Goal: Task Accomplishment & Management: Manage account settings

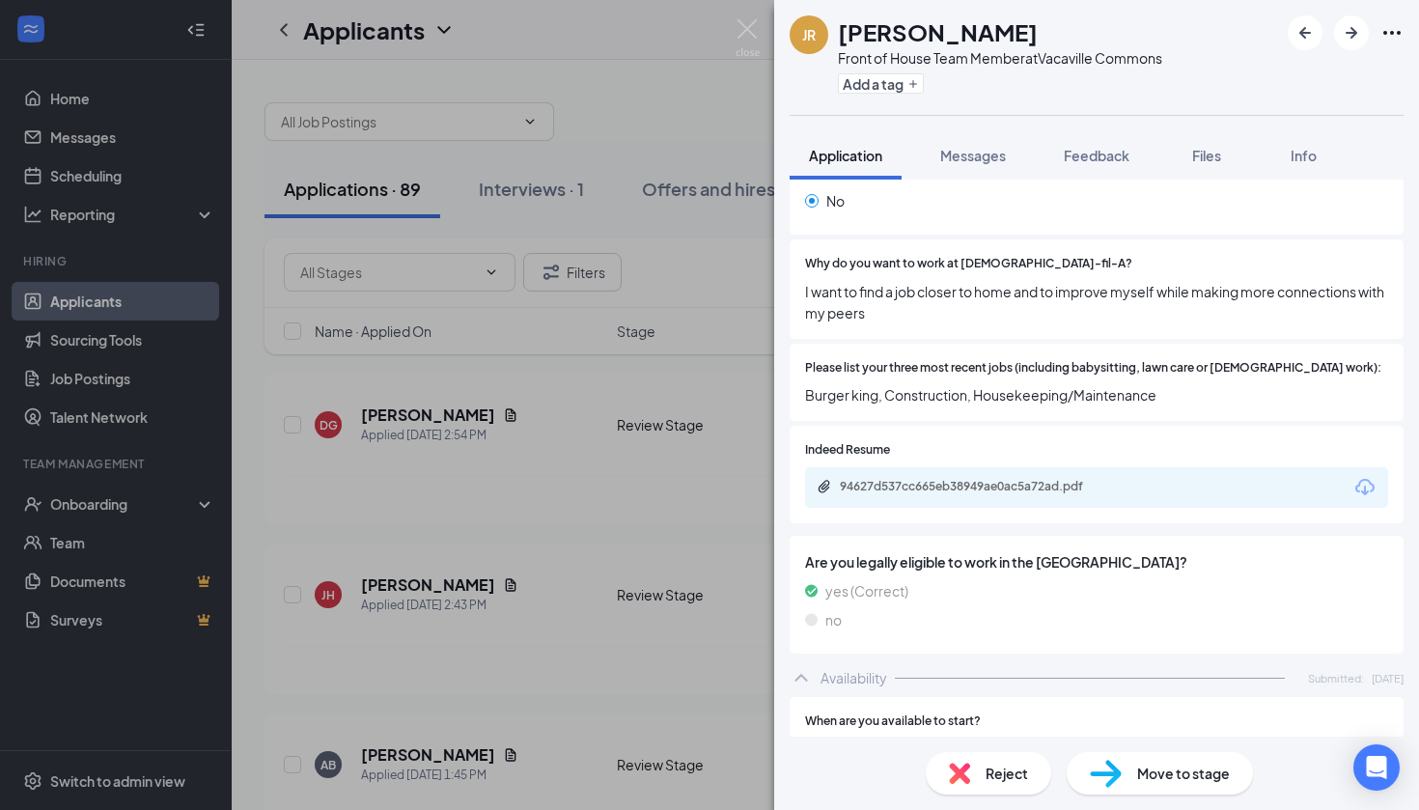
scroll to position [511, 0]
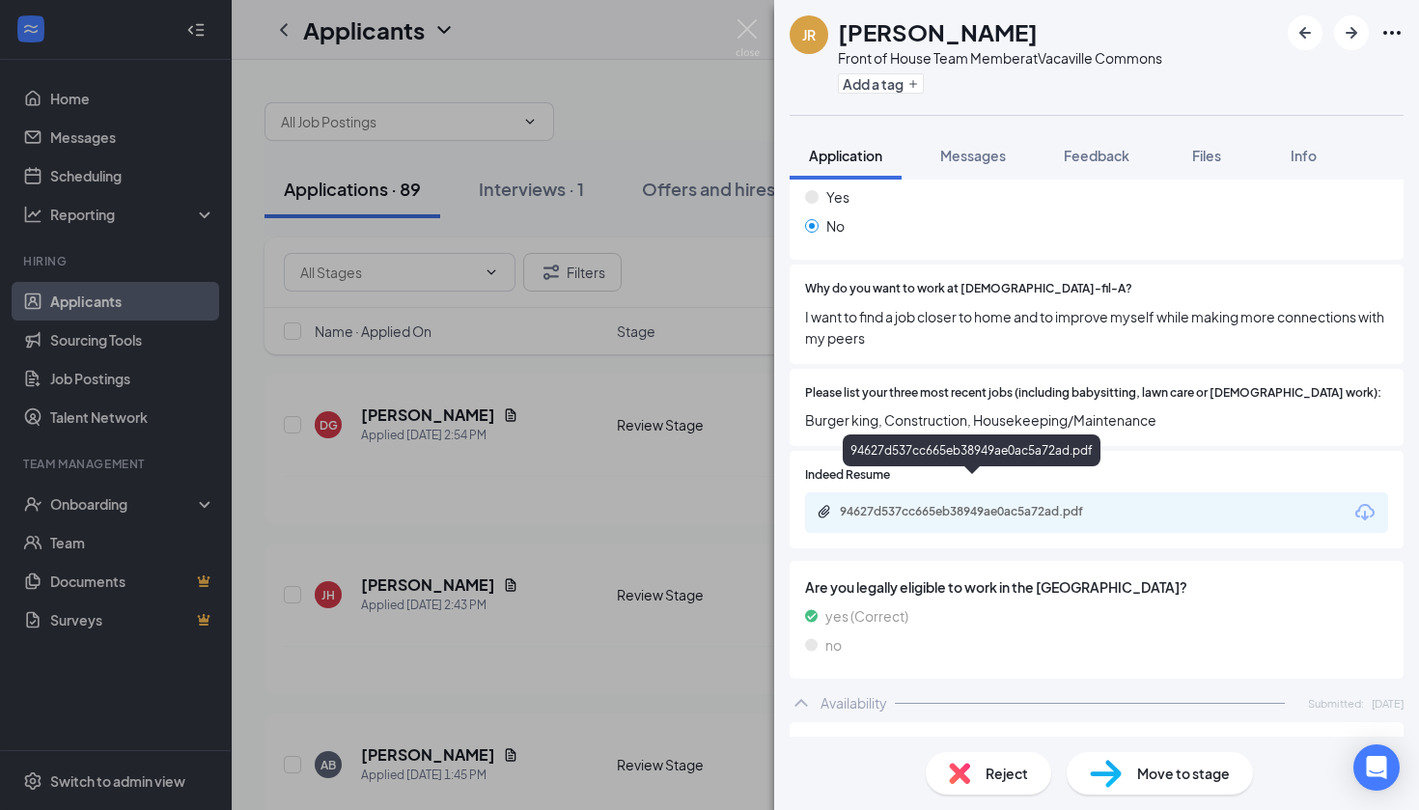
click at [998, 504] on div "94627d537cc665eb38949ae0ac5a72ad.pdf" at bounding box center [975, 511] width 270 height 15
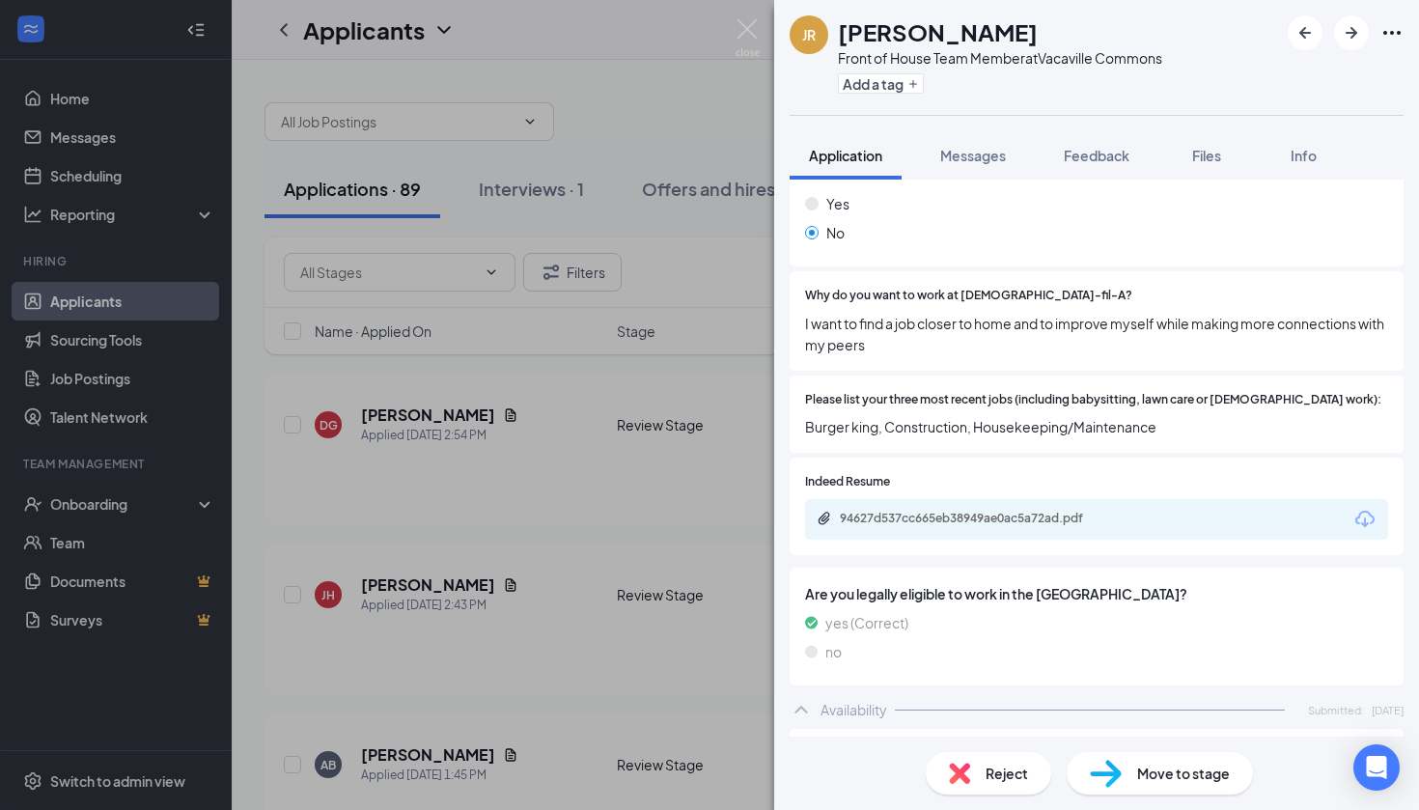
scroll to position [413, 0]
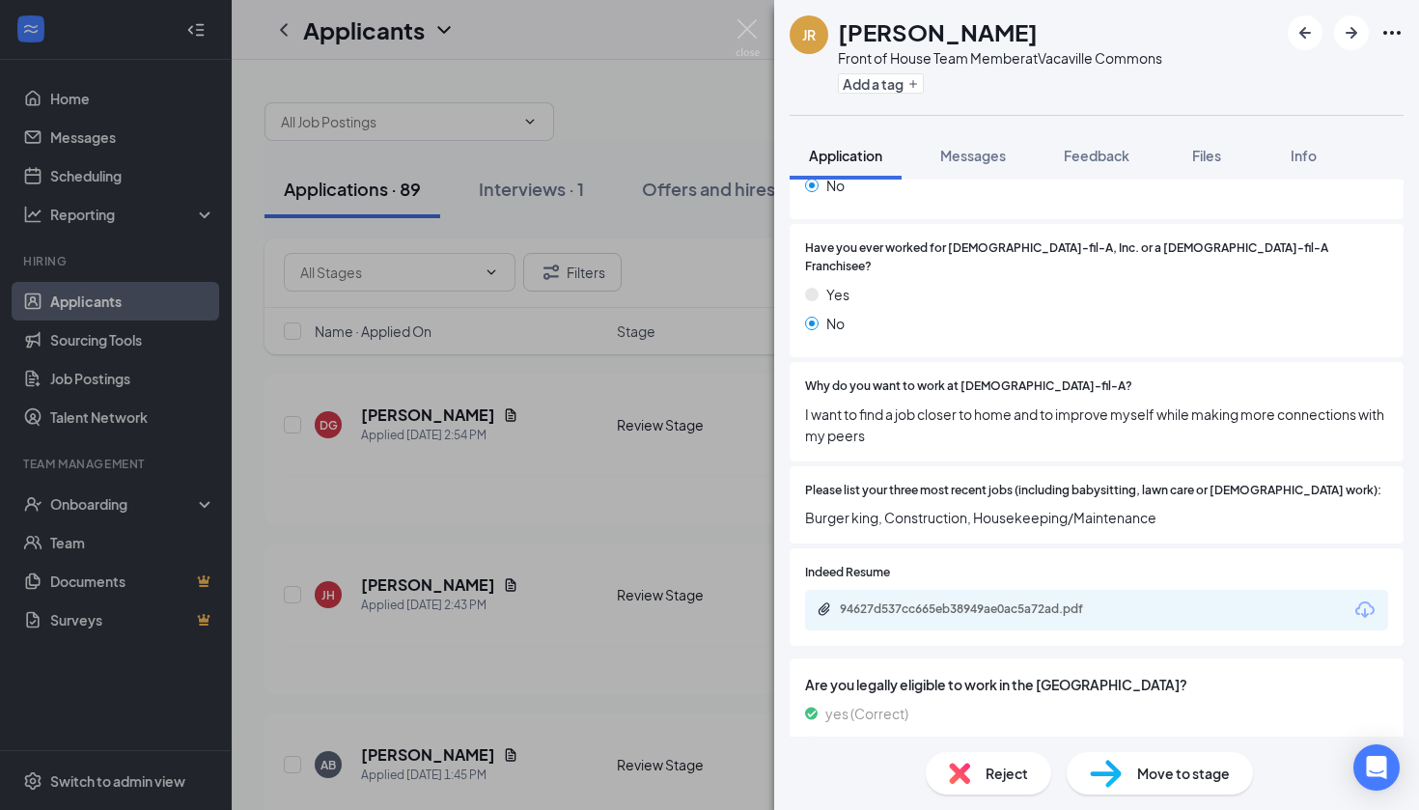
click at [1023, 789] on div "Reject" at bounding box center [988, 773] width 125 height 42
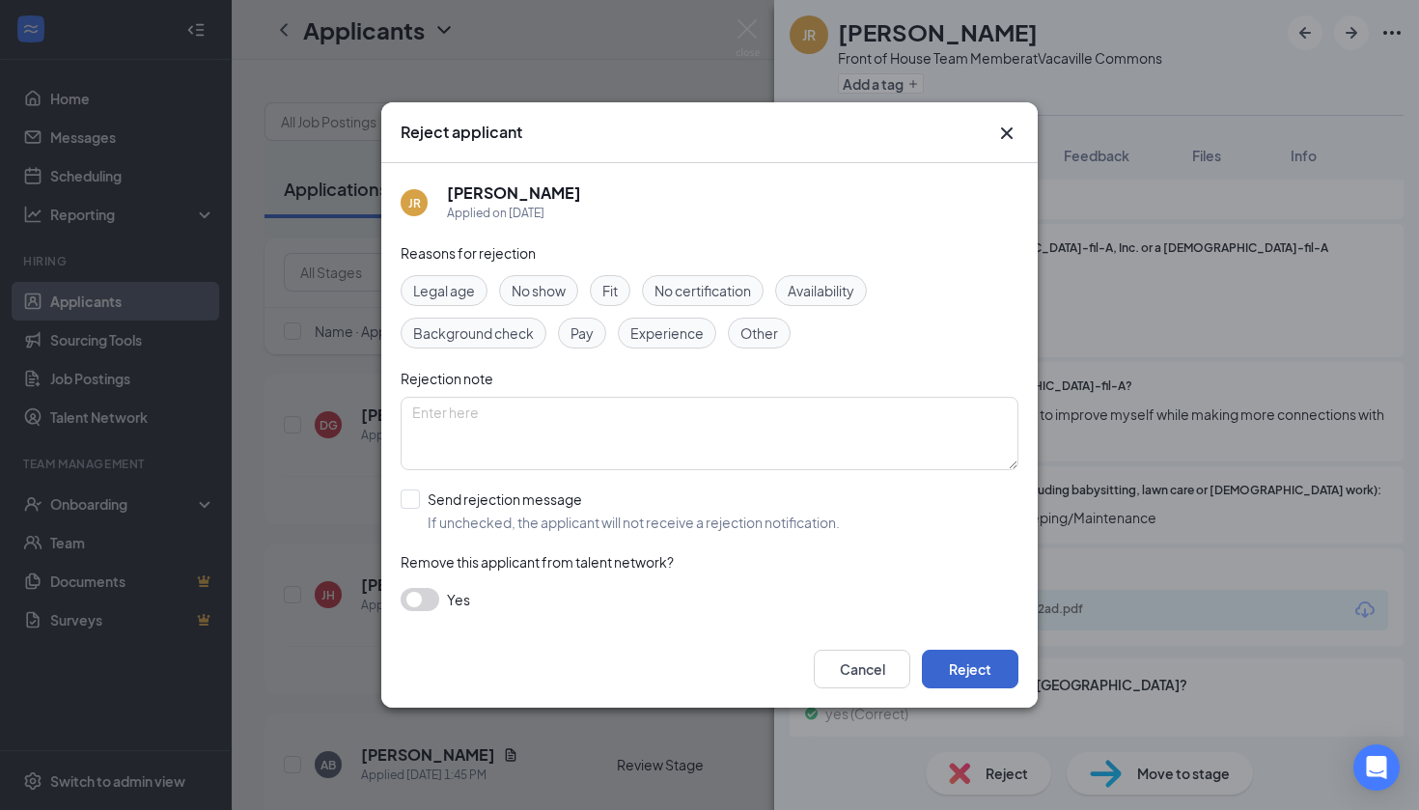
click at [963, 658] on button "Reject" at bounding box center [970, 669] width 97 height 39
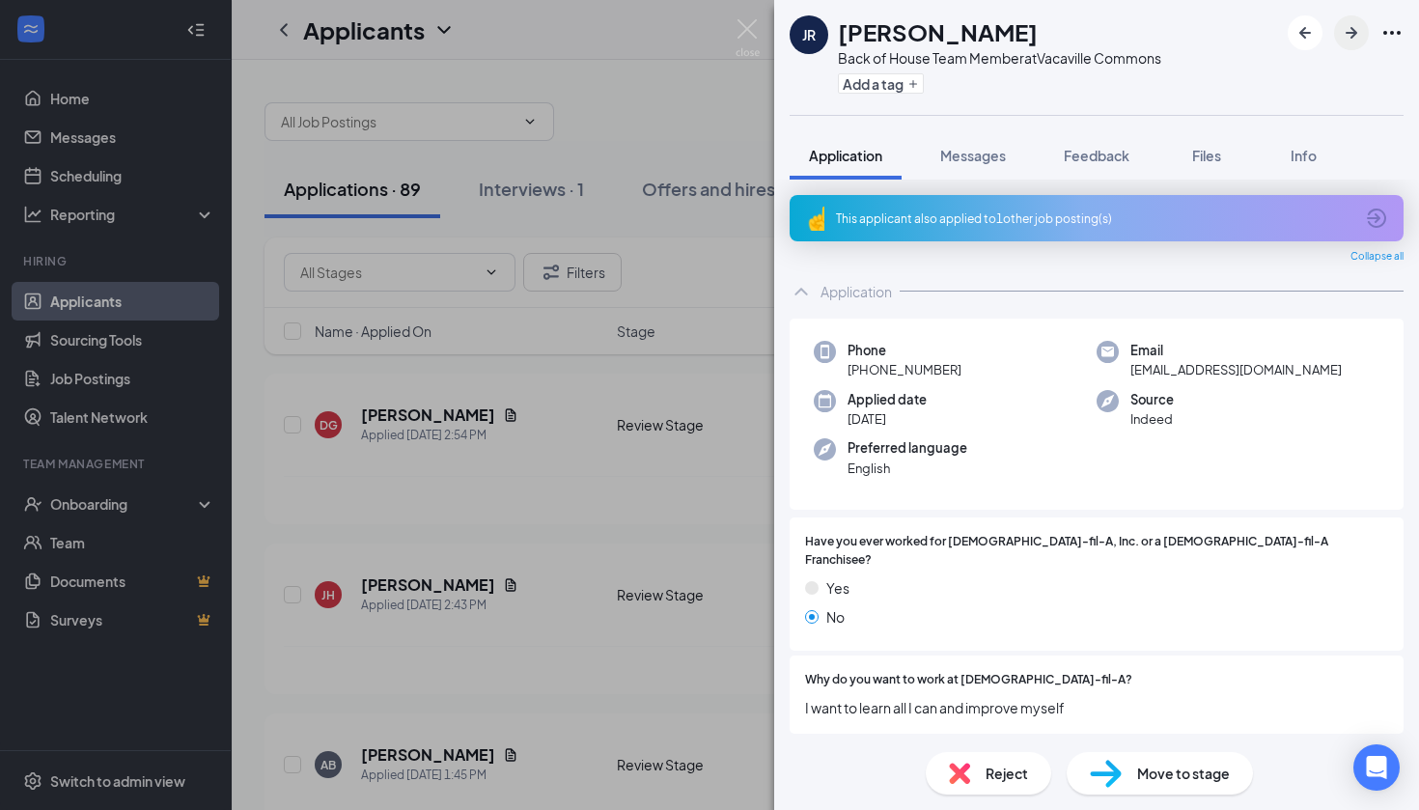
click at [1352, 31] on icon "ArrowRight" at bounding box center [1351, 32] width 23 height 23
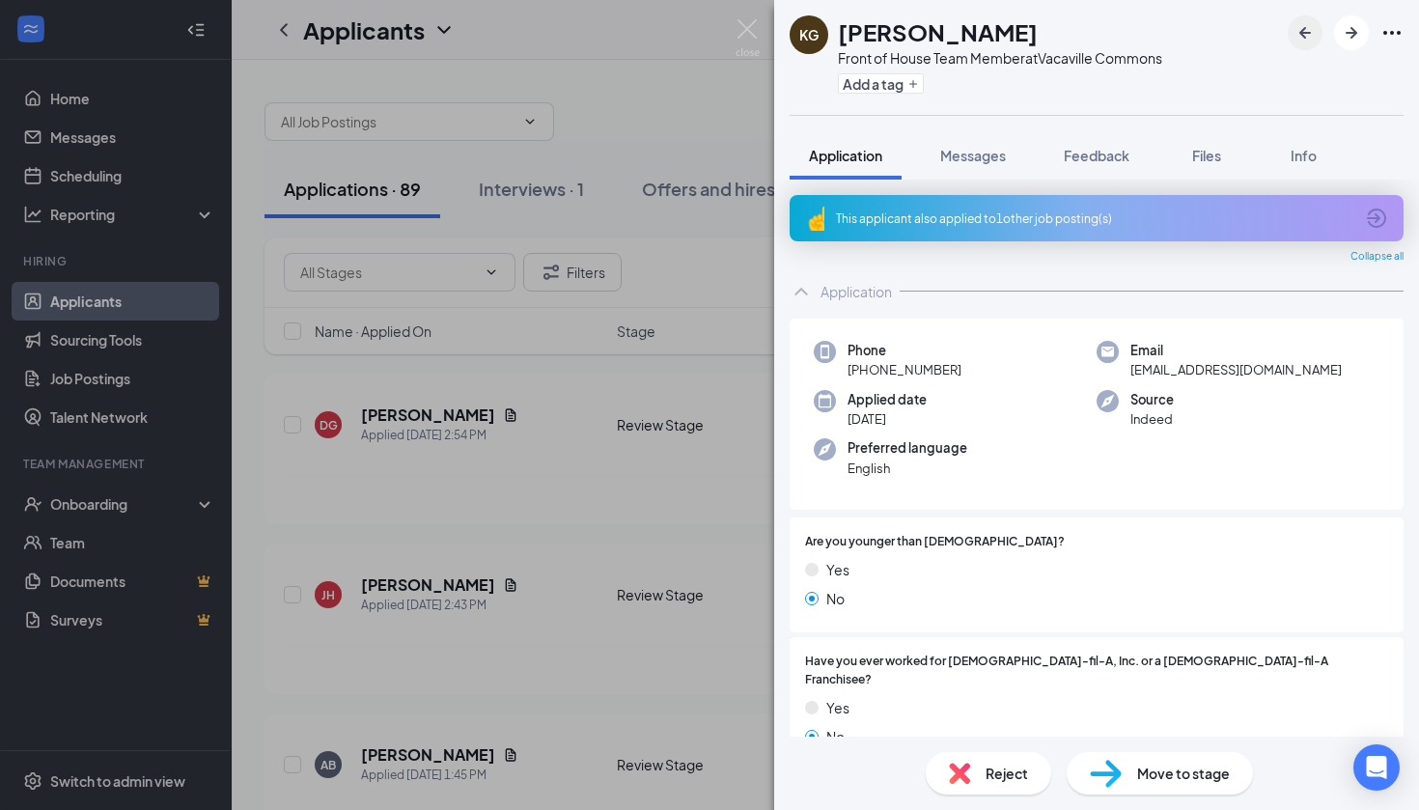
click at [1317, 36] on button "button" at bounding box center [1305, 32] width 35 height 35
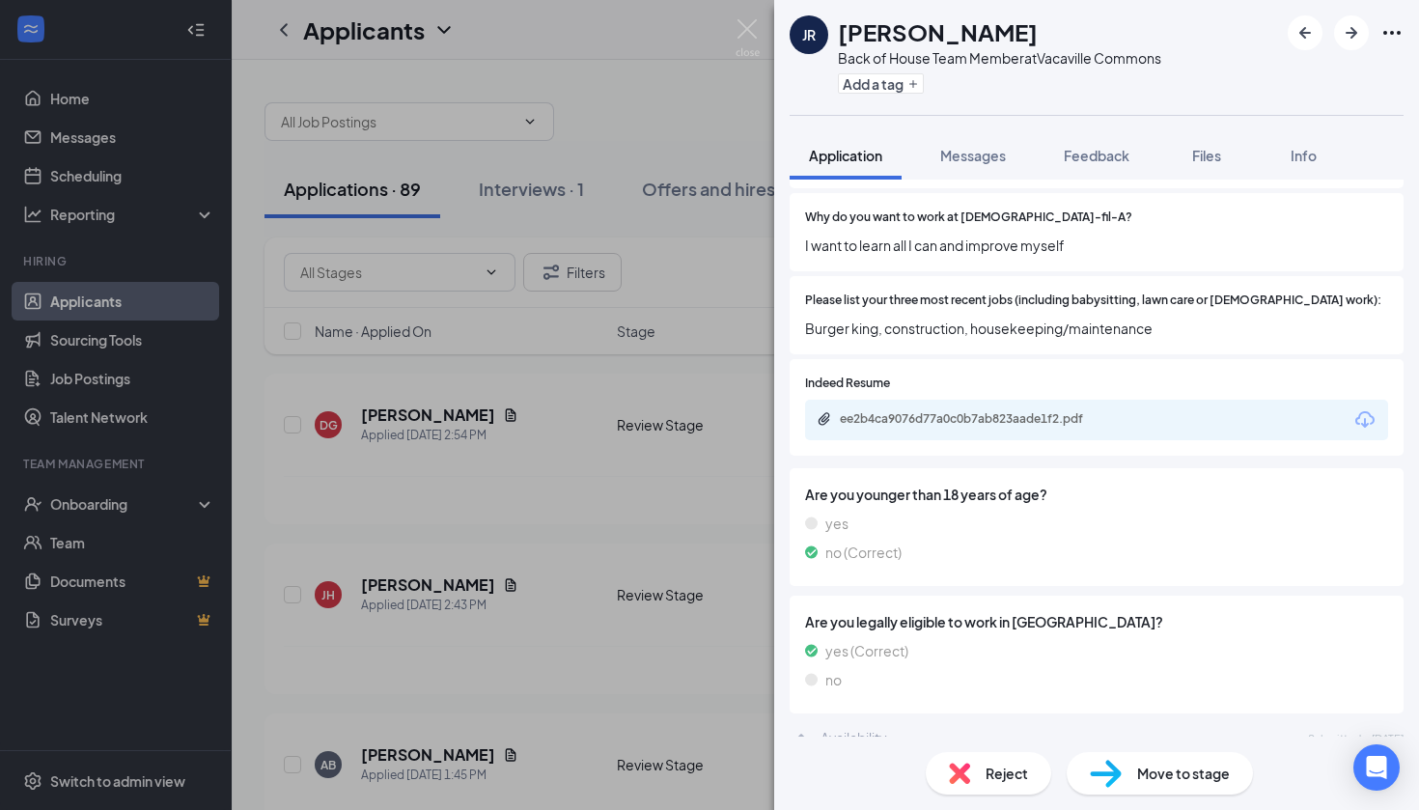
scroll to position [426, 0]
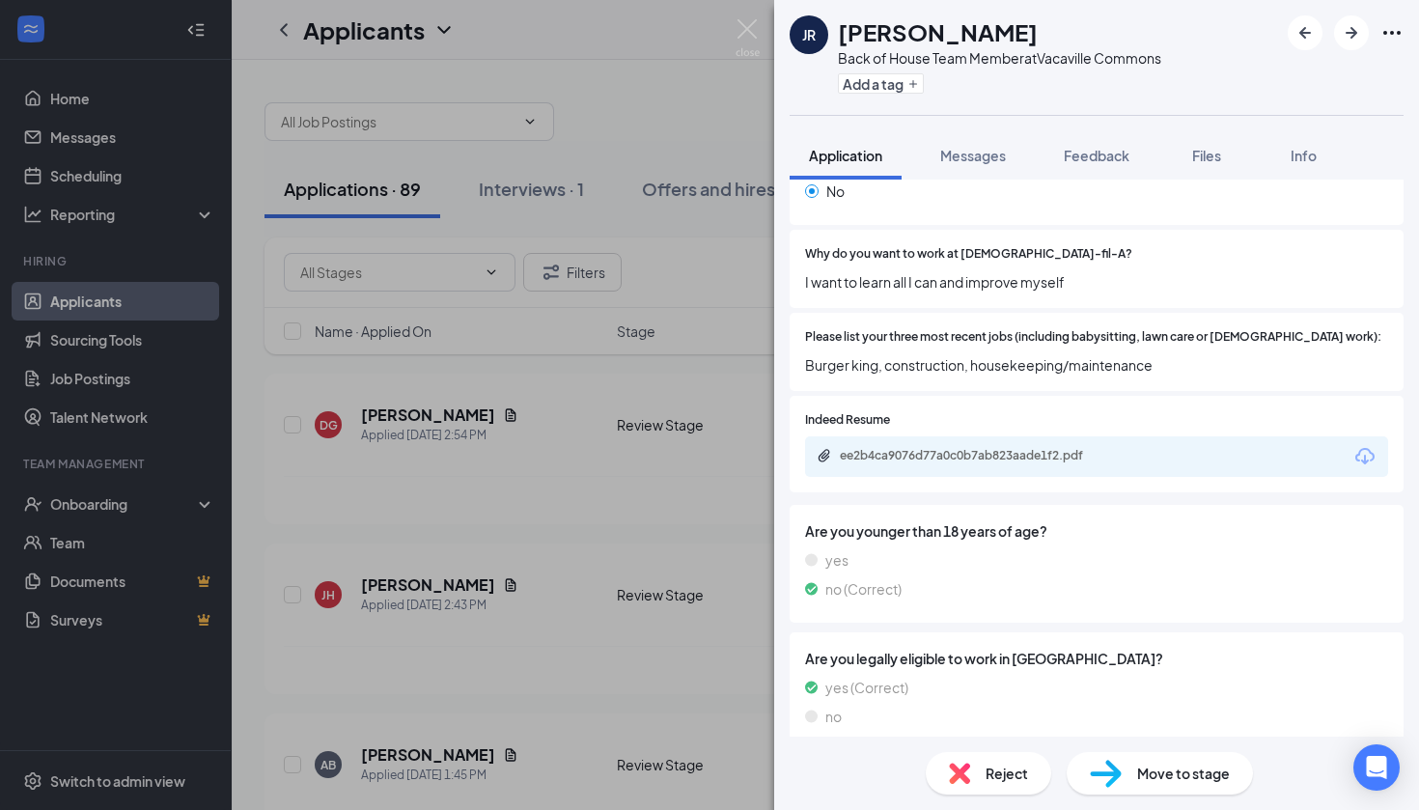
click at [1143, 771] on span "Move to stage" at bounding box center [1183, 772] width 93 height 21
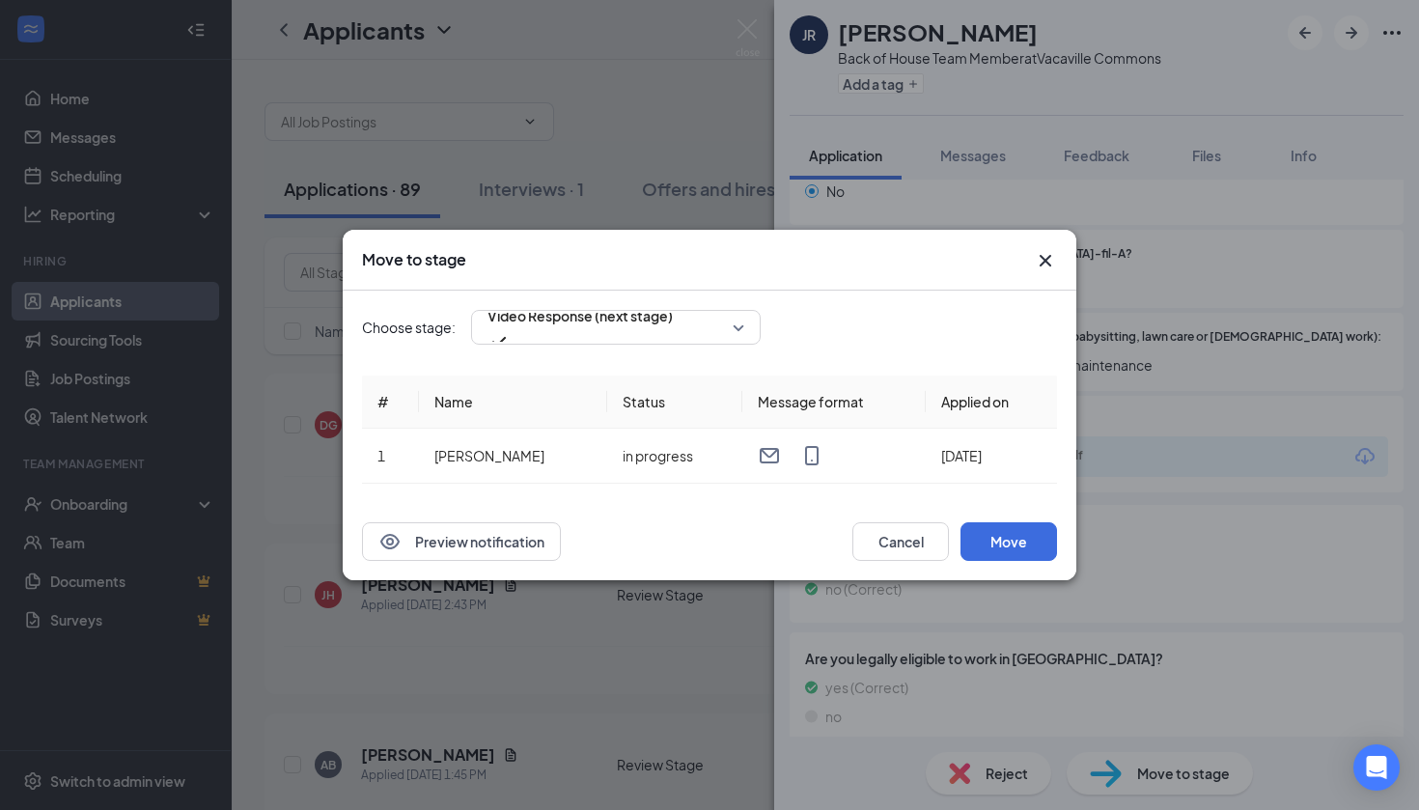
click at [1027, 565] on div "Preview notification Cancel Move" at bounding box center [710, 541] width 734 height 77
click at [1029, 551] on button "Move" at bounding box center [1008, 541] width 97 height 39
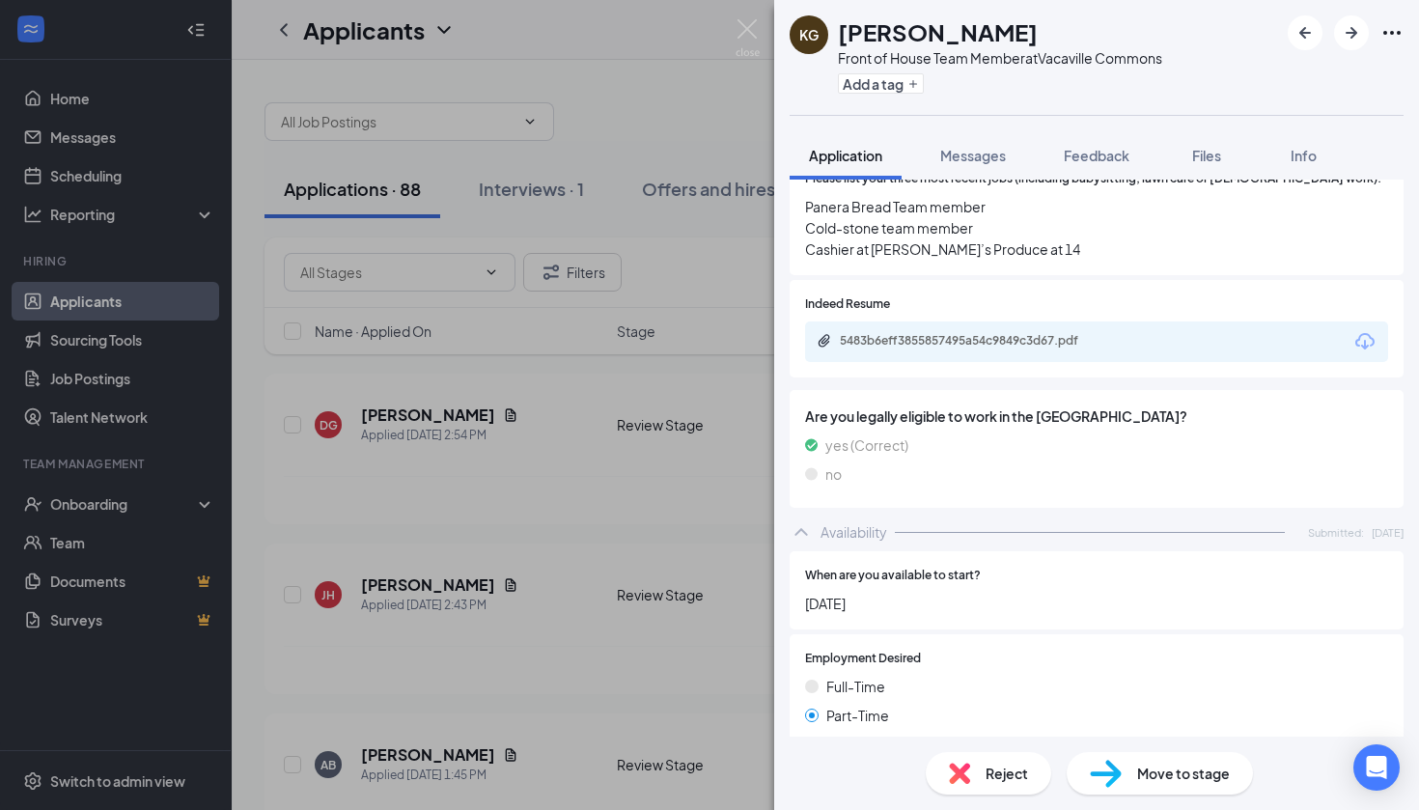
scroll to position [760, 0]
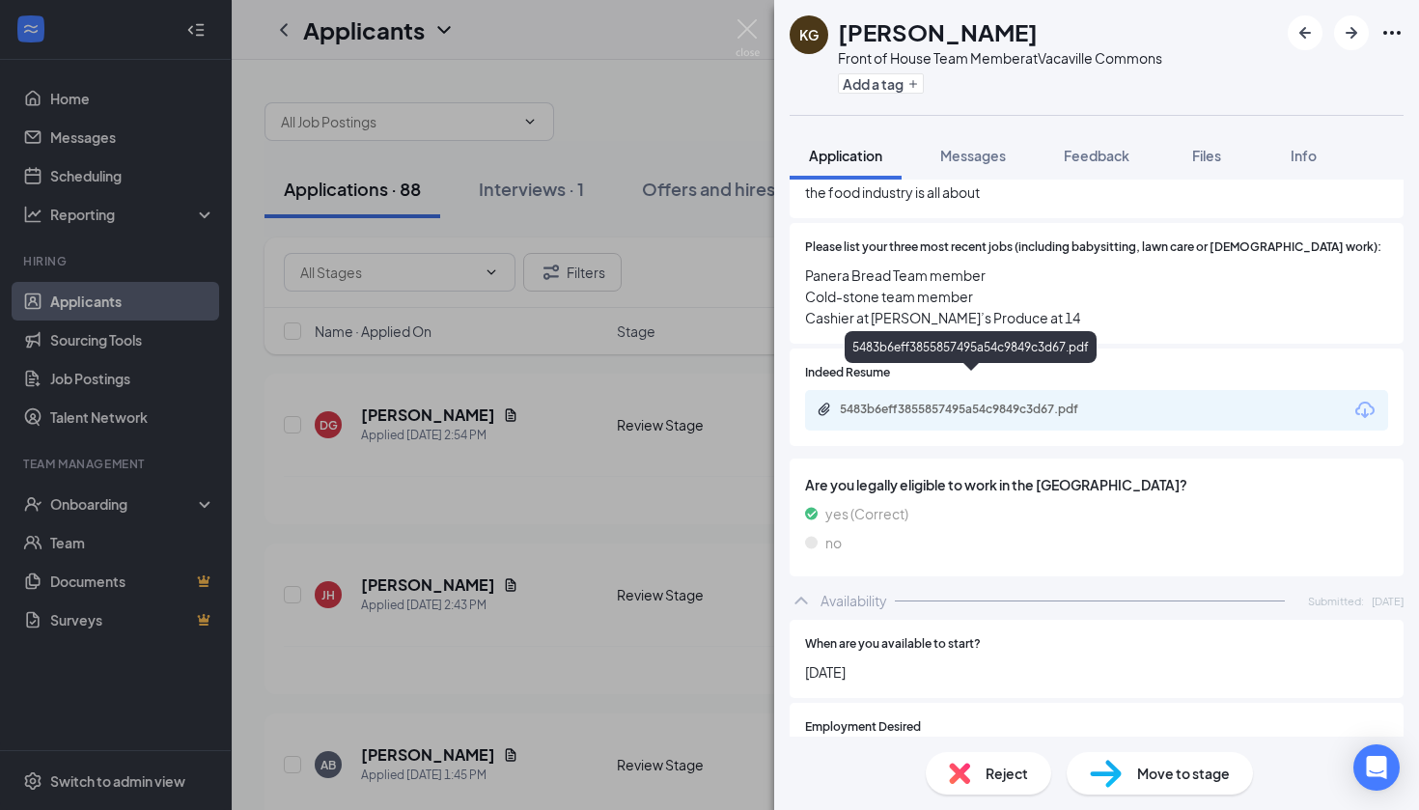
click at [1058, 402] on div "5483b6eff3855857495a54c9849c3d67.pdf" at bounding box center [975, 409] width 270 height 15
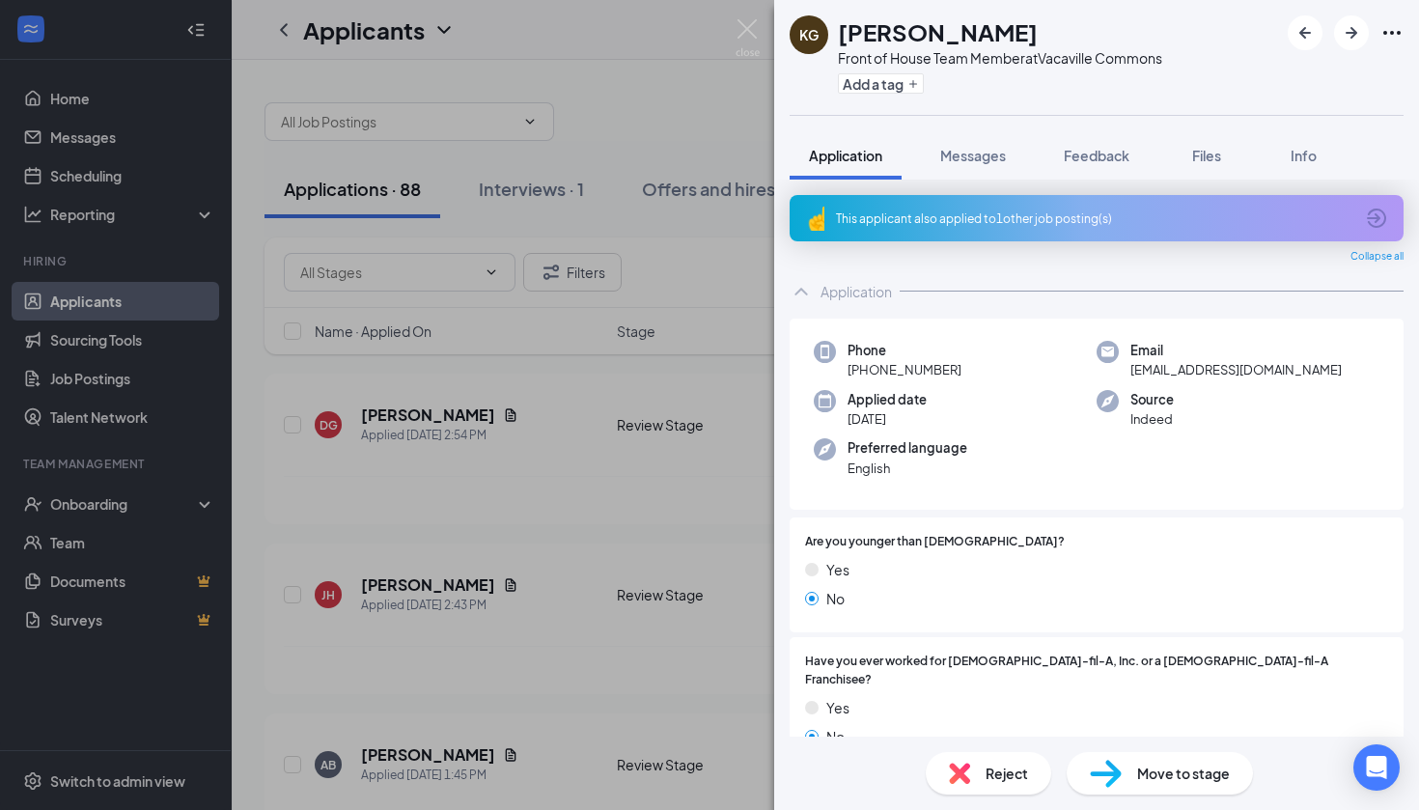
scroll to position [0, 0]
click at [1144, 768] on span "Move to stage" at bounding box center [1183, 772] width 93 height 21
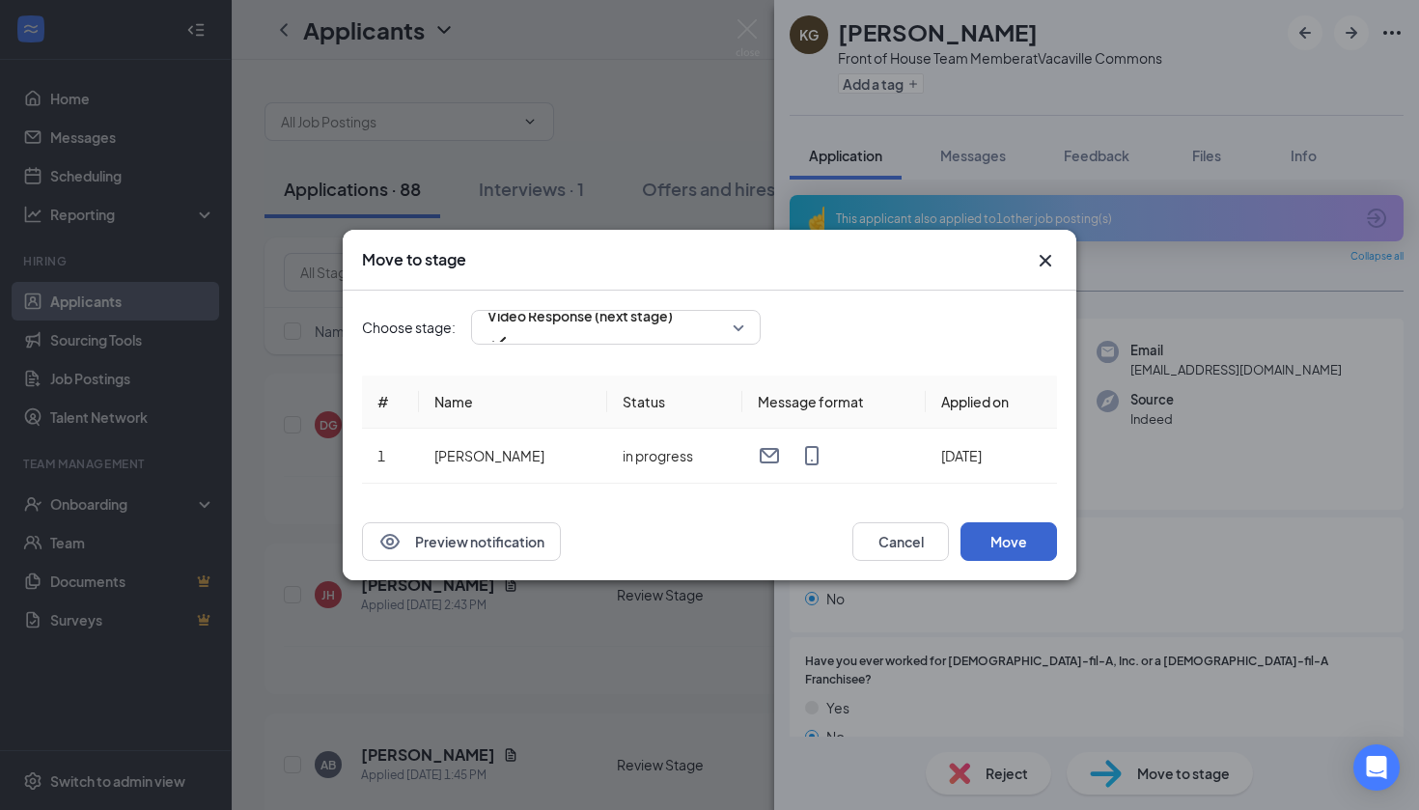
click at [1035, 540] on button "Move" at bounding box center [1008, 541] width 97 height 39
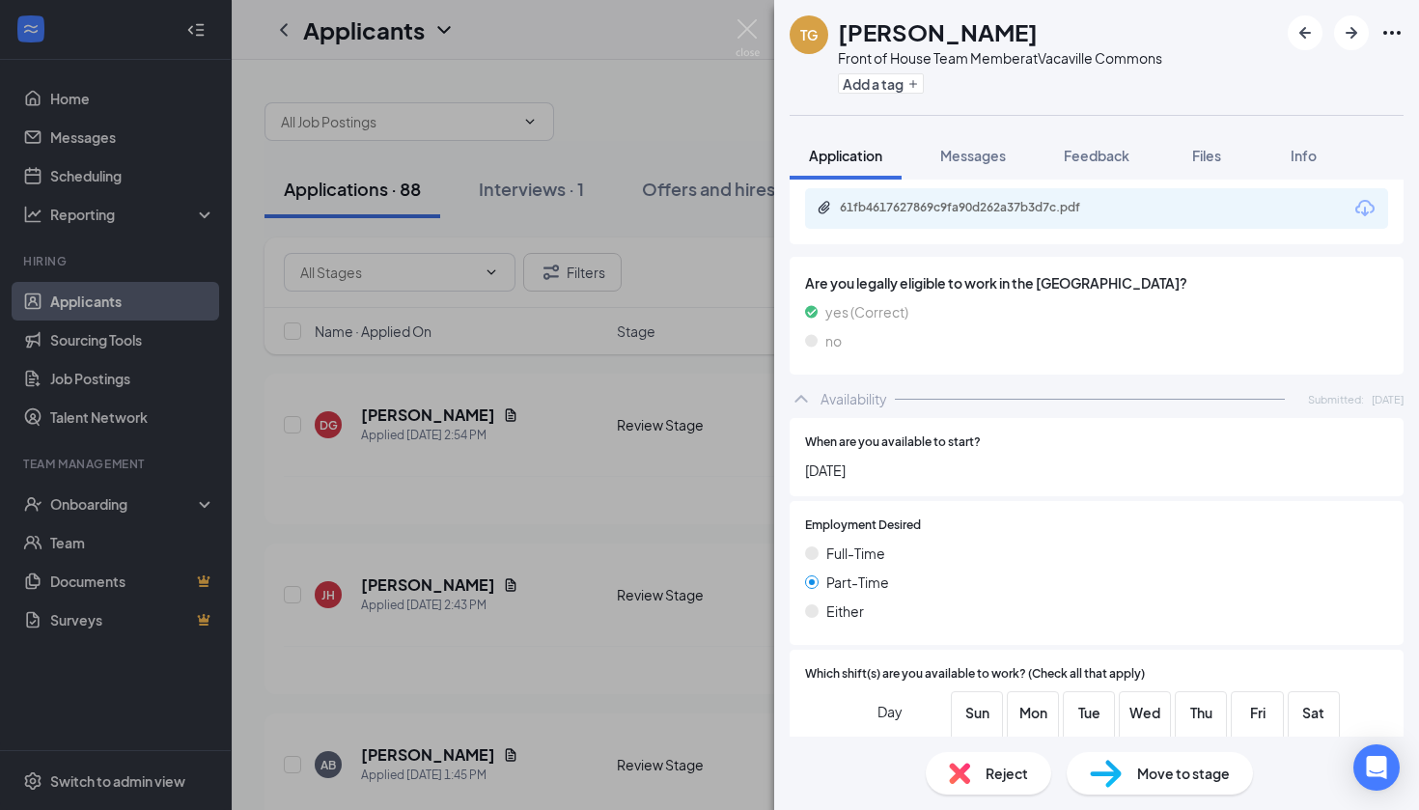
scroll to position [602, 0]
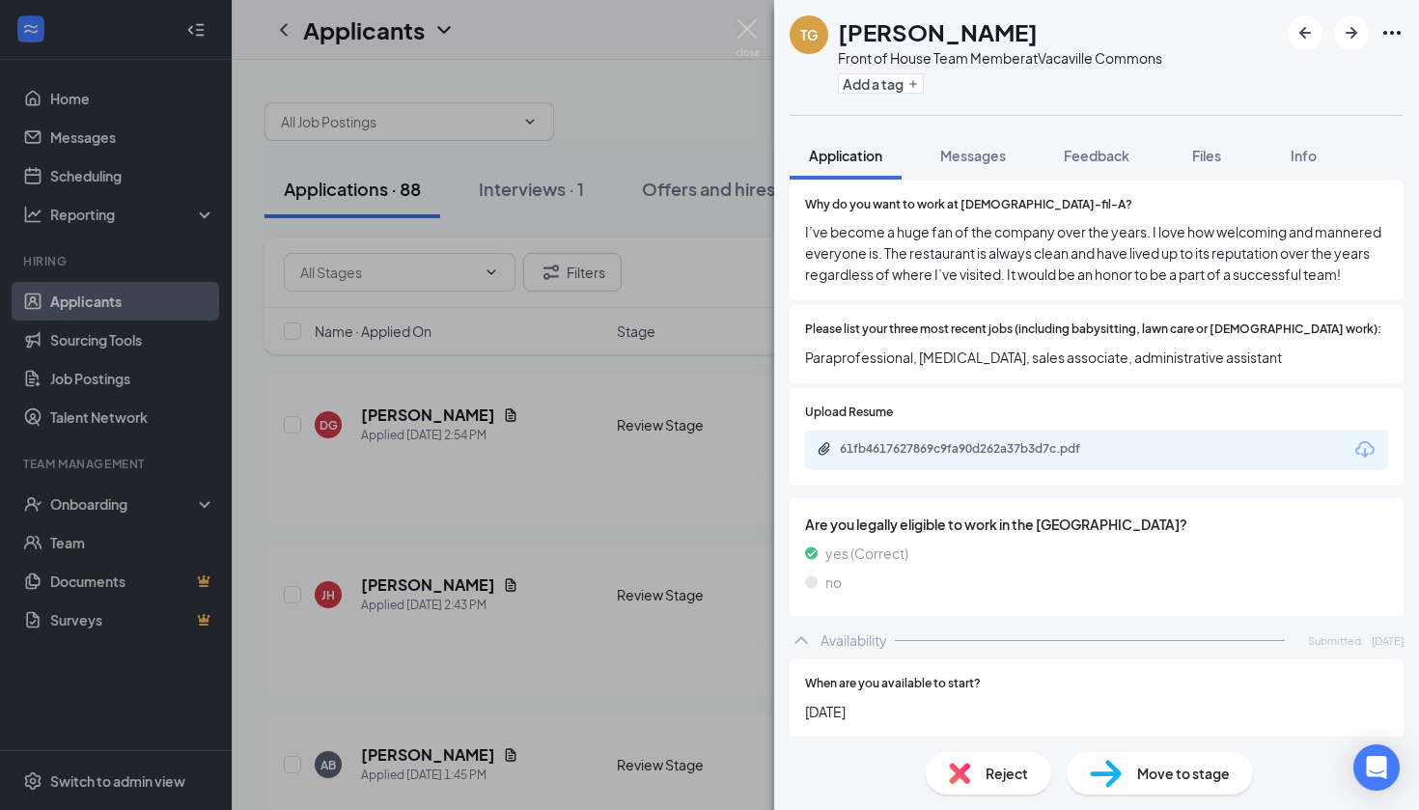
click at [1176, 429] on div "61fb4617627869c9fa90d262a37b3d7c.pdf" at bounding box center [1096, 449] width 583 height 41
click at [986, 429] on div "61fb4617627869c9fa90d262a37b3d7c.pdf" at bounding box center [1096, 449] width 583 height 41
click at [984, 441] on div "61fb4617627869c9fa90d262a37b3d7c.pdf" at bounding box center [975, 448] width 270 height 15
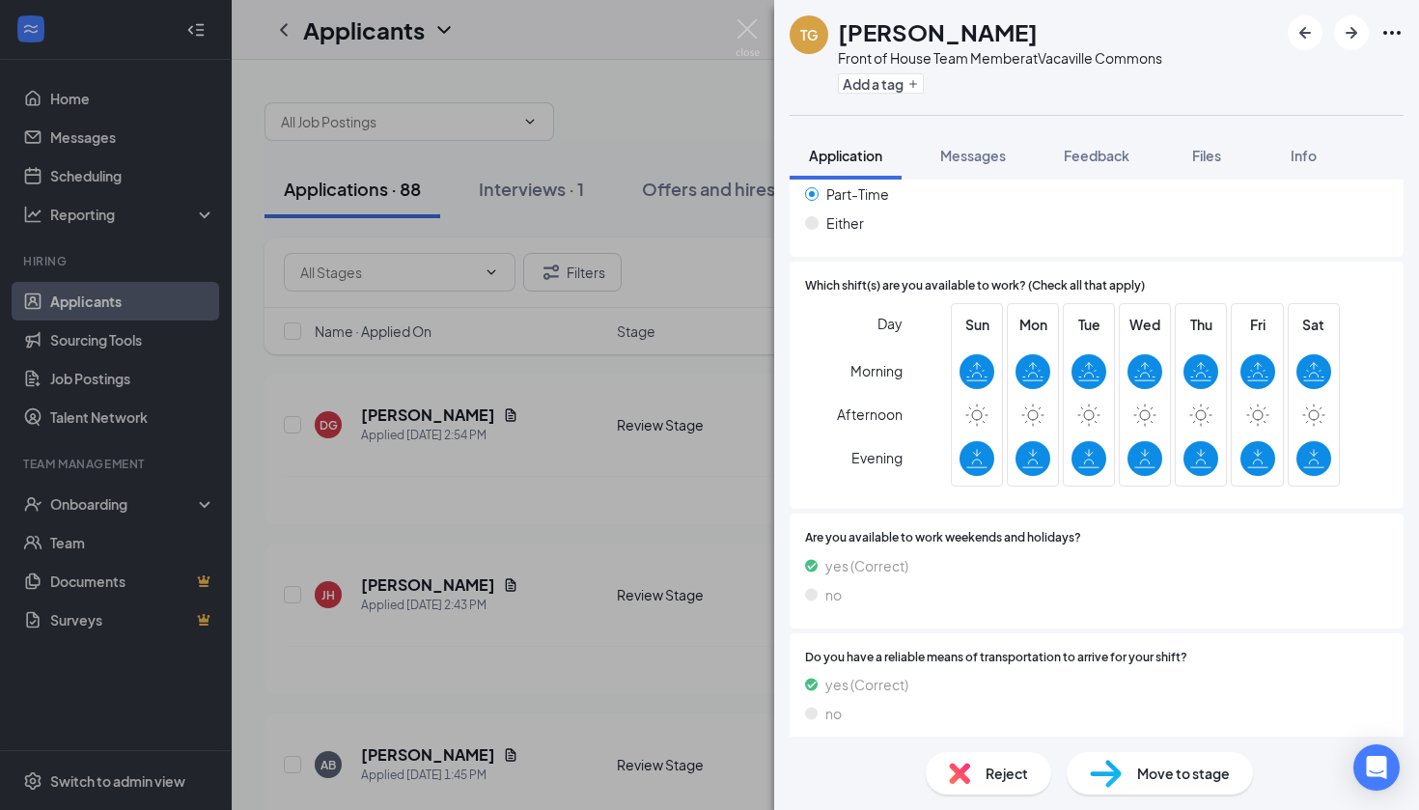
scroll to position [1217, 0]
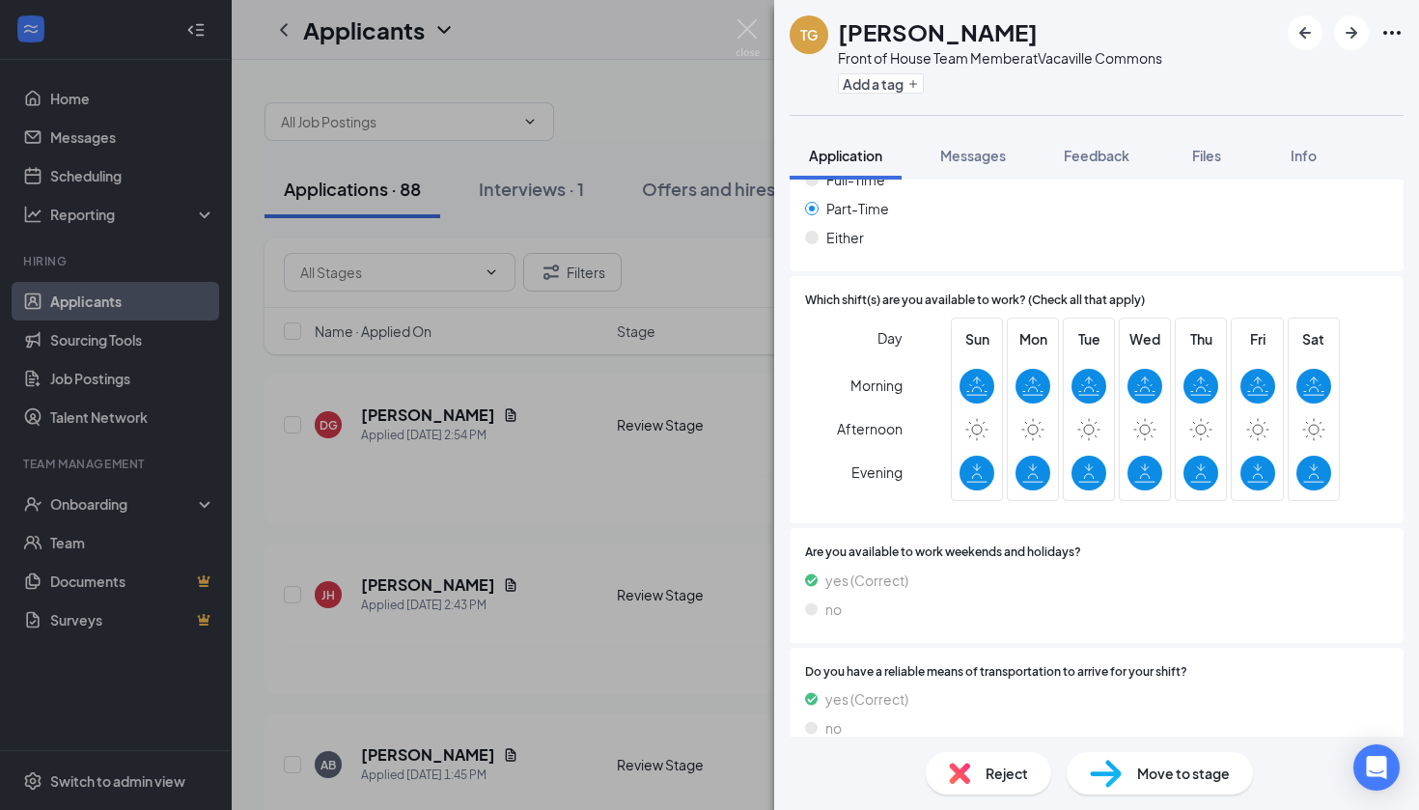
click at [999, 779] on span "Reject" at bounding box center [1006, 772] width 42 height 21
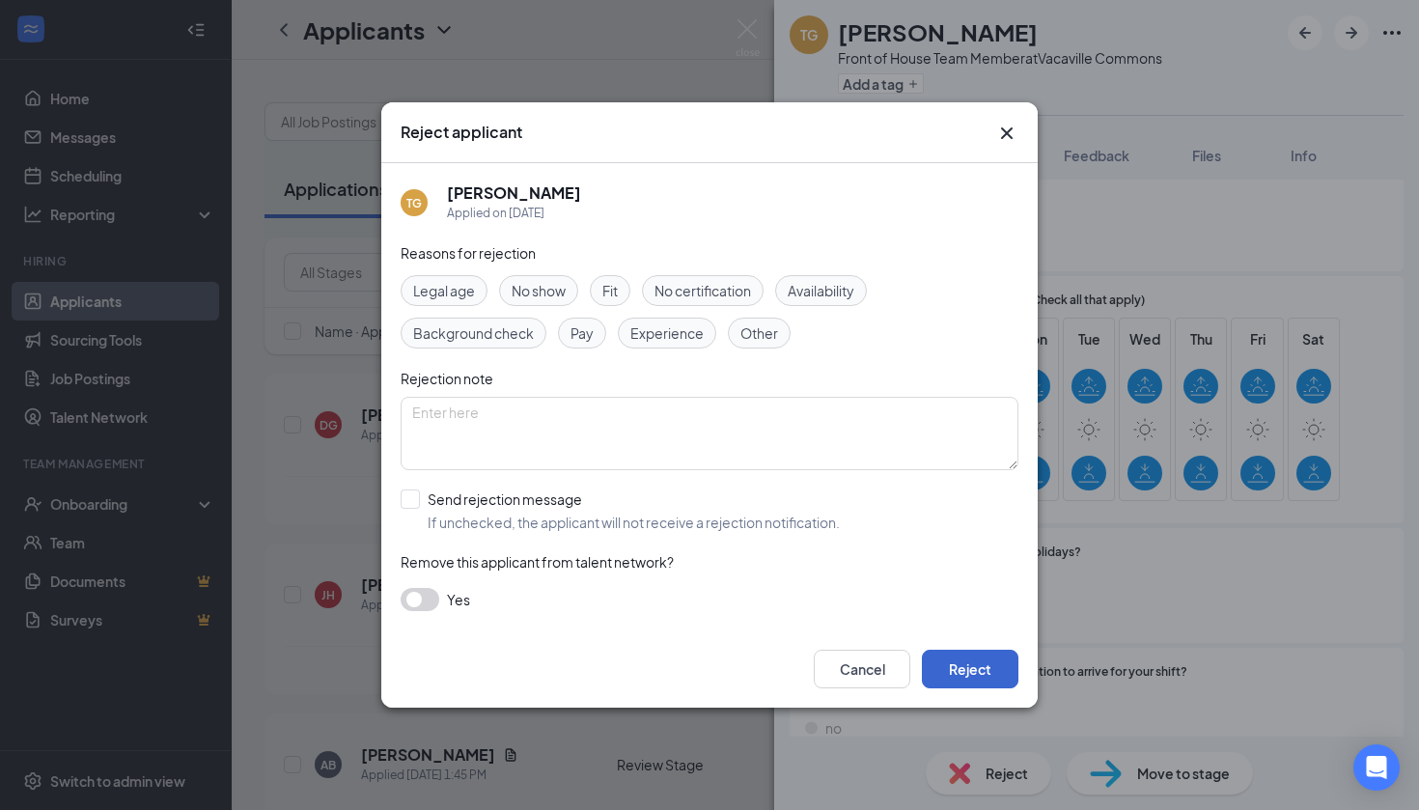
click at [958, 677] on button "Reject" at bounding box center [970, 669] width 97 height 39
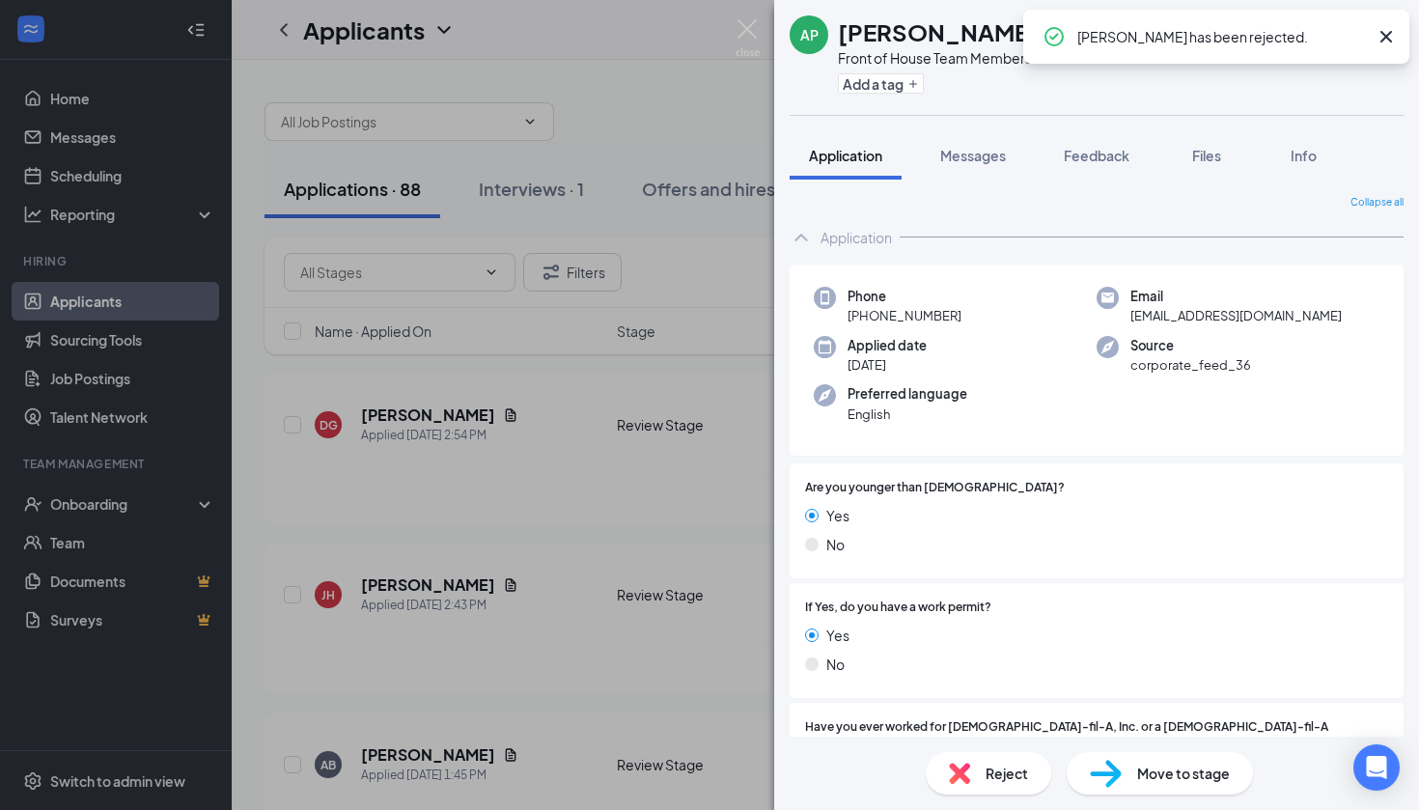
click at [1388, 36] on icon "Cross" at bounding box center [1386, 37] width 12 height 12
click at [993, 784] on div "Reject" at bounding box center [988, 773] width 125 height 42
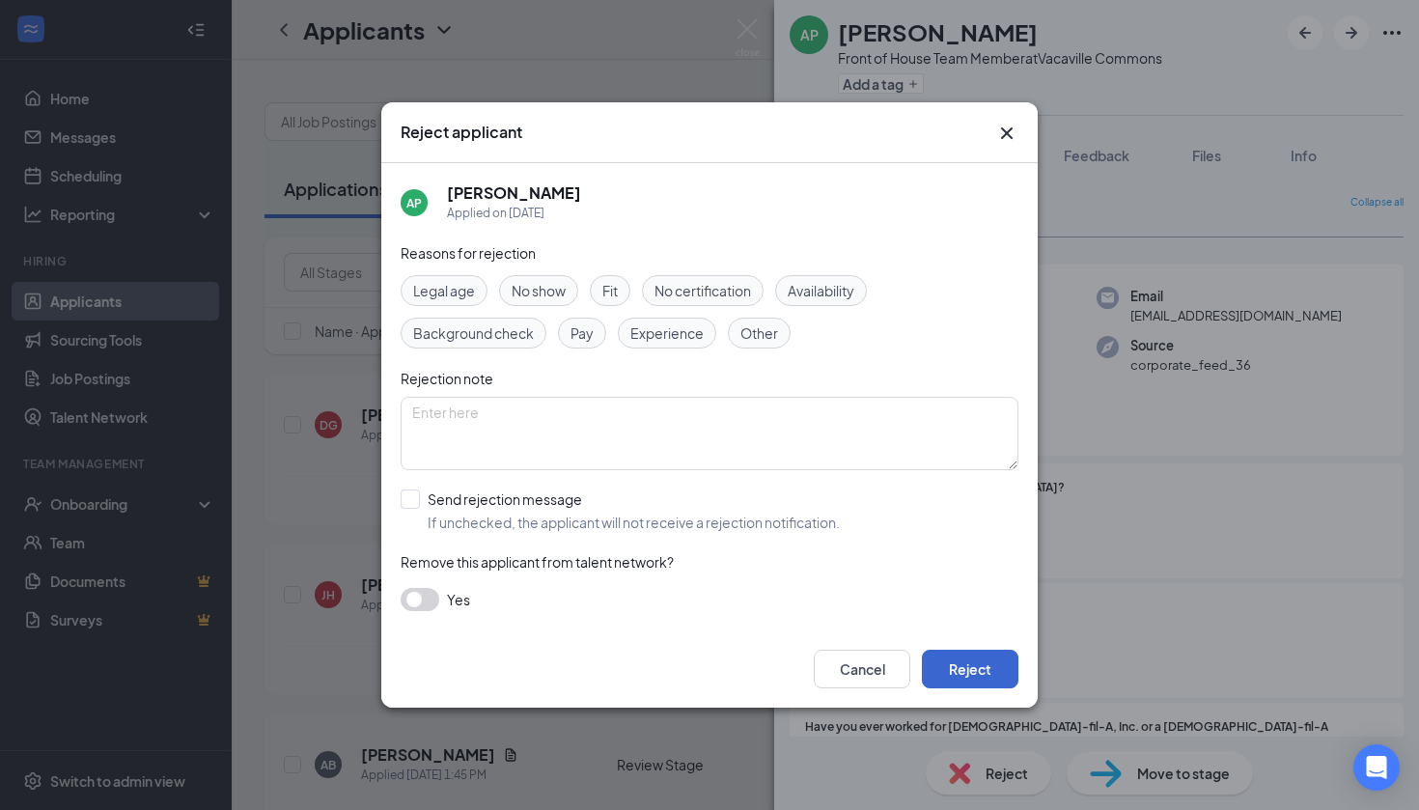
click at [965, 661] on button "Reject" at bounding box center [970, 669] width 97 height 39
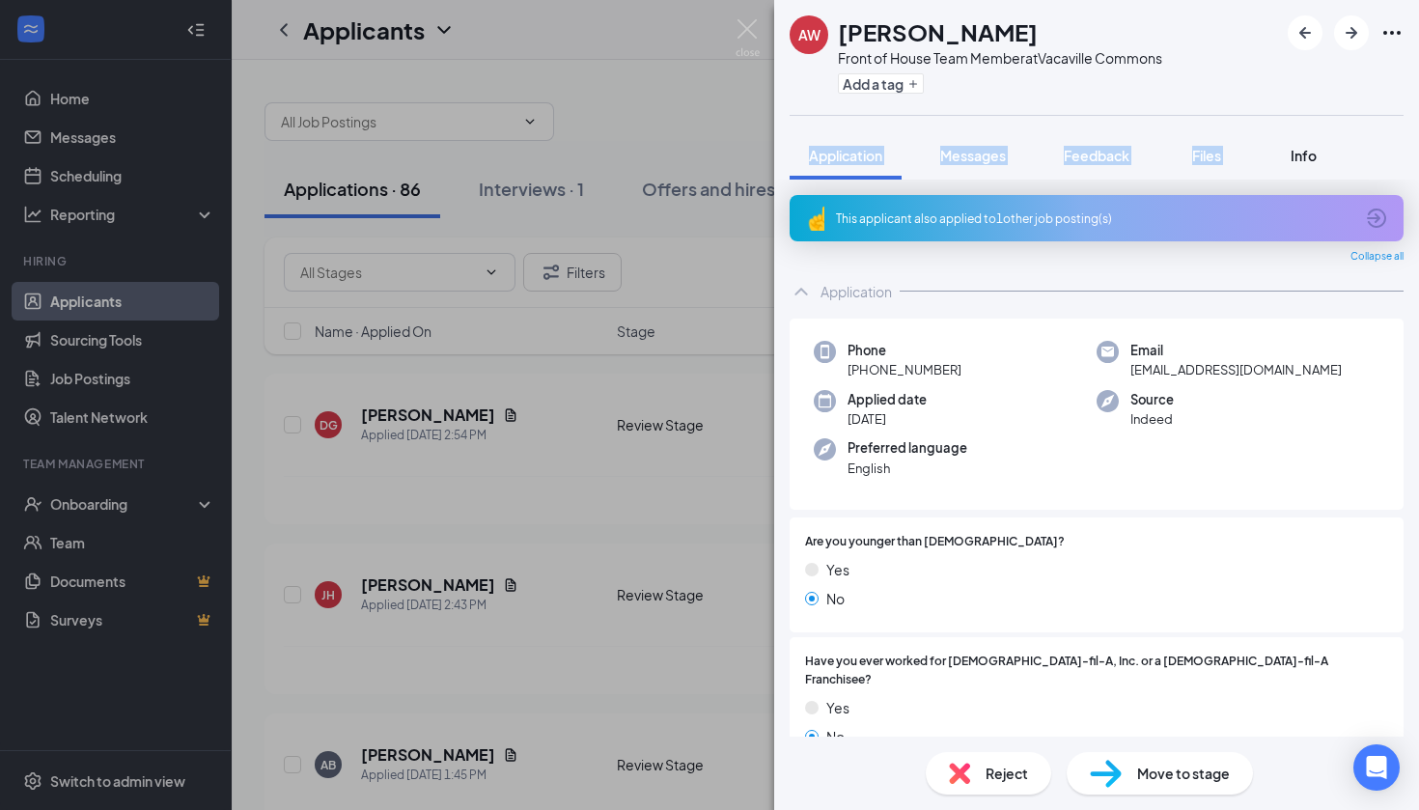
drag, startPoint x: 1379, startPoint y: 37, endPoint x: 1278, endPoint y: 154, distance: 155.4
click at [1278, 154] on div "AW [PERSON_NAME] Front of House Team Member at [GEOGRAPHIC_DATA] Add a tag Appl…" at bounding box center [1096, 405] width 645 height 810
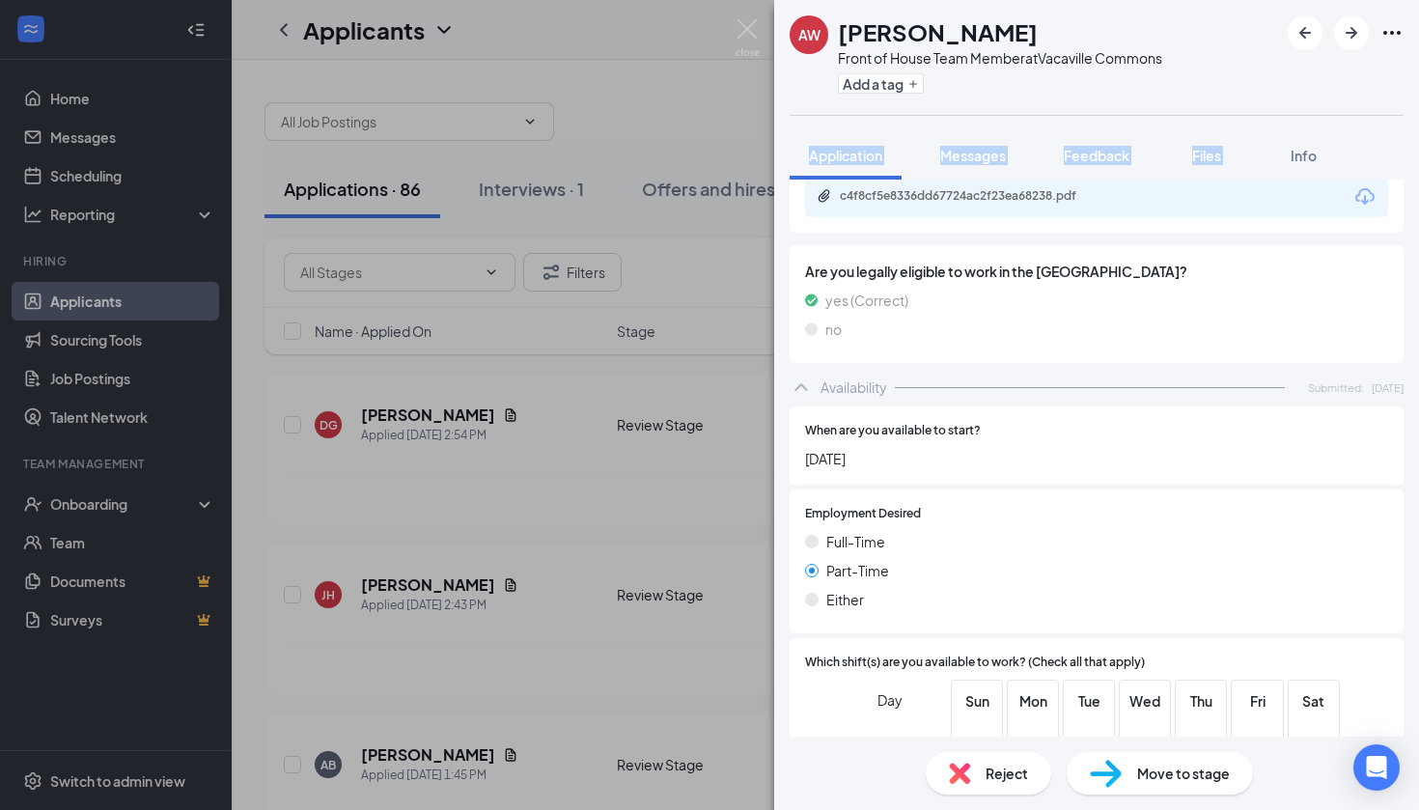
scroll to position [1042, 0]
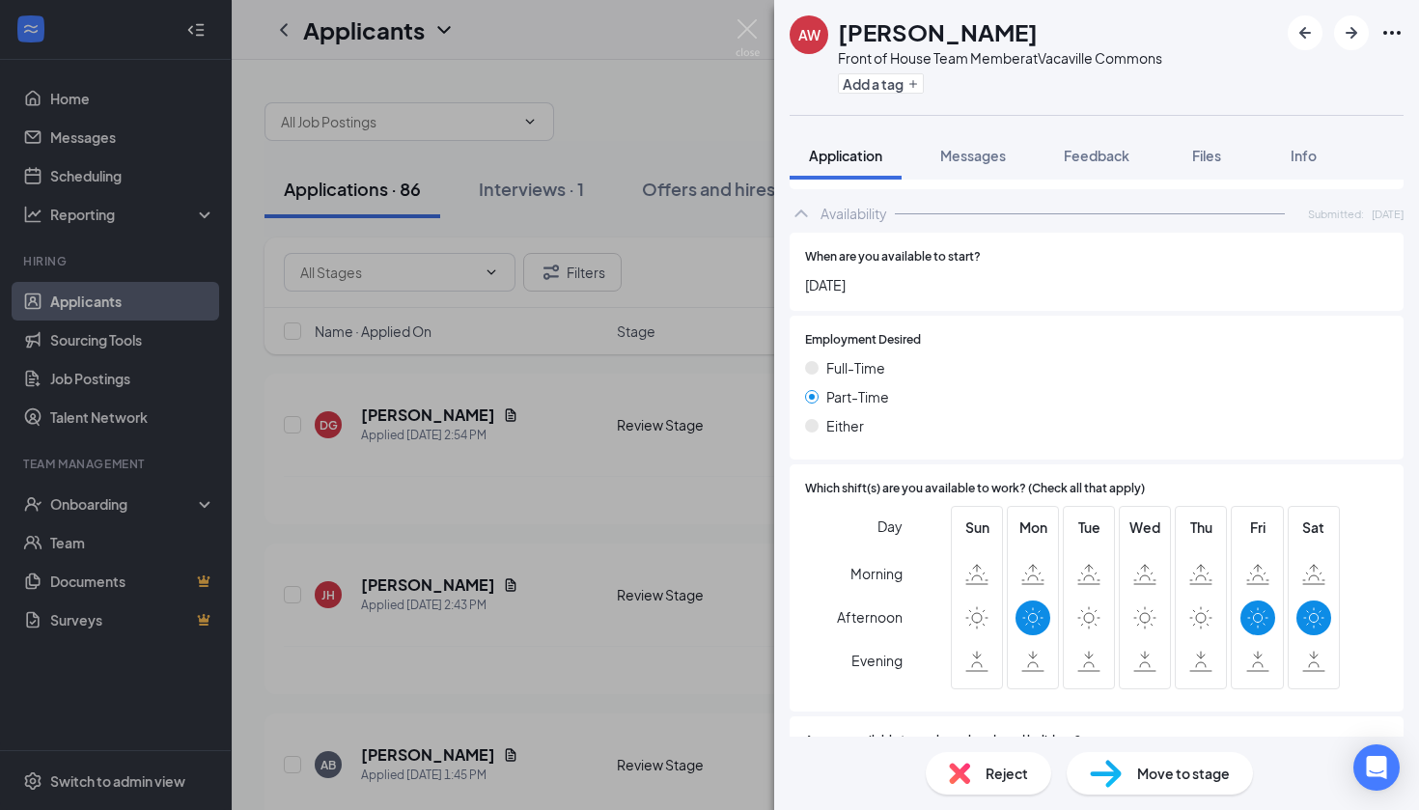
click at [974, 773] on div "Reject" at bounding box center [988, 773] width 125 height 42
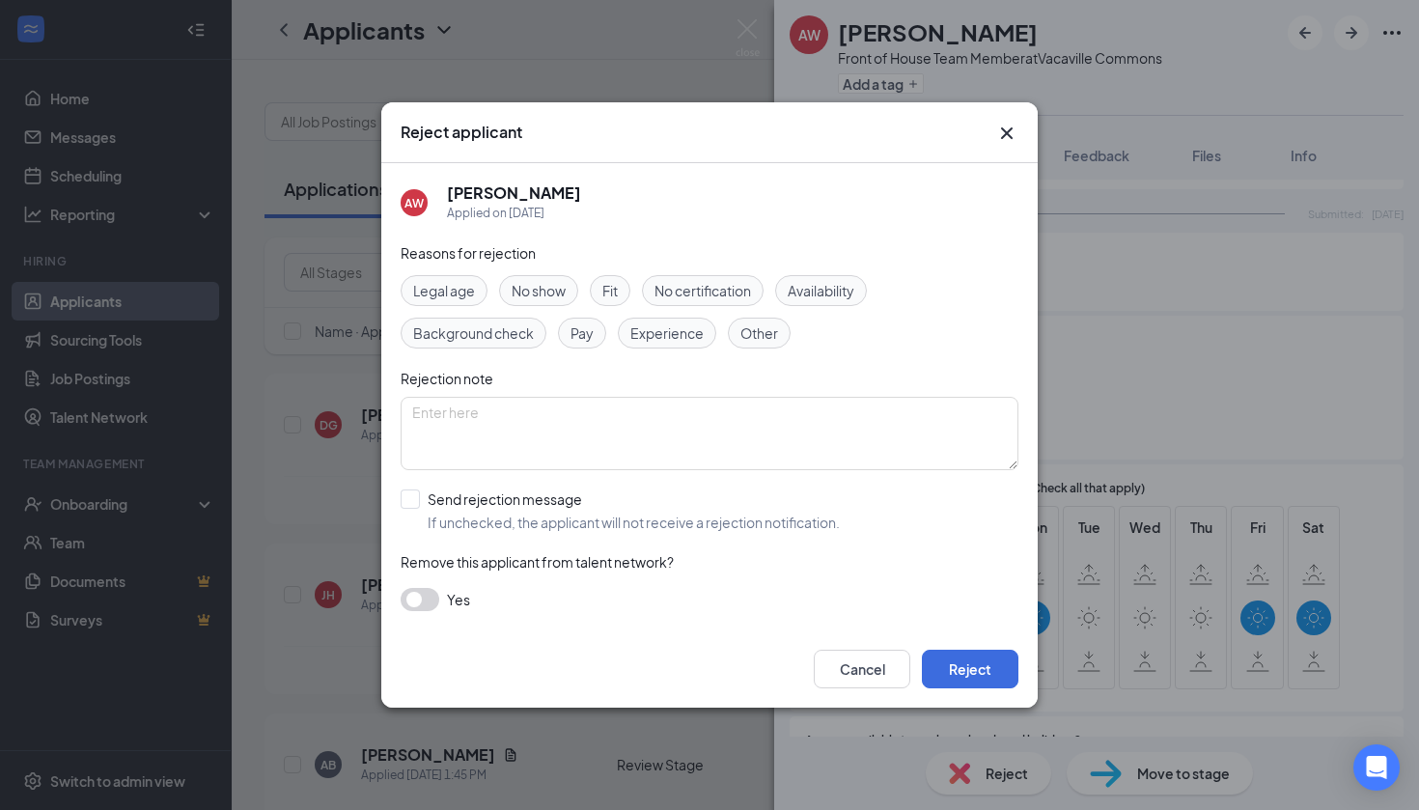
click at [828, 303] on div "Availability" at bounding box center [821, 290] width 92 height 31
click at [961, 668] on button "Reject" at bounding box center [970, 669] width 97 height 39
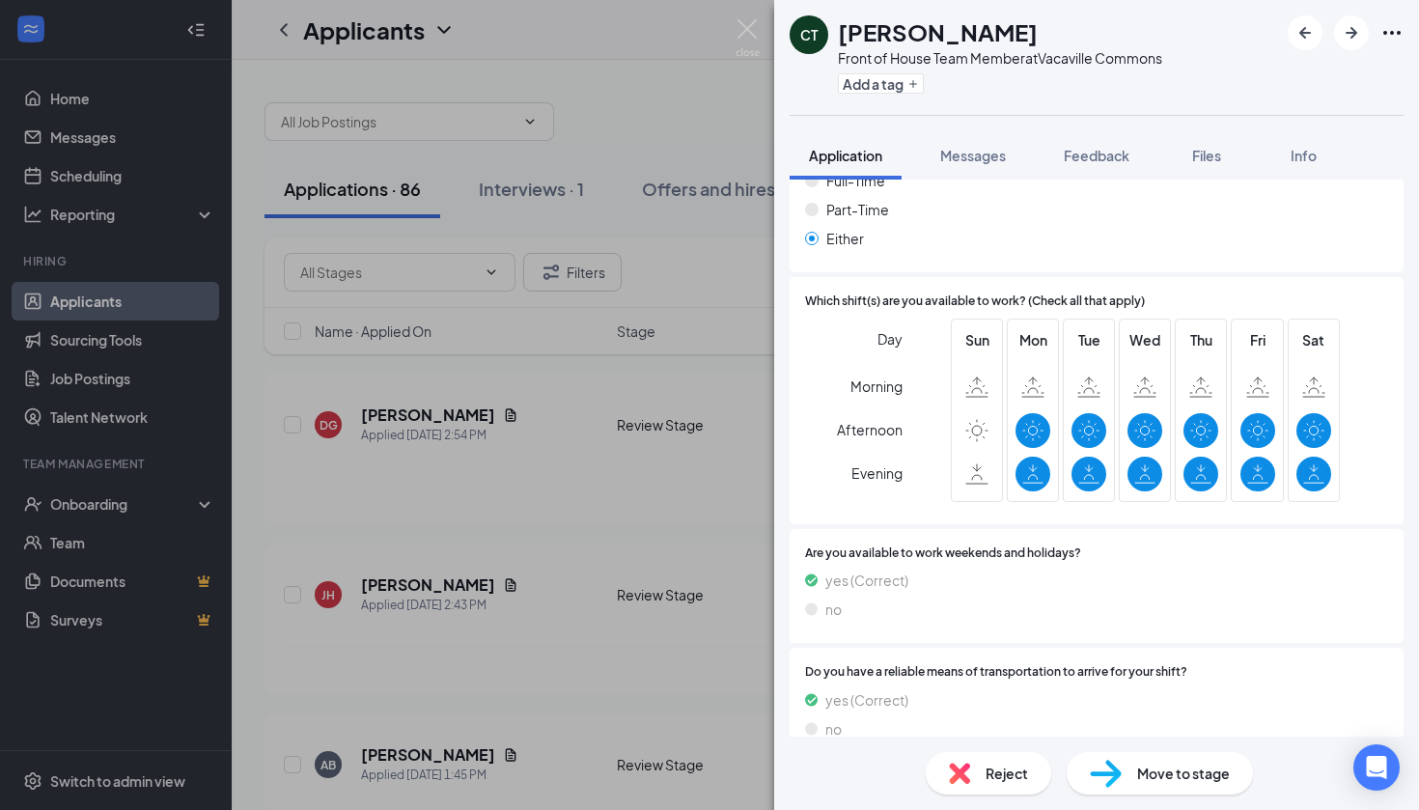
click at [978, 781] on div "Reject" at bounding box center [988, 773] width 125 height 42
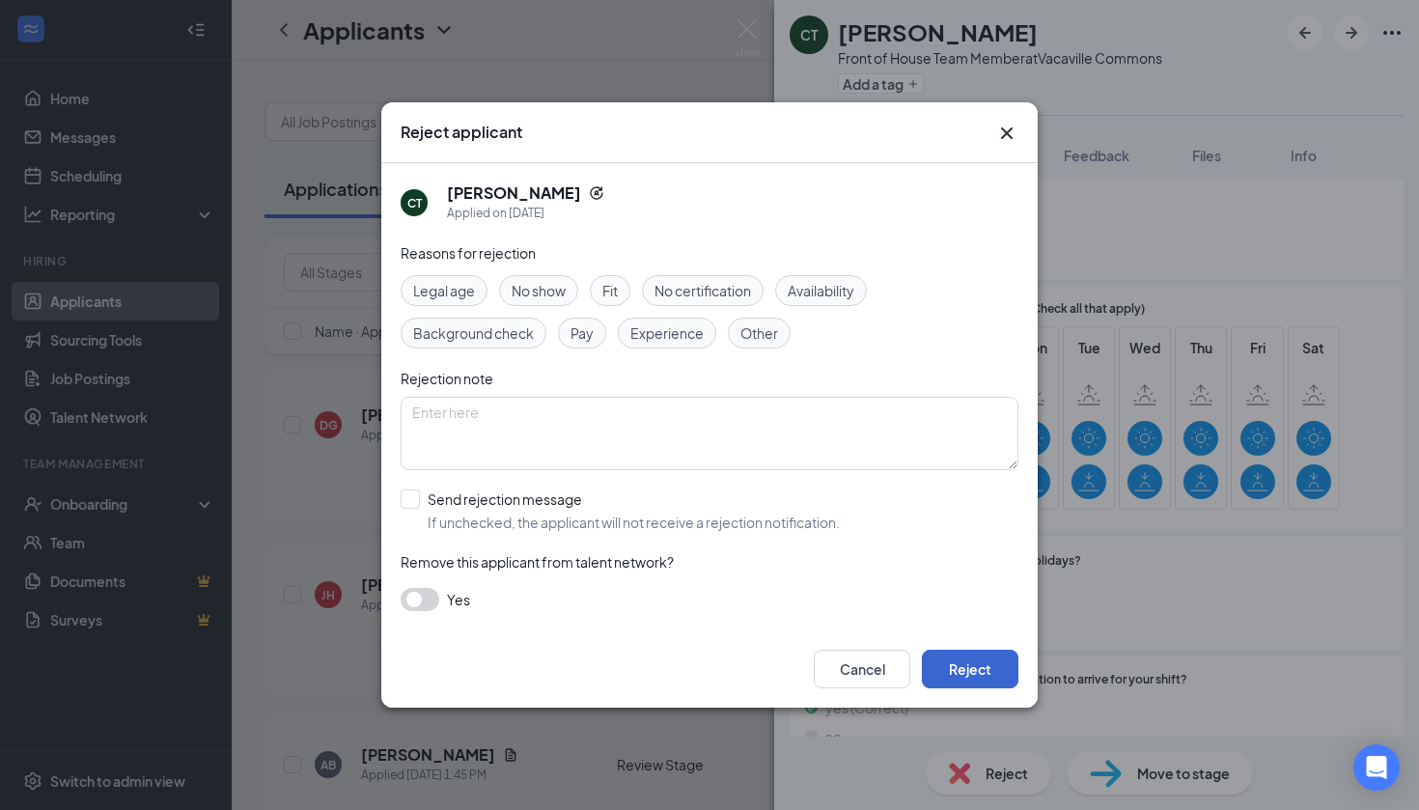
click at [994, 675] on button "Reject" at bounding box center [970, 669] width 97 height 39
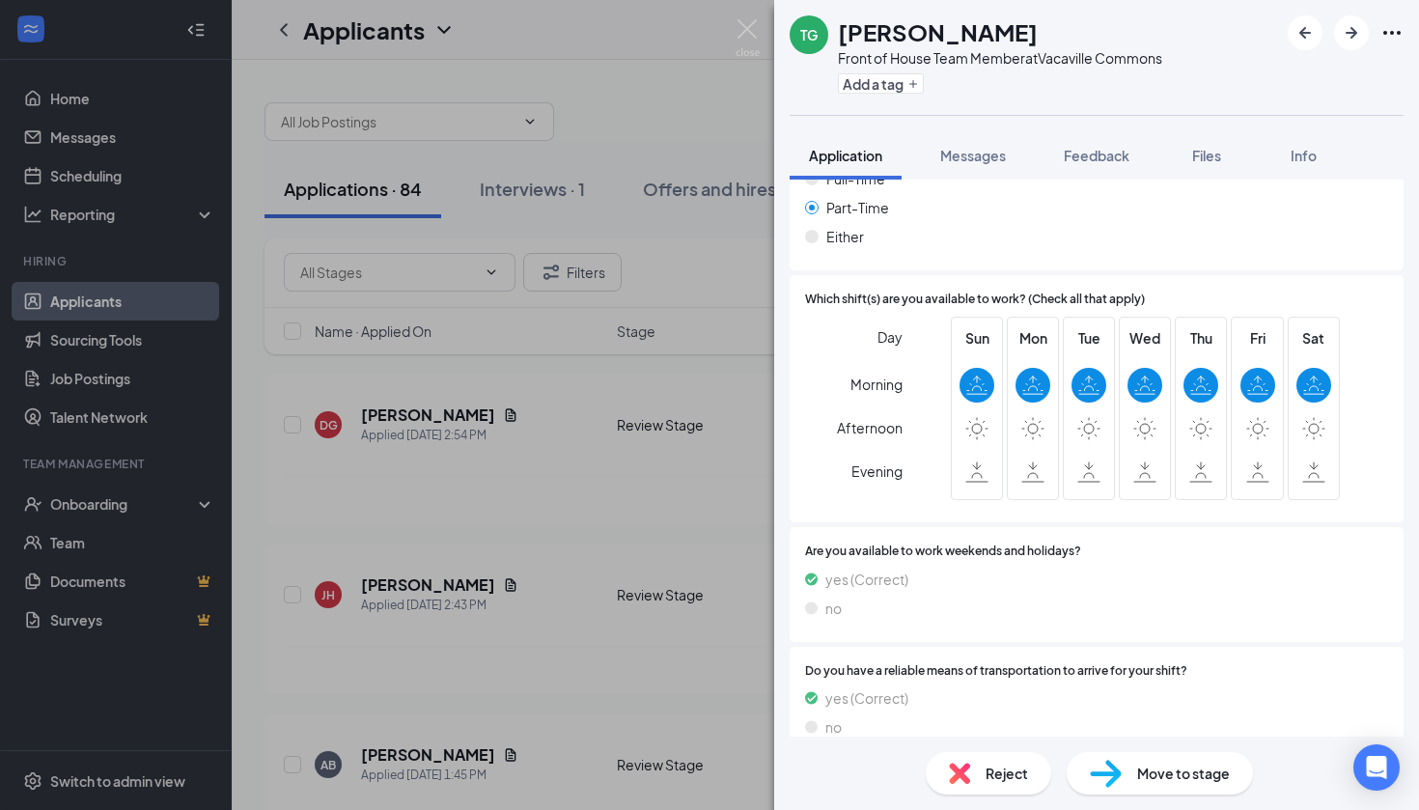
scroll to position [1229, 0]
click at [983, 779] on div "Reject" at bounding box center [988, 773] width 125 height 42
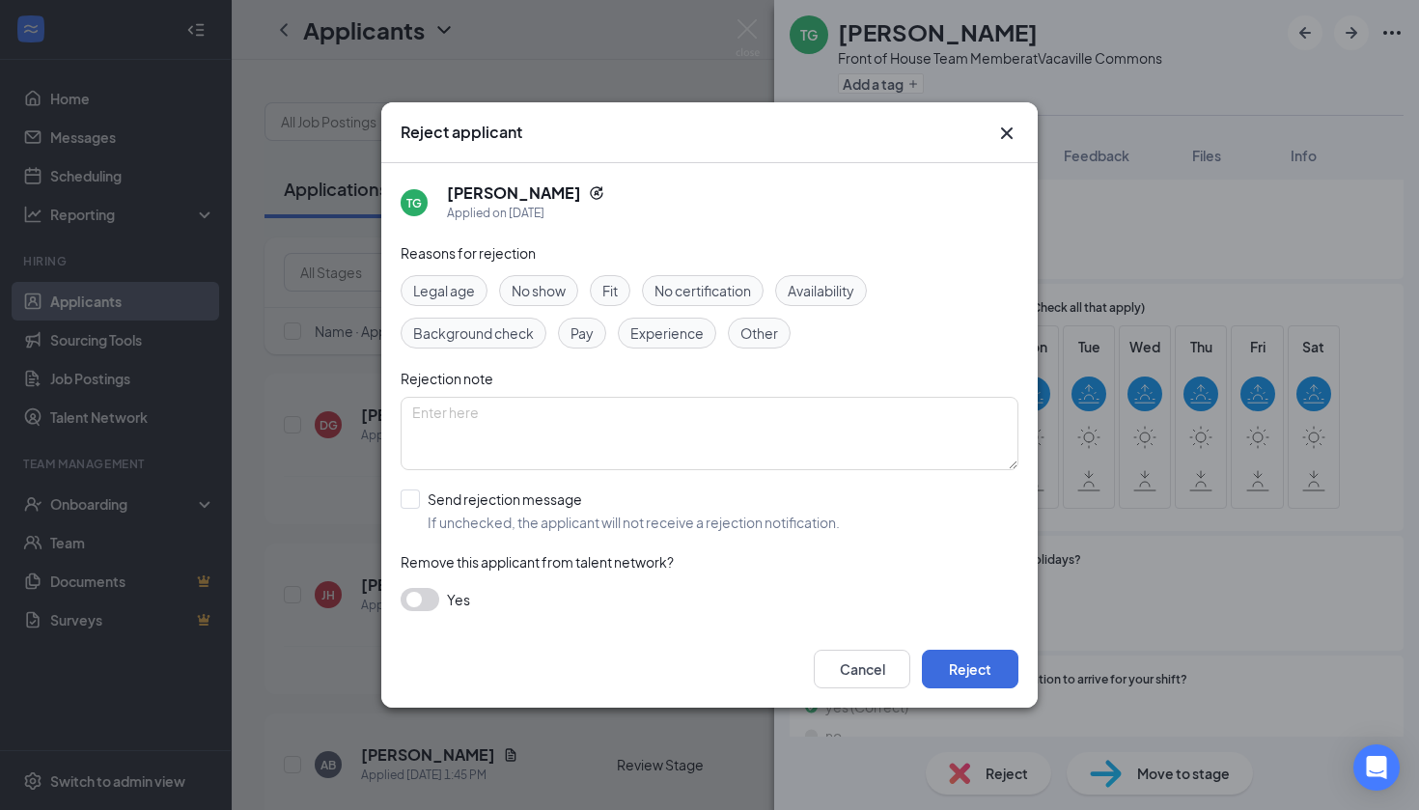
click at [829, 264] on div "Reasons for rejection Legal age No show Fit No certification Availability Backg…" at bounding box center [710, 436] width 618 height 388
click at [829, 283] on span "Availability" at bounding box center [821, 290] width 67 height 21
click at [970, 668] on button "Reject" at bounding box center [970, 669] width 97 height 39
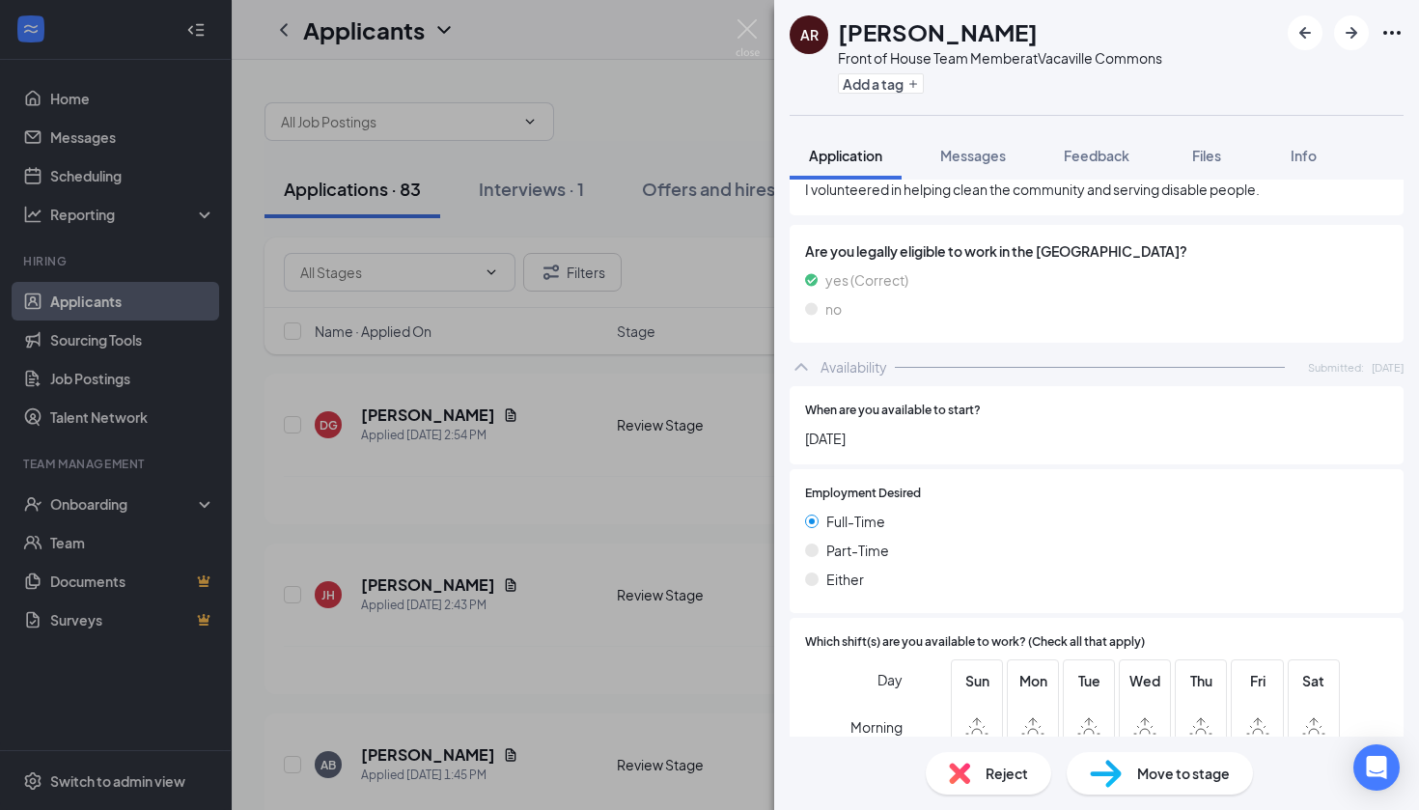
scroll to position [957, 0]
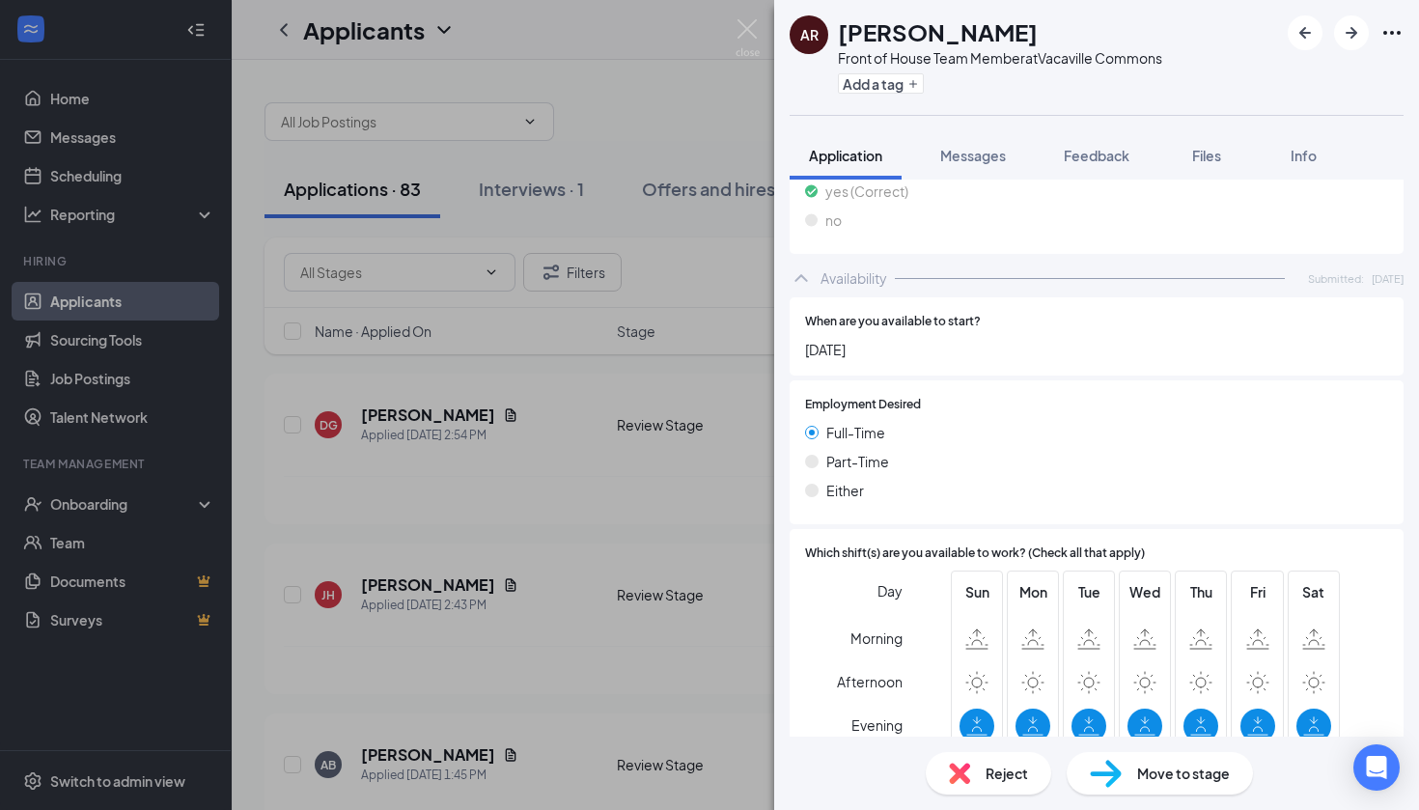
click at [998, 785] on div "Reject" at bounding box center [988, 773] width 125 height 42
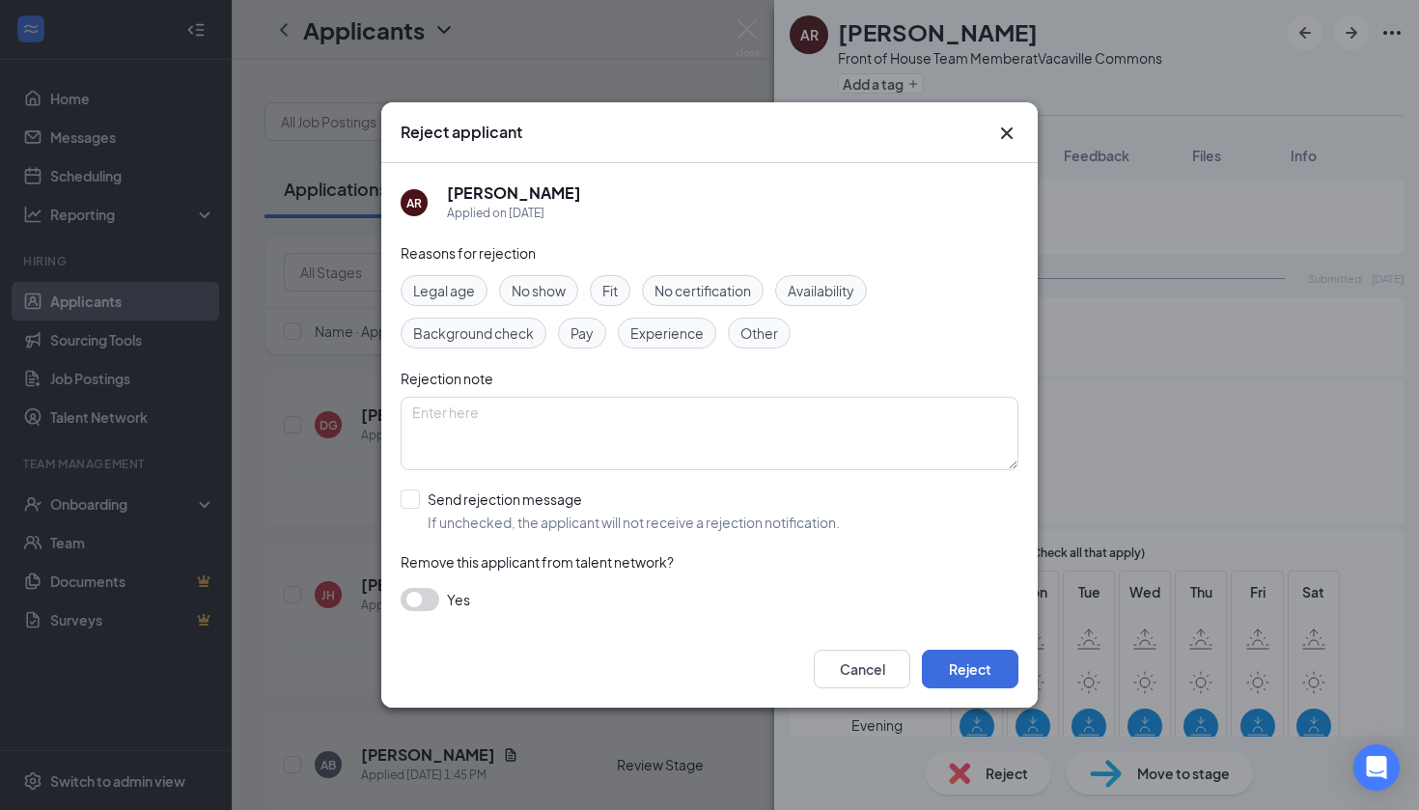
click at [824, 277] on div "Availability" at bounding box center [821, 290] width 92 height 31
click at [995, 670] on button "Reject" at bounding box center [970, 669] width 97 height 39
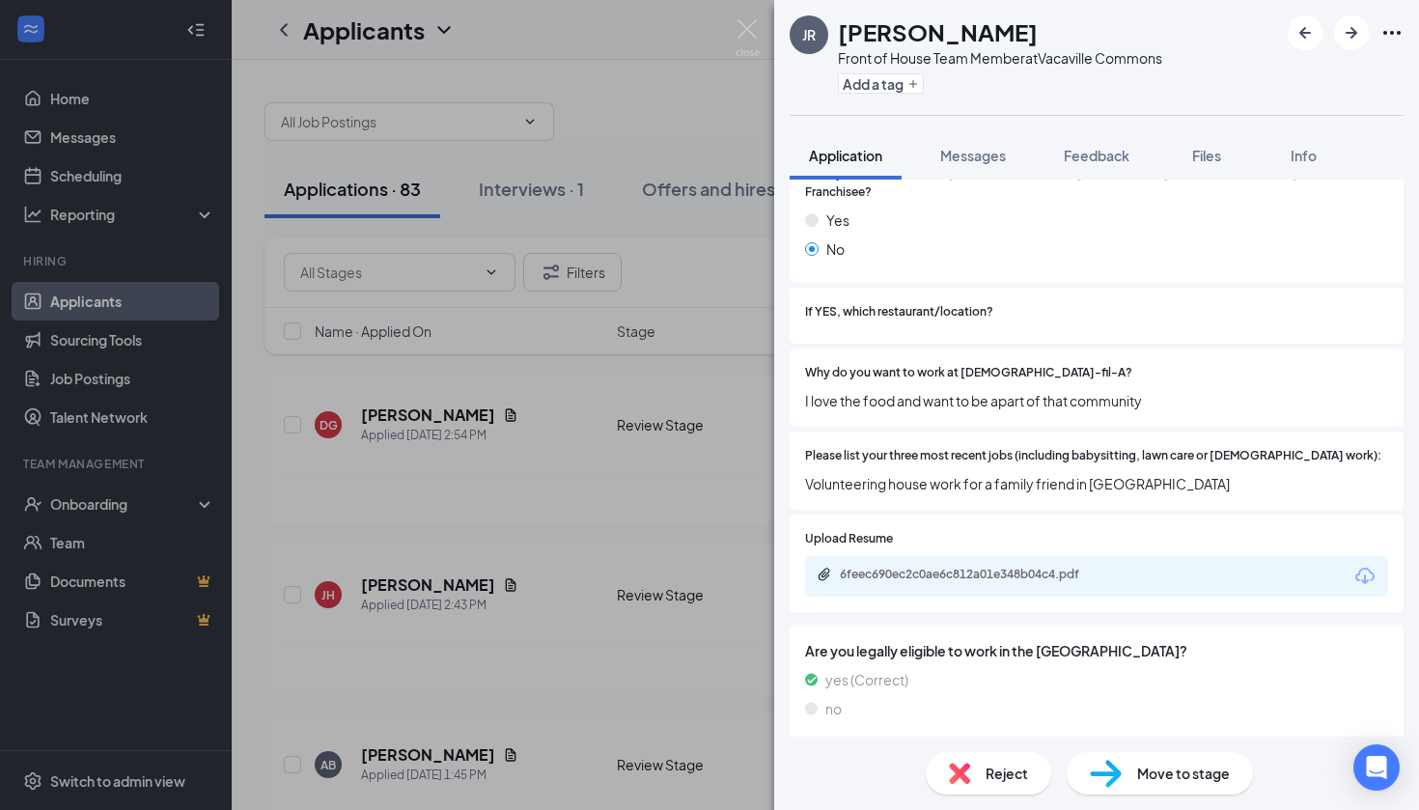
scroll to position [535, 0]
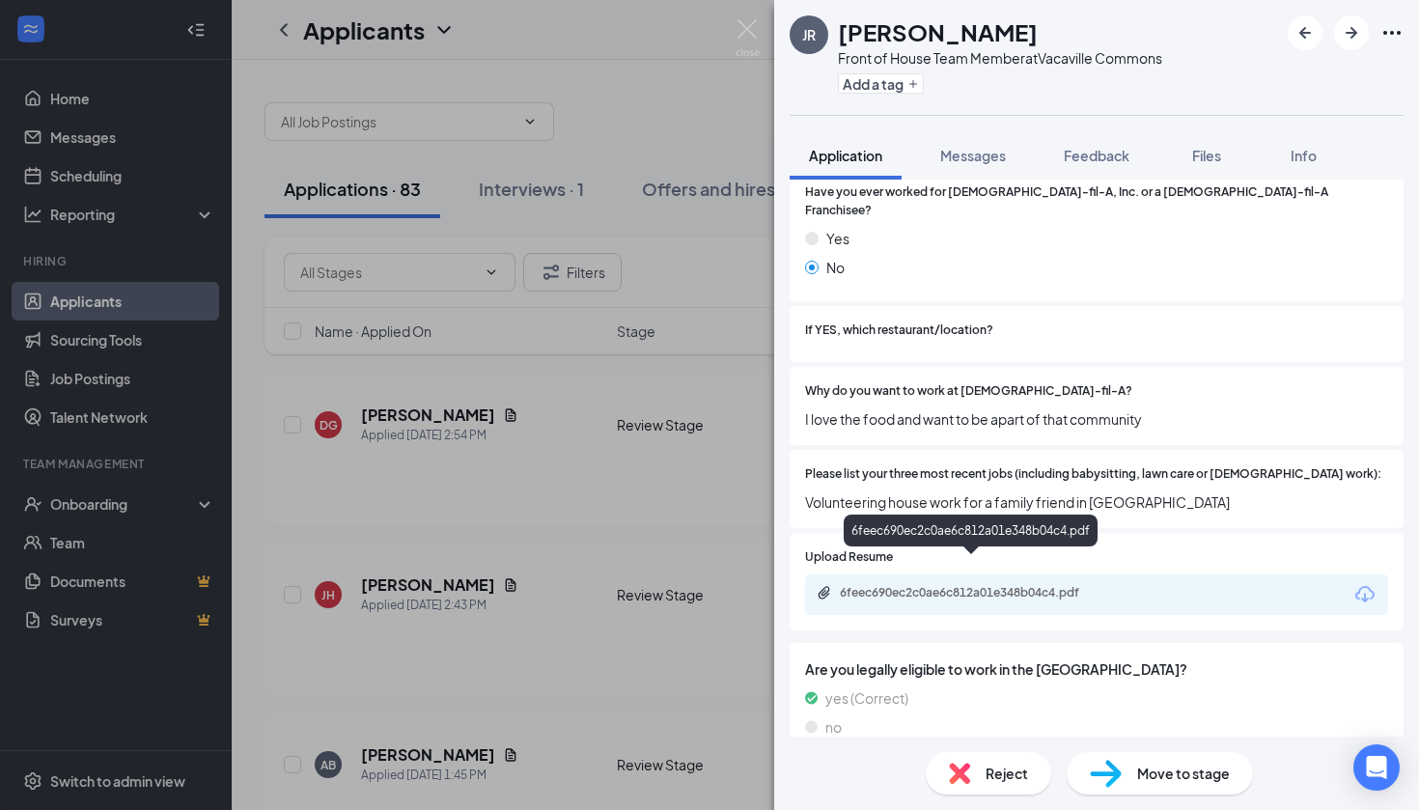
click at [984, 585] on div "6feec690ec2c0ae6c812a01e348b04c4.pdf" at bounding box center [975, 592] width 270 height 15
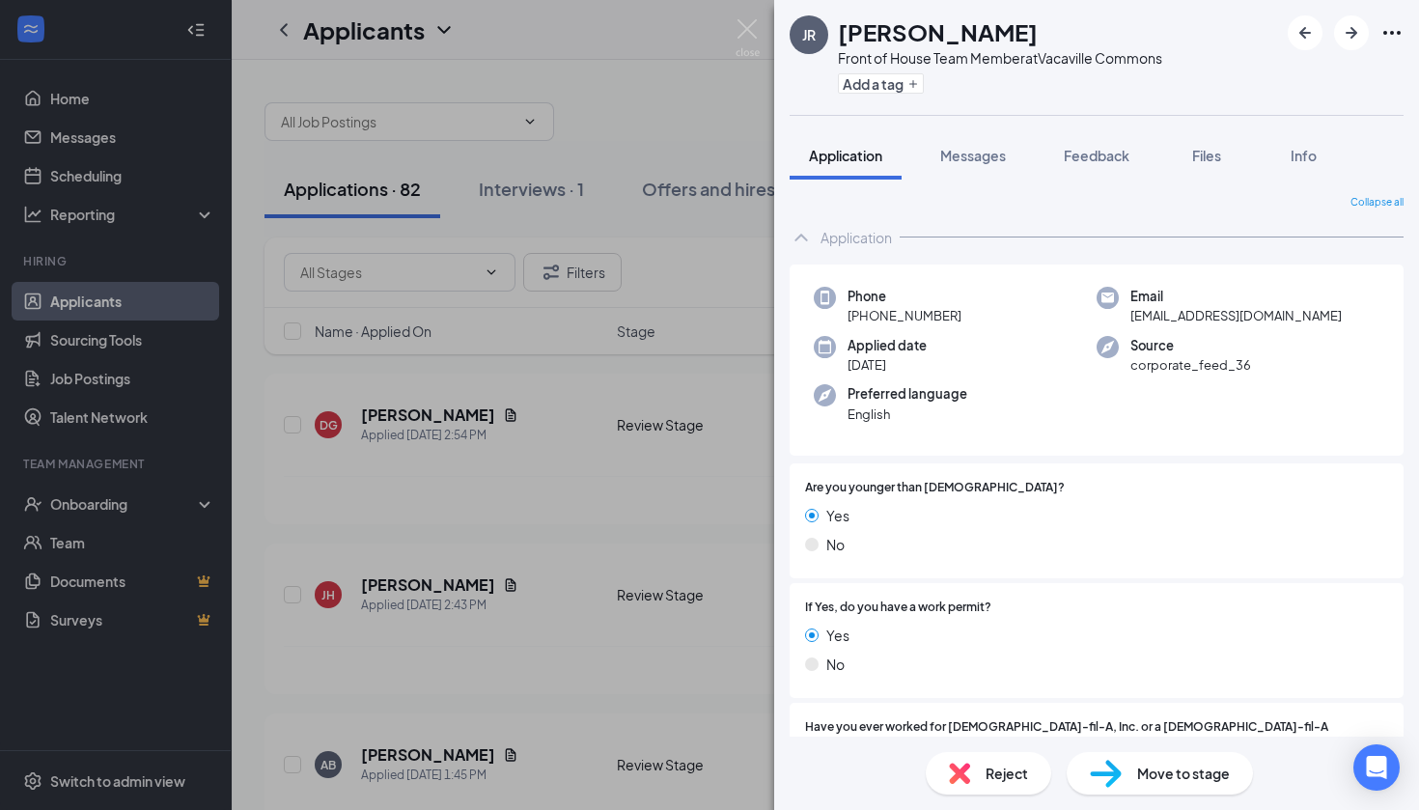
scroll to position [0, 0]
click at [972, 761] on div "Reject" at bounding box center [988, 773] width 125 height 42
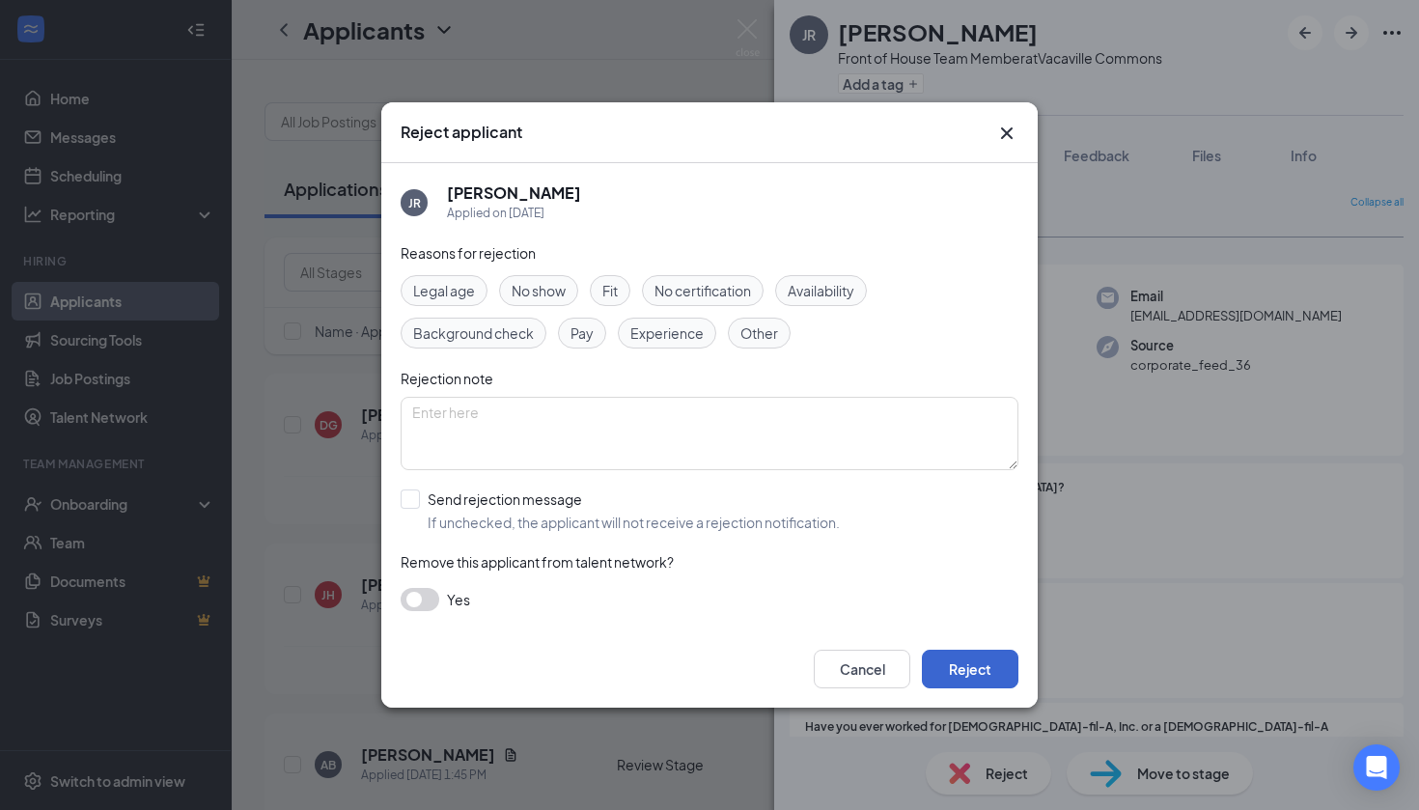
click at [989, 665] on button "Reject" at bounding box center [970, 669] width 97 height 39
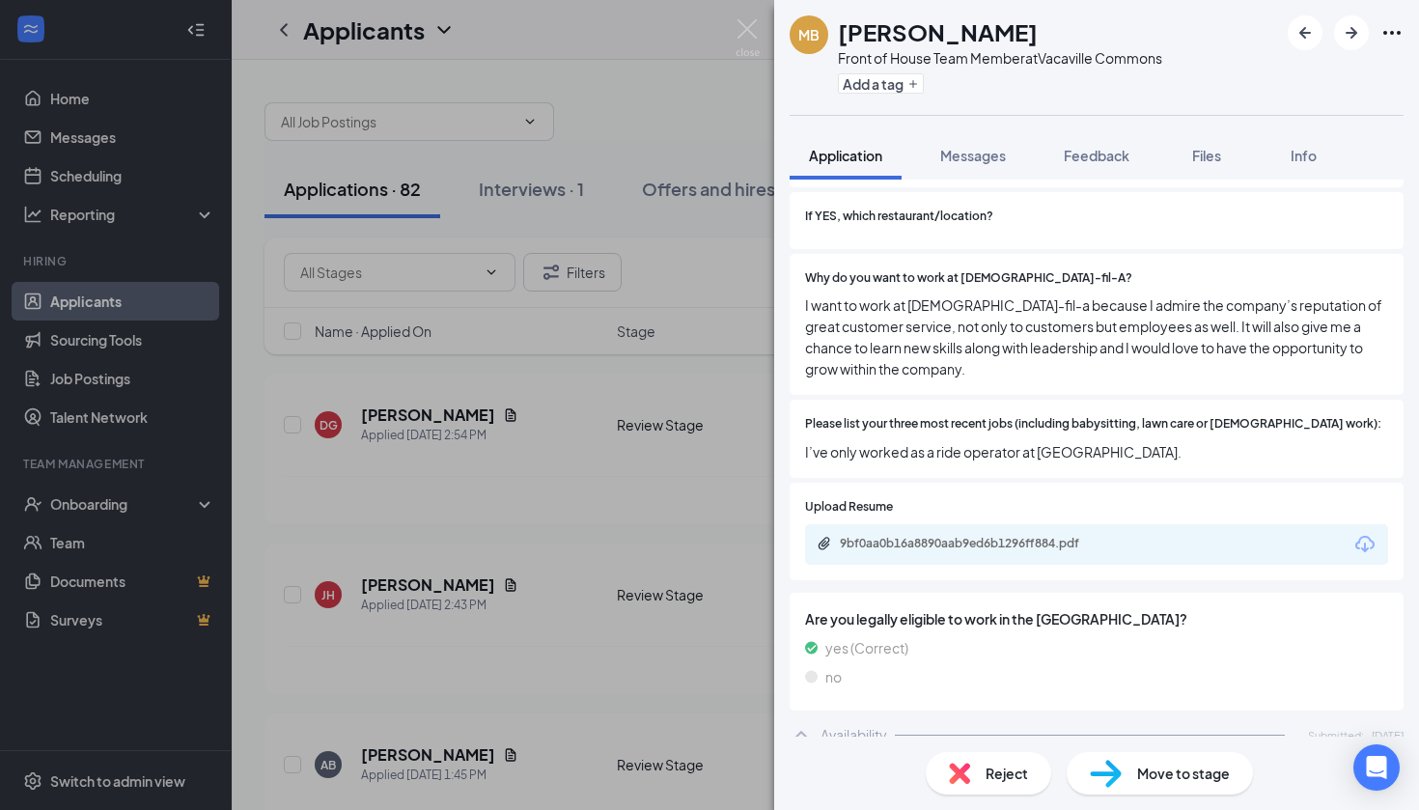
scroll to position [530, 0]
click at [1008, 535] on div "9bf0aa0b16a8890aab9ed6b1296ff884.pdf" at bounding box center [975, 542] width 270 height 15
click at [1224, 773] on span "Move to stage" at bounding box center [1183, 772] width 93 height 21
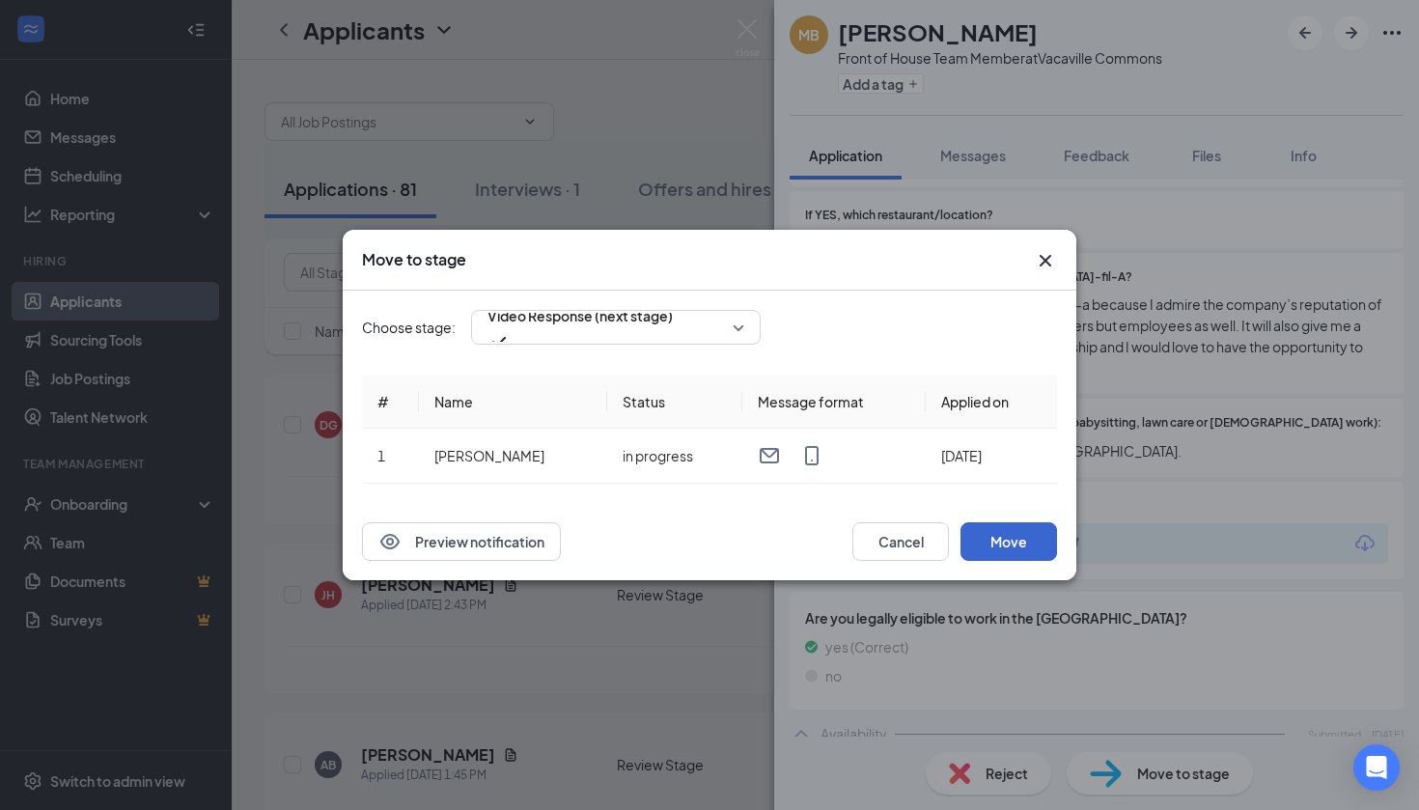
click at [995, 536] on button "Move" at bounding box center [1008, 541] width 97 height 39
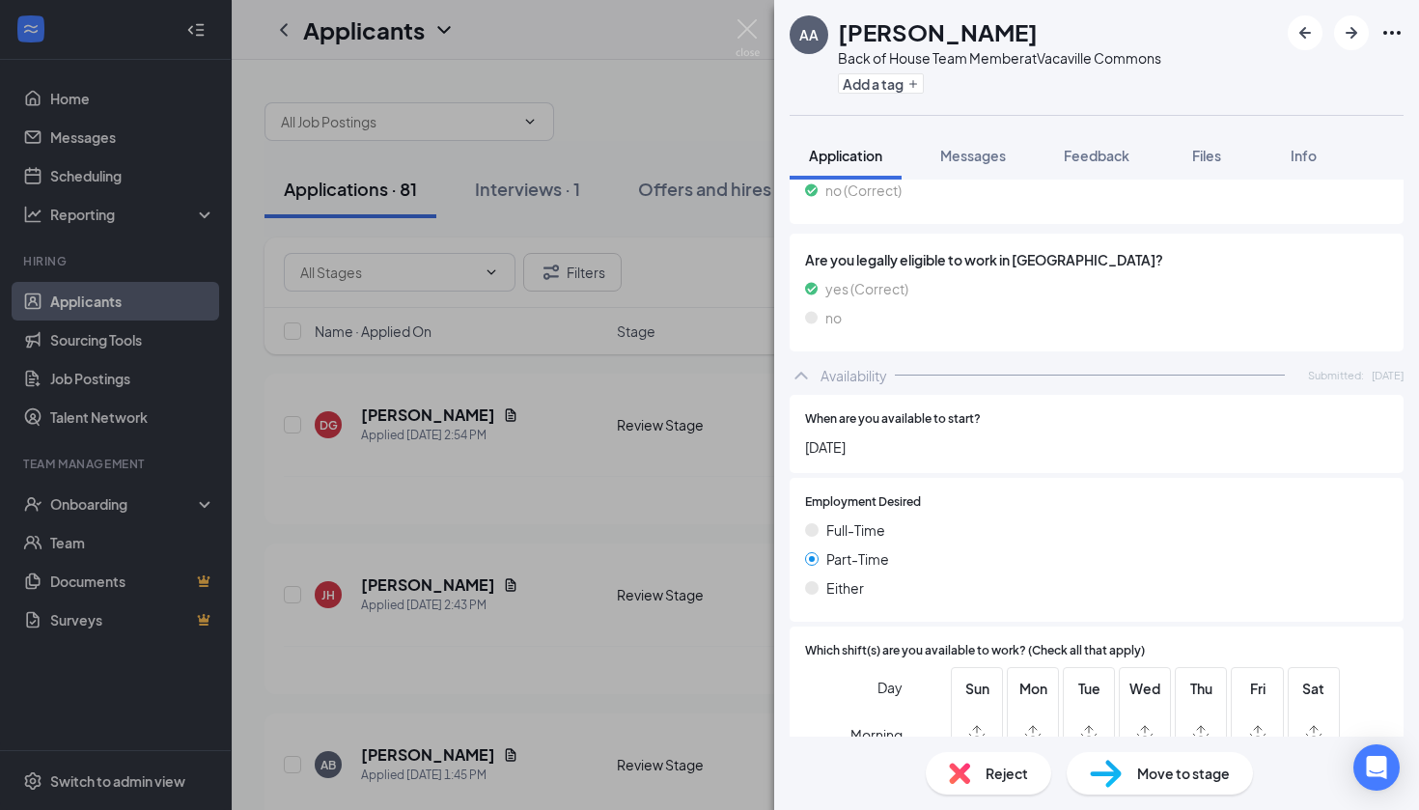
scroll to position [905, 0]
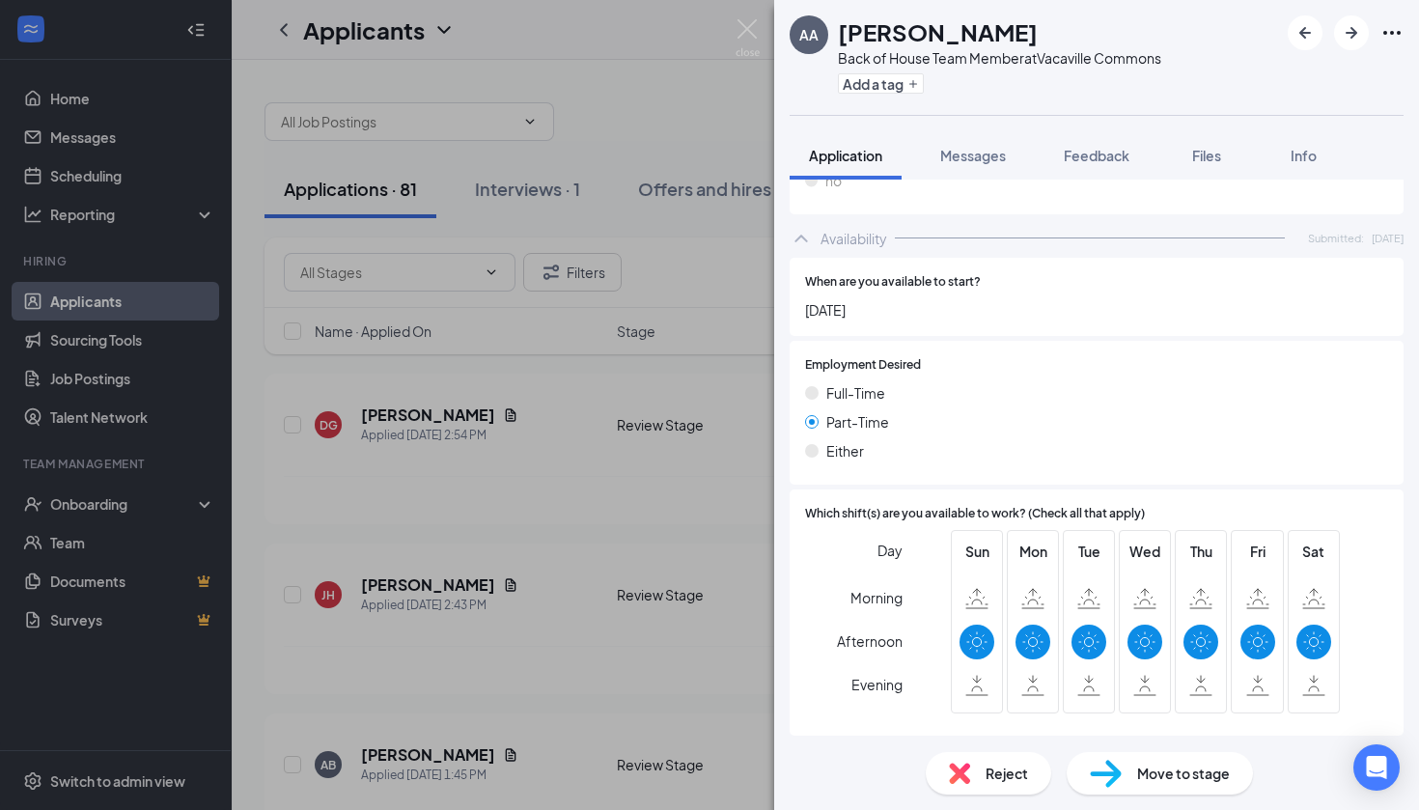
click at [963, 795] on div "Reject Move to stage" at bounding box center [1096, 772] width 645 height 73
click at [963, 777] on img at bounding box center [959, 772] width 21 height 21
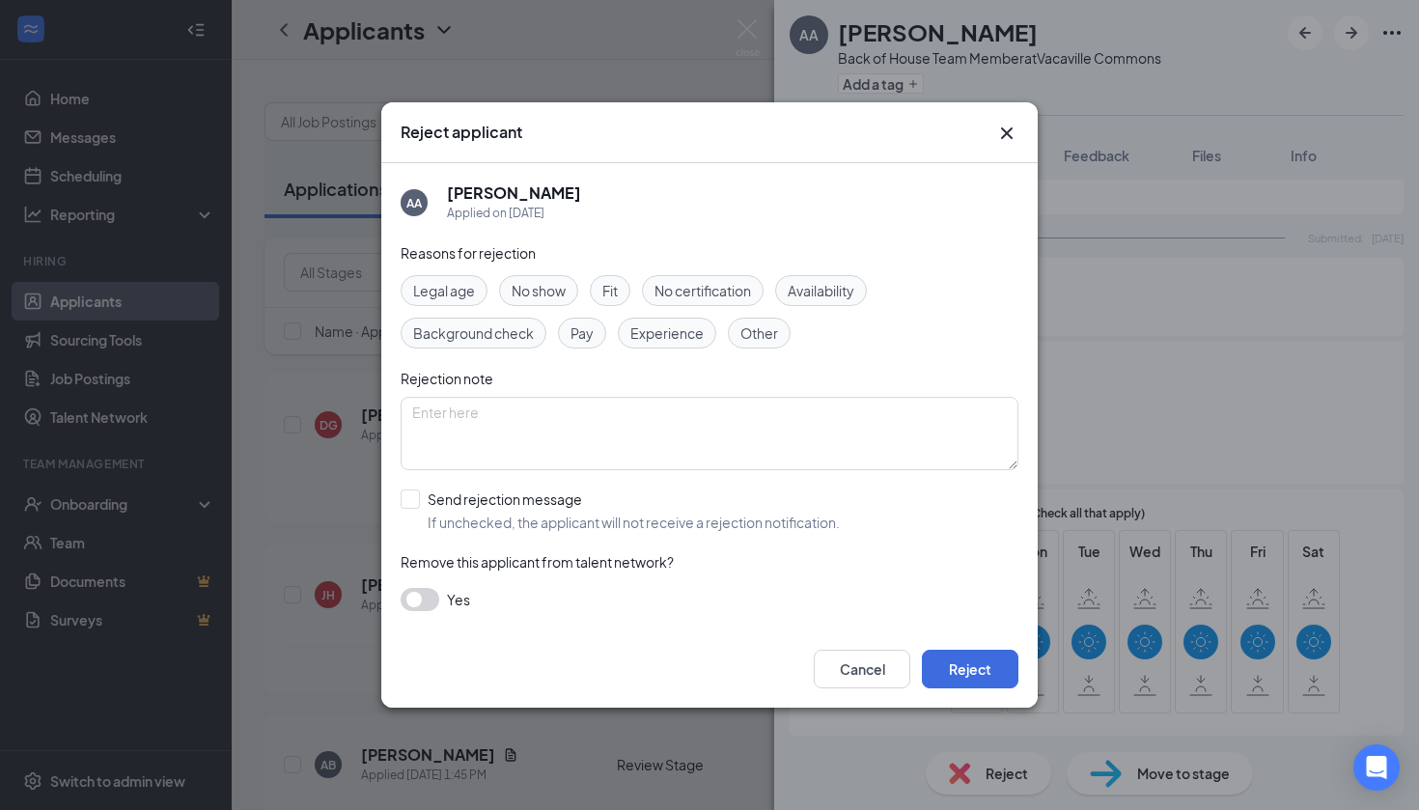
click at [817, 302] on div "Availability" at bounding box center [821, 290] width 92 height 31
click at [963, 671] on button "Reject" at bounding box center [970, 669] width 97 height 39
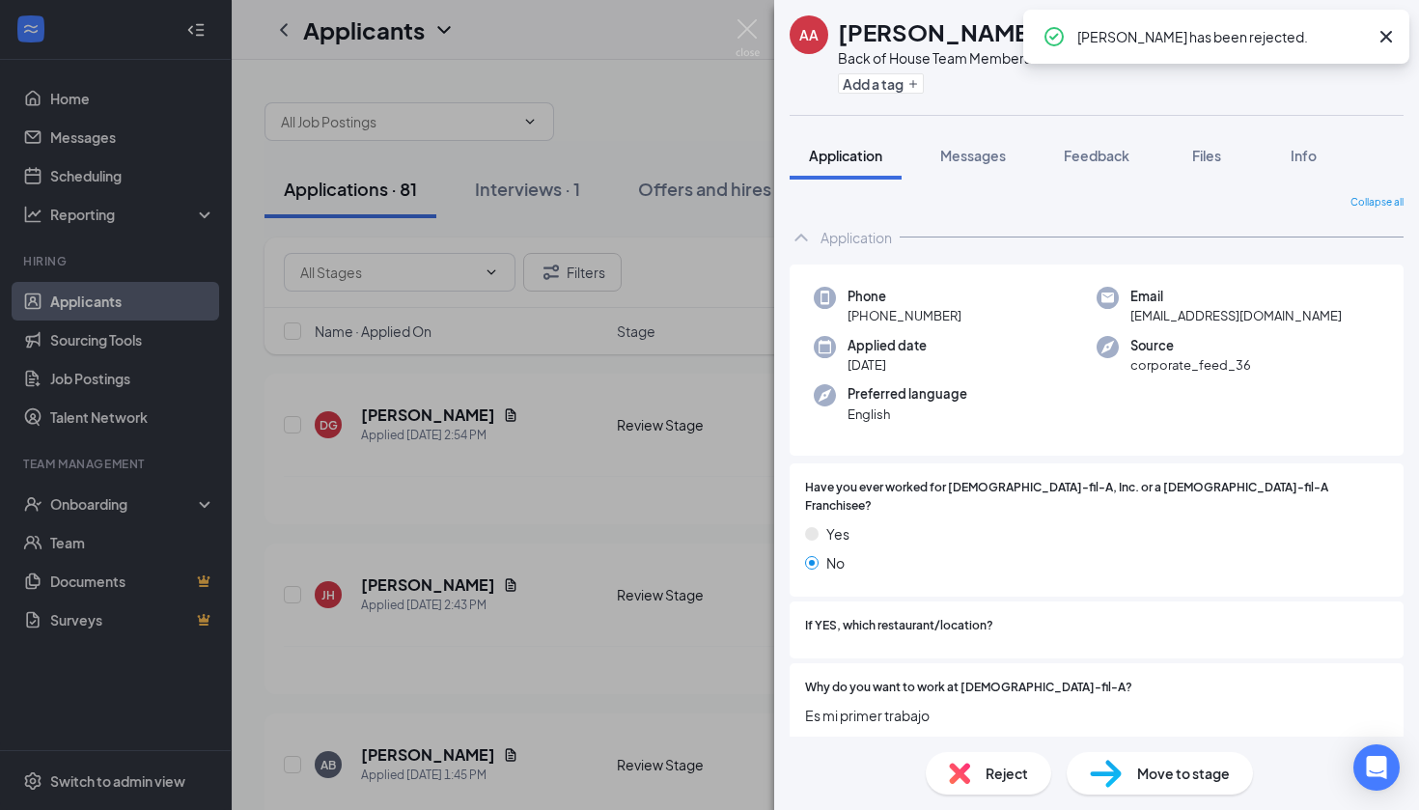
click at [988, 772] on span "Reject" at bounding box center [1006, 772] width 42 height 21
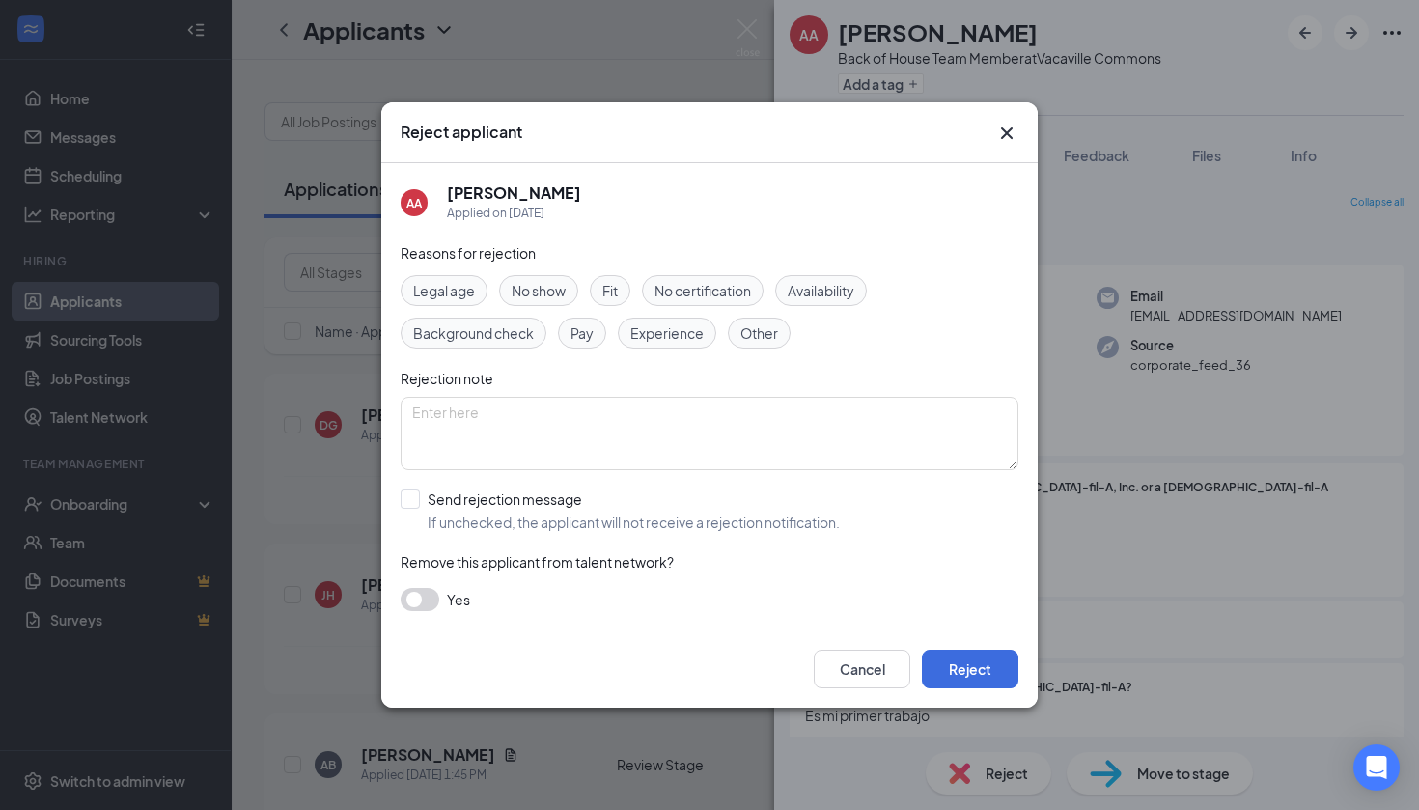
click at [847, 288] on span "Availability" at bounding box center [821, 290] width 67 height 21
click at [968, 660] on button "Reject" at bounding box center [970, 669] width 97 height 39
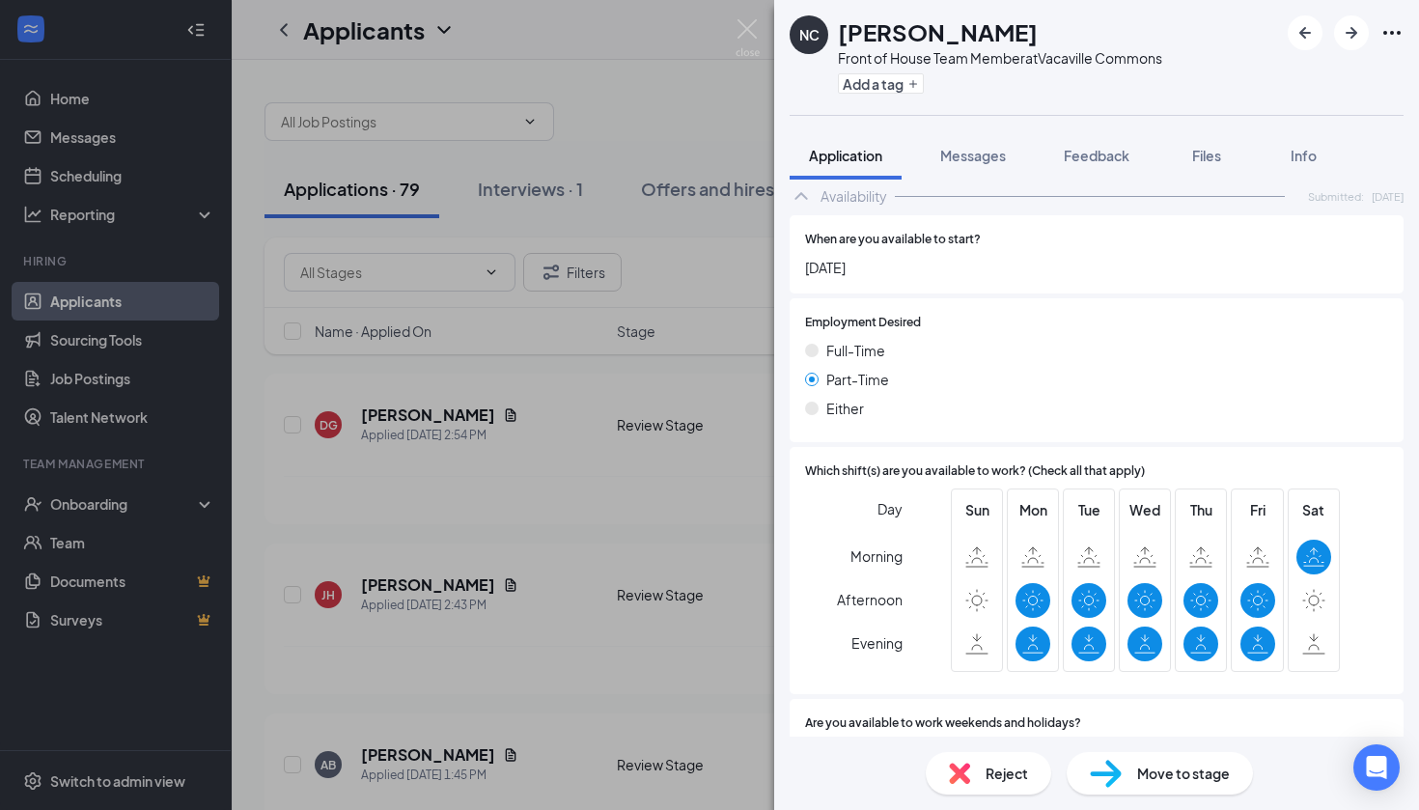
scroll to position [1111, 0]
click at [973, 755] on div "Reject" at bounding box center [988, 773] width 125 height 42
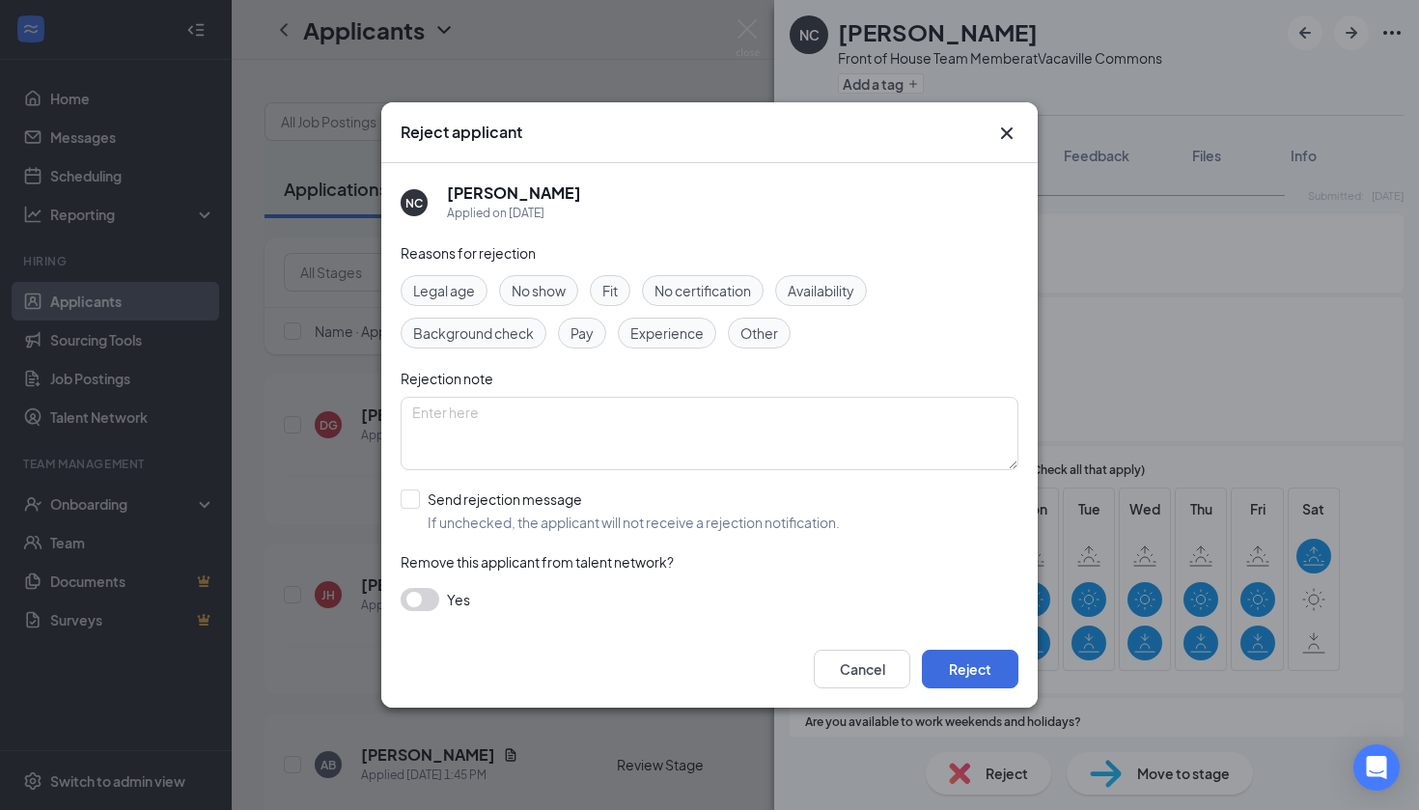
click at [833, 279] on div "Availability" at bounding box center [821, 290] width 92 height 31
click at [978, 674] on button "Reject" at bounding box center [970, 669] width 97 height 39
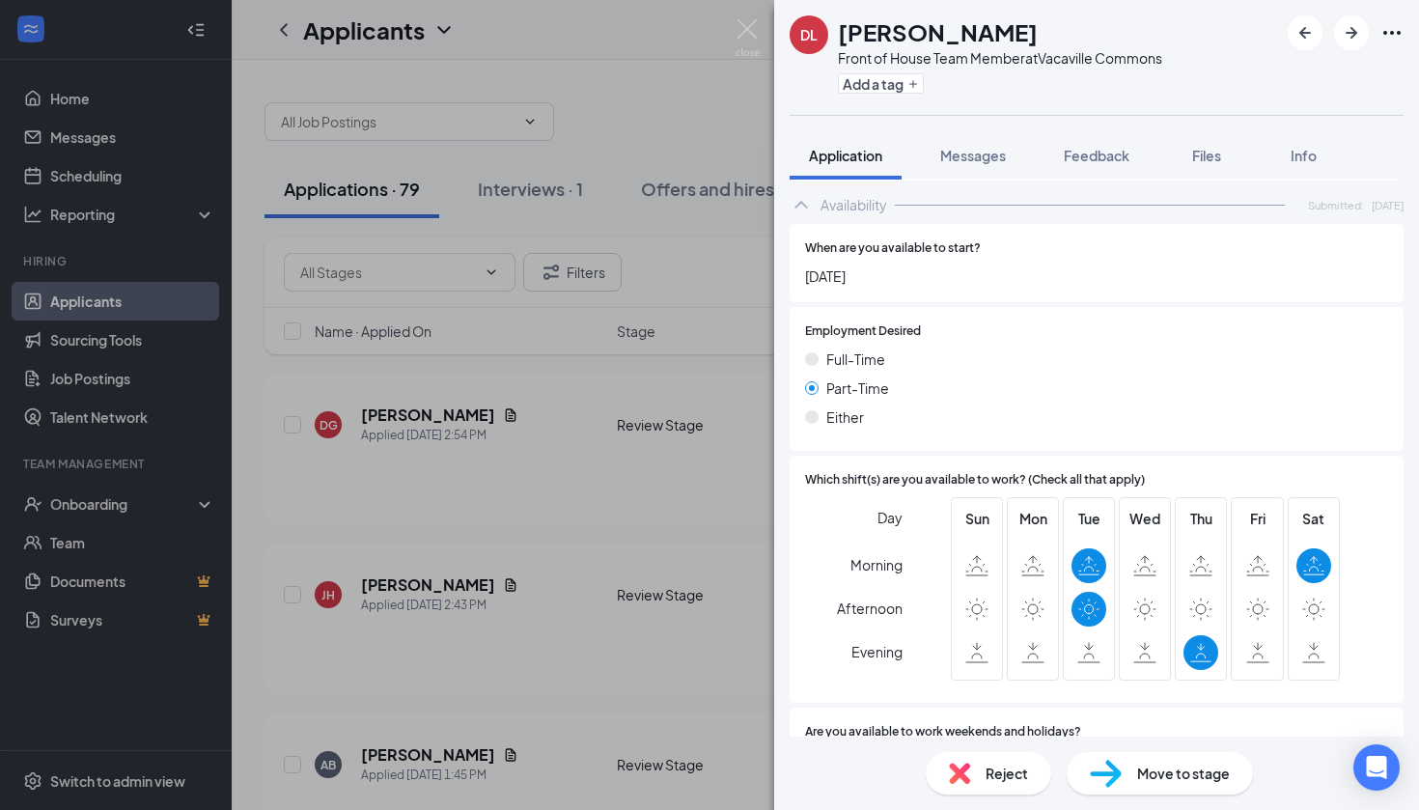
scroll to position [1102, 0]
click at [1001, 769] on span "Reject" at bounding box center [1006, 772] width 42 height 21
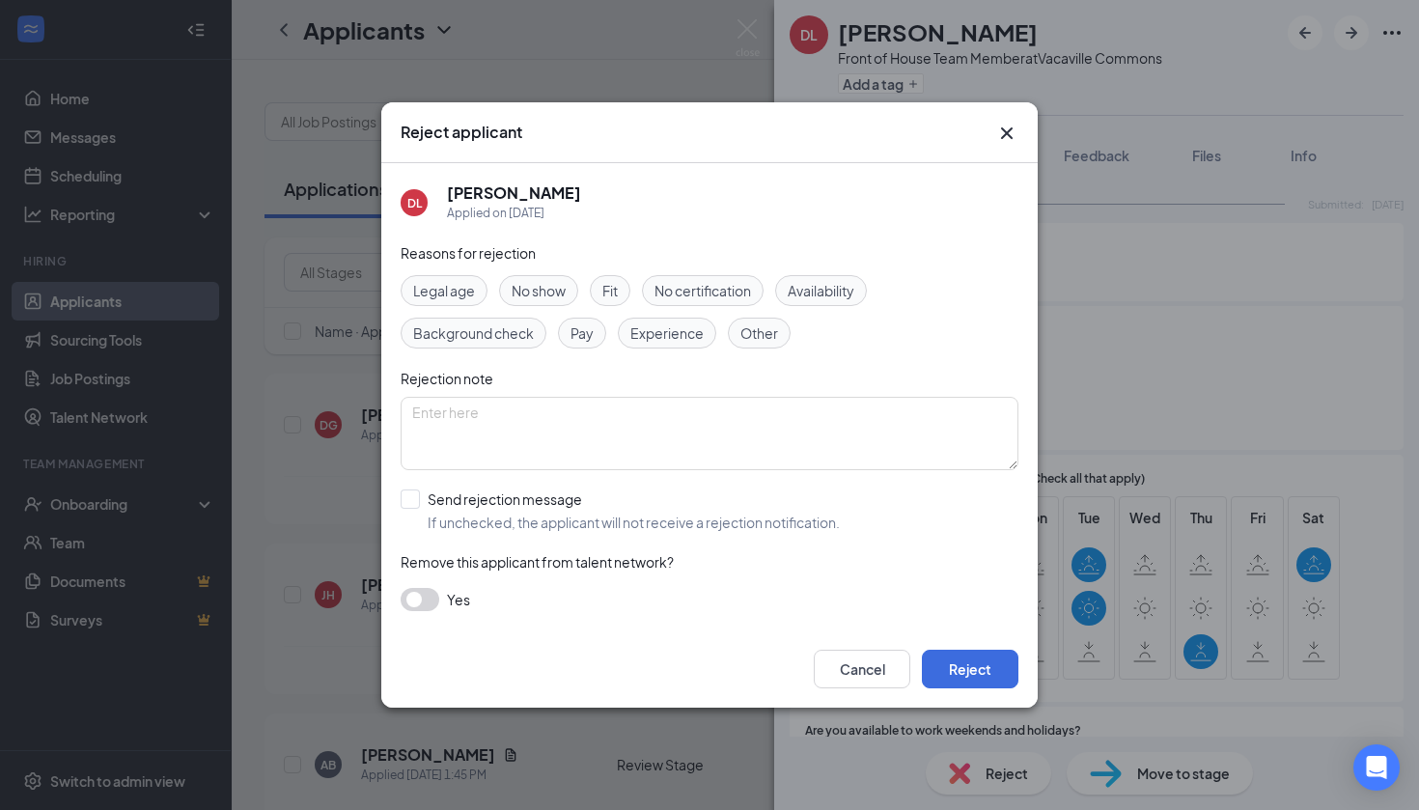
click at [835, 272] on div "Reasons for rejection Legal age No show Fit No certification Availability Backg…" at bounding box center [710, 436] width 618 height 388
click at [835, 298] on span "Availability" at bounding box center [821, 290] width 67 height 21
click at [963, 665] on button "Reject" at bounding box center [970, 669] width 97 height 39
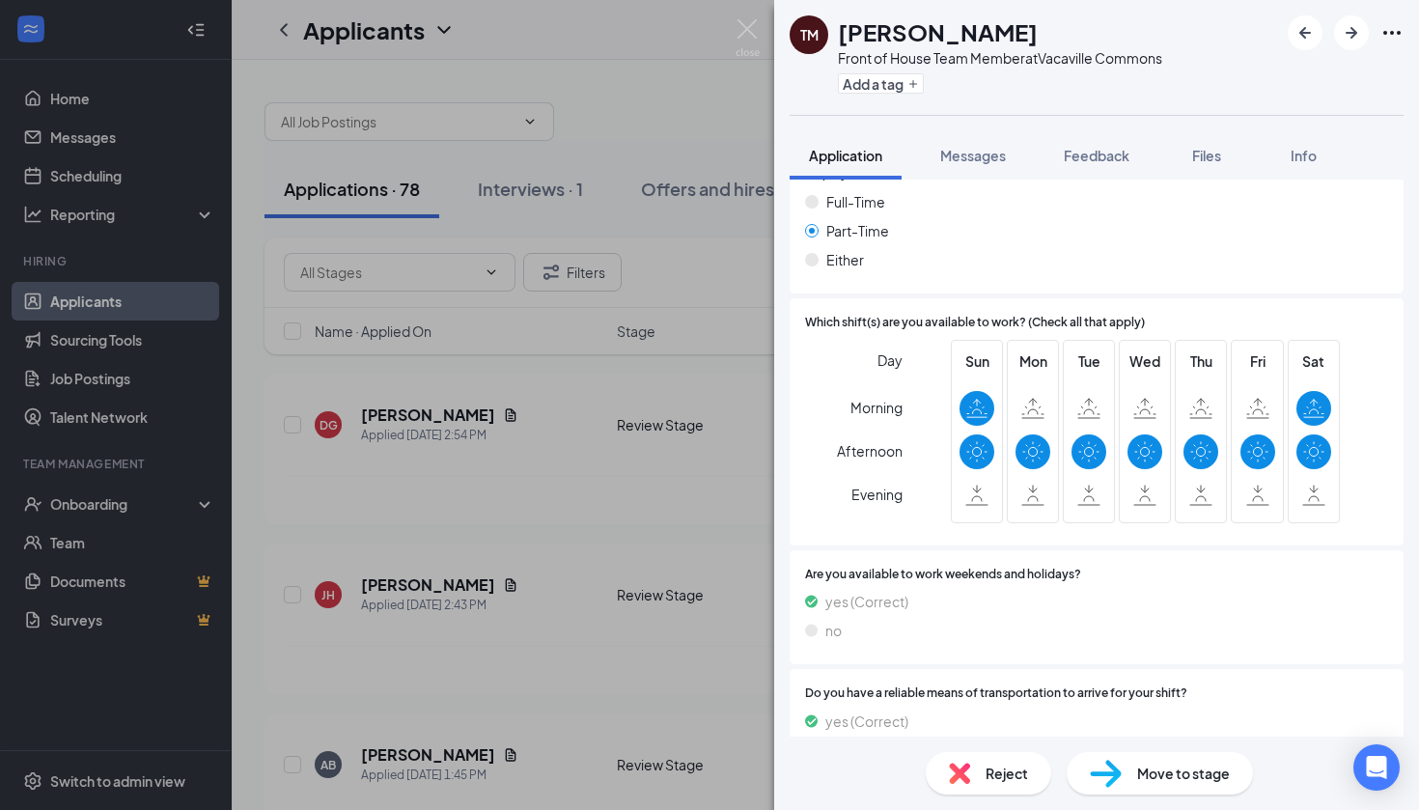
click at [994, 785] on div "Reject" at bounding box center [988, 773] width 125 height 42
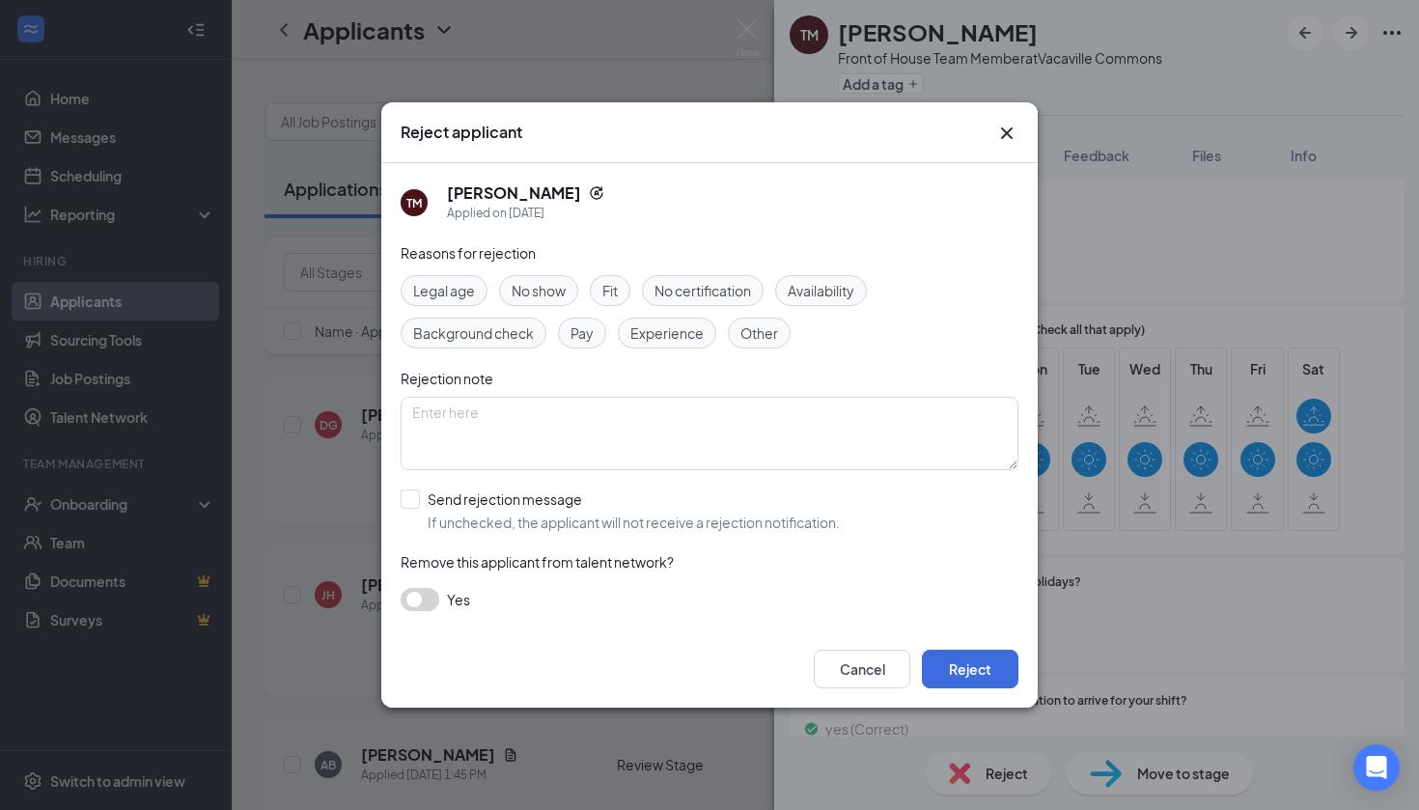
click at [848, 294] on span "Availability" at bounding box center [821, 290] width 67 height 21
click at [975, 662] on button "Reject" at bounding box center [970, 669] width 97 height 39
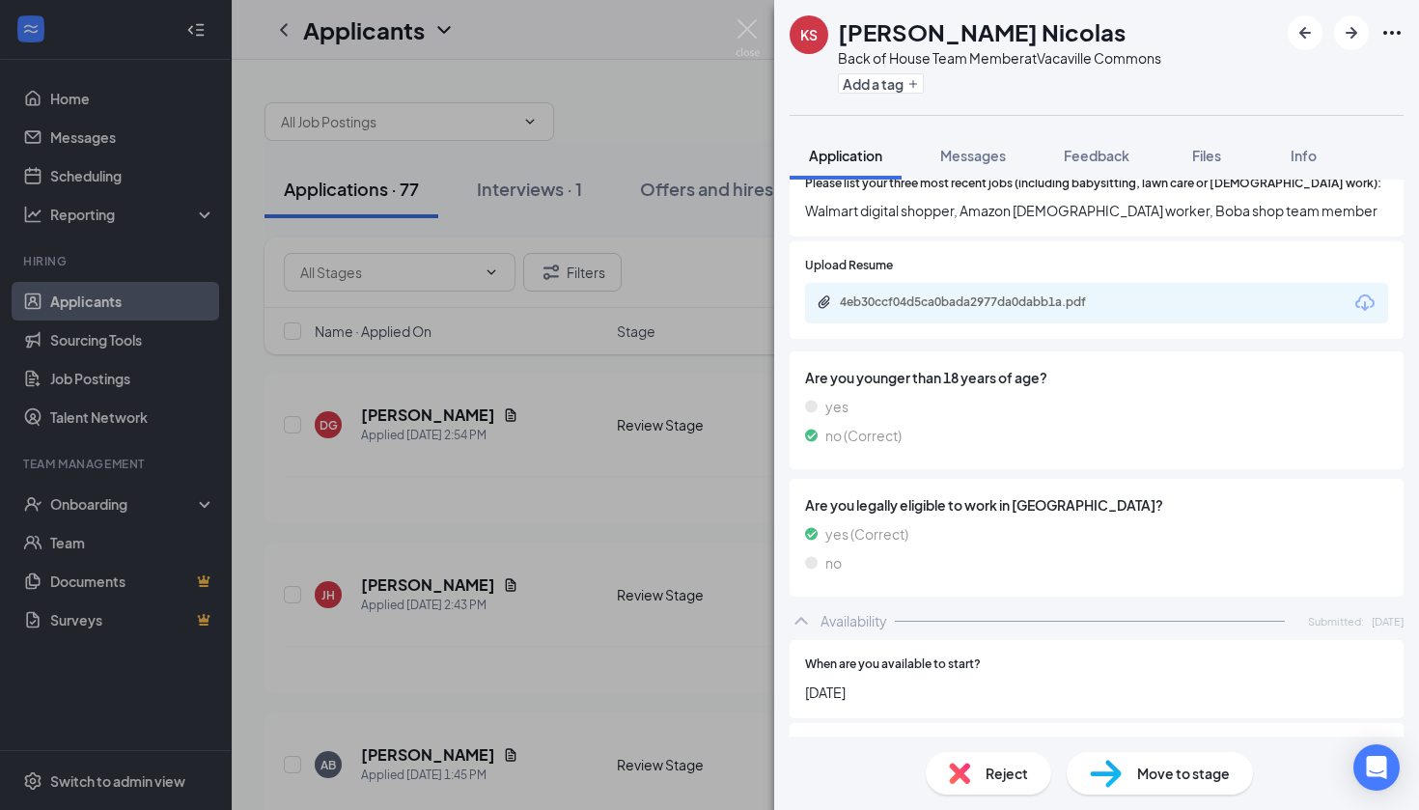
scroll to position [274, 0]
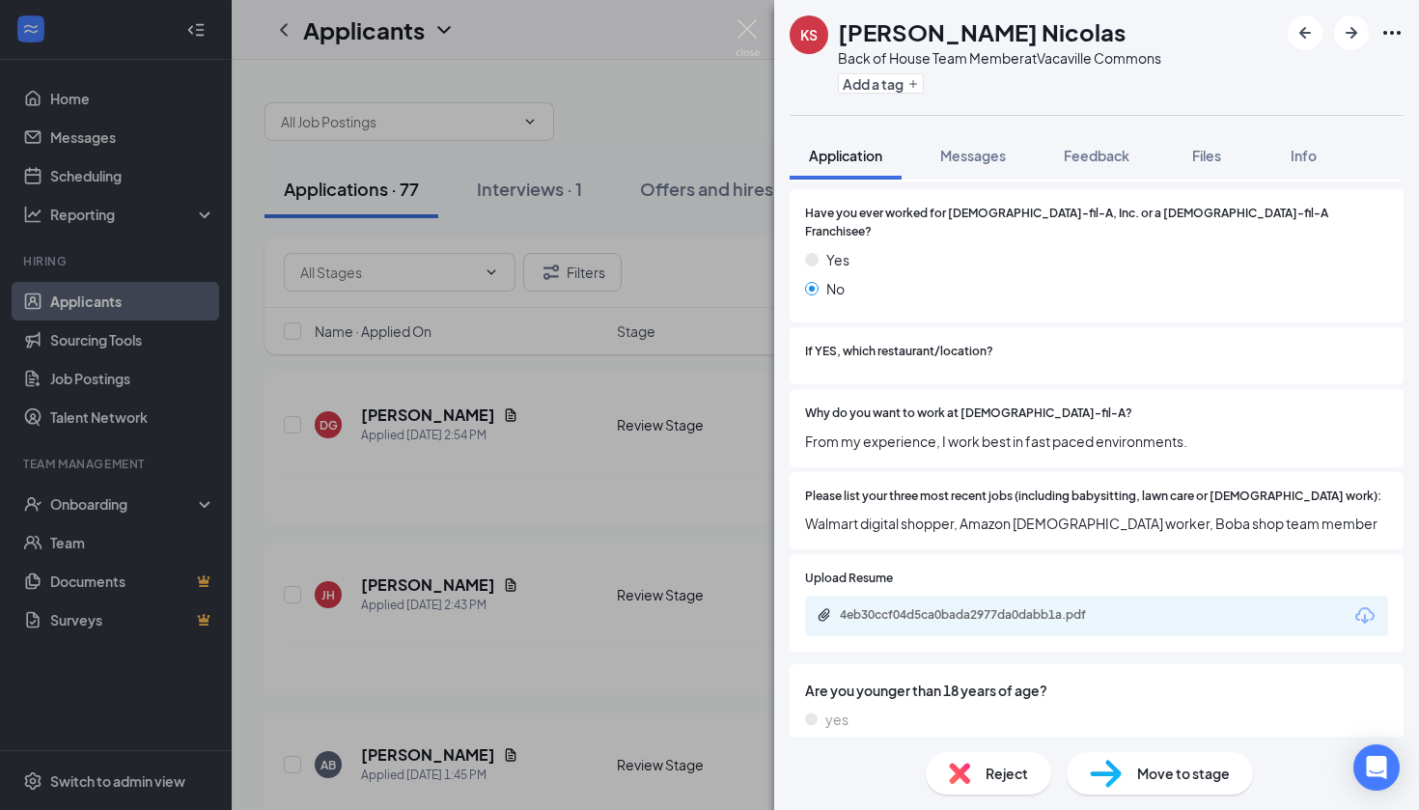
click at [980, 607] on div "4eb30ccf04d5ca0bada2977da0dabb1a.pdf" at bounding box center [975, 614] width 270 height 15
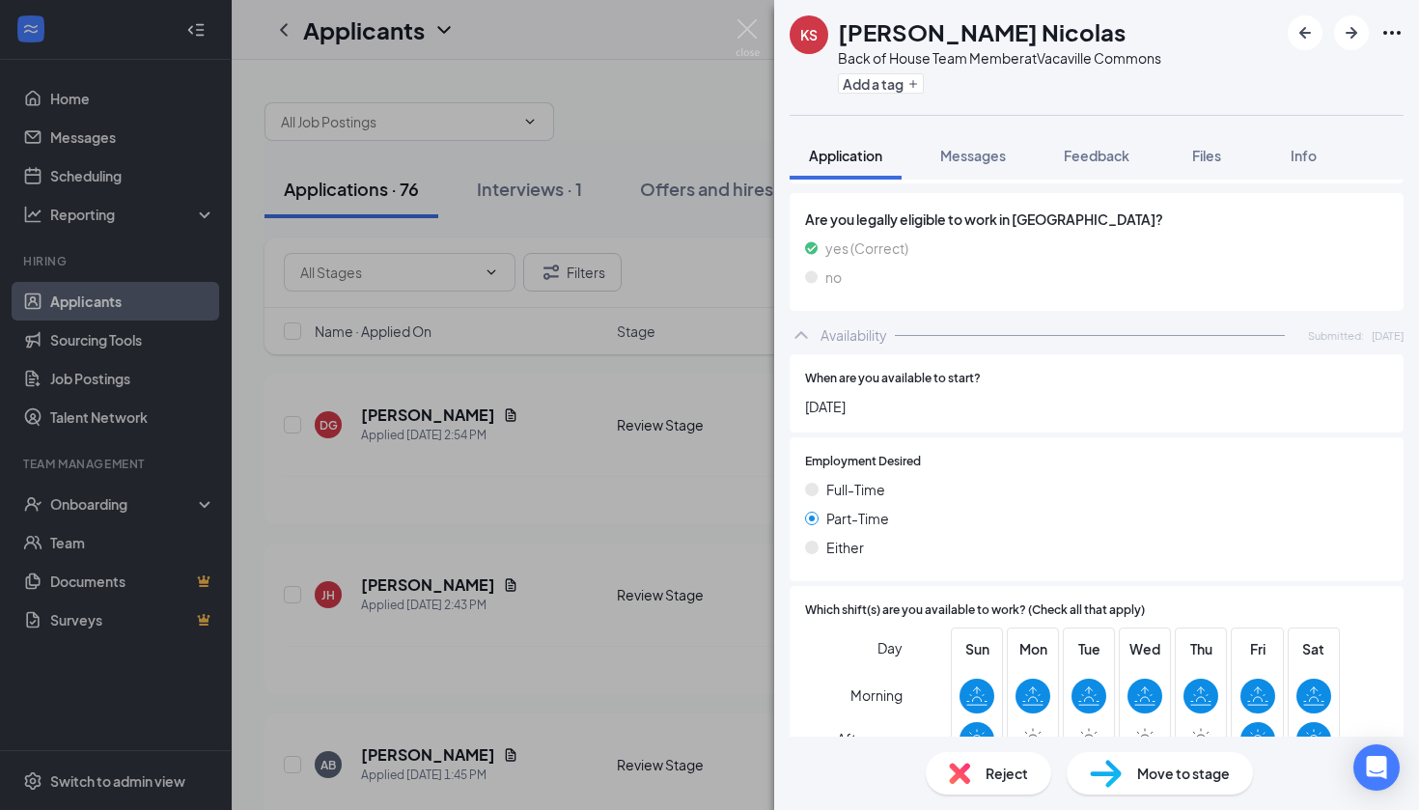
scroll to position [1136, 0]
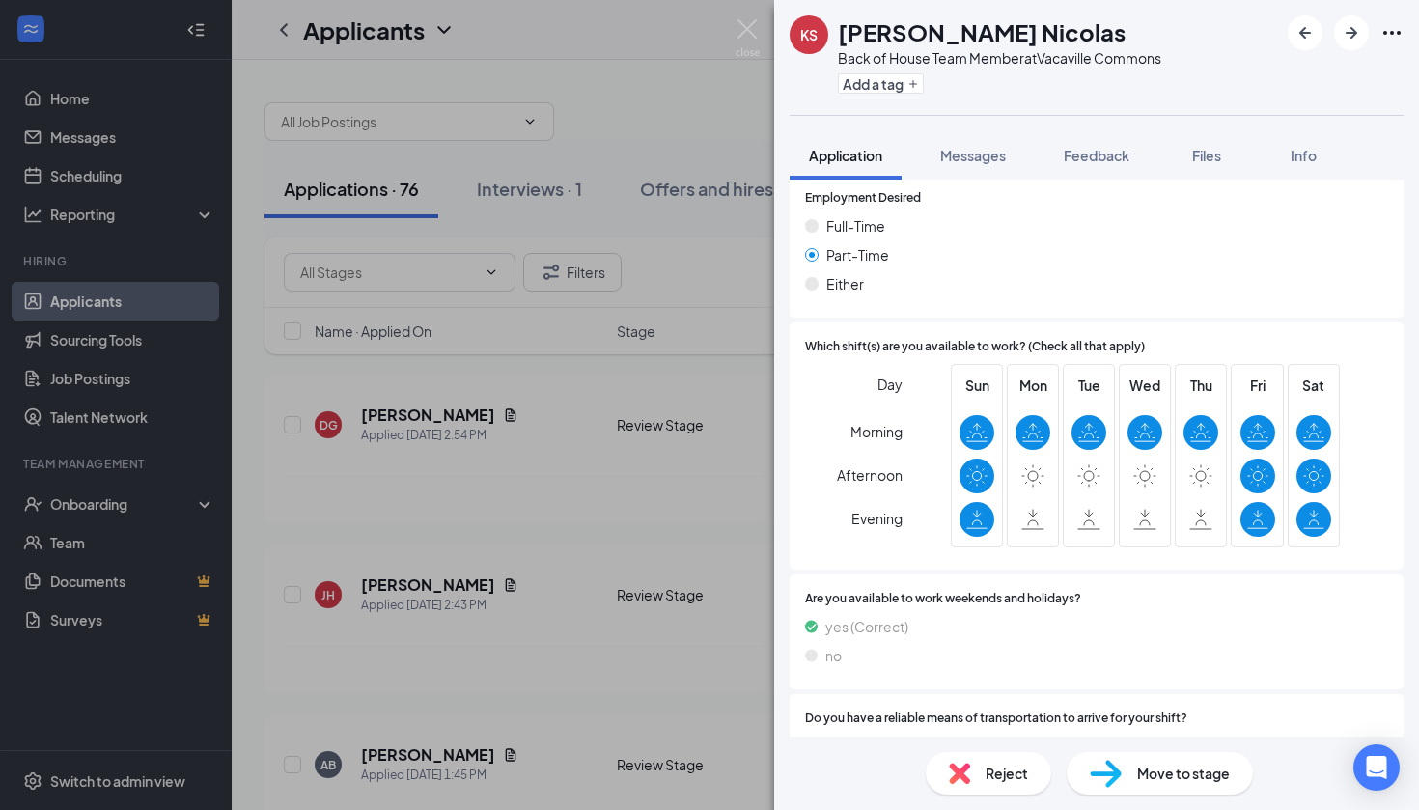
click at [994, 783] on span "Reject" at bounding box center [1006, 772] width 42 height 21
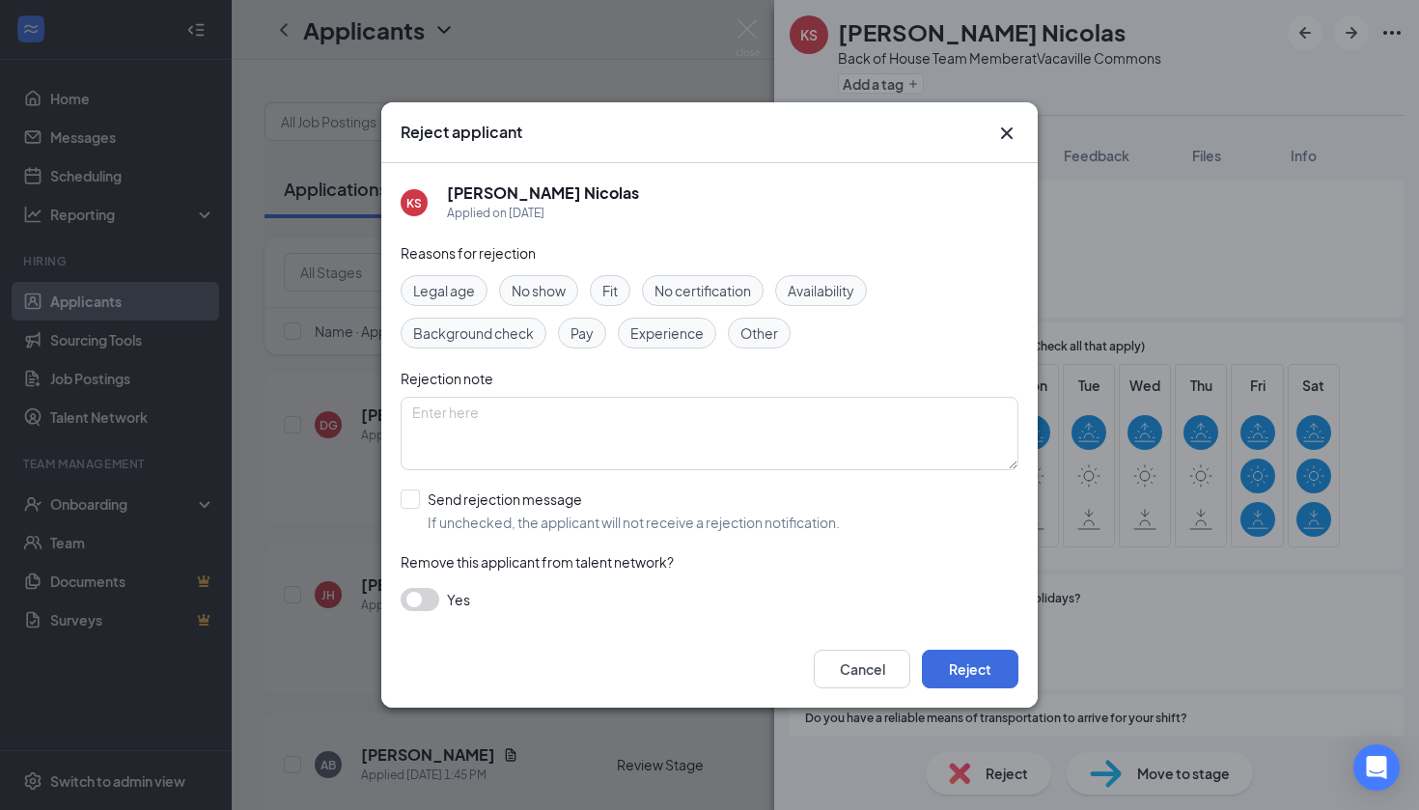
click at [845, 275] on div "Availability" at bounding box center [821, 290] width 92 height 31
click at [995, 662] on button "Reject" at bounding box center [970, 669] width 97 height 39
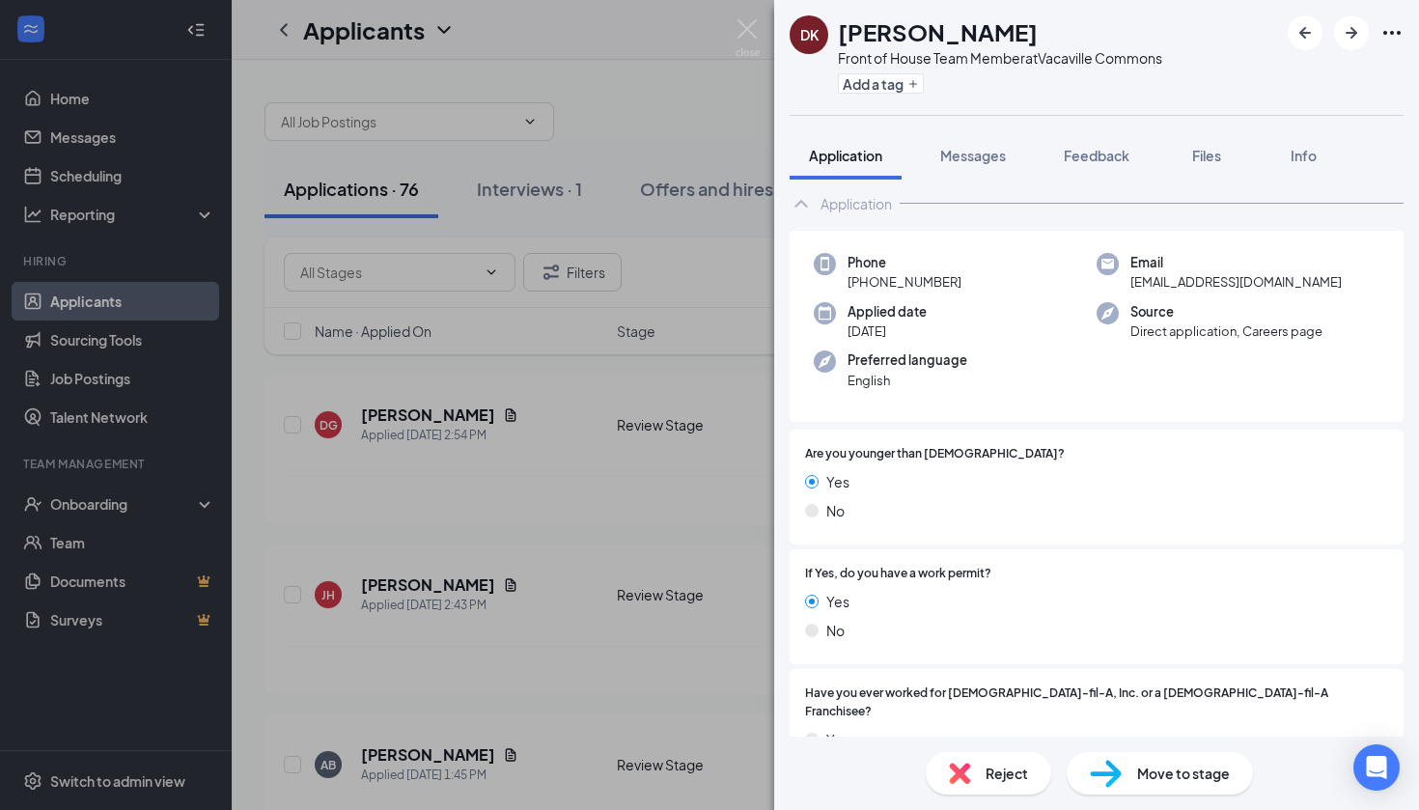
scroll to position [43, 0]
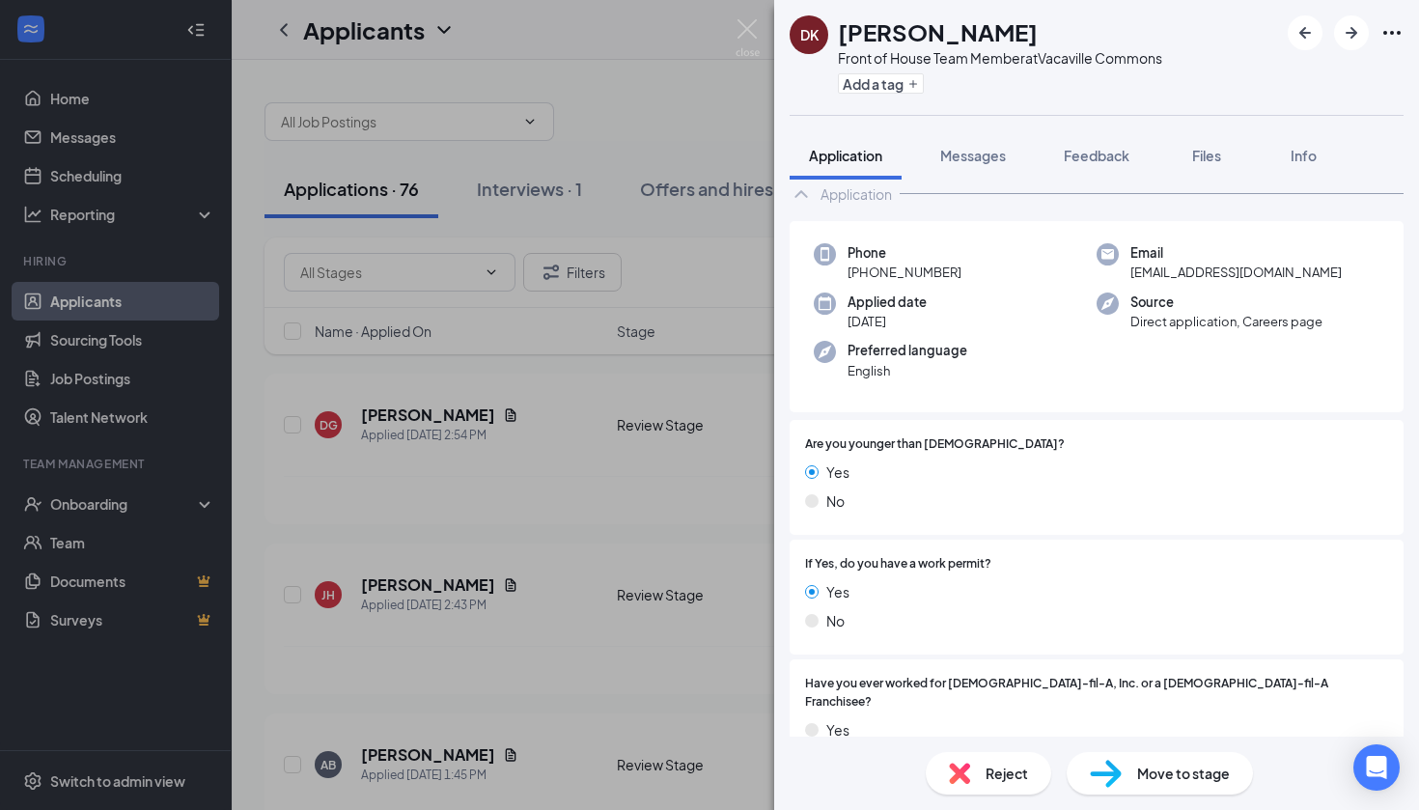
click at [974, 784] on div "Reject" at bounding box center [988, 773] width 125 height 42
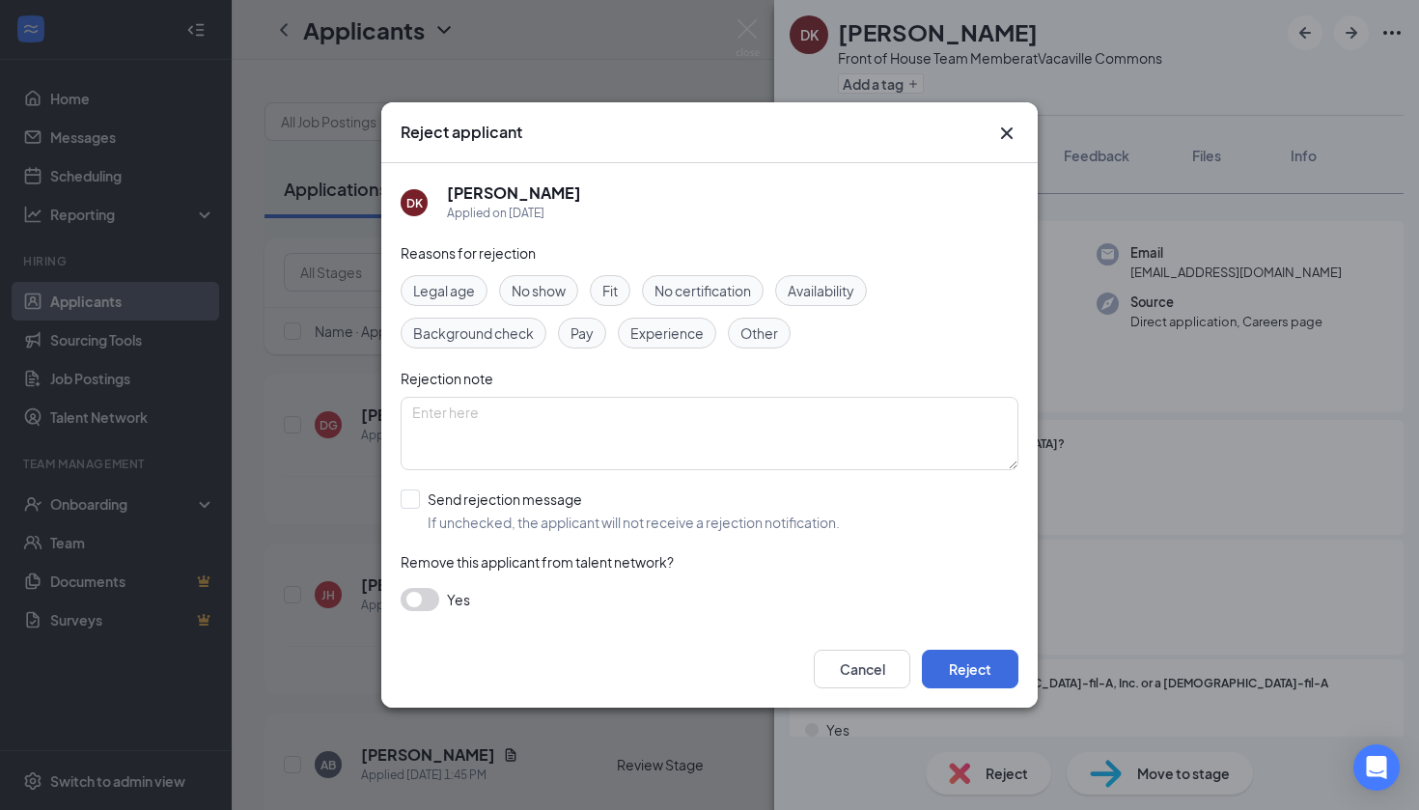
click at [991, 691] on div "Cancel Reject" at bounding box center [709, 668] width 656 height 77
click at [991, 681] on button "Reject" at bounding box center [970, 669] width 97 height 39
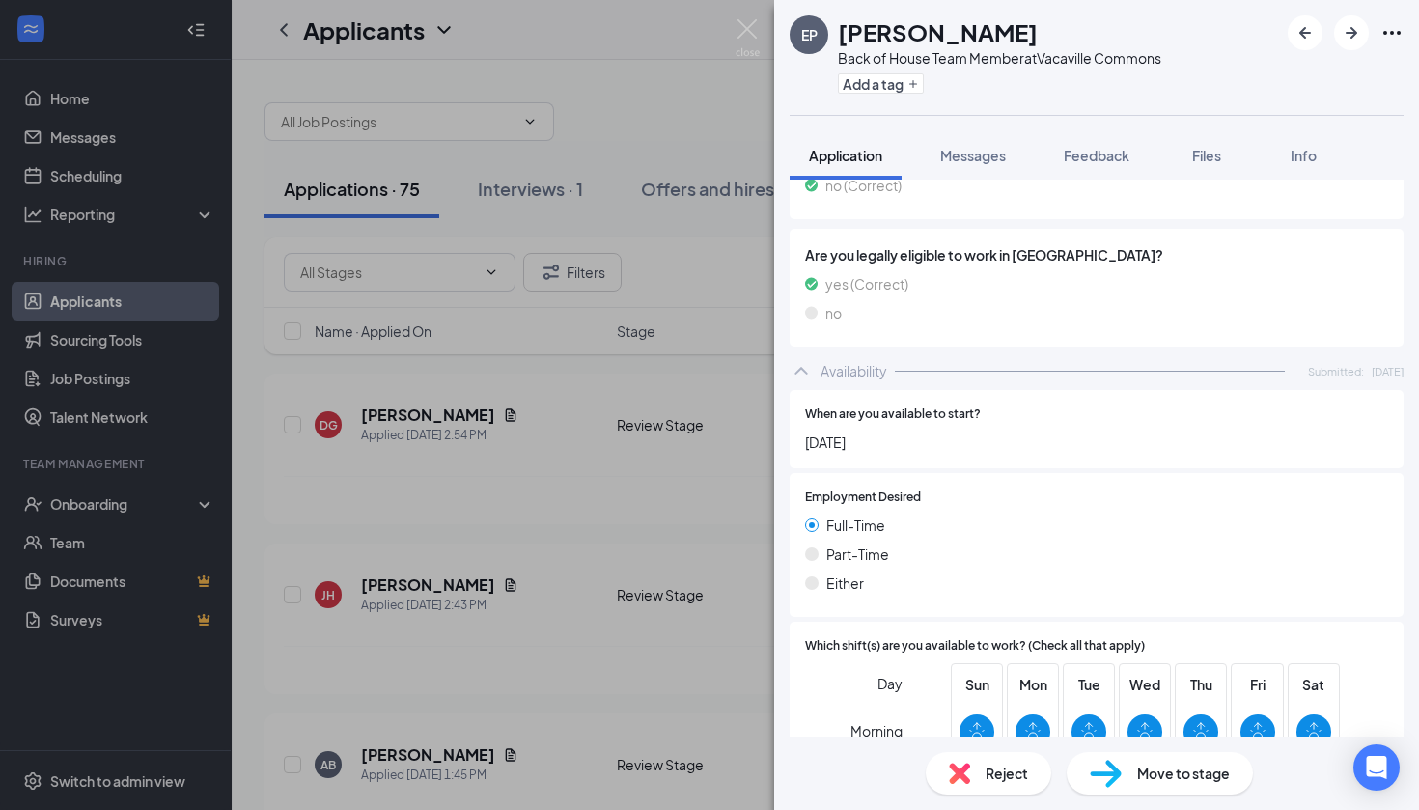
scroll to position [444, 0]
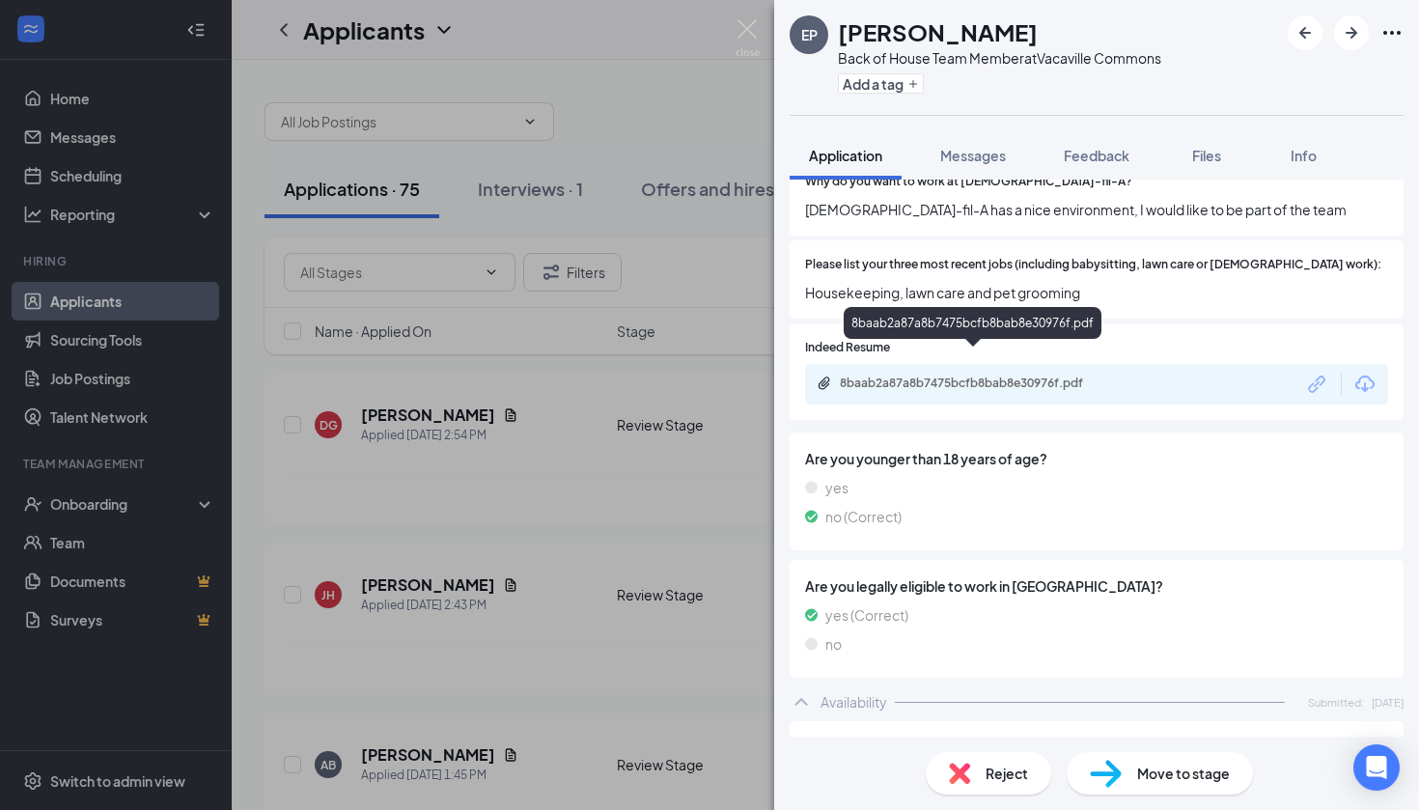
click at [983, 375] on div "8baab2a87a8b7475bcfb8bab8e30976f.pdf" at bounding box center [973, 384] width 313 height 18
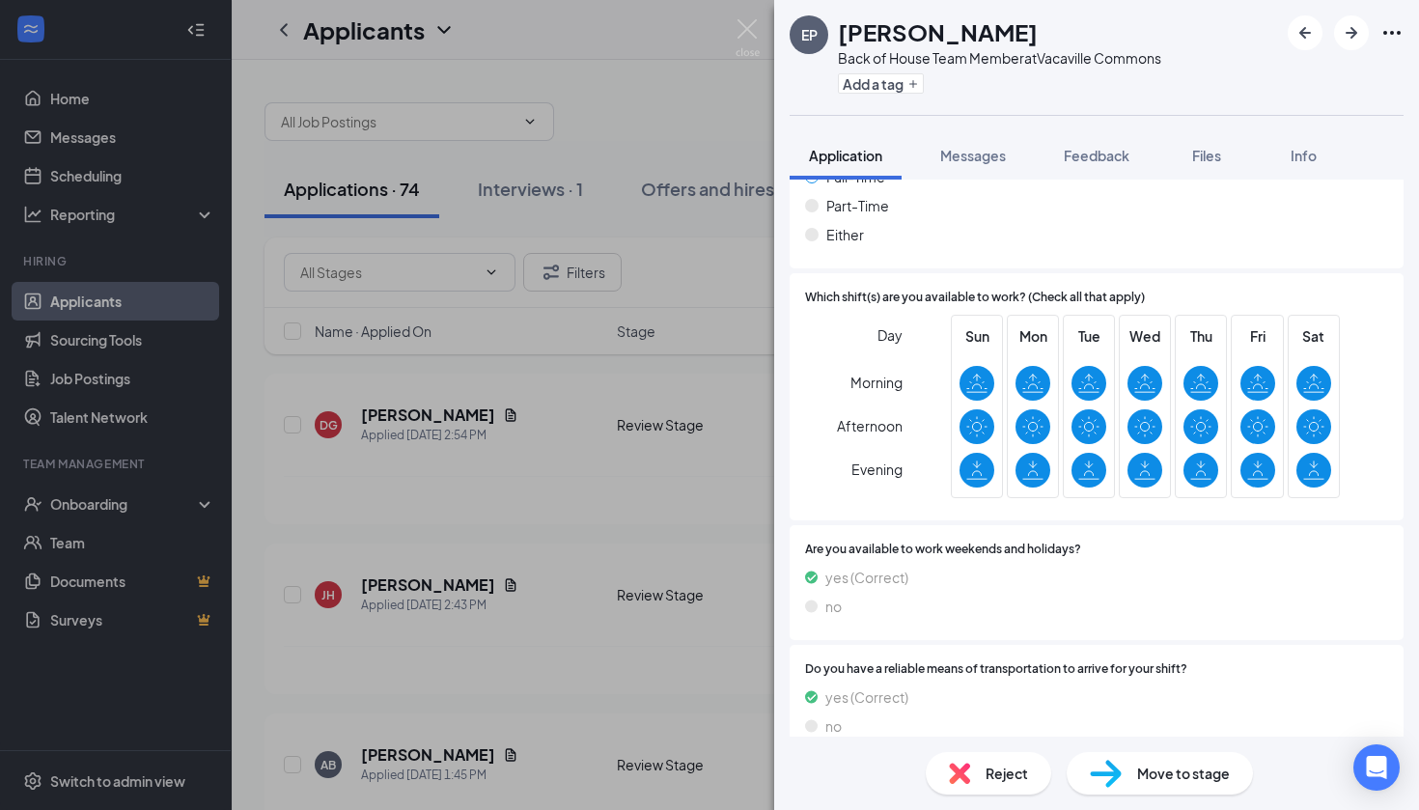
scroll to position [1122, 0]
click at [1189, 778] on span "Move to stage" at bounding box center [1183, 772] width 93 height 21
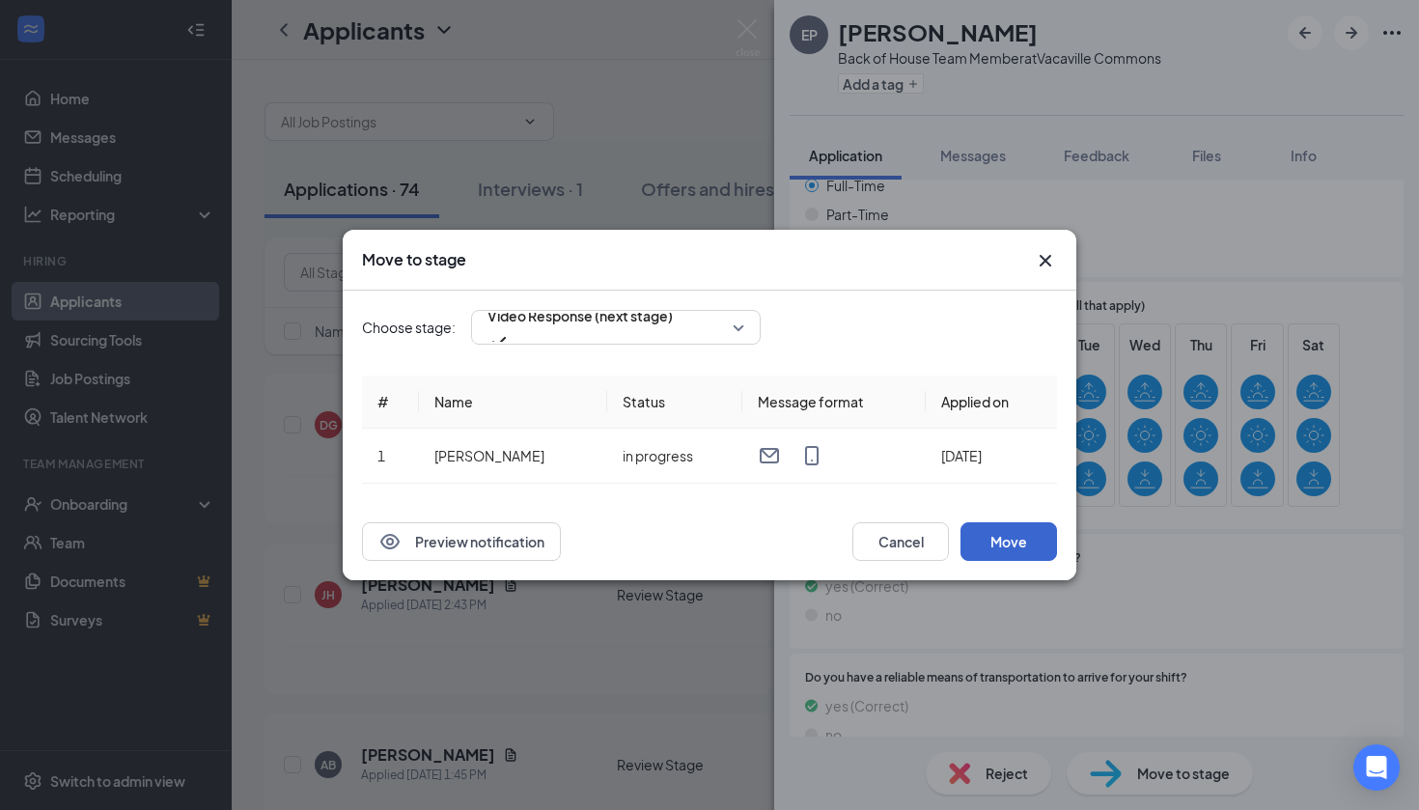
click at [991, 545] on button "Move" at bounding box center [1008, 541] width 97 height 39
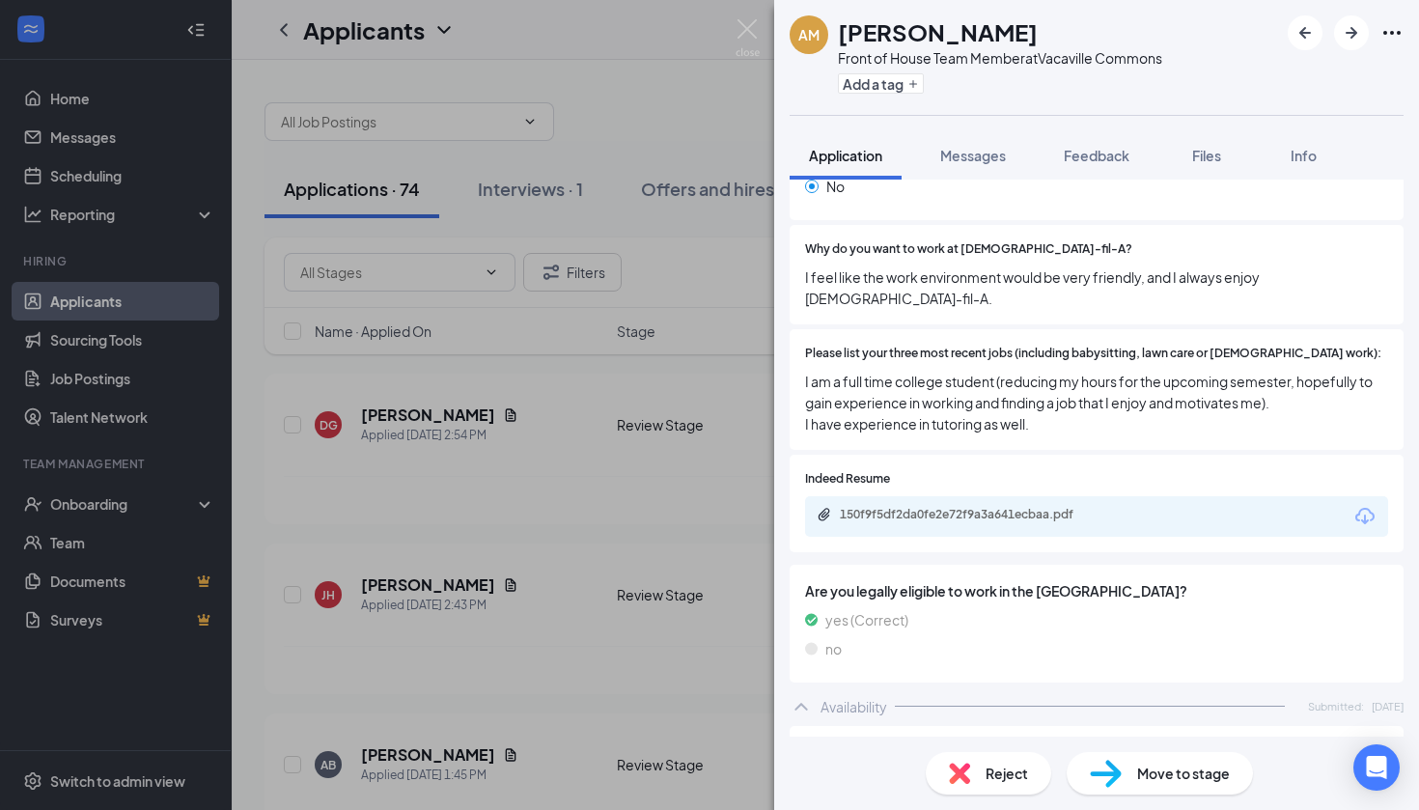
scroll to position [504, 0]
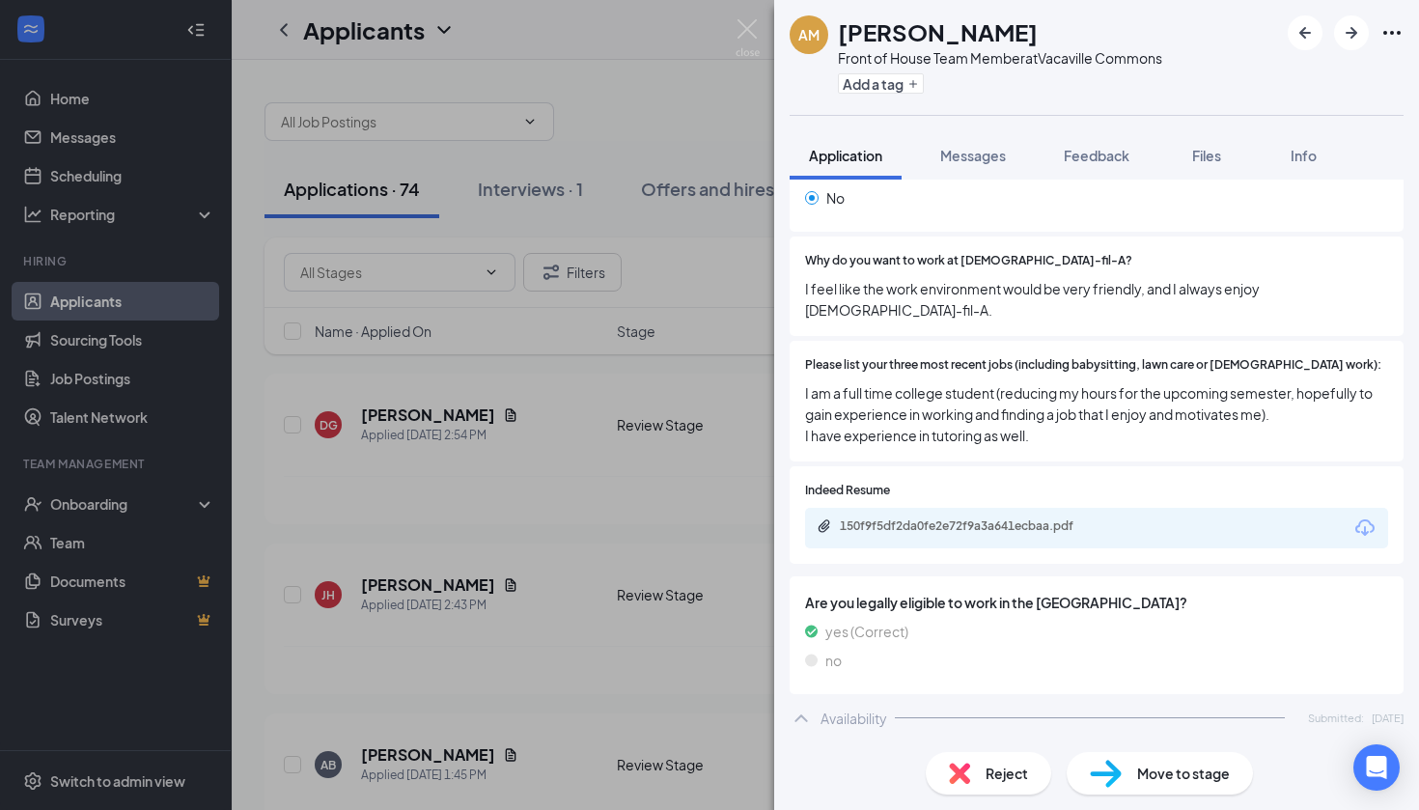
click at [986, 518] on div "150f9f5df2da0fe2e72f9a3a641ecbaa.pdf" at bounding box center [975, 525] width 270 height 15
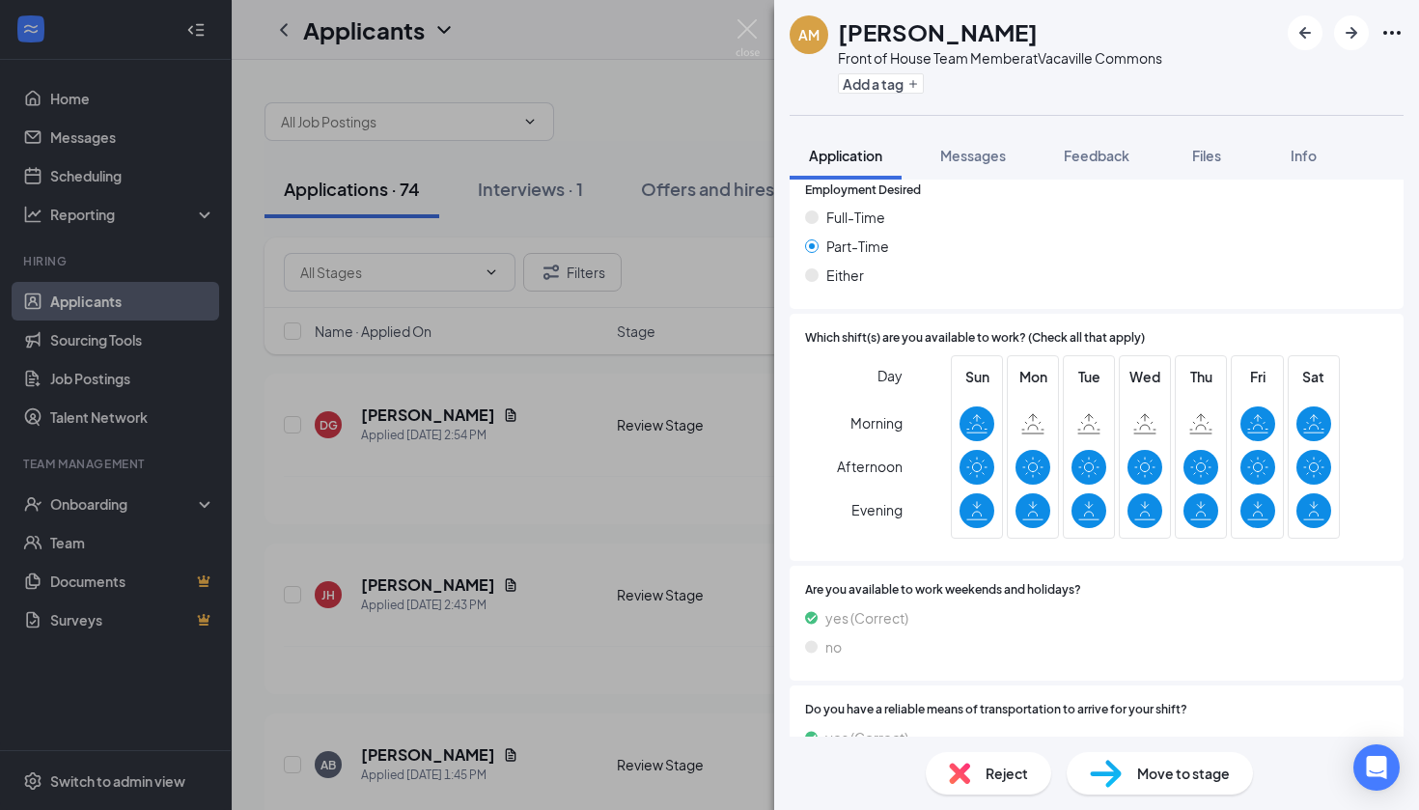
scroll to position [1156, 0]
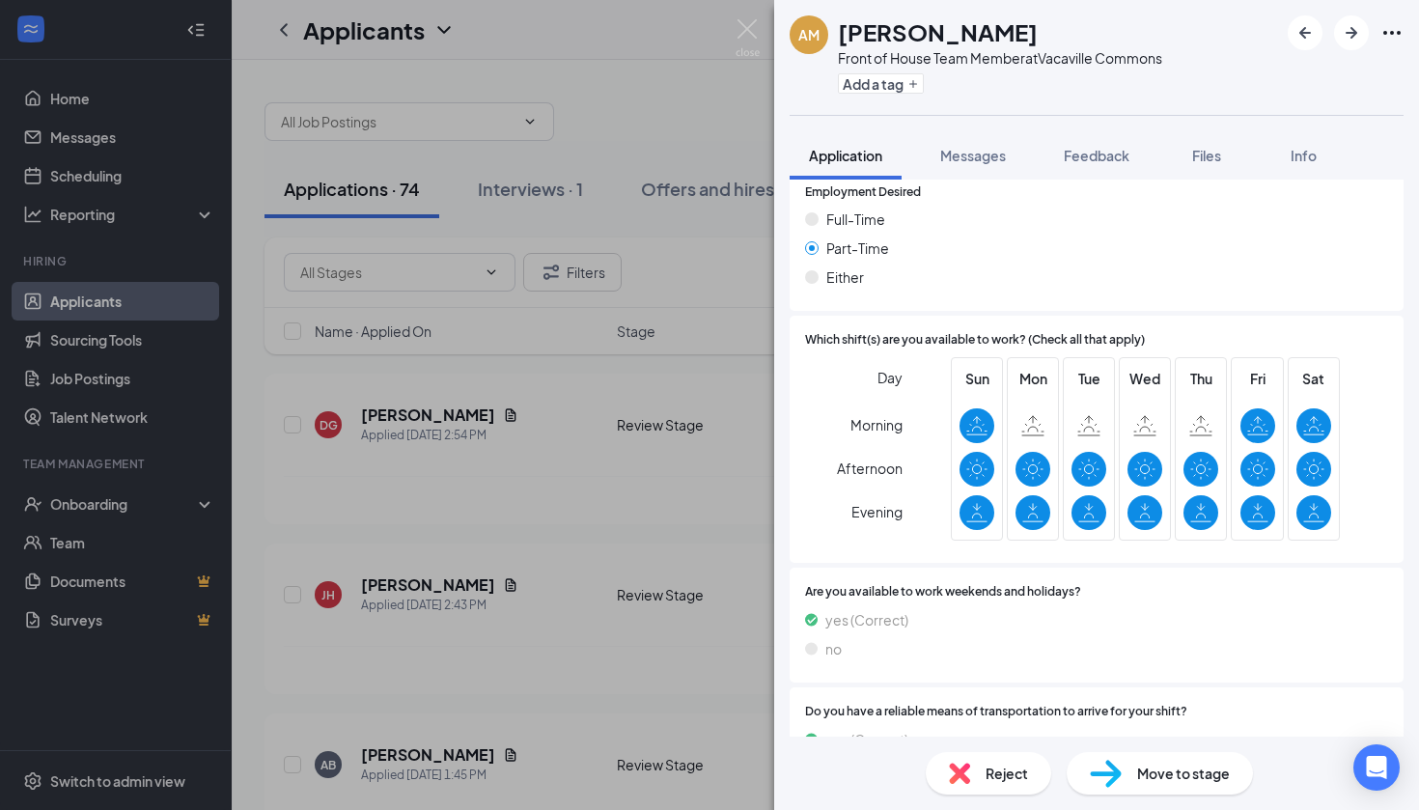
click at [1169, 770] on span "Move to stage" at bounding box center [1183, 772] width 93 height 21
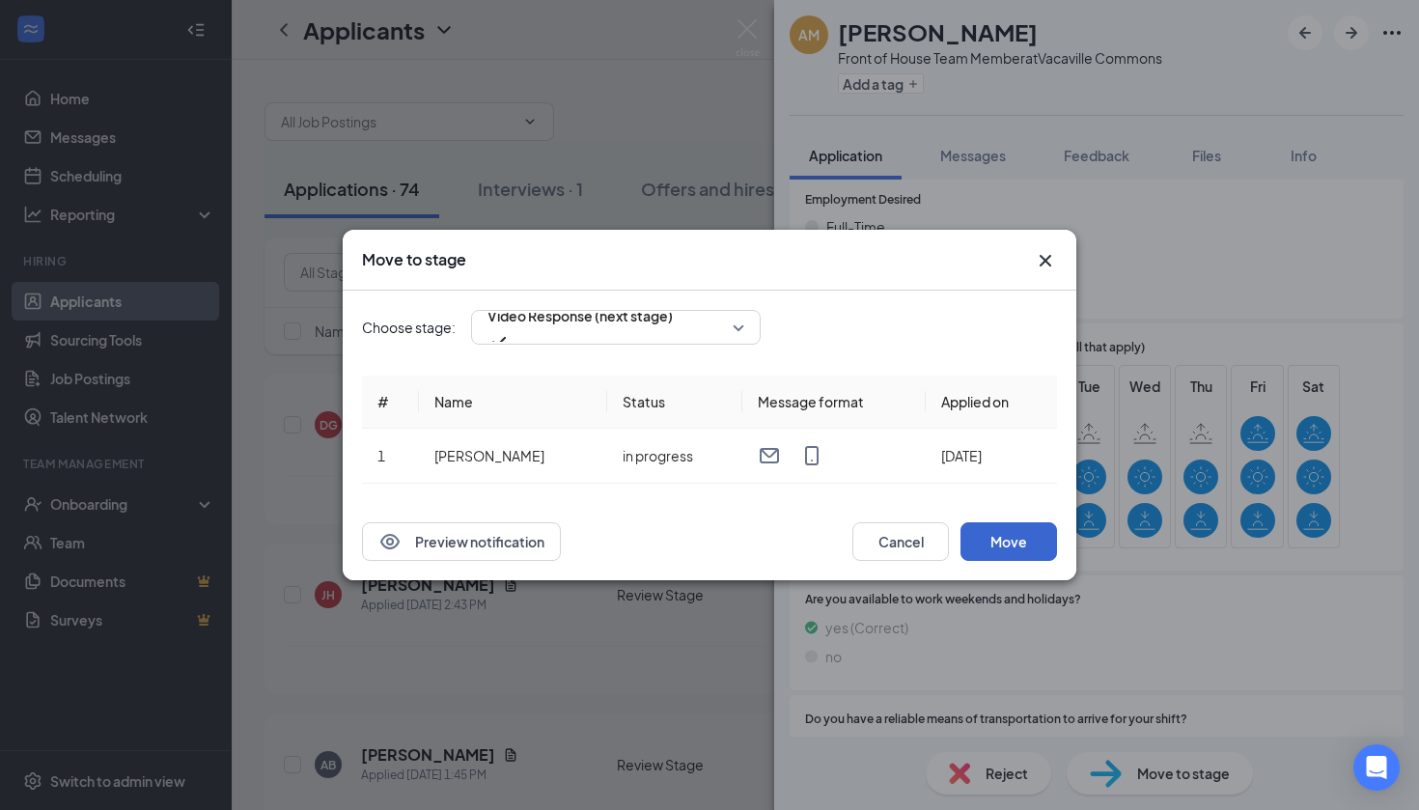
click at [1014, 534] on button "Move" at bounding box center [1008, 541] width 97 height 39
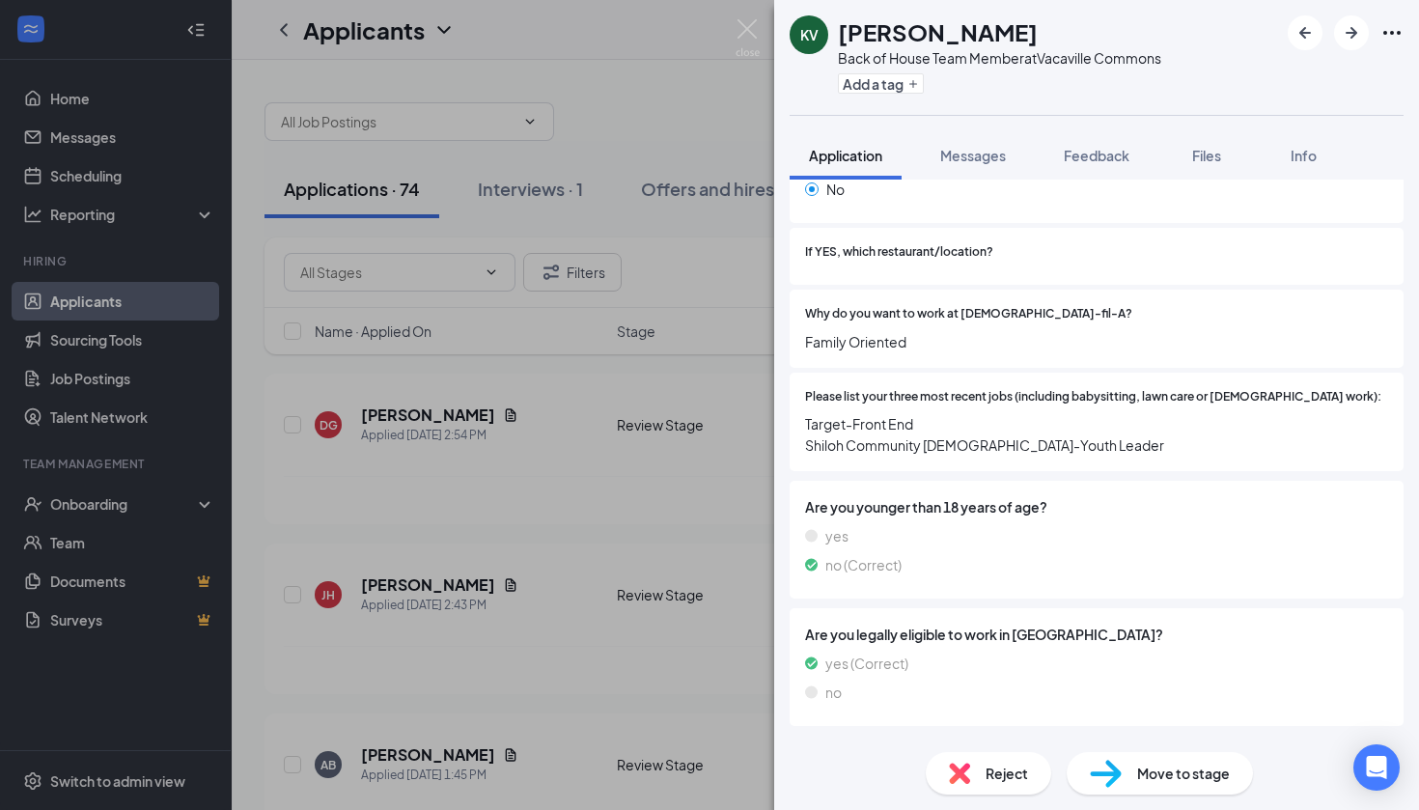
scroll to position [367, 0]
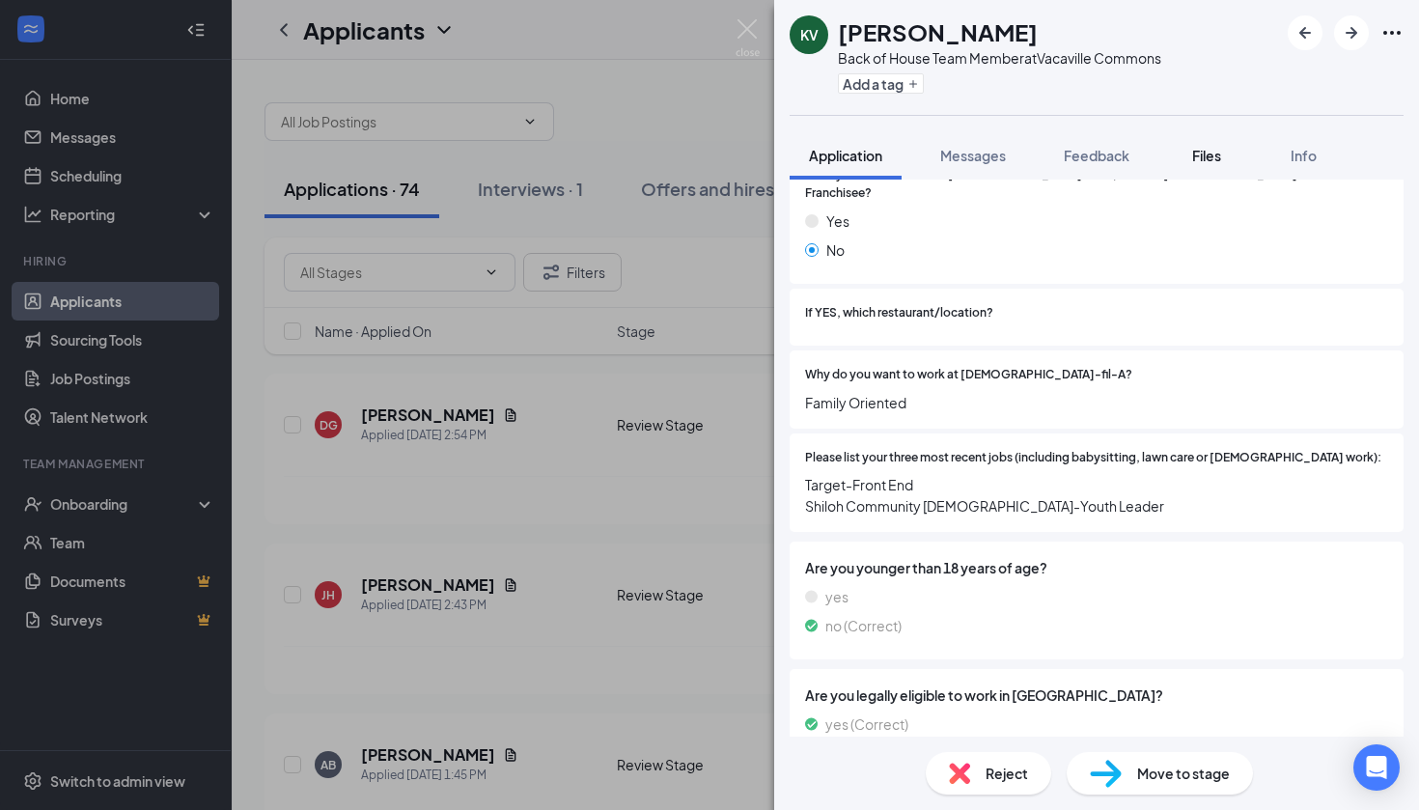
click at [1197, 155] on span "Files" at bounding box center [1206, 155] width 29 height 17
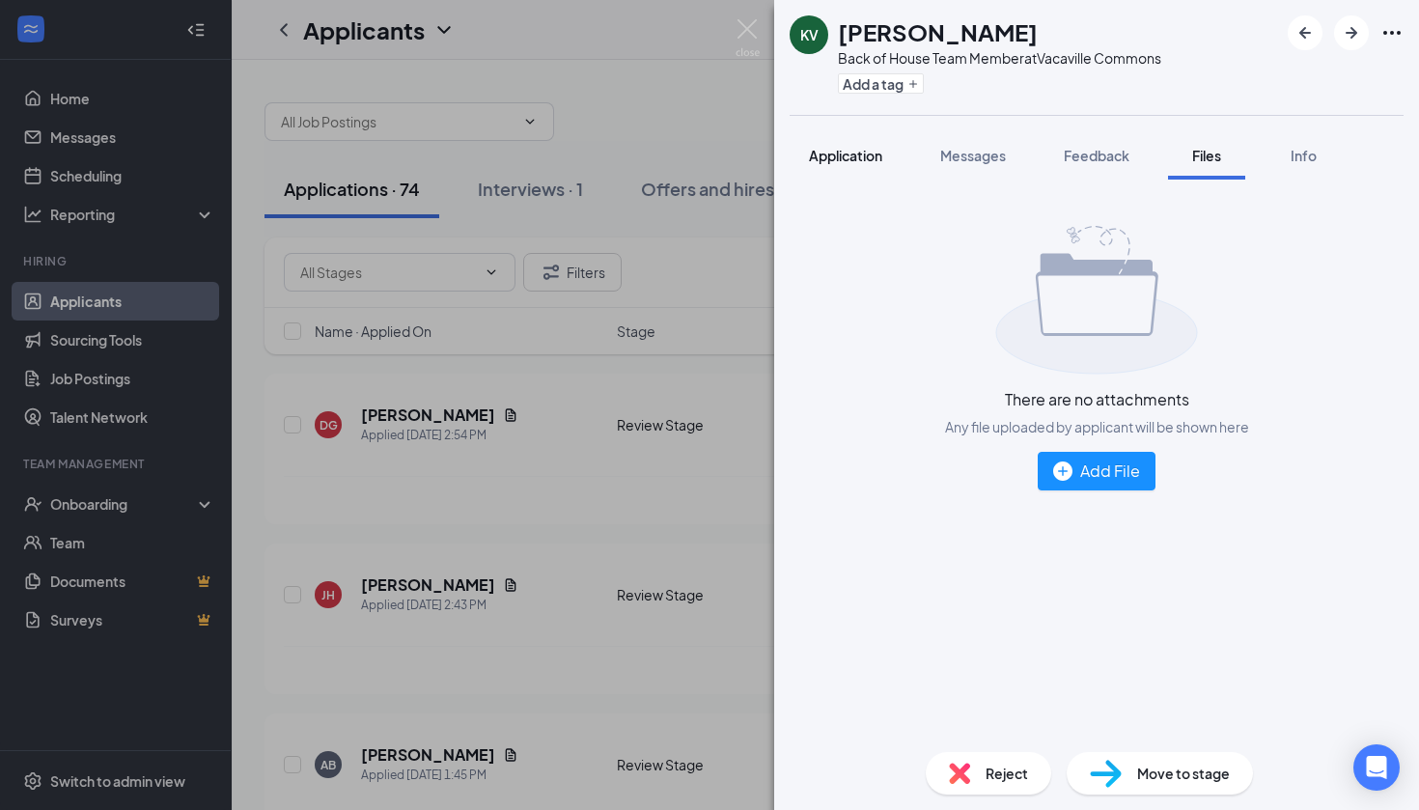
click at [881, 147] on span "Application" at bounding box center [845, 155] width 73 height 17
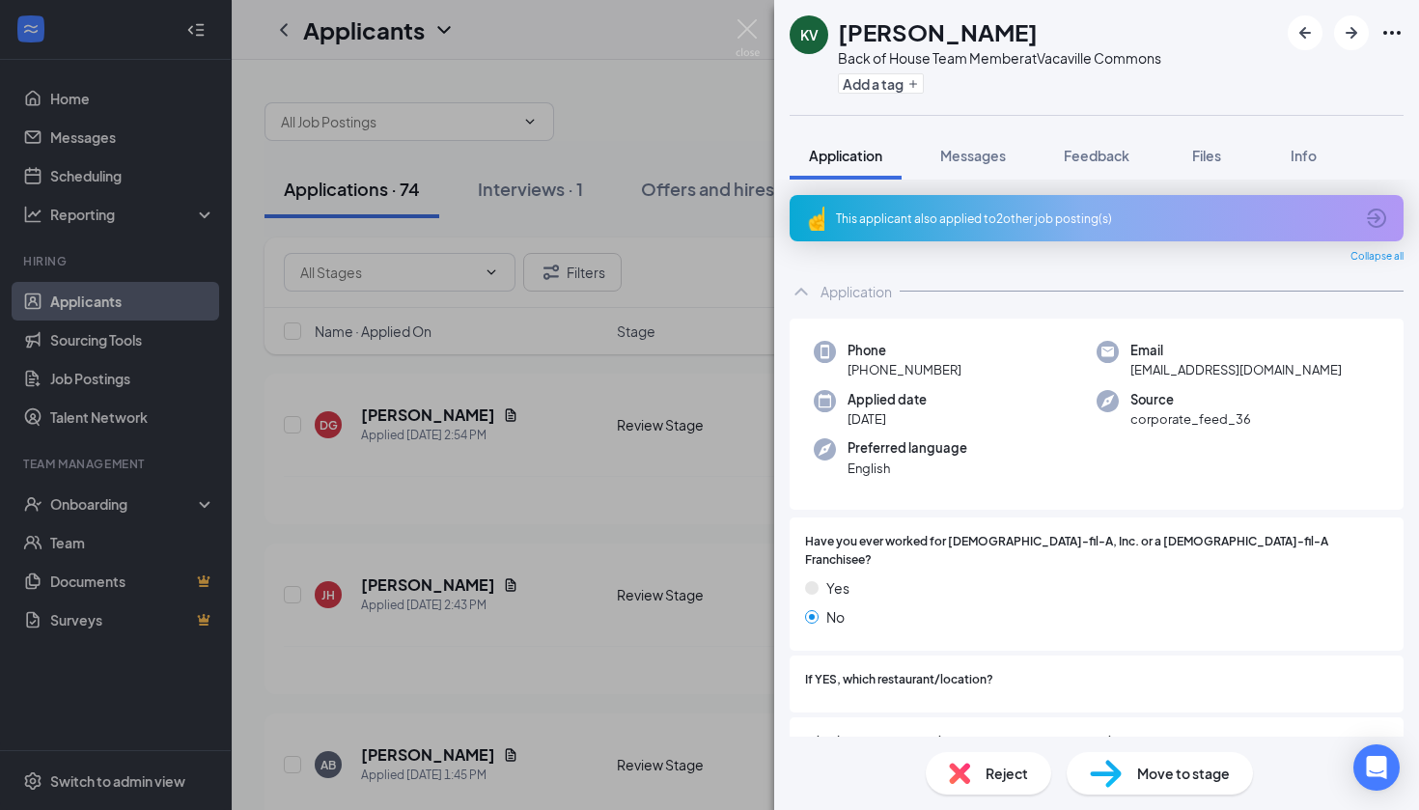
click at [991, 770] on span "Reject" at bounding box center [1006, 772] width 42 height 21
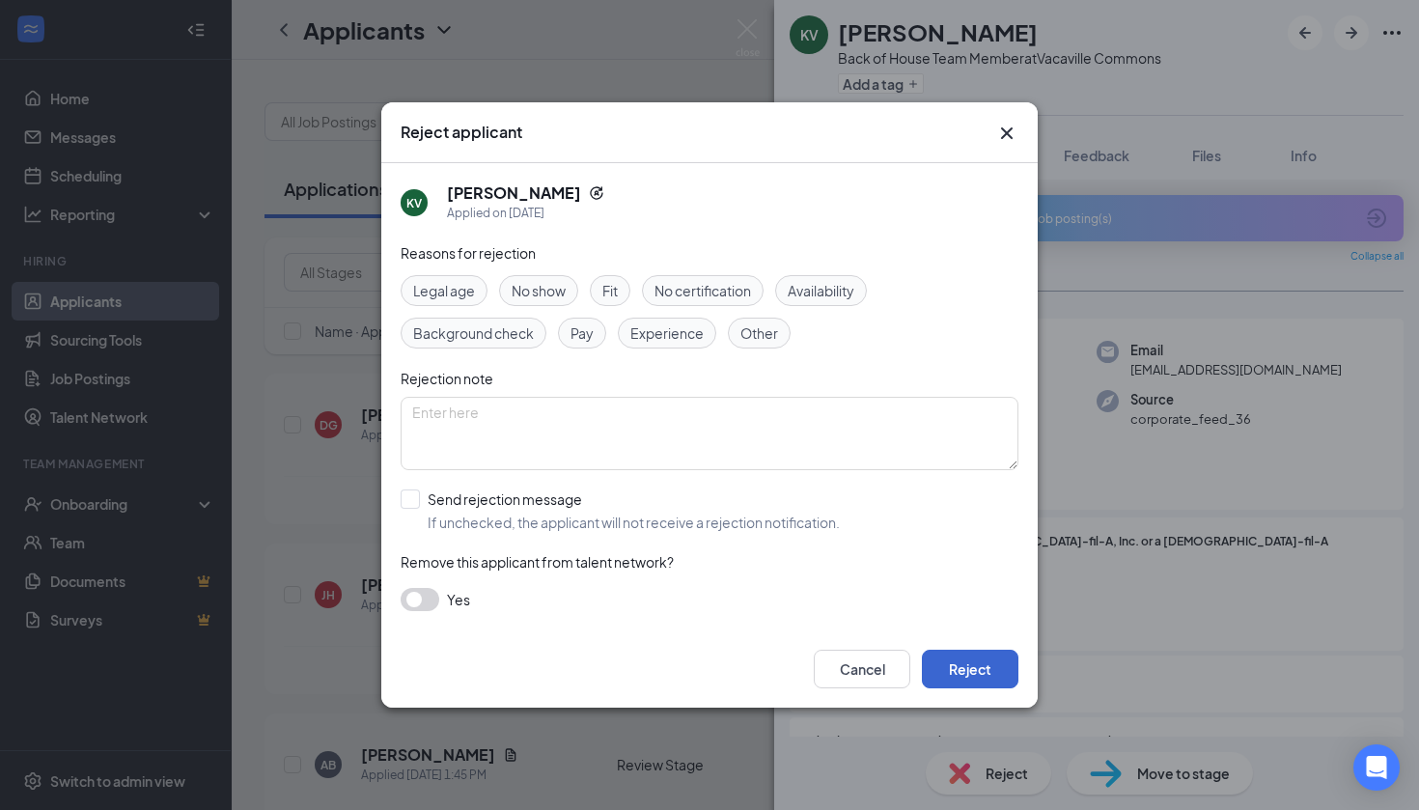
click at [1000, 670] on button "Reject" at bounding box center [970, 669] width 97 height 39
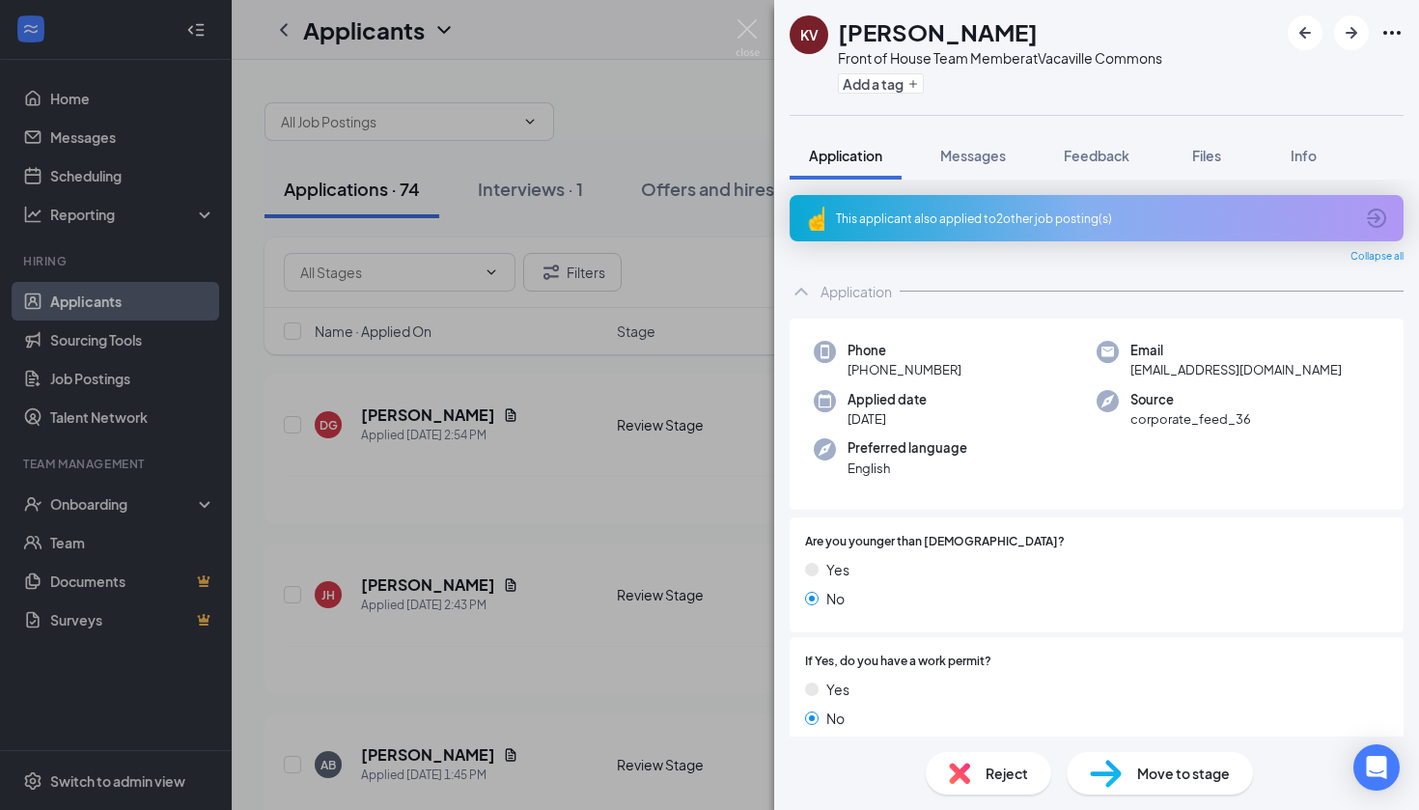
click at [1137, 785] on div "Move to stage" at bounding box center [1159, 773] width 186 height 42
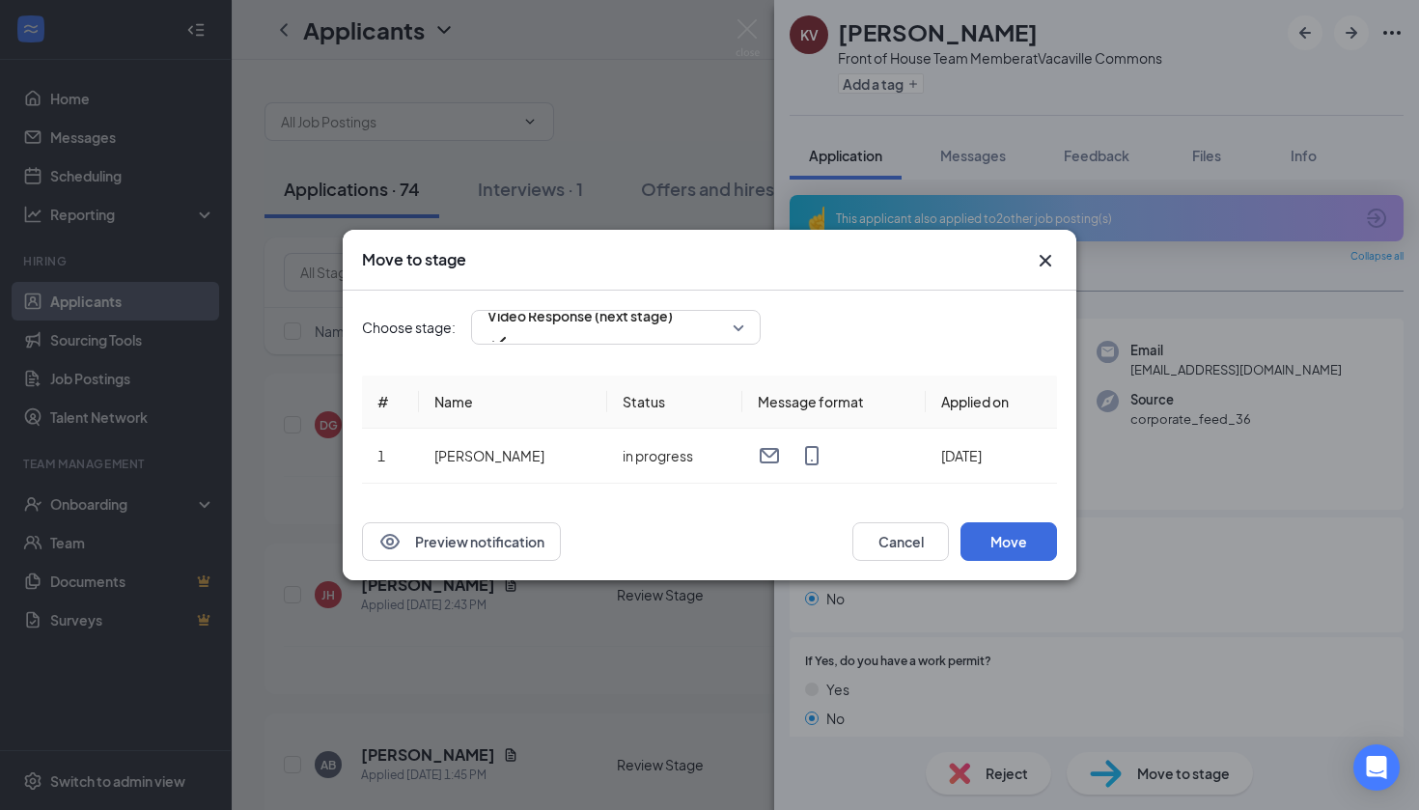
click at [1135, 767] on div "Move to stage Choose stage: Video Response (next stage) # Name Status Message f…" at bounding box center [709, 405] width 1419 height 810
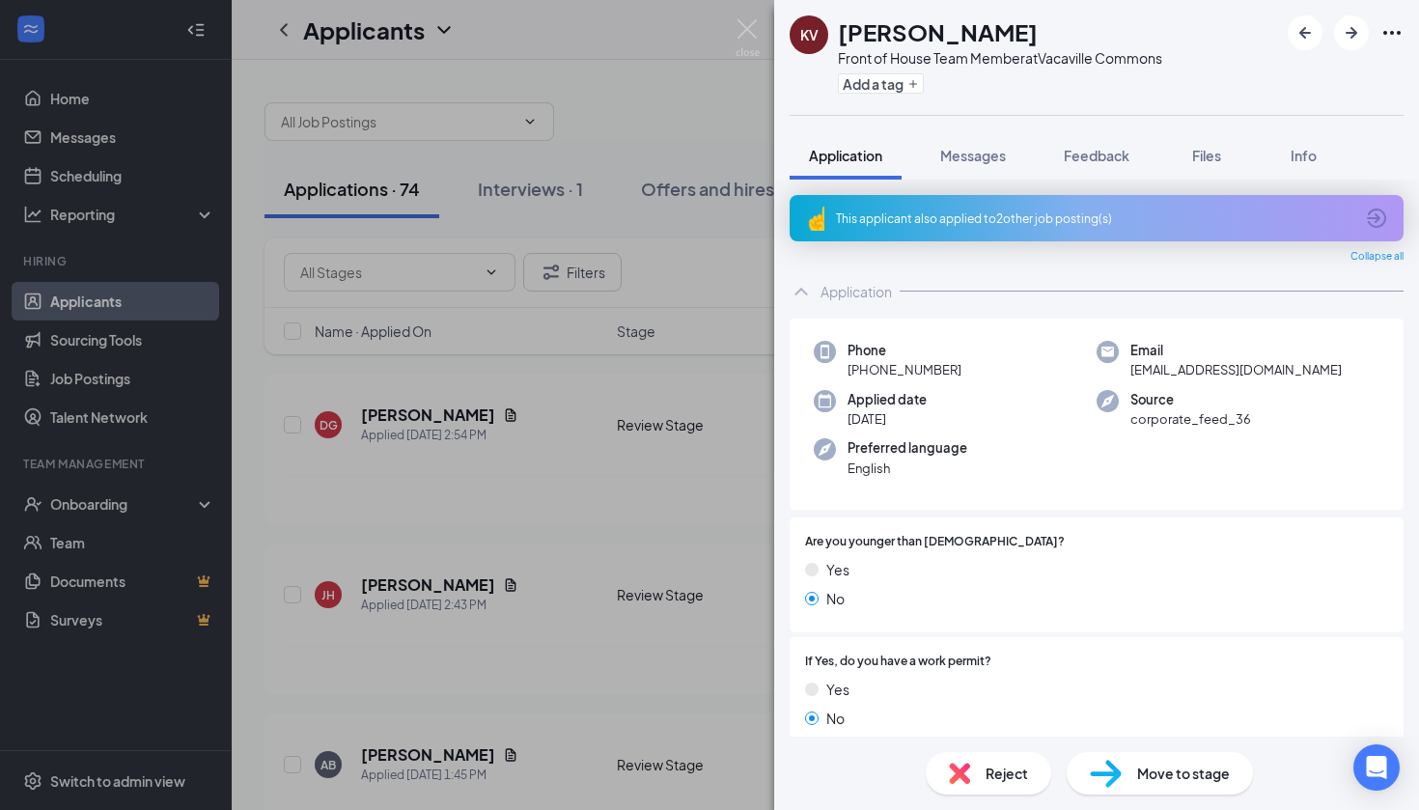
click at [1135, 767] on div "Move to stage" at bounding box center [1159, 773] width 186 height 42
click at [1128, 786] on div "Move to stage Choose stage: Video Response (next stage) # Name Status Message f…" at bounding box center [709, 405] width 1419 height 810
click at [1108, 777] on img at bounding box center [1106, 774] width 32 height 28
click at [1107, 768] on div "Move to stage Choose stage: Video Response (next stage) # Name Status Message f…" at bounding box center [709, 405] width 1419 height 810
click at [1122, 783] on div "Move to stage" at bounding box center [1159, 773] width 186 height 42
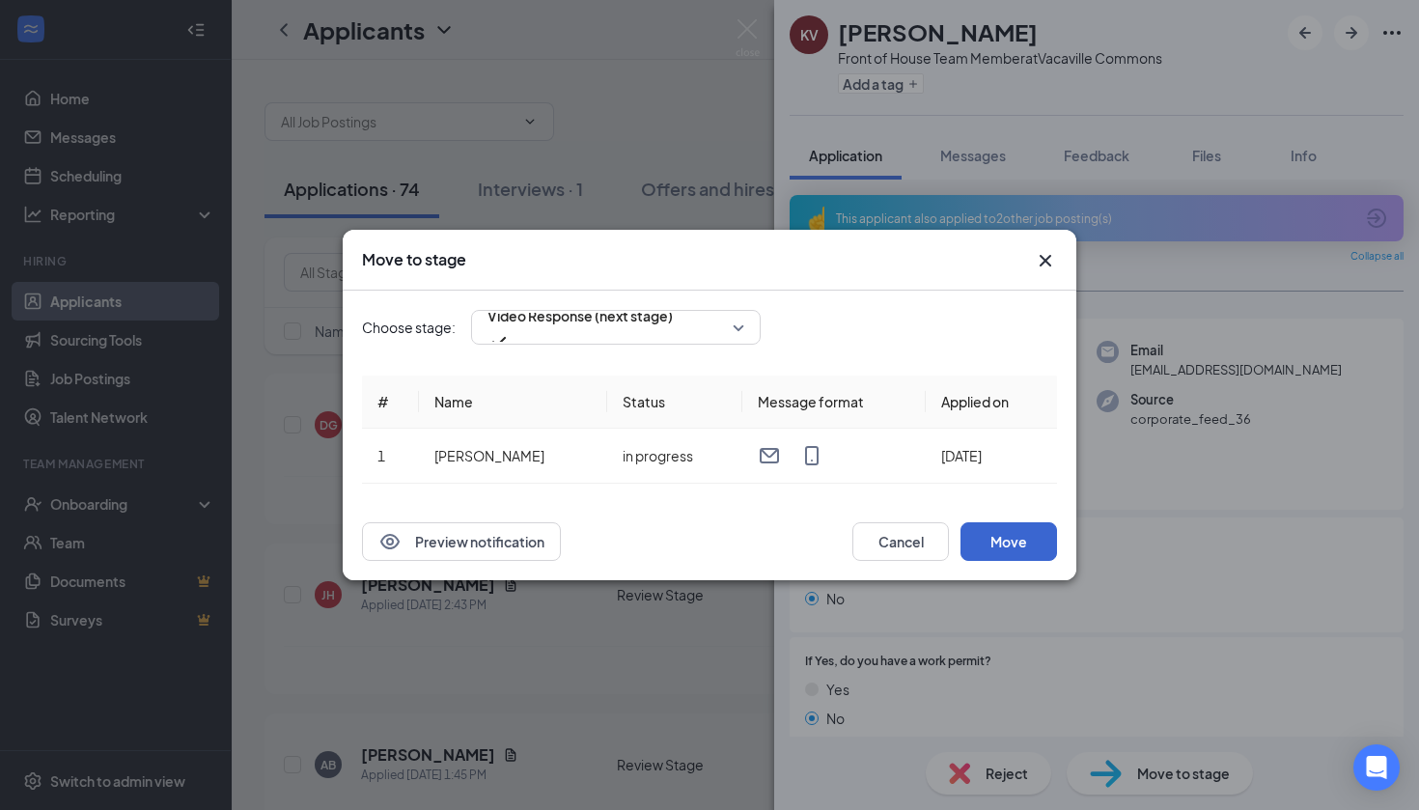
click at [1014, 539] on button "Move" at bounding box center [1008, 541] width 97 height 39
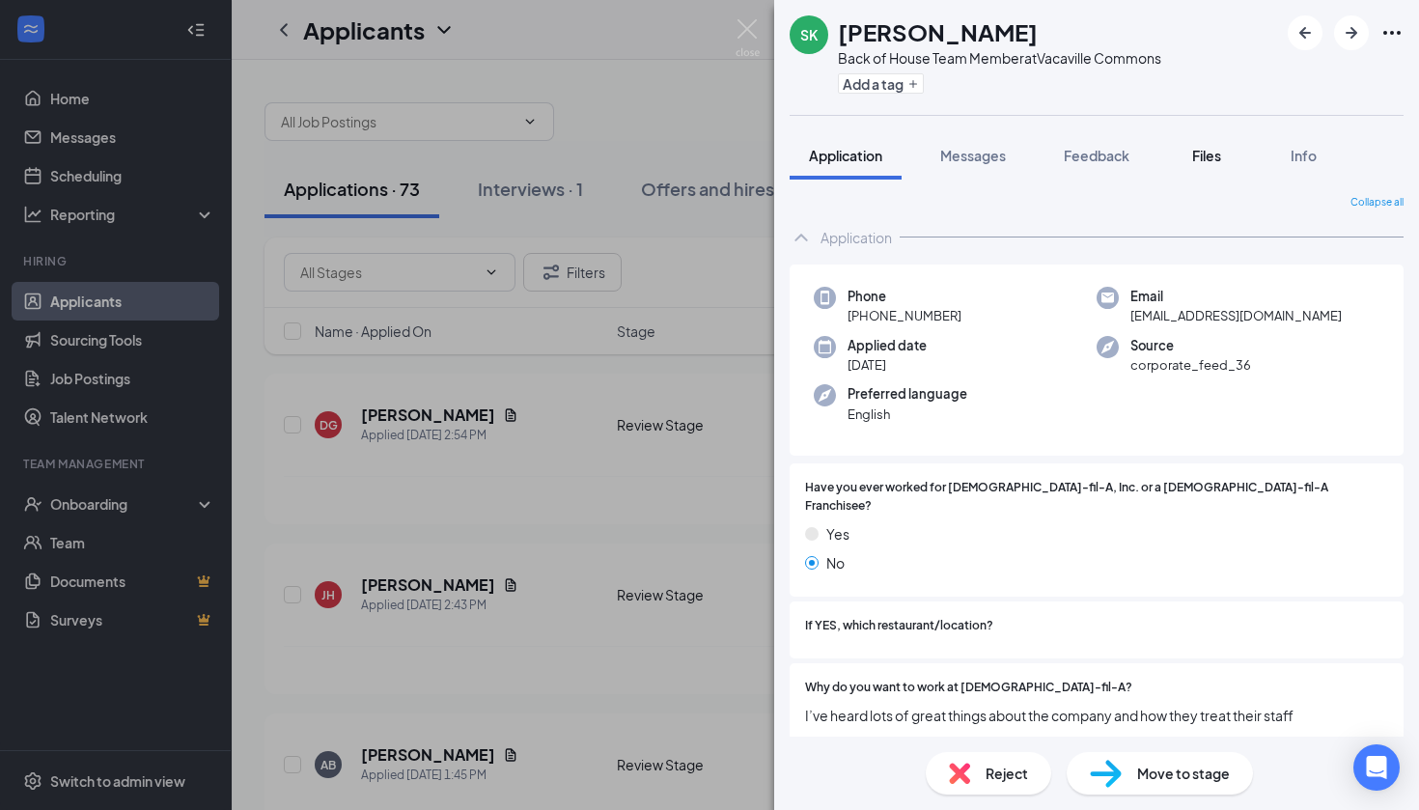
click at [1214, 152] on span "Files" at bounding box center [1206, 155] width 29 height 17
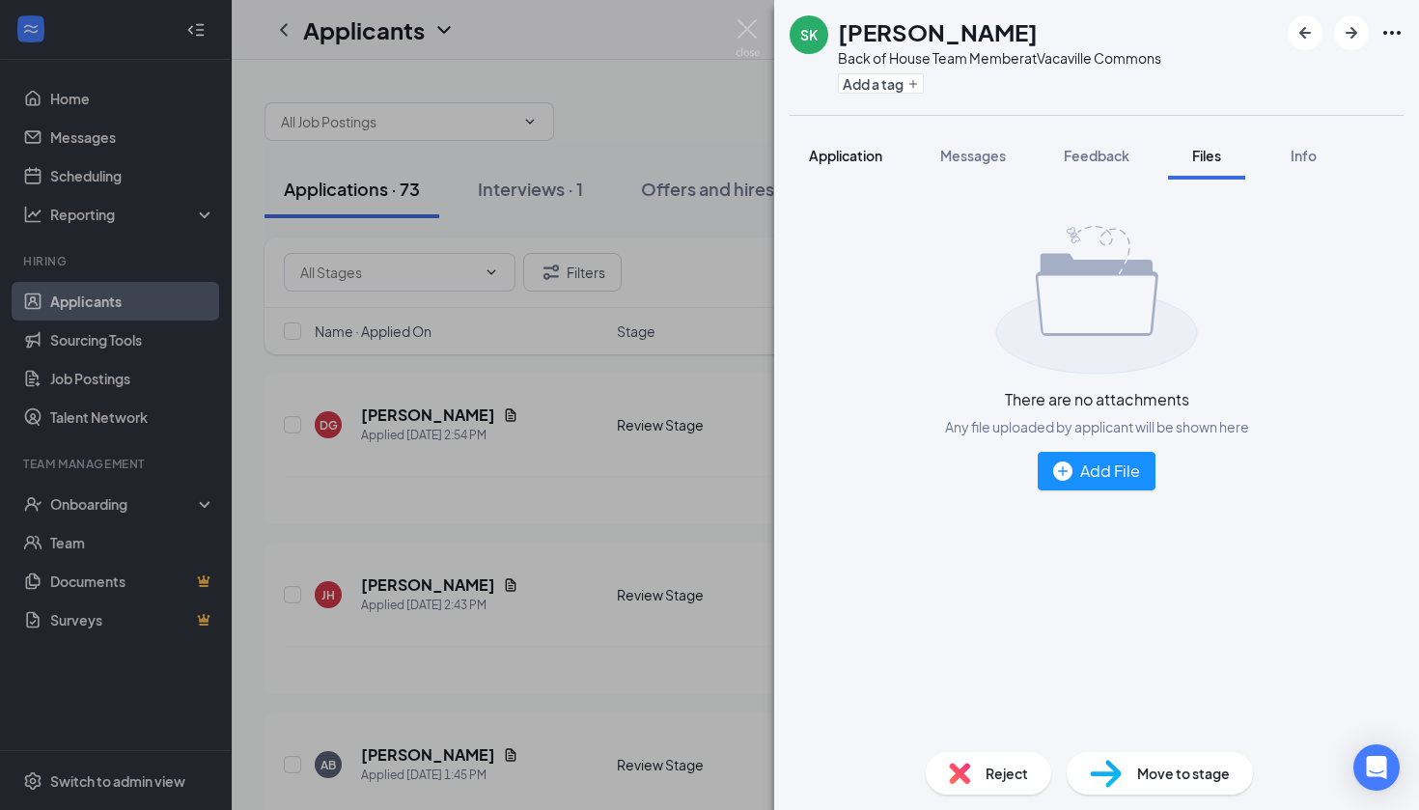
click at [866, 143] on button "Application" at bounding box center [845, 155] width 112 height 48
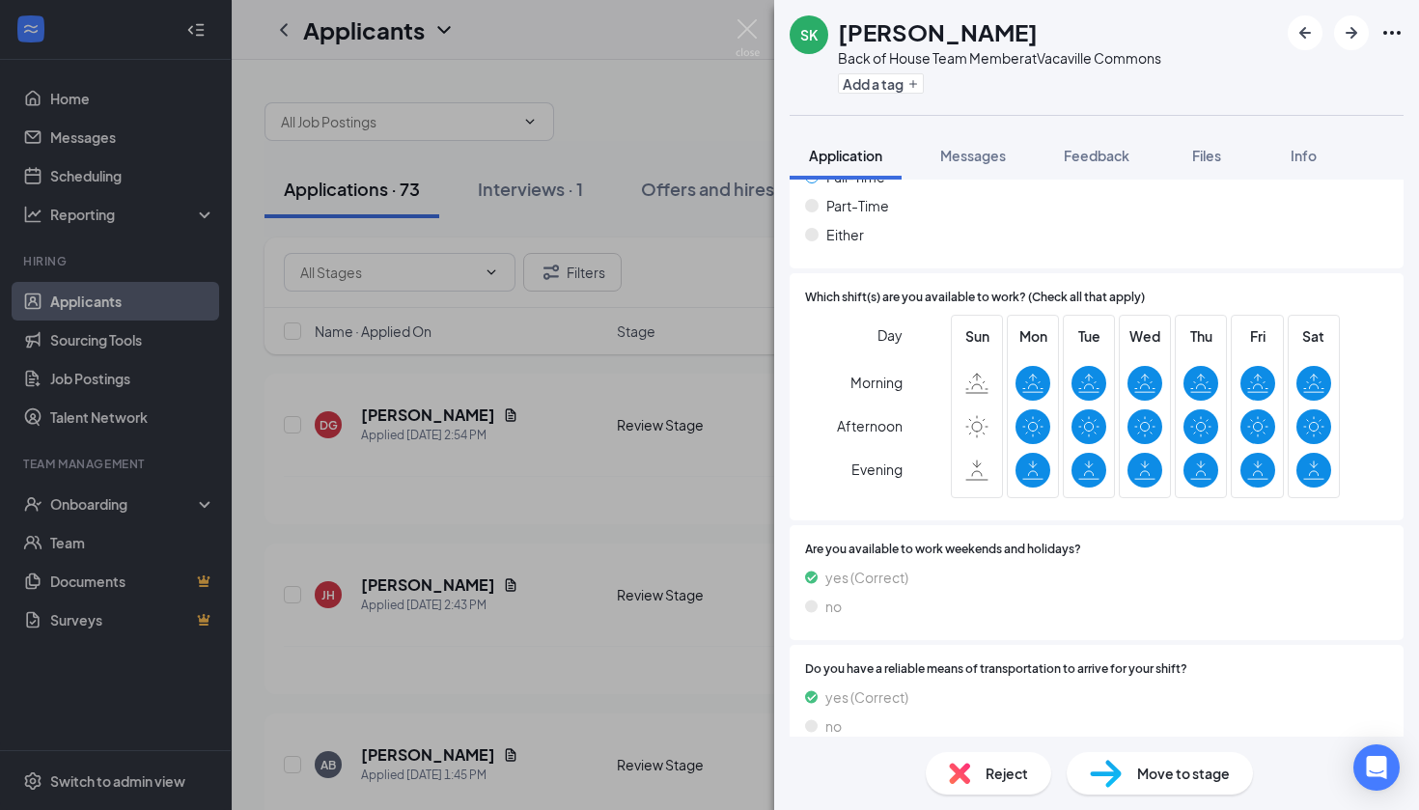
scroll to position [1122, 0]
click at [1126, 766] on div "Move to stage" at bounding box center [1159, 773] width 186 height 42
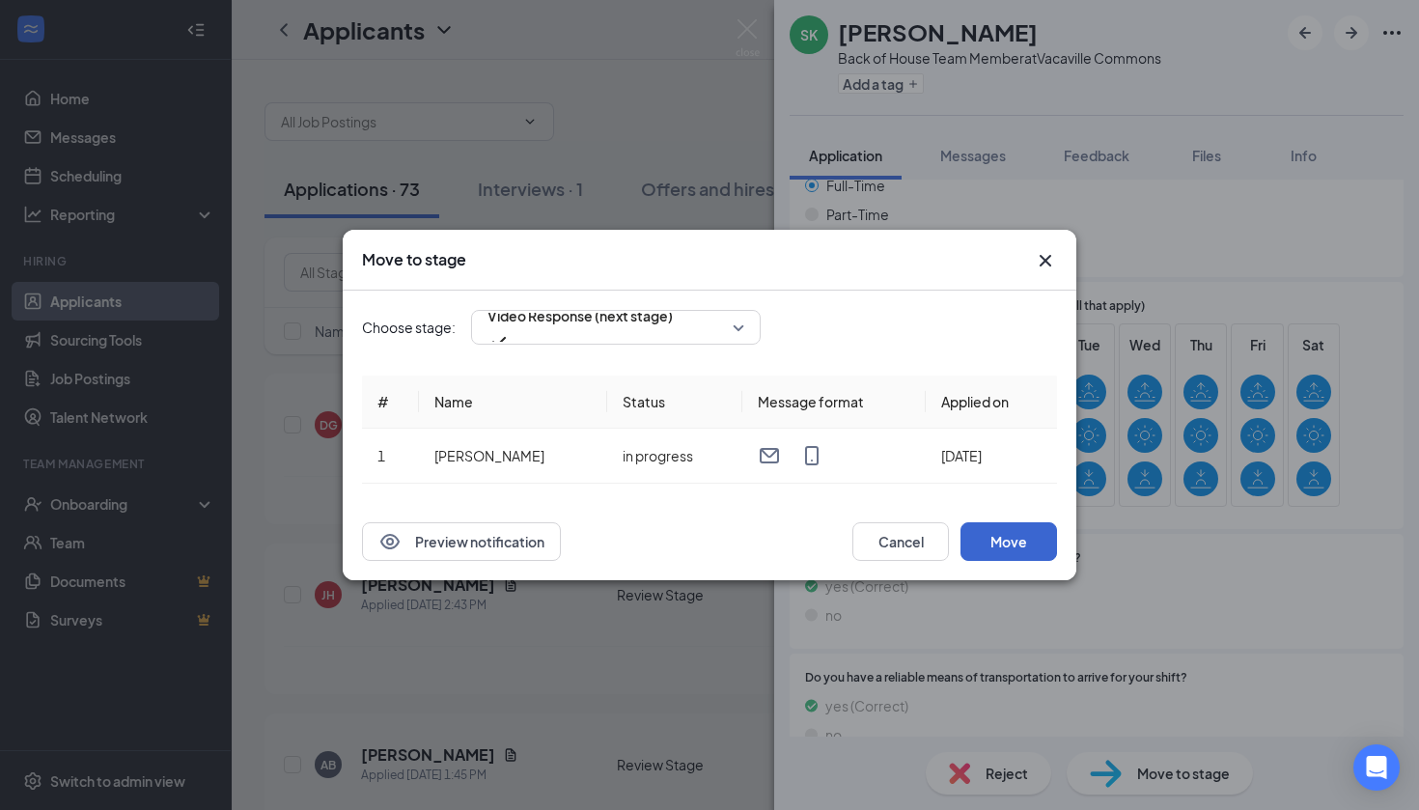
click at [1018, 550] on button "Move" at bounding box center [1008, 541] width 97 height 39
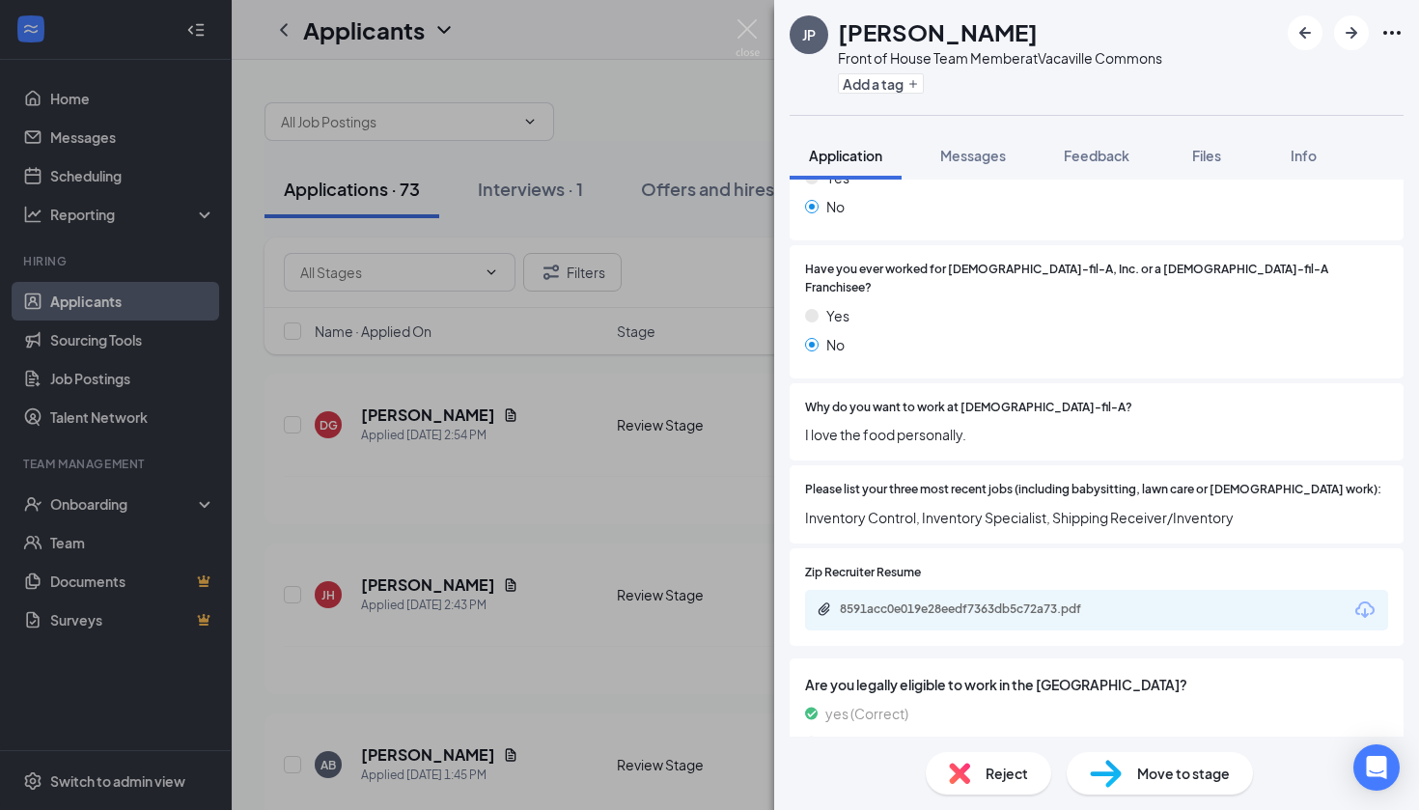
scroll to position [461, 0]
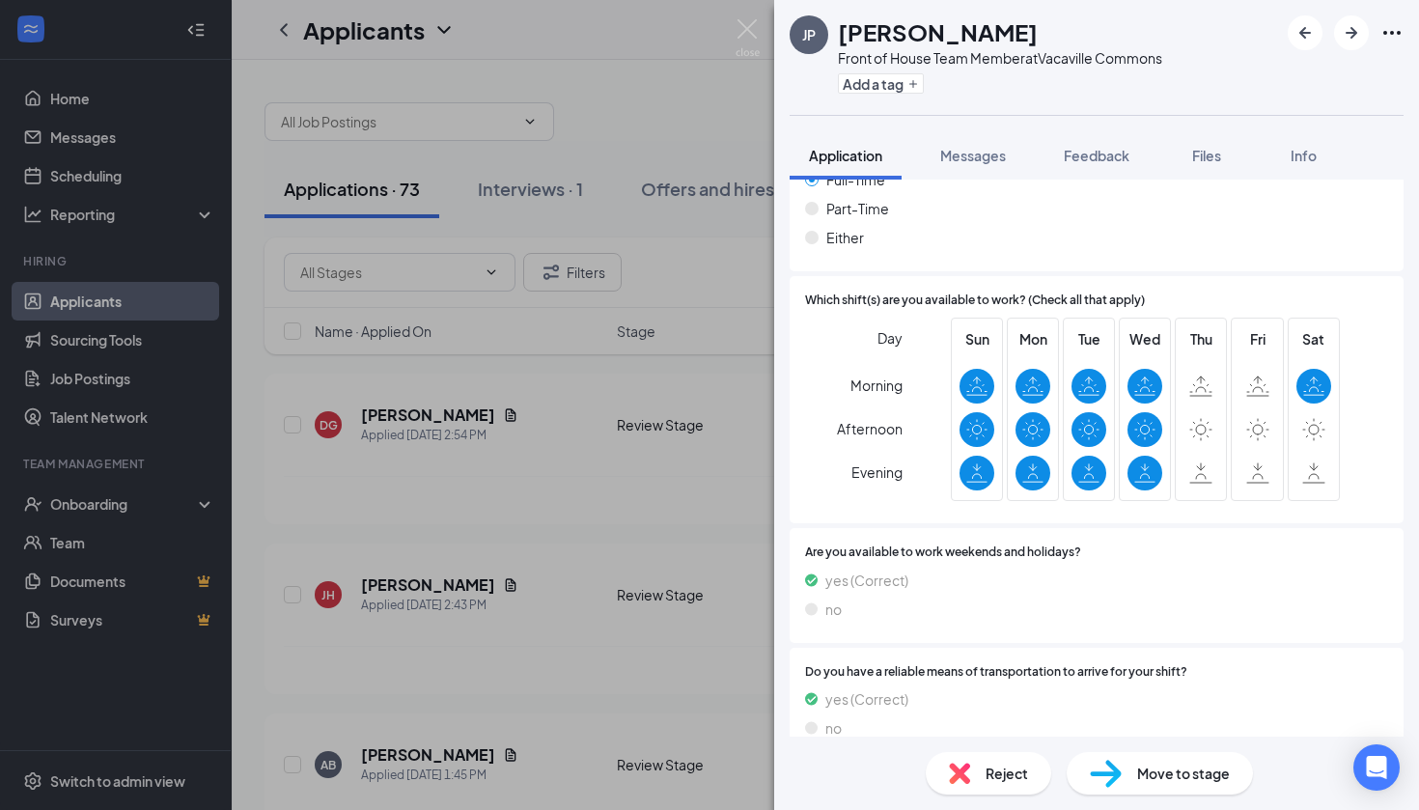
click at [1000, 753] on div "Reject" at bounding box center [988, 773] width 125 height 42
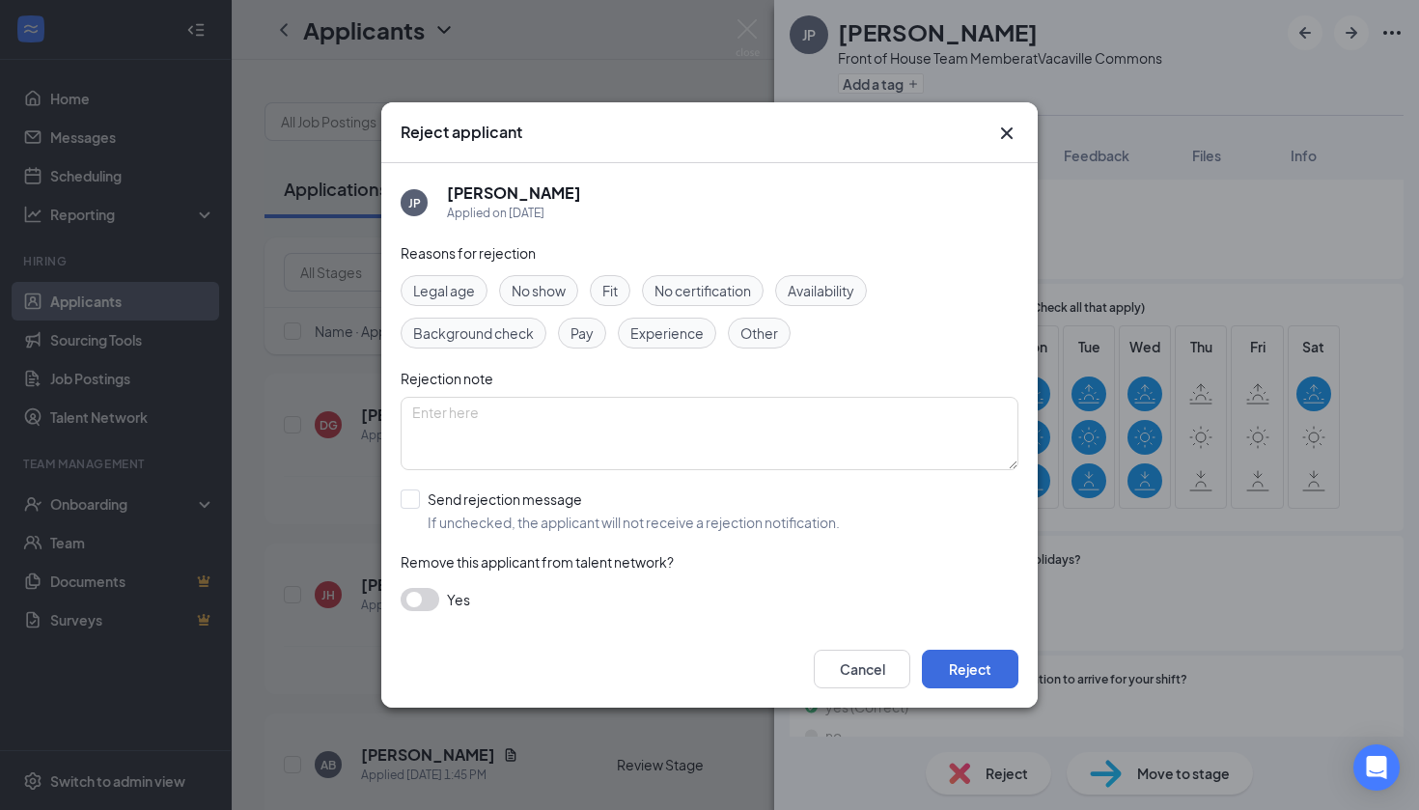
click at [810, 289] on span "Availability" at bounding box center [821, 290] width 67 height 21
click at [980, 667] on button "Reject" at bounding box center [970, 669] width 97 height 39
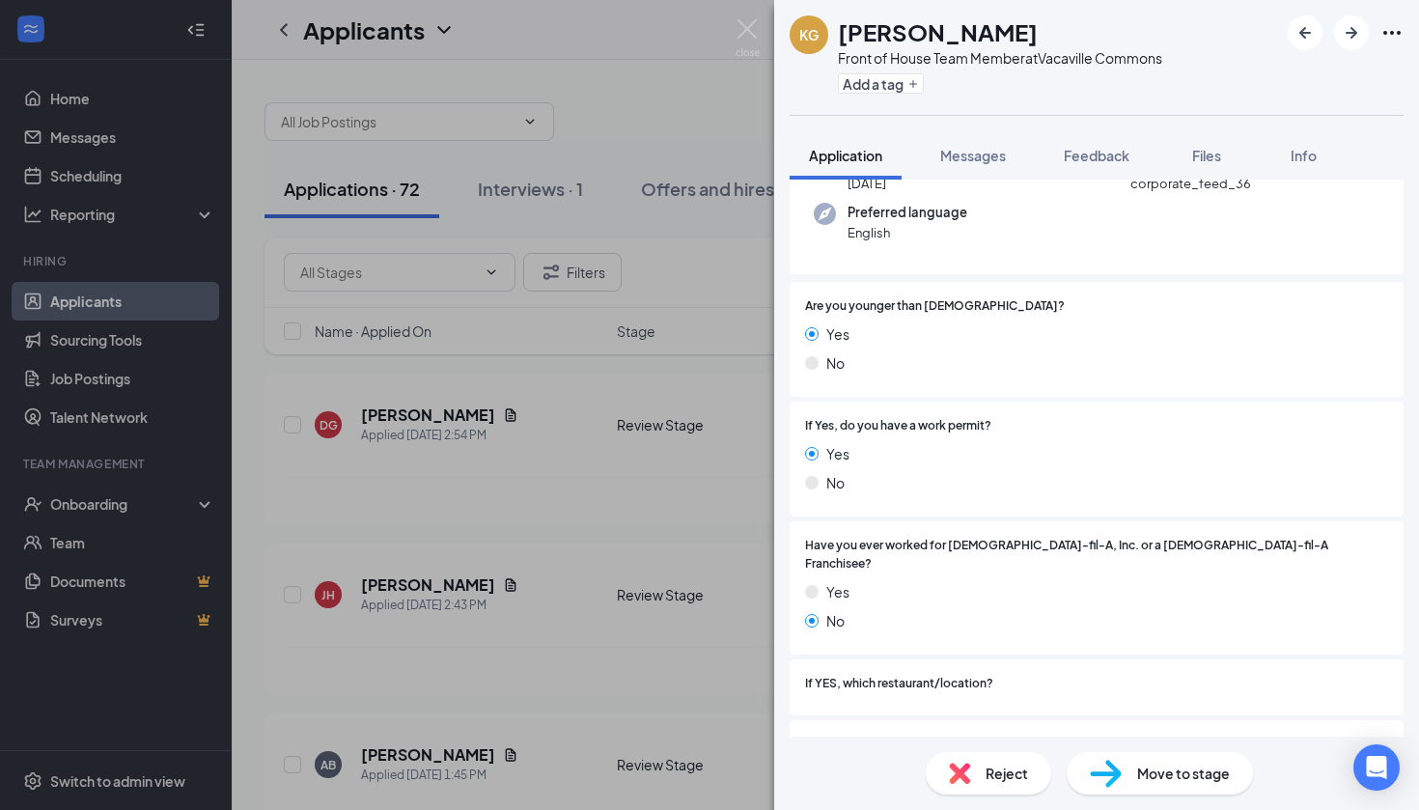
scroll to position [263, 0]
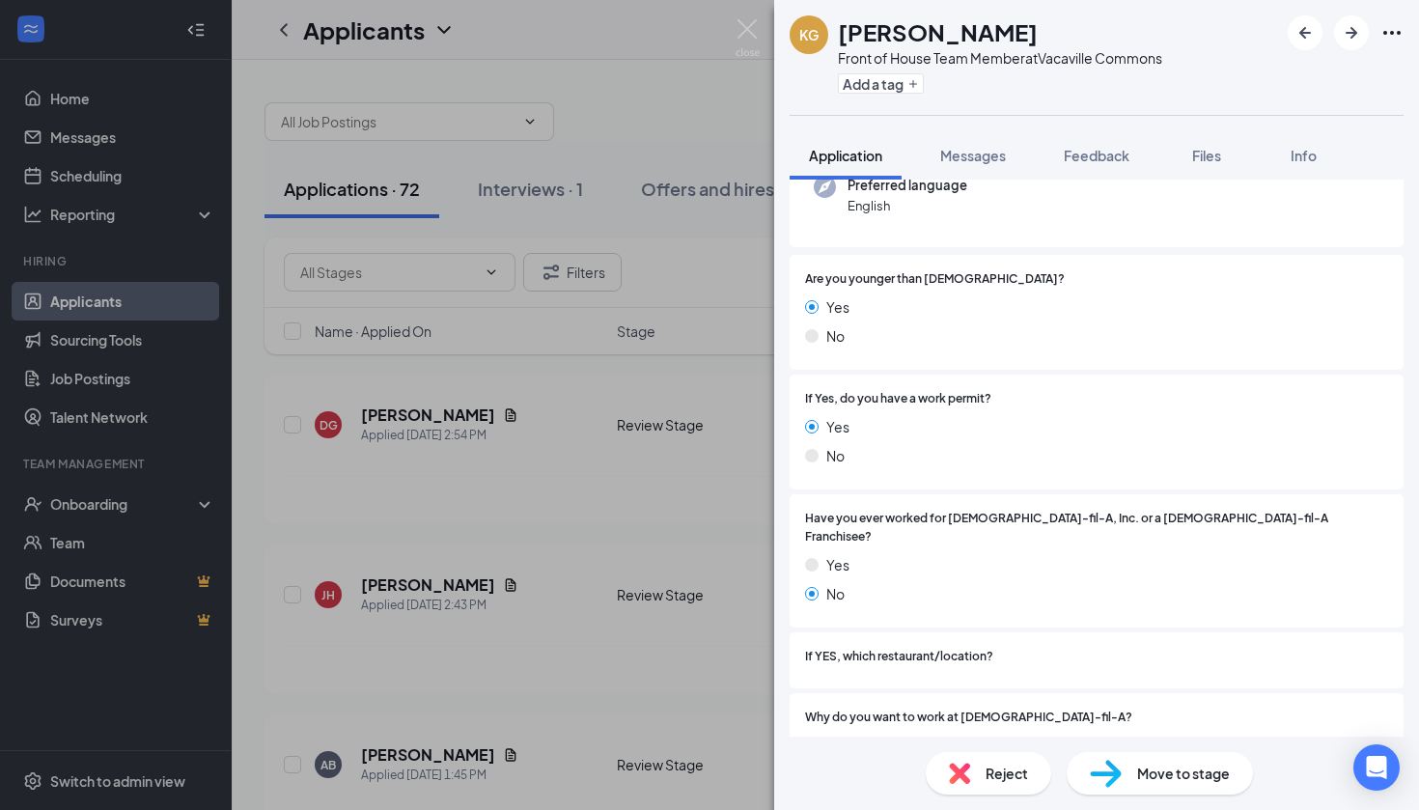
click at [970, 786] on div "Reject" at bounding box center [988, 773] width 125 height 42
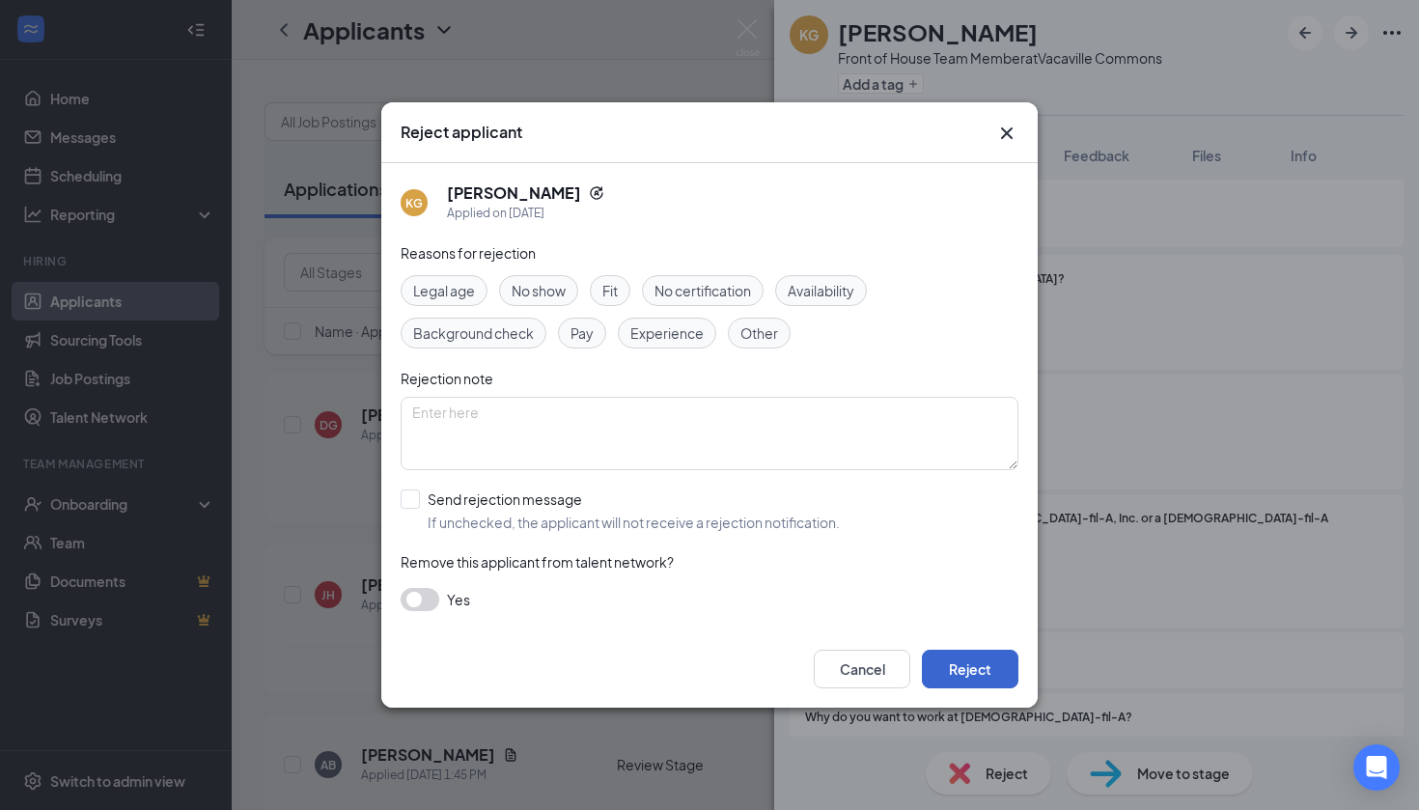
click at [960, 653] on button "Reject" at bounding box center [970, 669] width 97 height 39
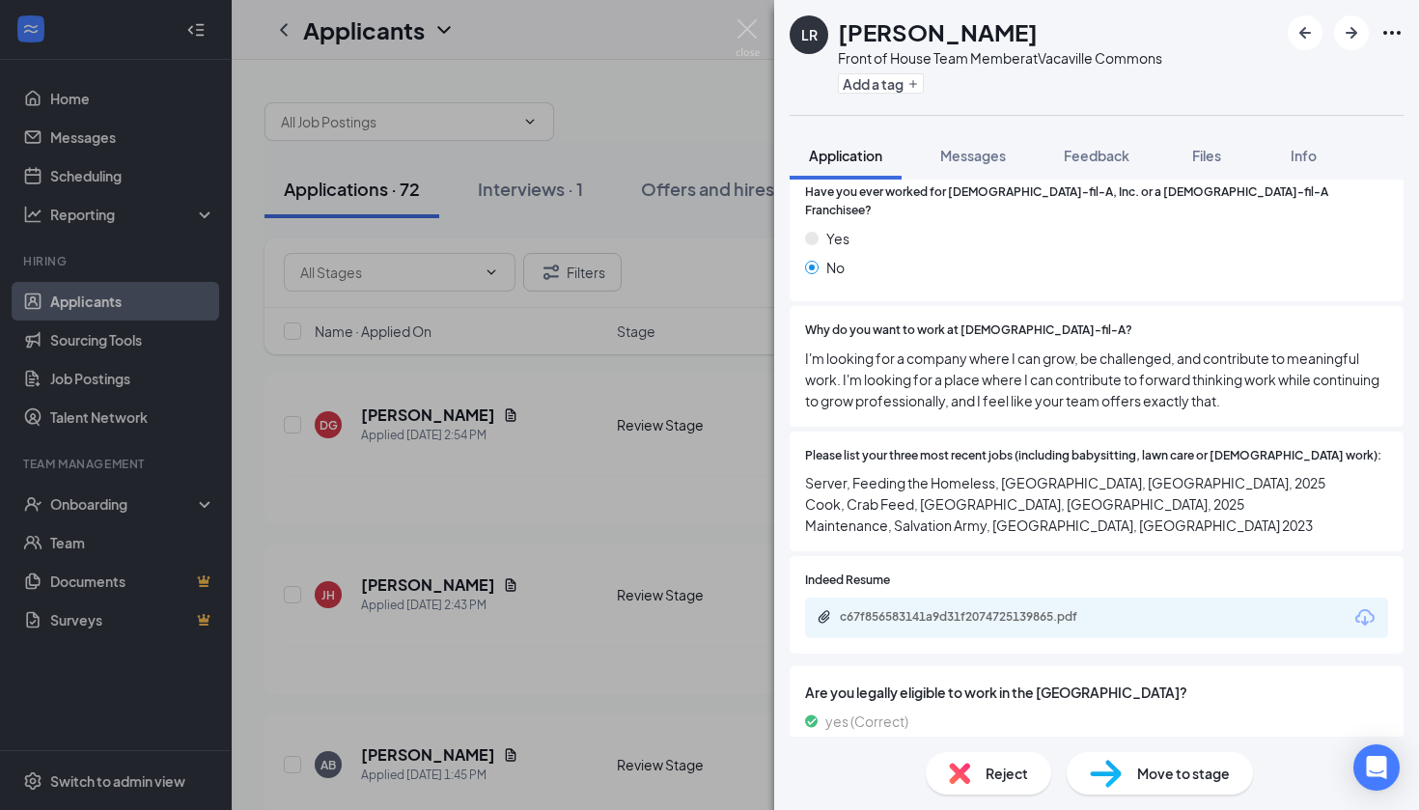
scroll to position [1127, 0]
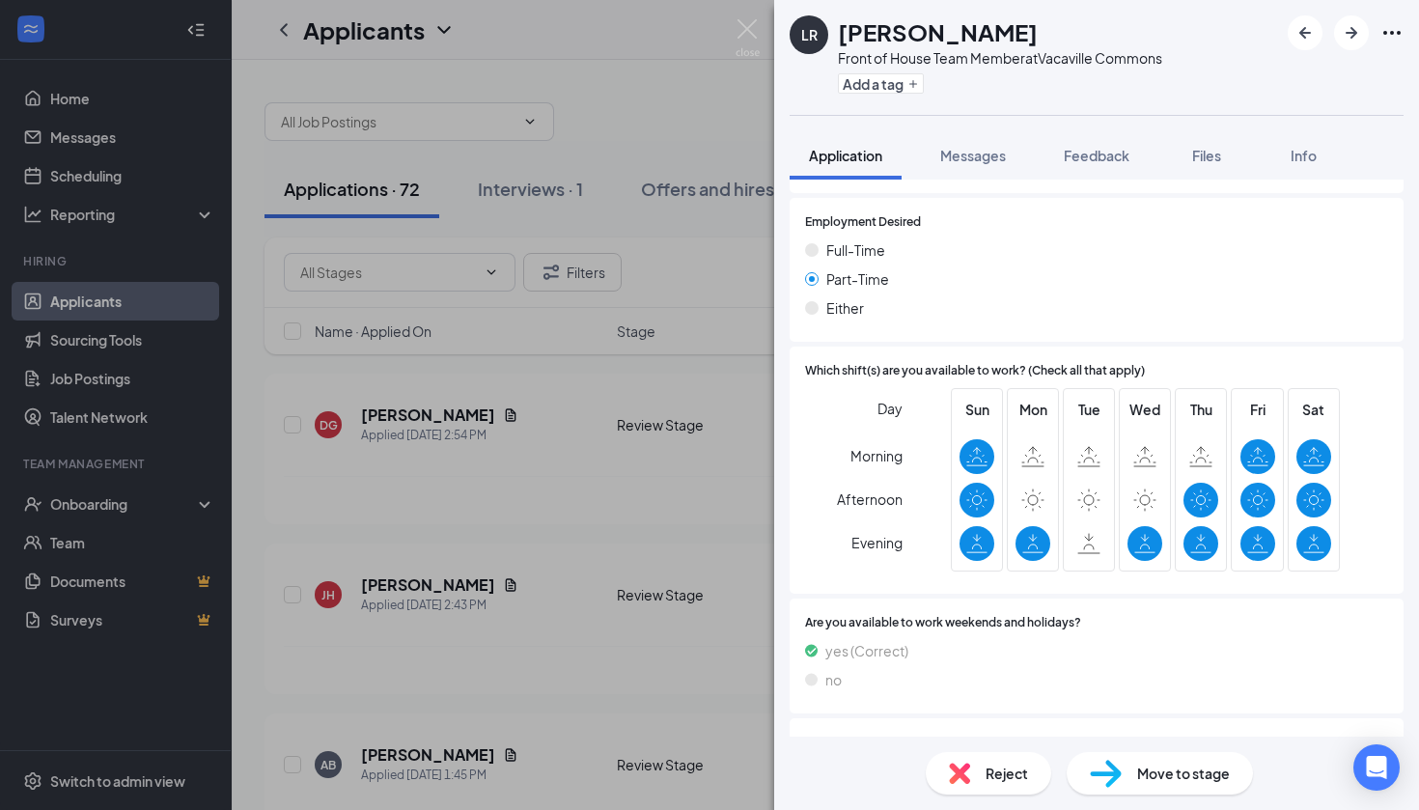
click at [1160, 771] on span "Move to stage" at bounding box center [1183, 772] width 93 height 21
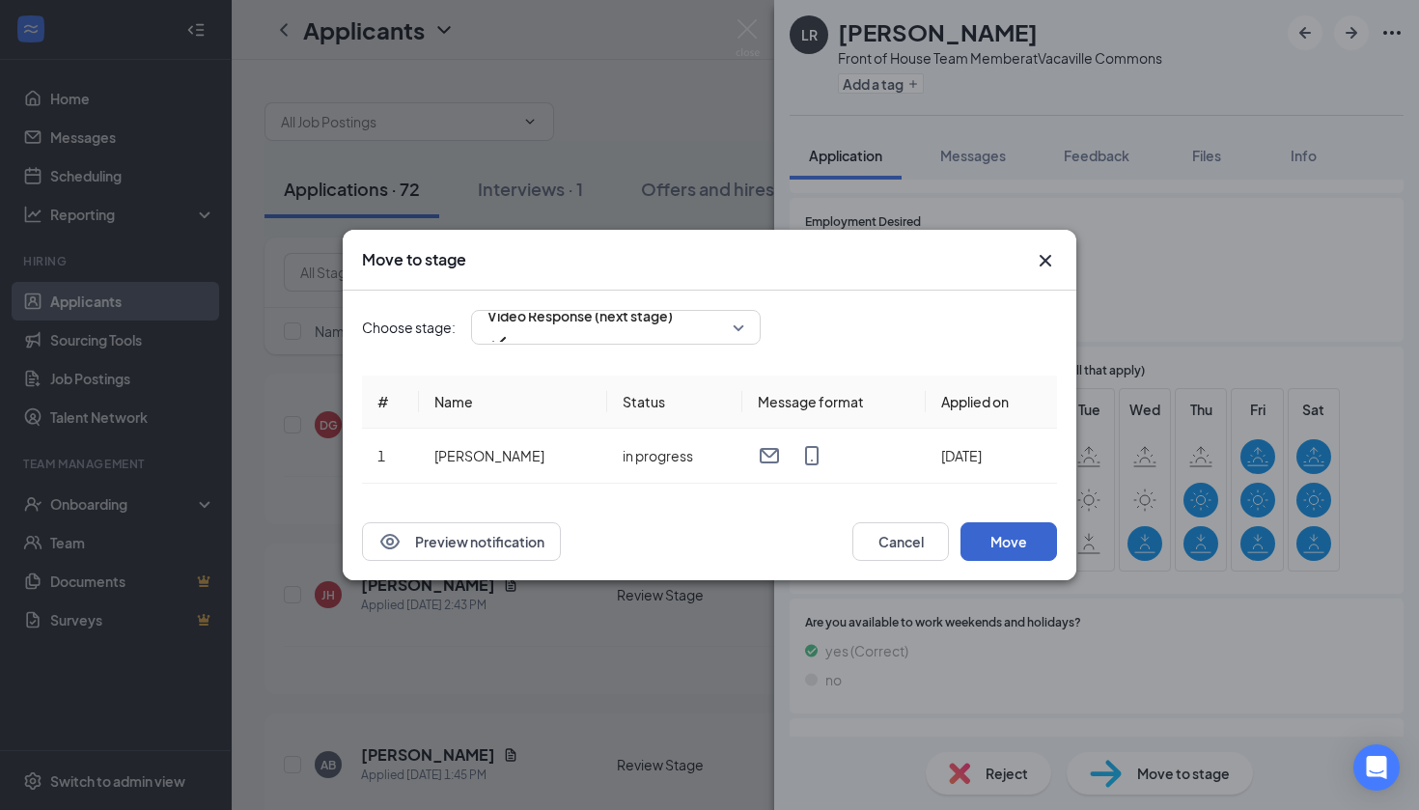
click at [999, 539] on button "Move" at bounding box center [1008, 541] width 97 height 39
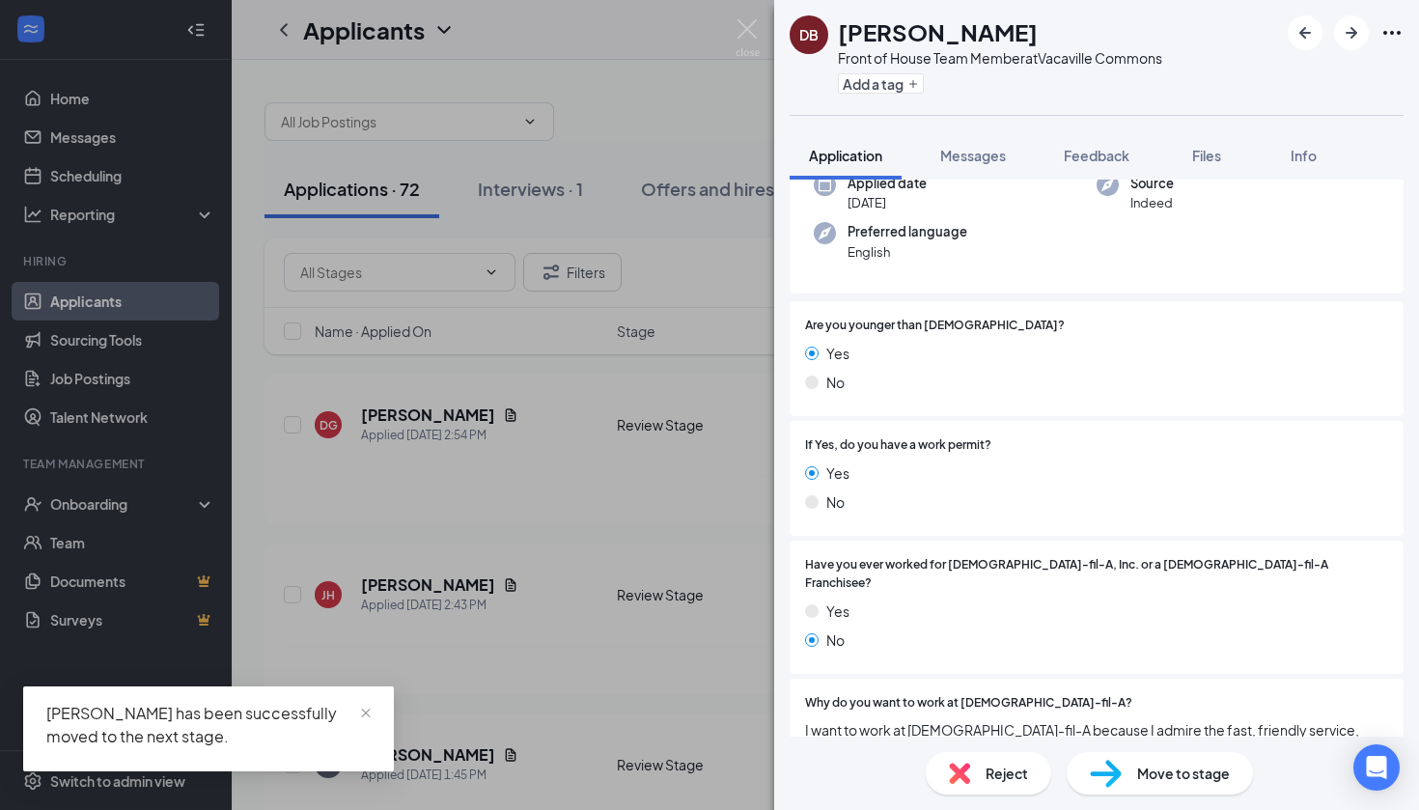
scroll to position [165, 0]
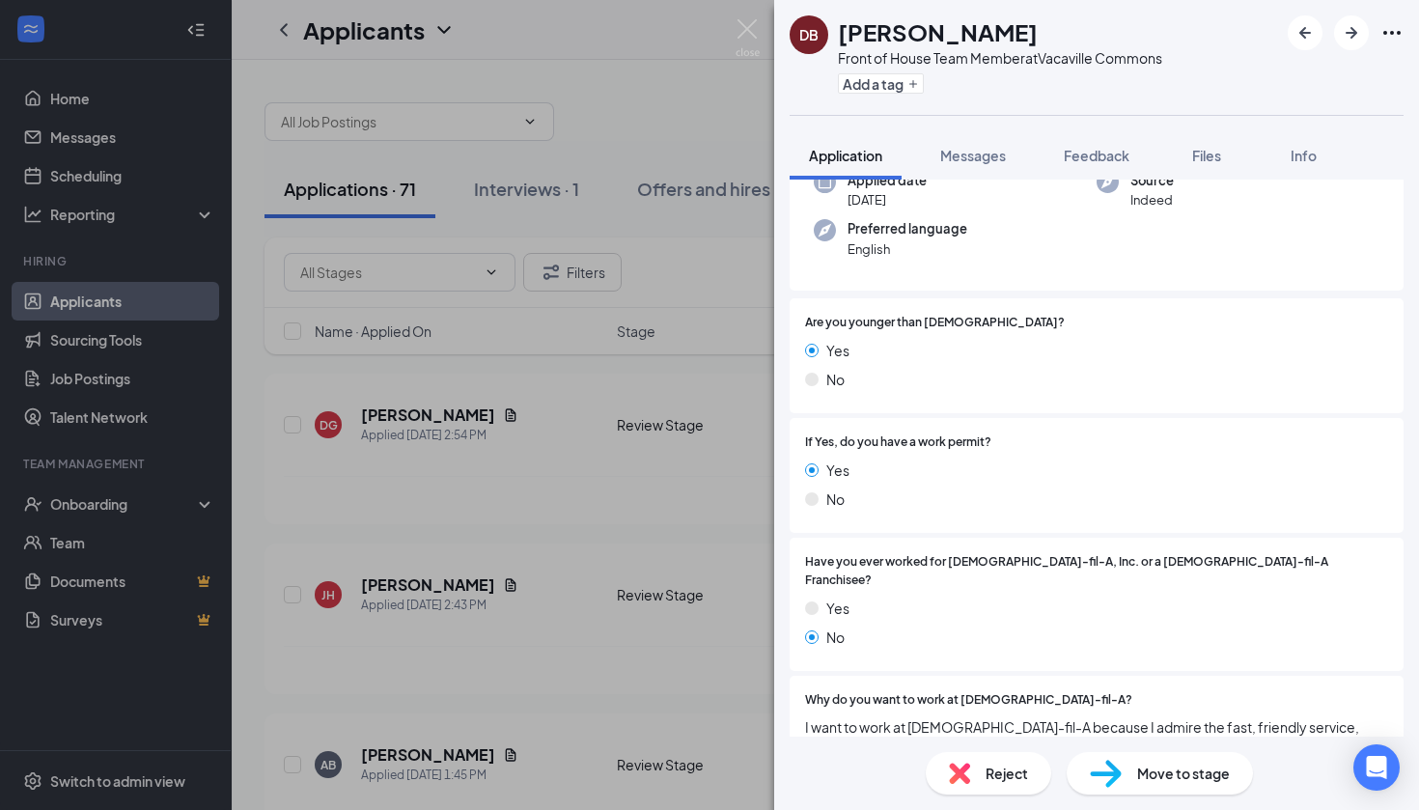
click at [981, 798] on div "Reject Move to stage" at bounding box center [1096, 772] width 645 height 73
click at [983, 786] on div "Reject" at bounding box center [988, 773] width 125 height 42
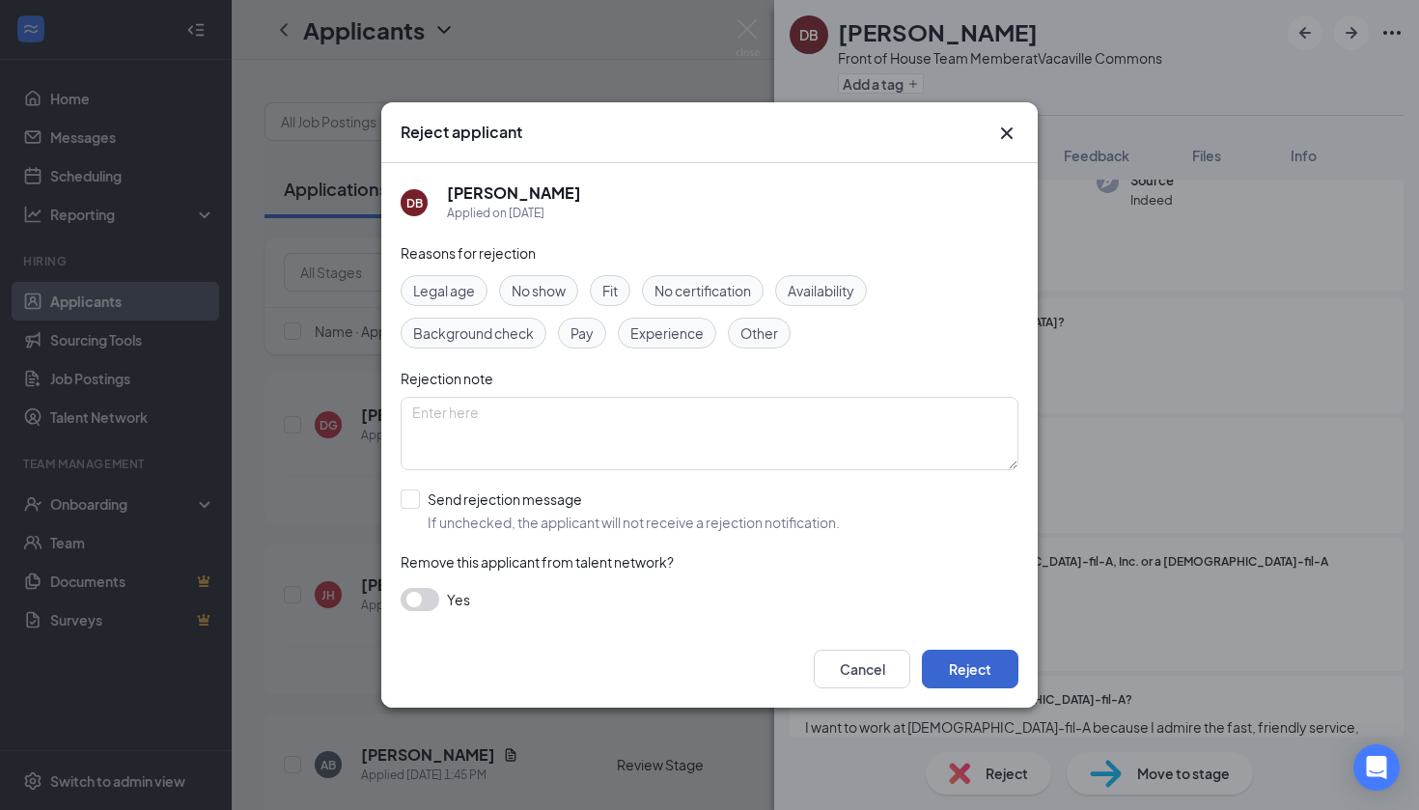
click at [996, 661] on button "Reject" at bounding box center [970, 669] width 97 height 39
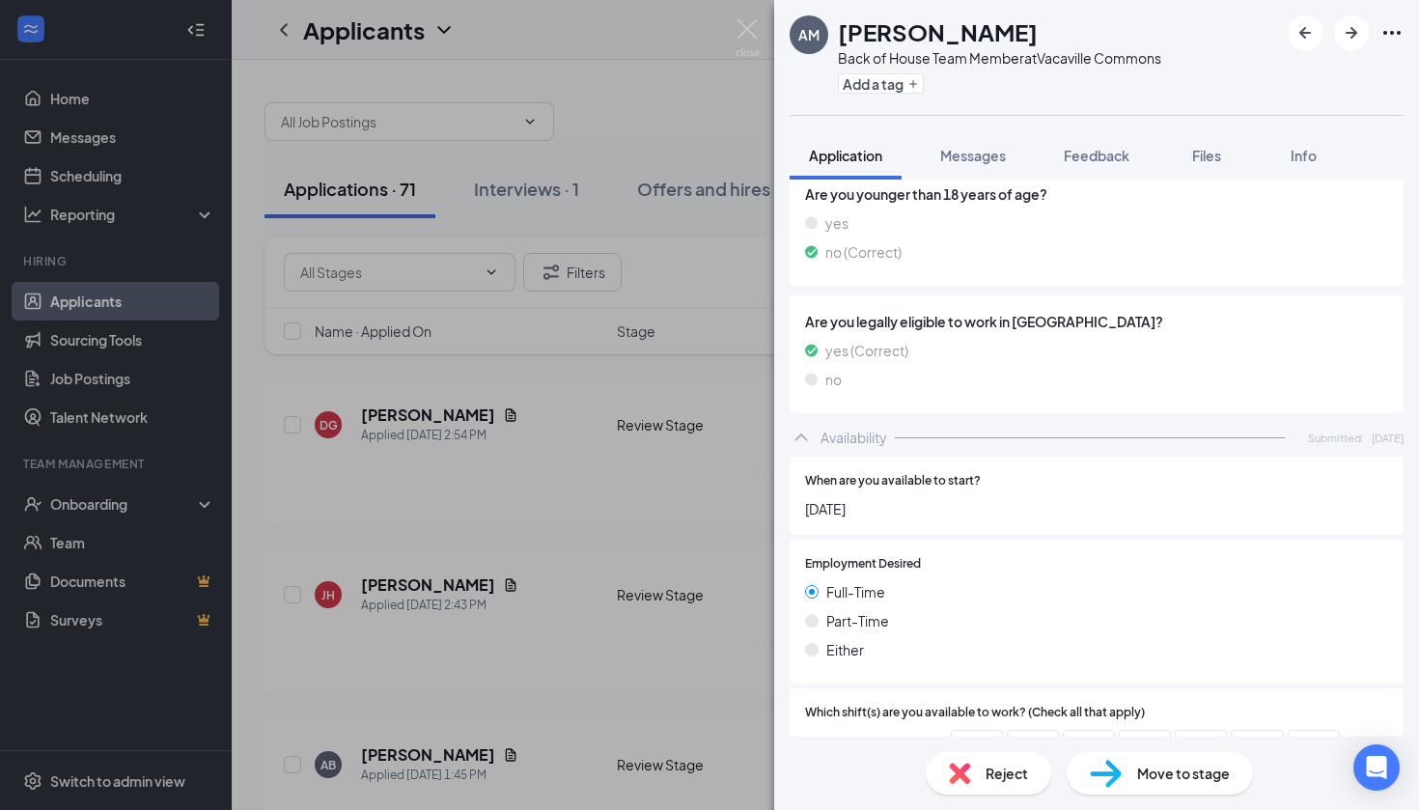
scroll to position [1198, 0]
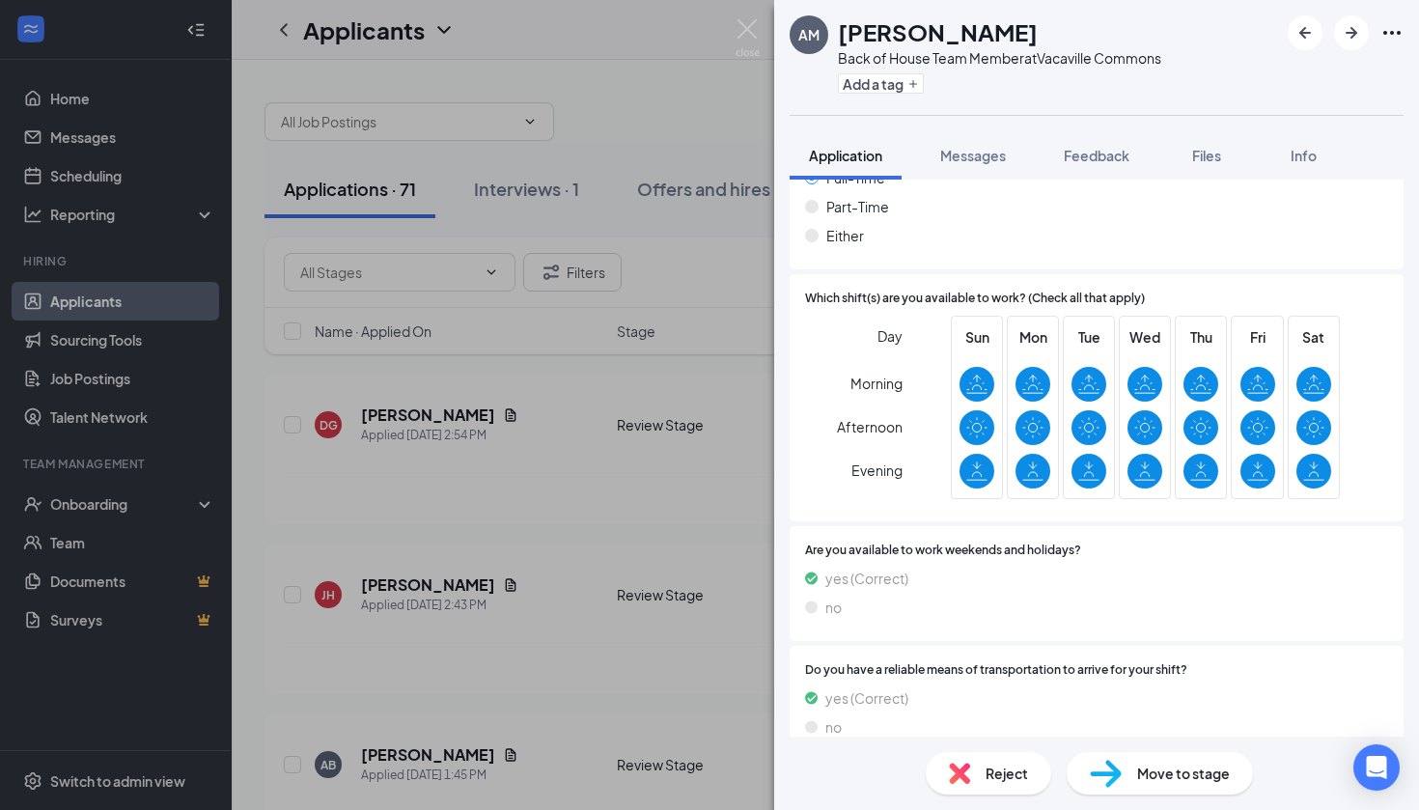
click at [967, 760] on div "Reject" at bounding box center [988, 773] width 125 height 42
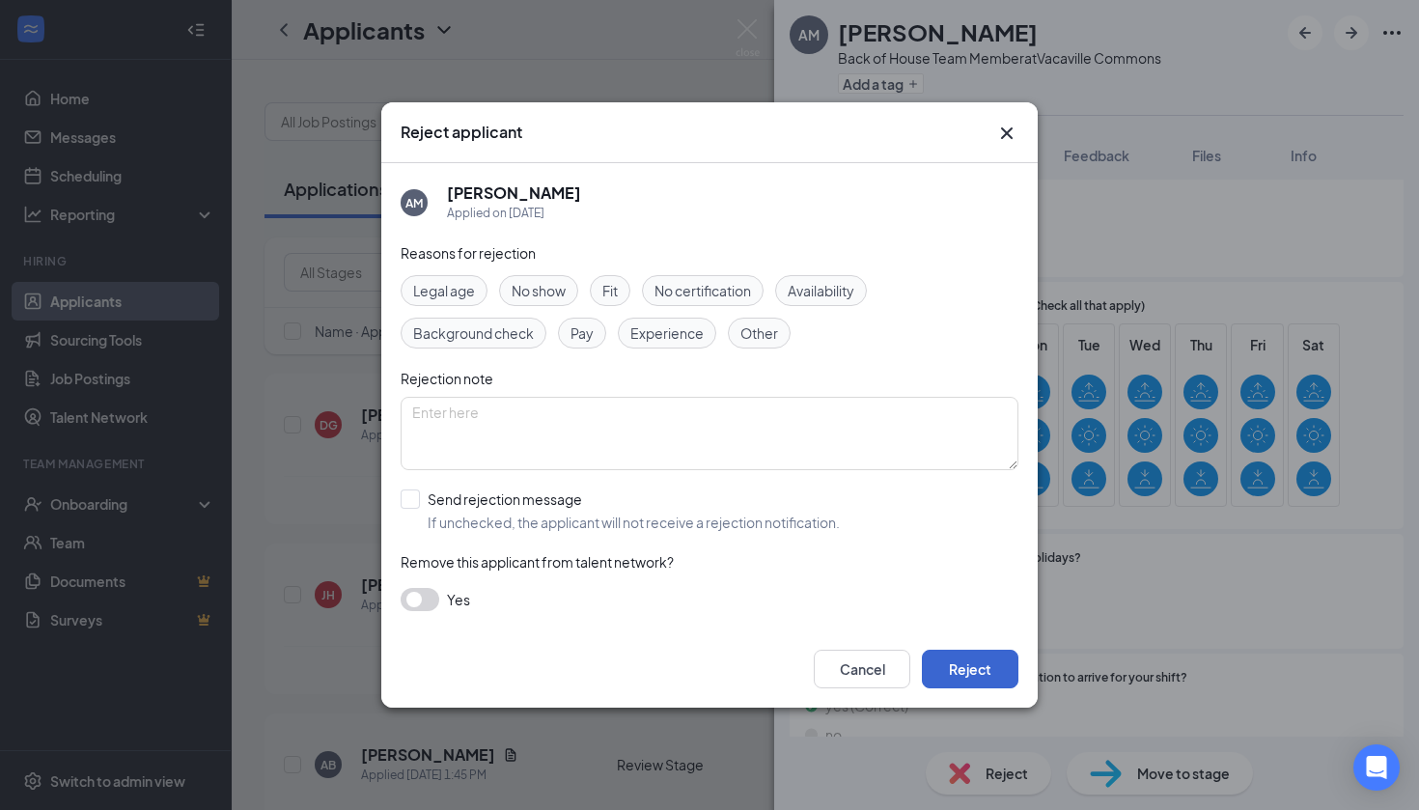
click at [986, 654] on button "Reject" at bounding box center [970, 669] width 97 height 39
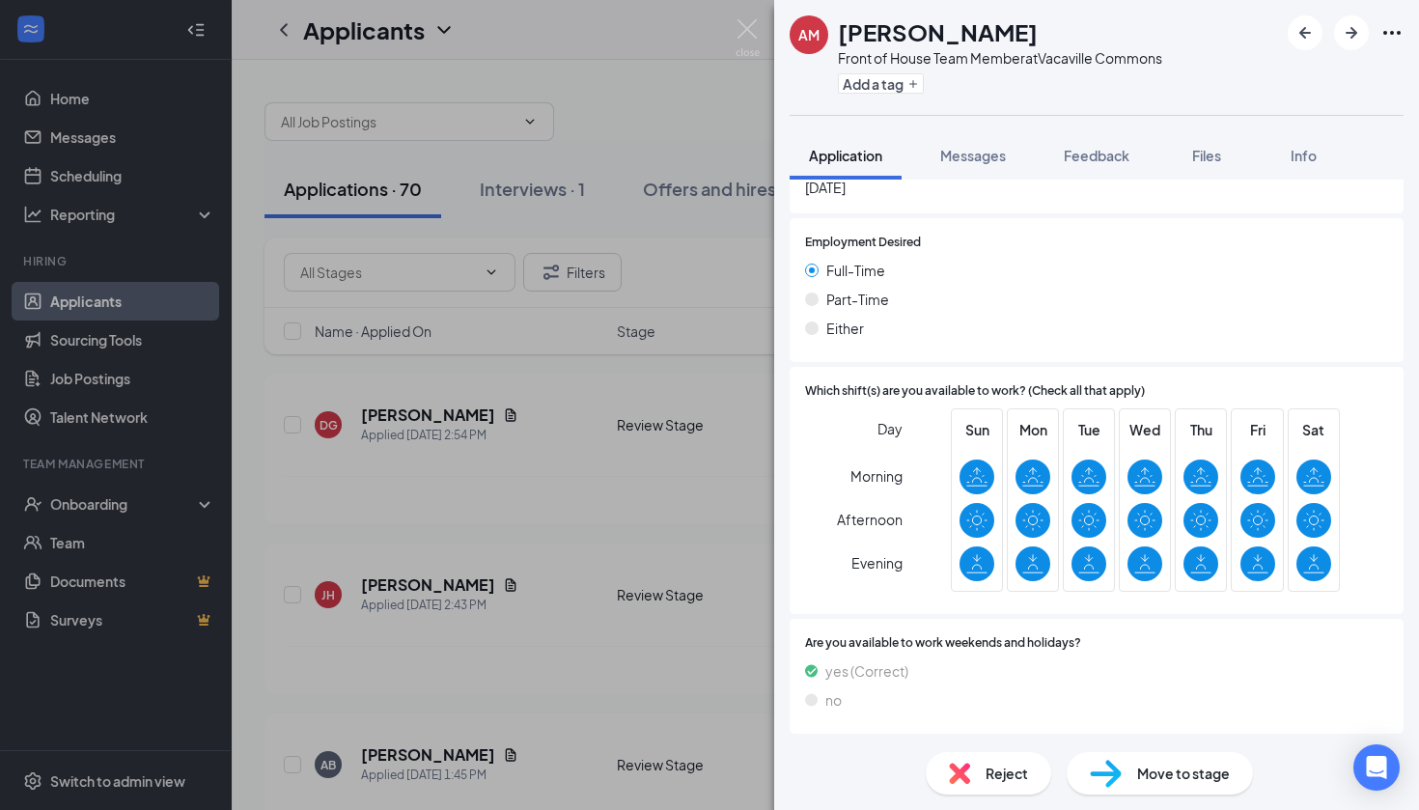
scroll to position [1217, 0]
click at [1142, 781] on span "Move to stage" at bounding box center [1183, 772] width 93 height 21
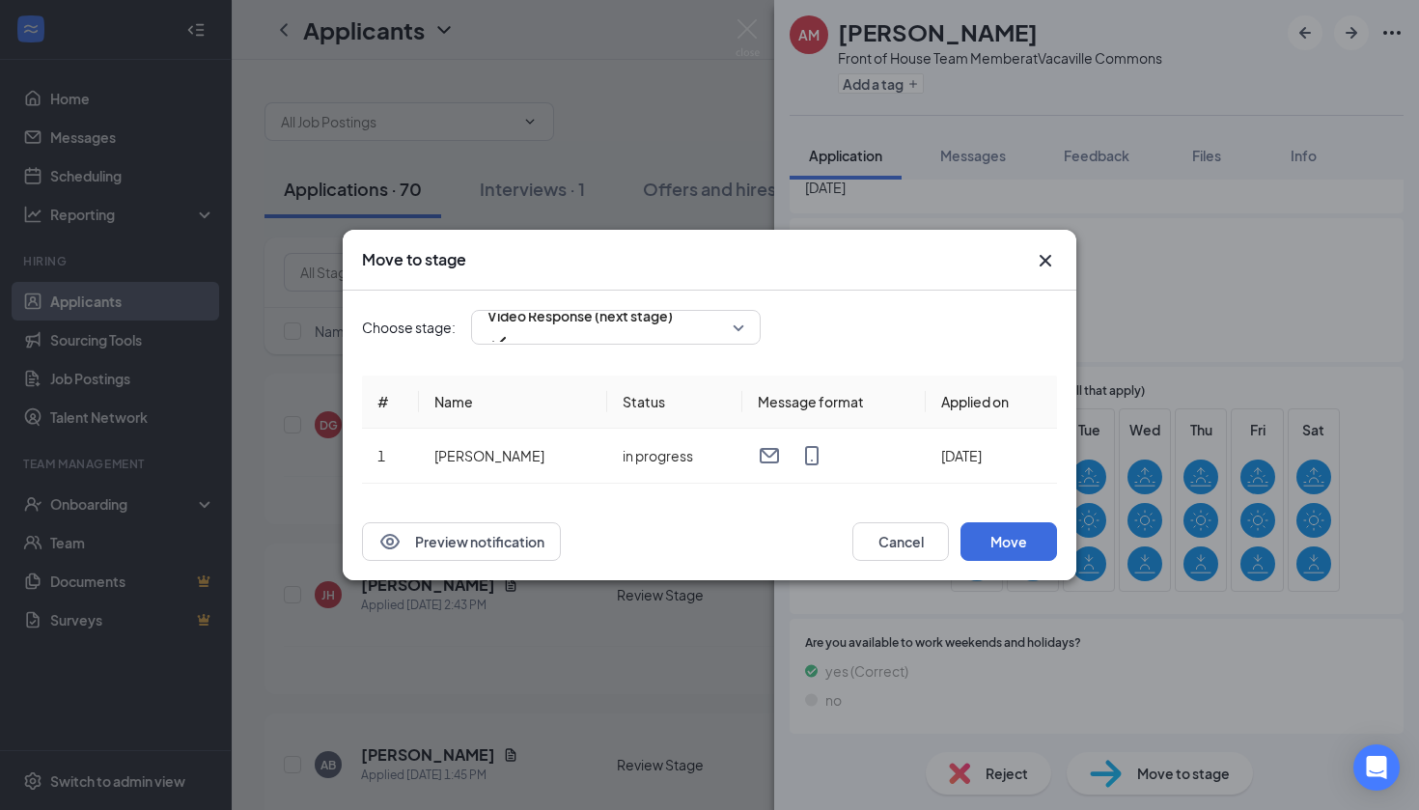
click at [1041, 252] on icon "Cross" at bounding box center [1045, 260] width 23 height 23
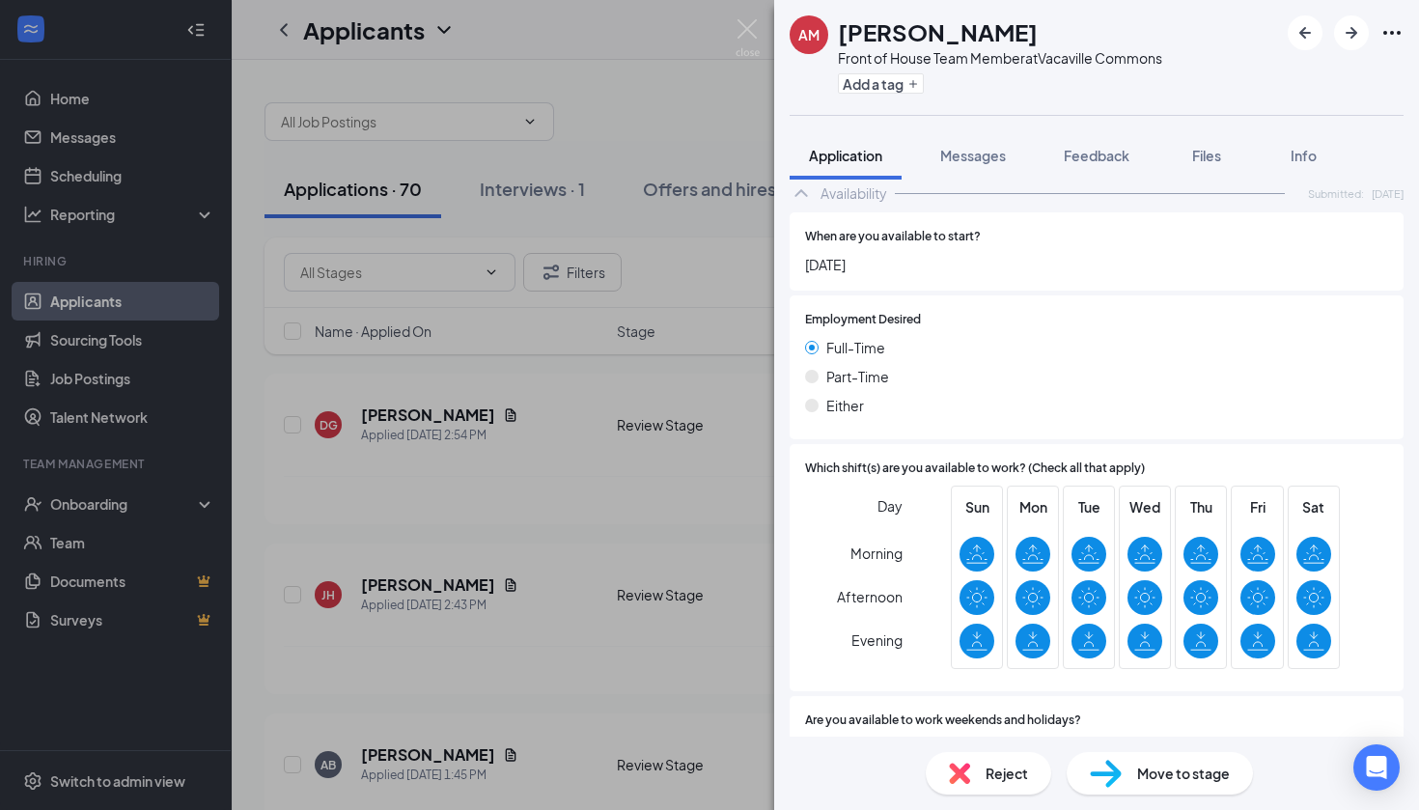
scroll to position [861, 0]
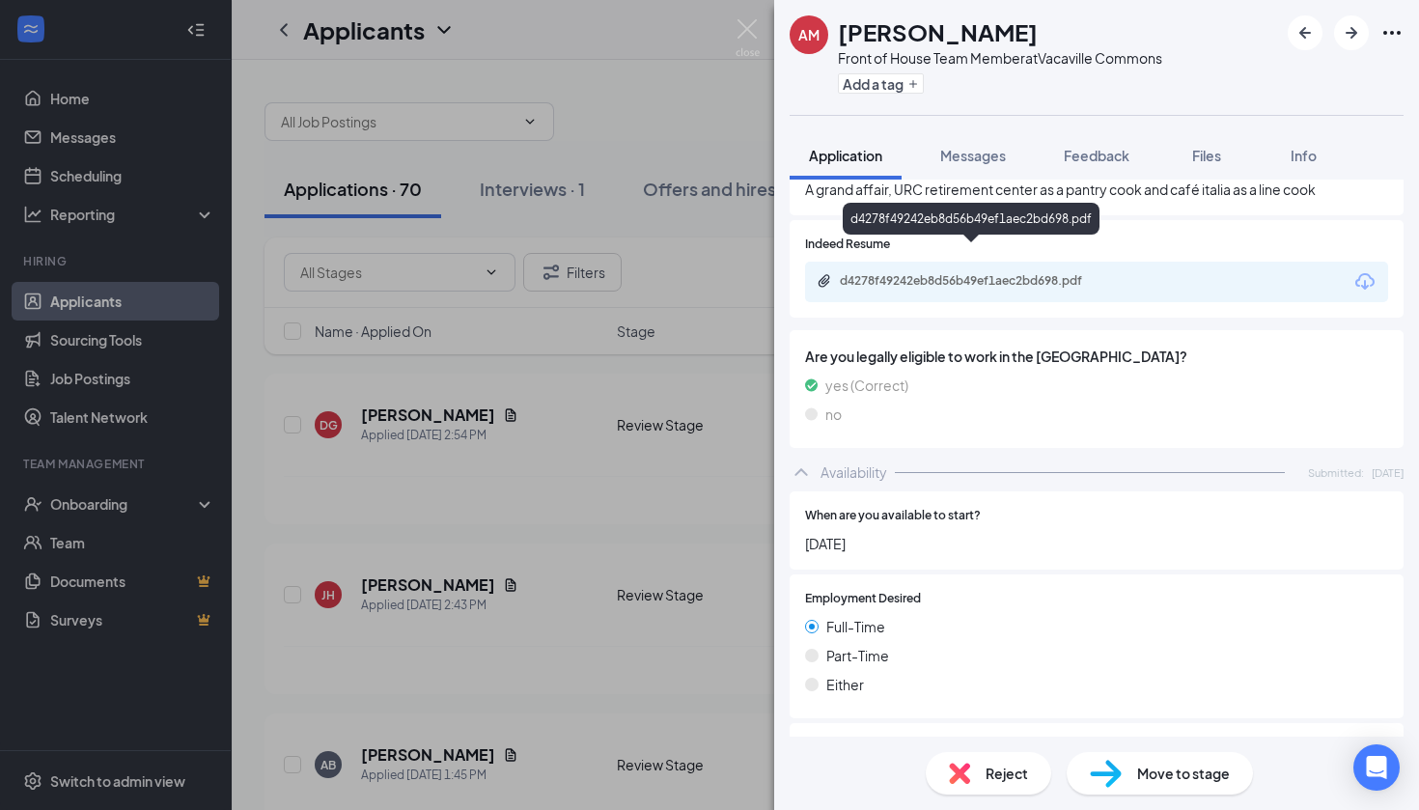
click at [1030, 273] on div "d4278f49242eb8d56b49ef1aec2bd698.pdf" at bounding box center [975, 280] width 270 height 15
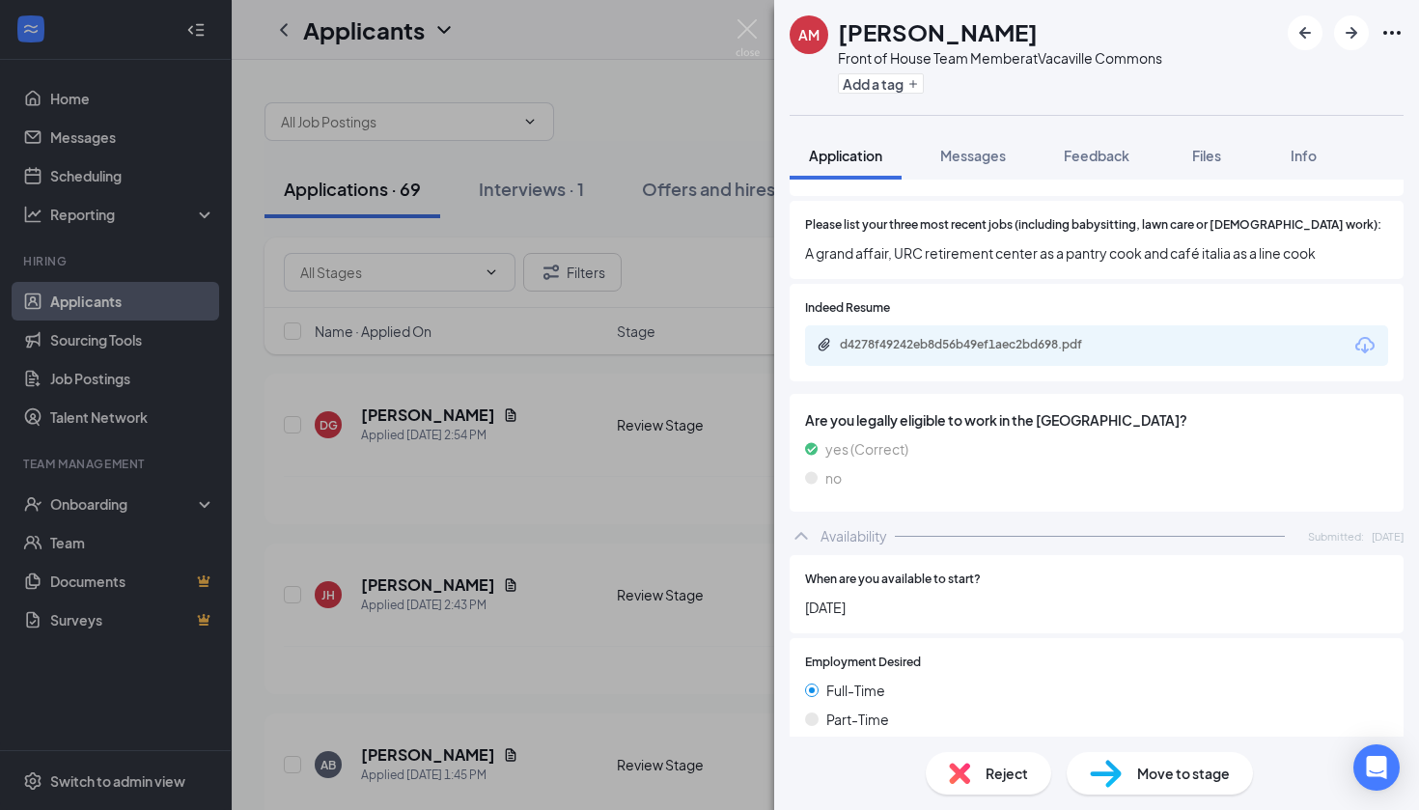
scroll to position [680, 0]
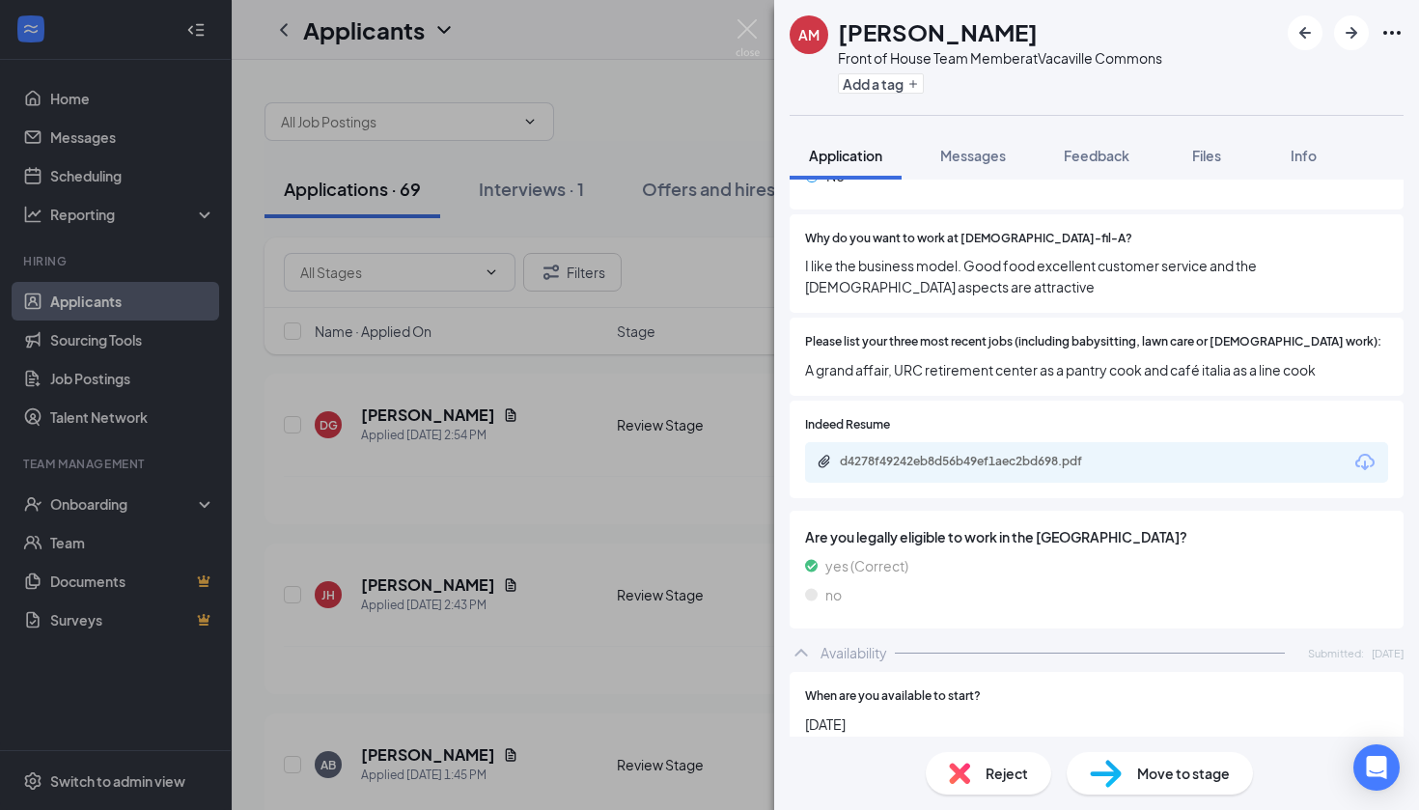
click at [1039, 454] on div "d4278f49242eb8d56b49ef1aec2bd698.pdf" at bounding box center [975, 461] width 270 height 15
click at [1211, 784] on div "Move to stage" at bounding box center [1159, 773] width 186 height 42
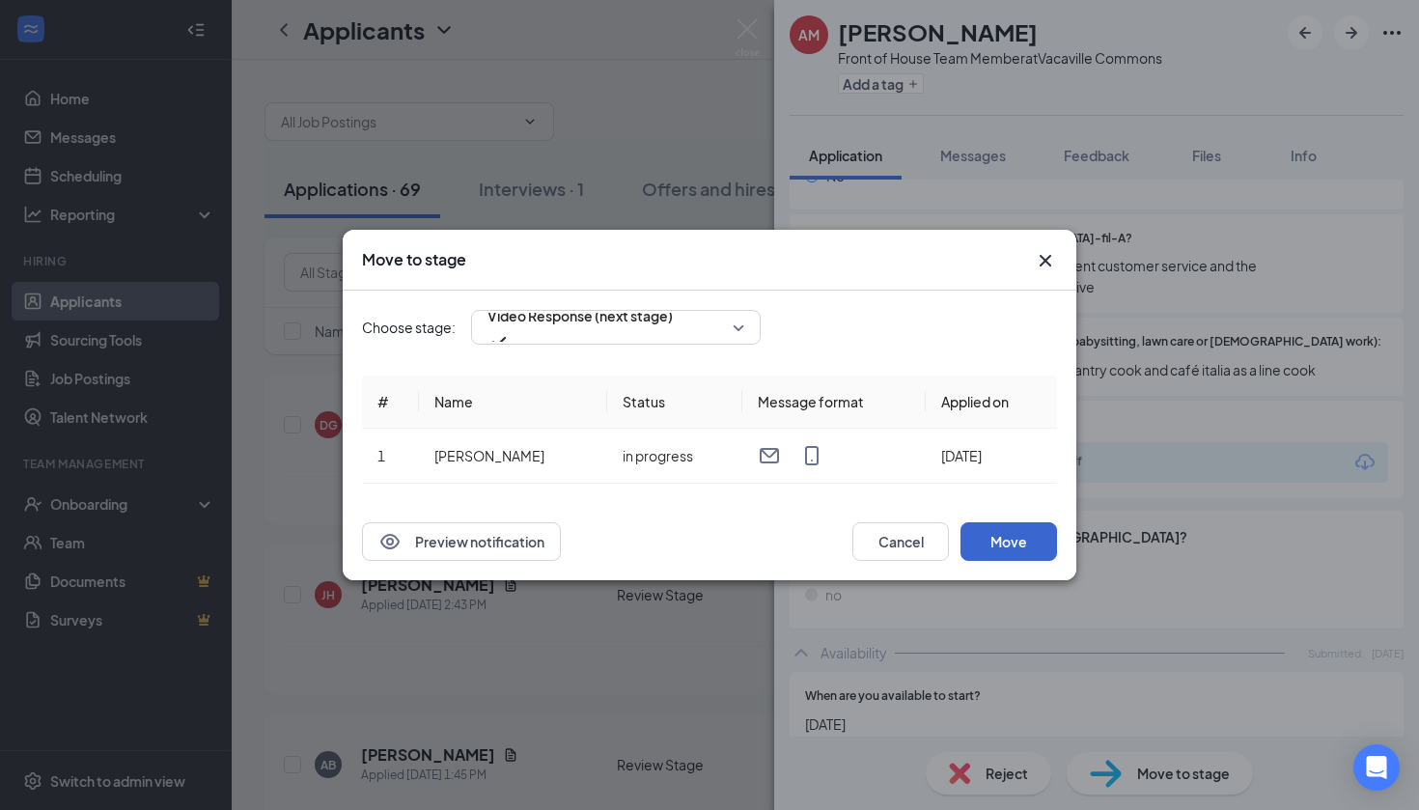
click at [1006, 556] on button "Move" at bounding box center [1008, 541] width 97 height 39
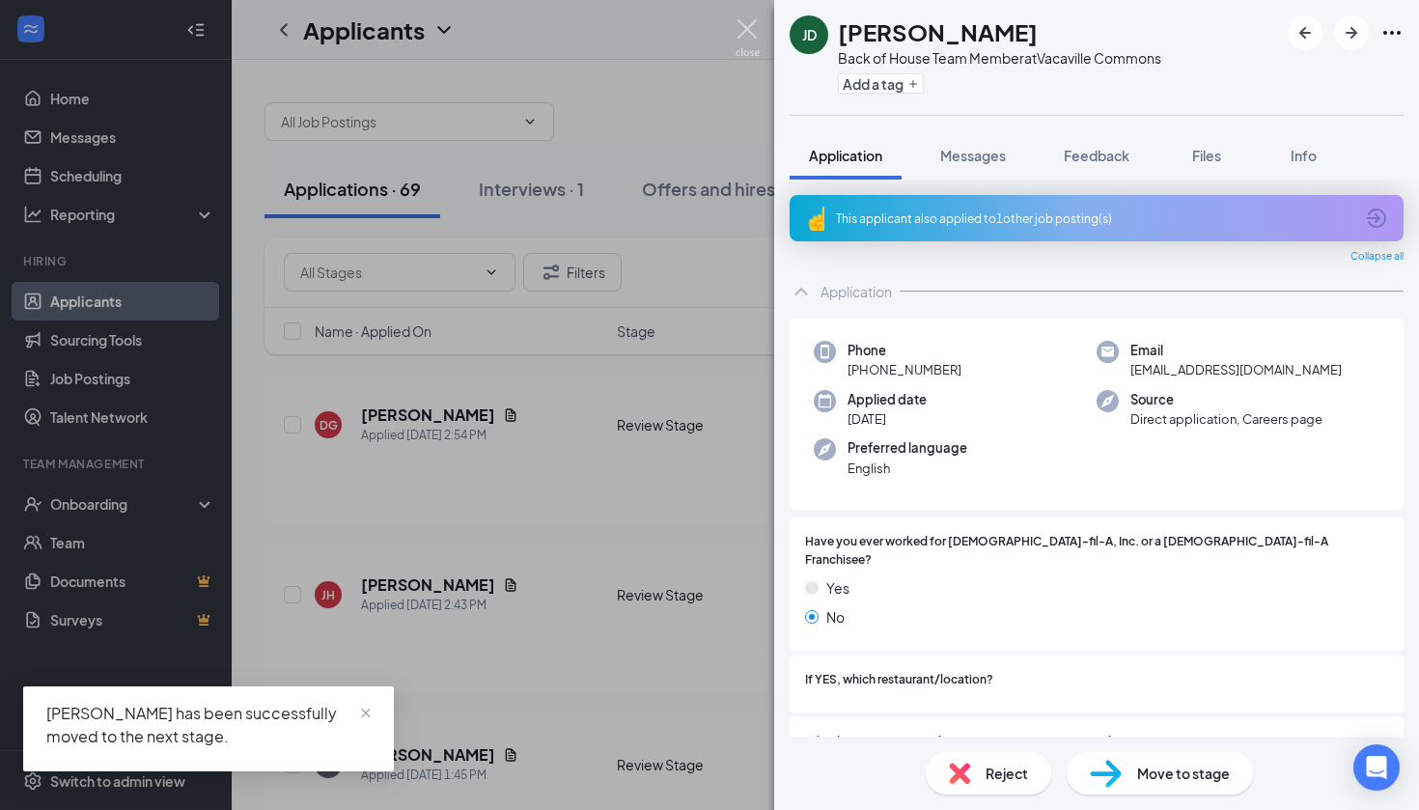
click at [752, 30] on img at bounding box center [747, 38] width 24 height 38
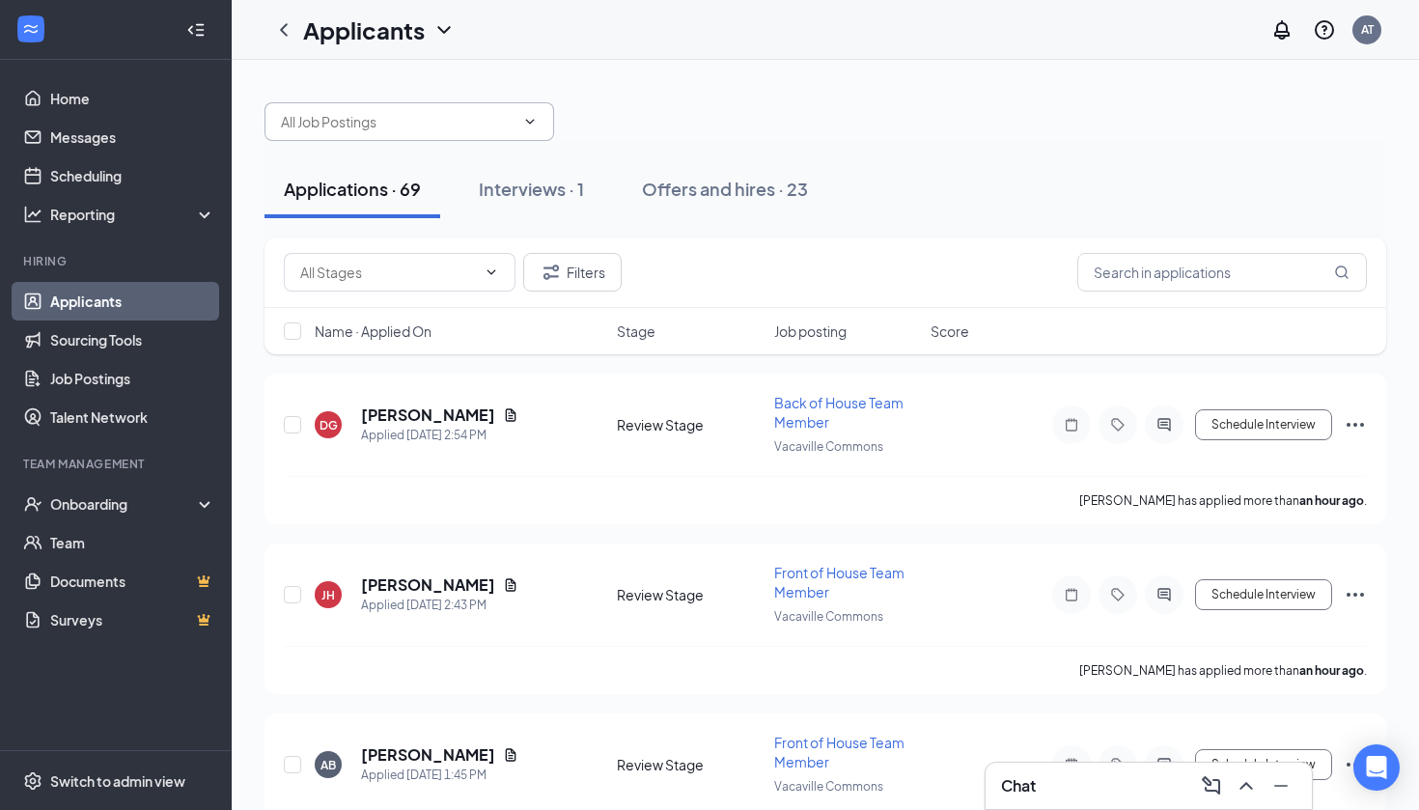
click at [409, 128] on input "text" at bounding box center [398, 121] width 234 height 21
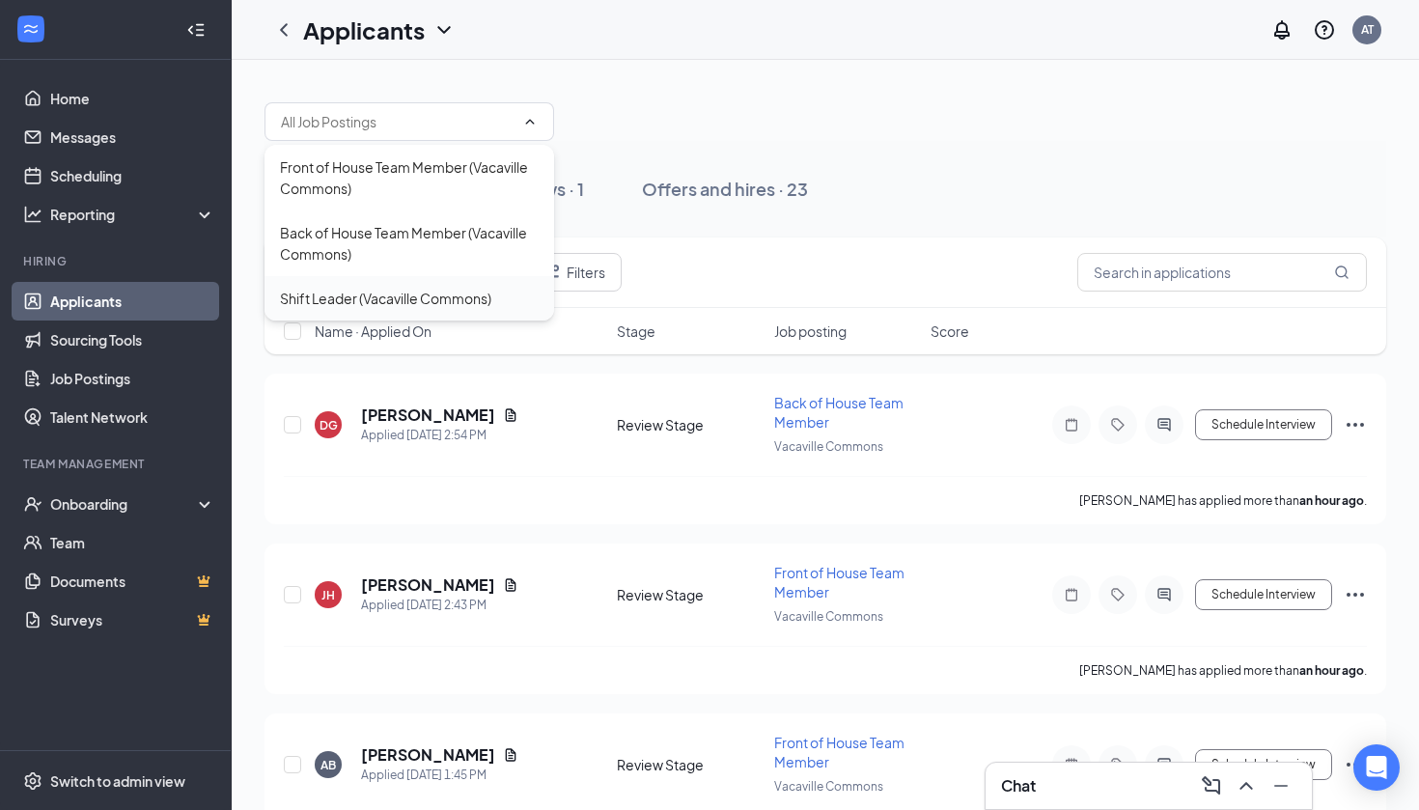
click at [404, 288] on div "Shift Leader (Vacaville Commons)" at bounding box center [385, 298] width 211 height 21
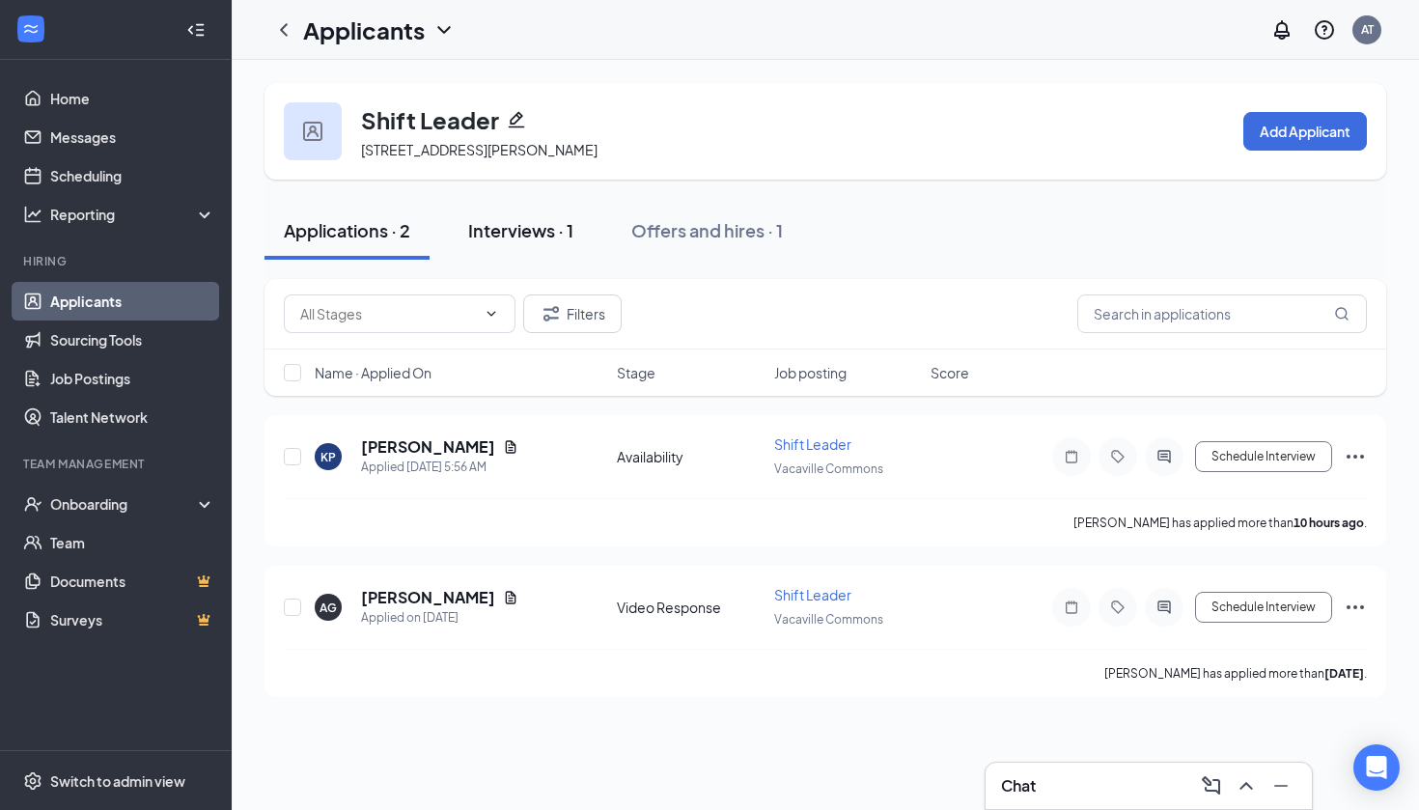
click at [538, 238] on div "Interviews · 1" at bounding box center [520, 230] width 105 height 24
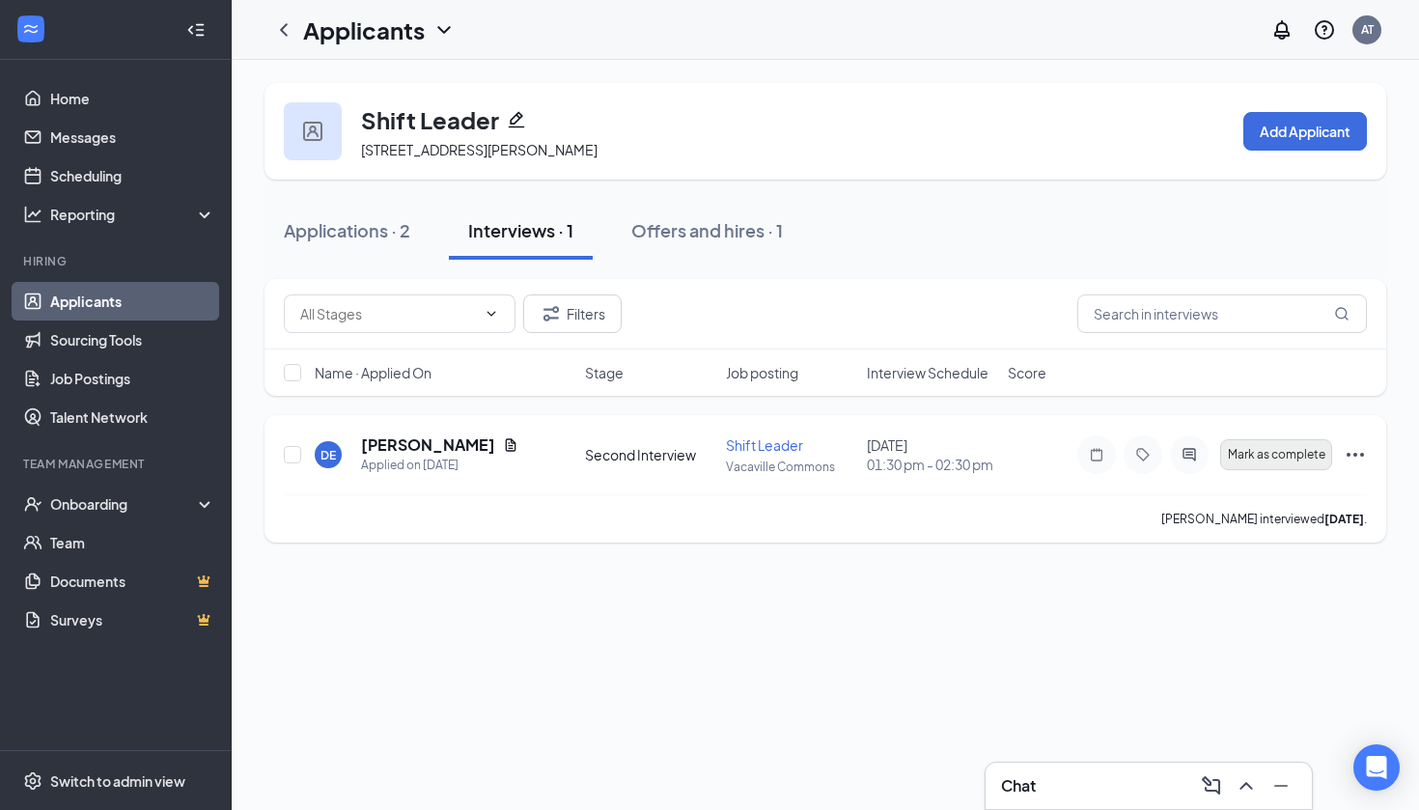
click at [1307, 455] on span "Mark as complete" at bounding box center [1276, 455] width 97 height 14
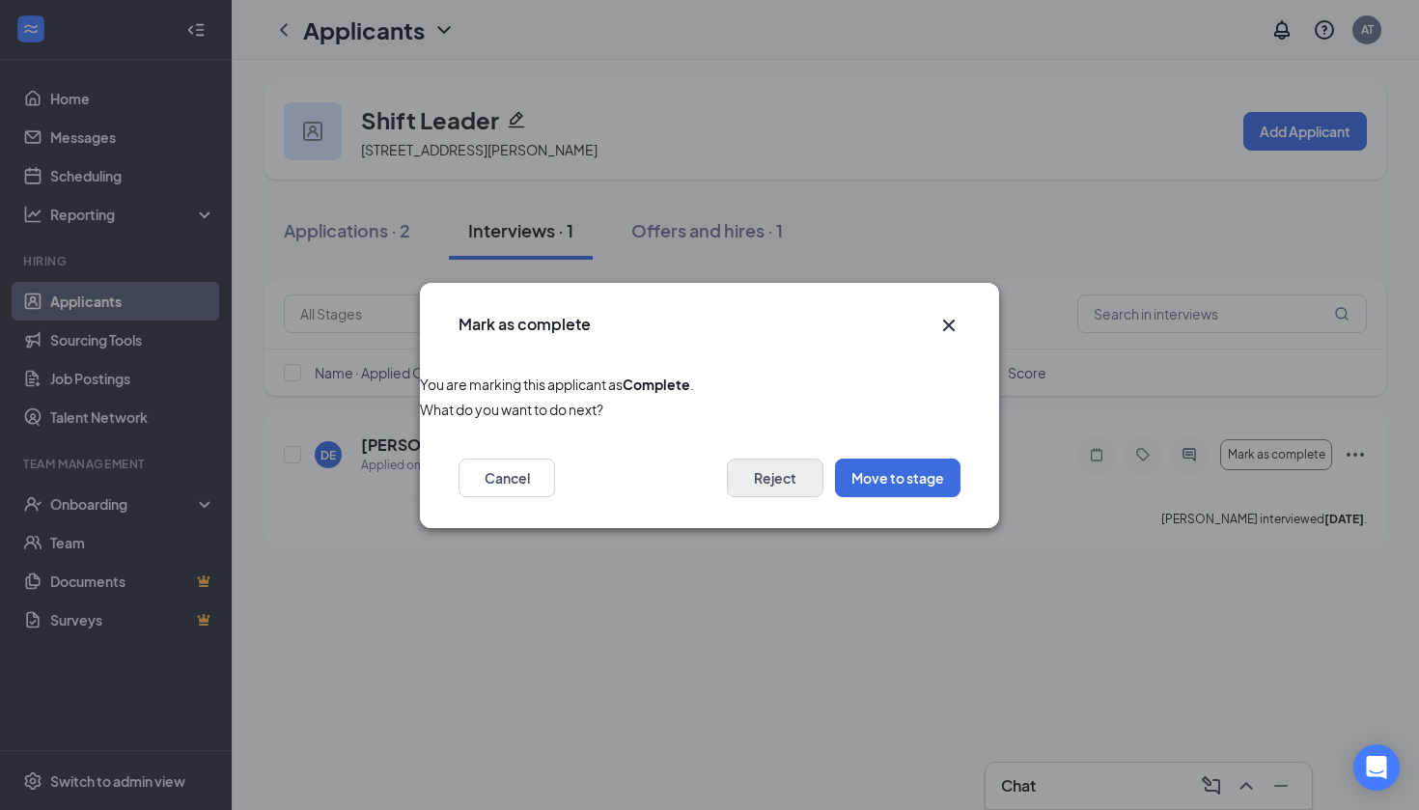
click at [798, 485] on button "Reject" at bounding box center [775, 477] width 97 height 39
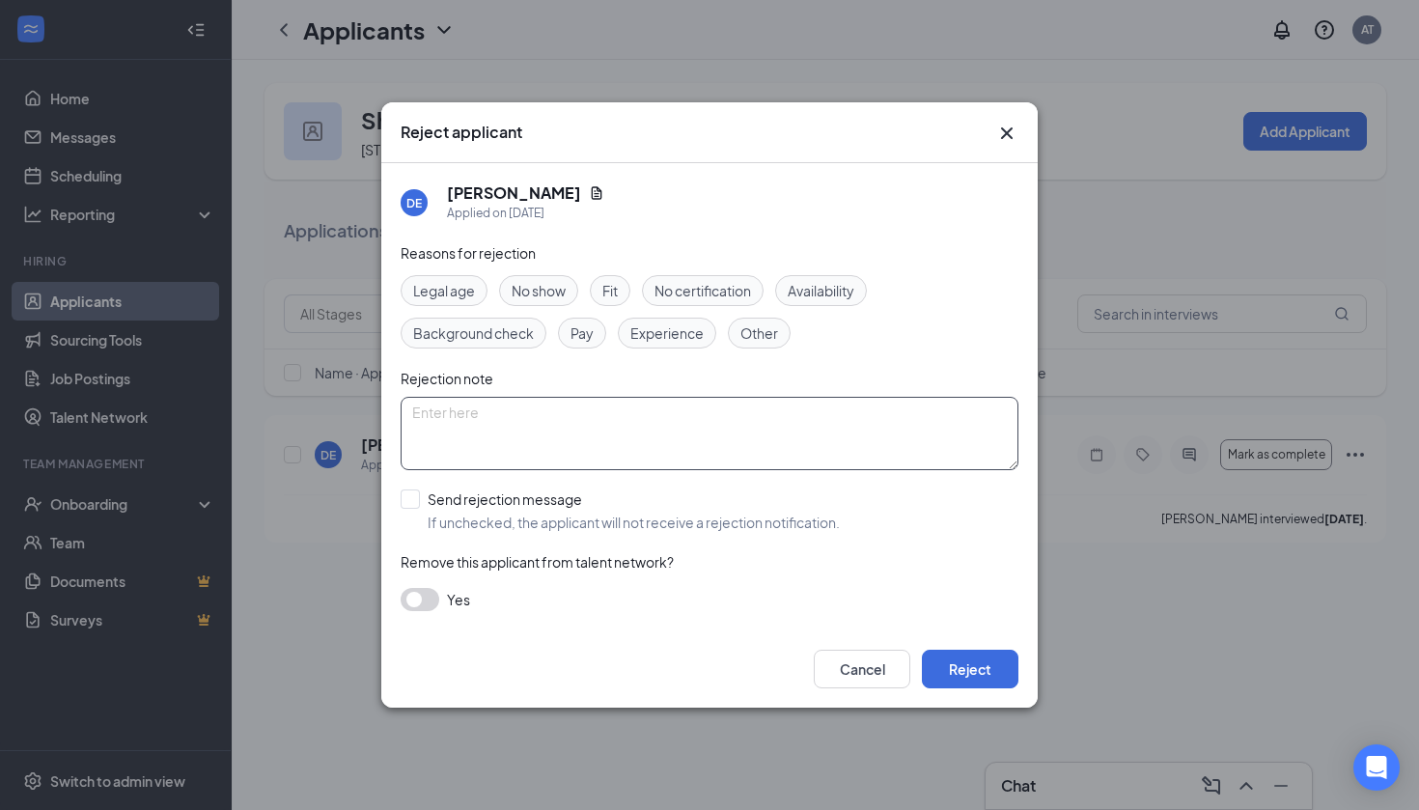
click at [721, 451] on textarea at bounding box center [710, 433] width 618 height 73
type textarea "Applicant took another role"
click at [985, 683] on button "Reject" at bounding box center [970, 669] width 97 height 39
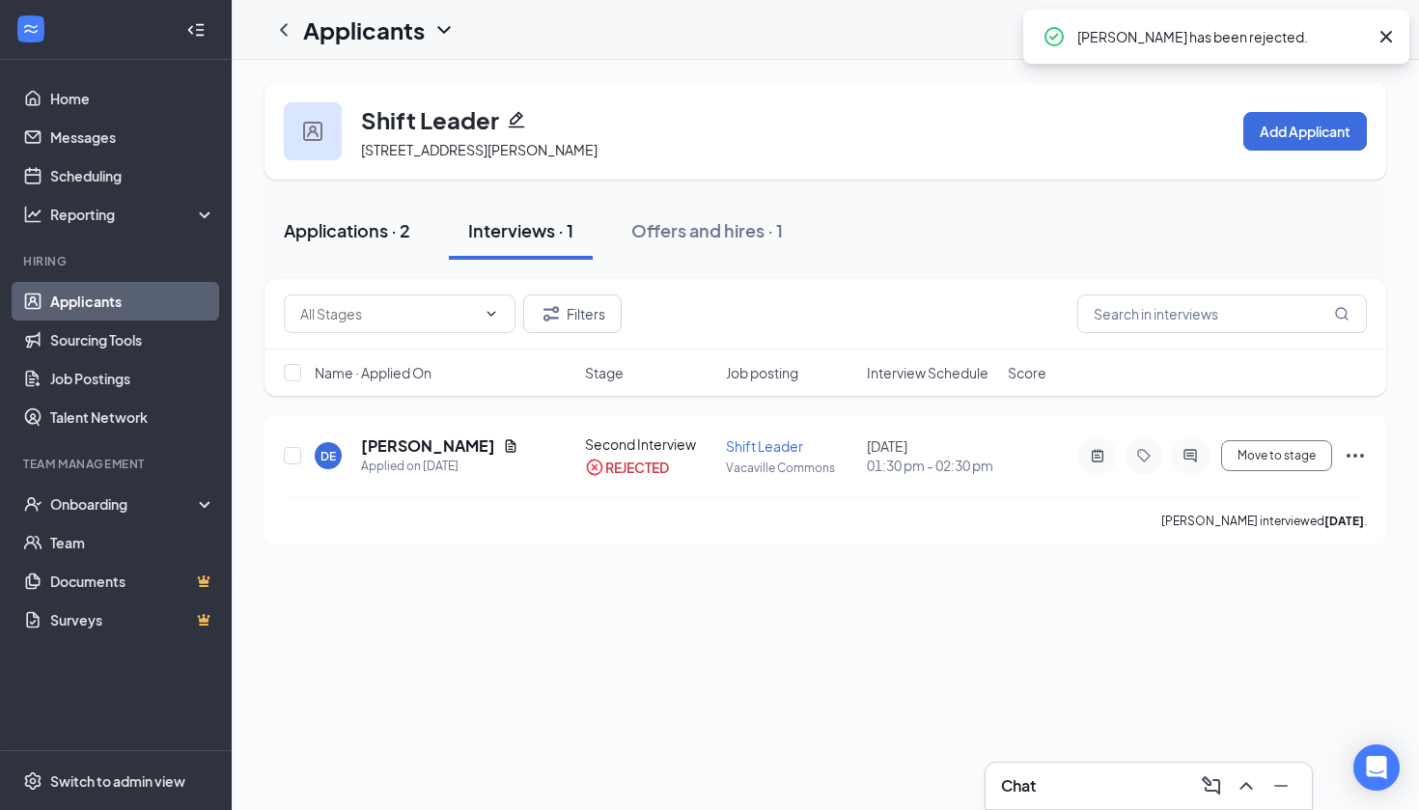
click at [397, 233] on div "Applications · 2" at bounding box center [347, 230] width 126 height 24
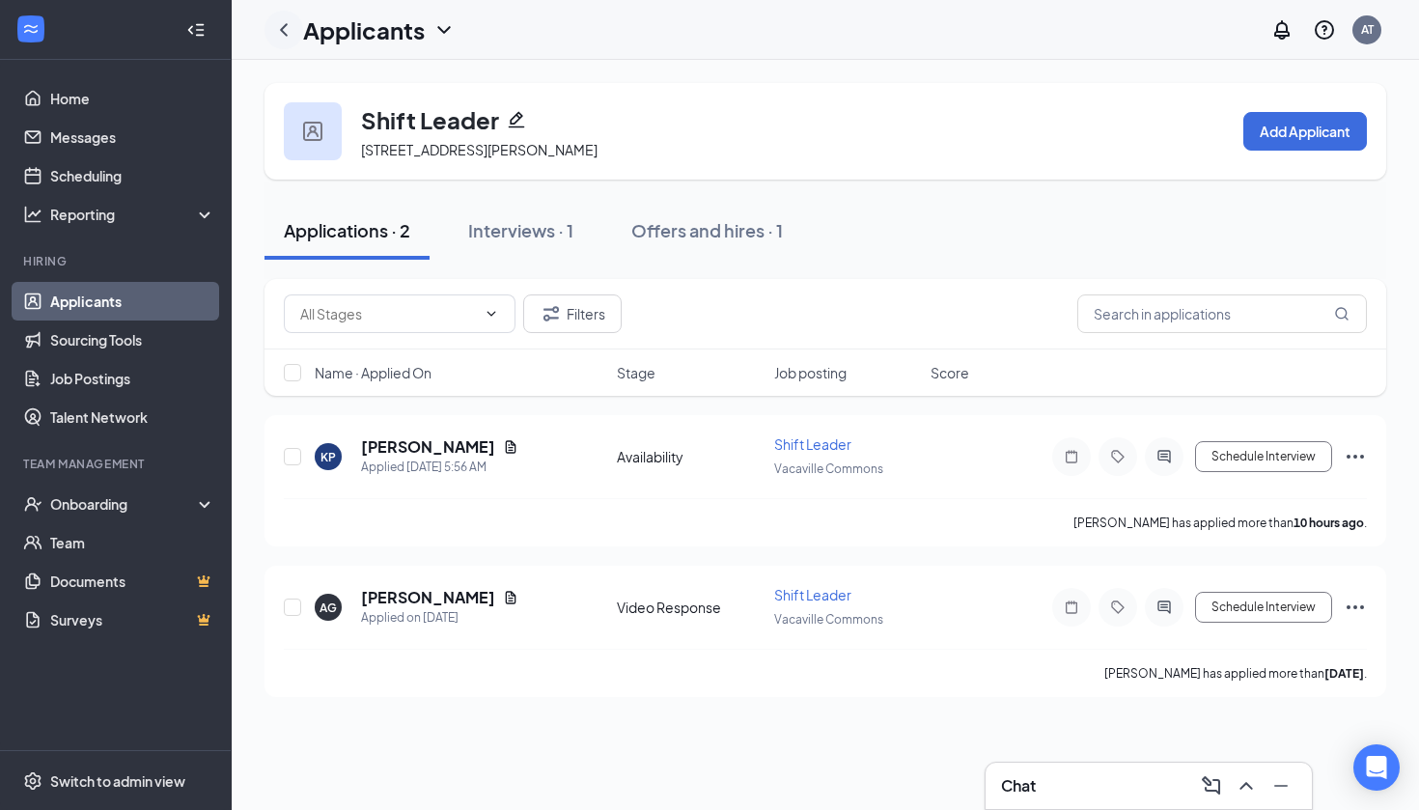
click at [280, 42] on div at bounding box center [283, 30] width 39 height 39
click at [486, 46] on div "Applicants AT" at bounding box center [825, 30] width 1187 height 60
click at [460, 44] on div "Applicants AT" at bounding box center [825, 30] width 1187 height 60
click at [450, 34] on icon "ChevronDown" at bounding box center [443, 29] width 23 height 23
click at [288, 30] on icon "ChevronLeft" at bounding box center [283, 29] width 23 height 23
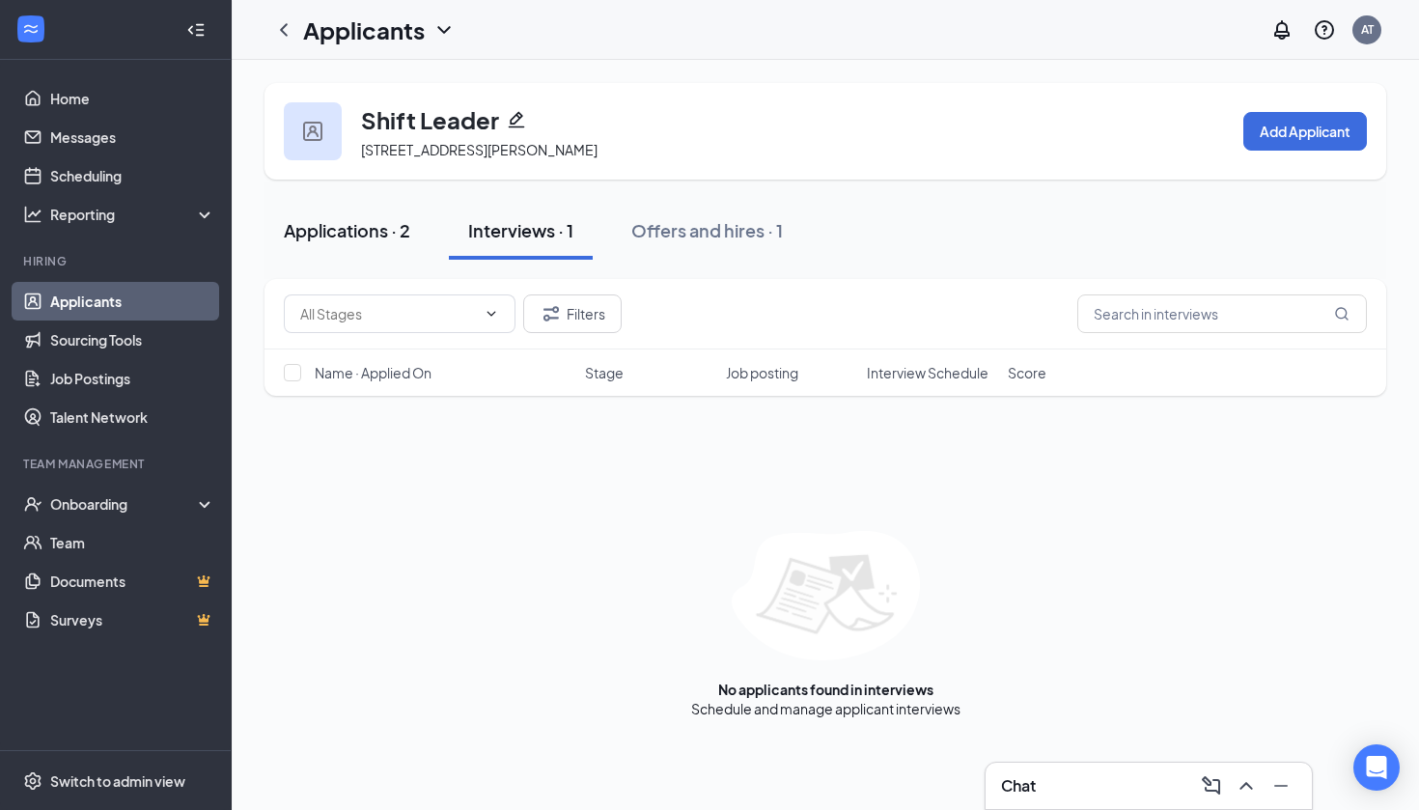
click at [365, 230] on div "Applications · 2" at bounding box center [347, 230] width 126 height 24
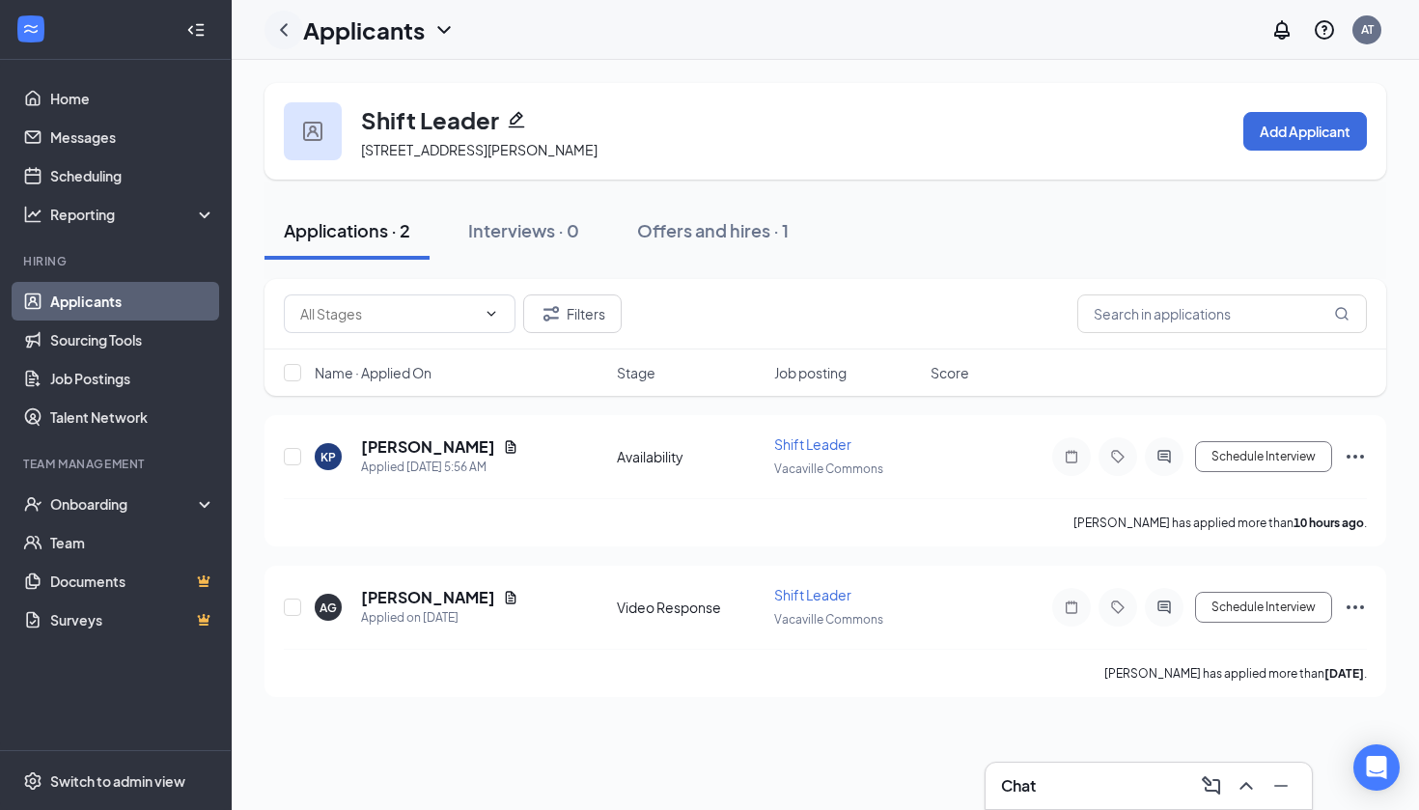
click at [281, 36] on icon "ChevronLeft" at bounding box center [283, 29] width 23 height 23
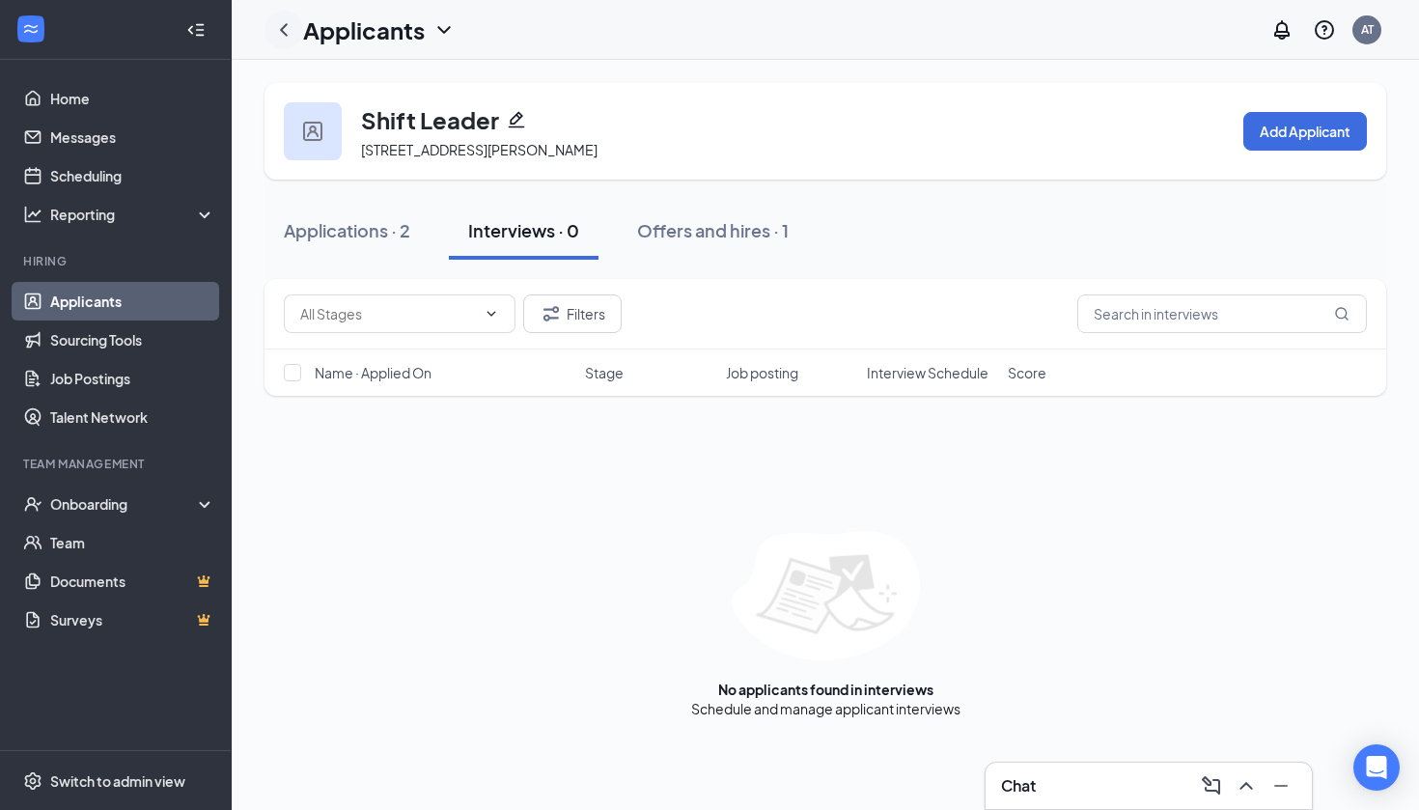
click at [283, 36] on icon "ChevronLeft" at bounding box center [283, 29] width 23 height 23
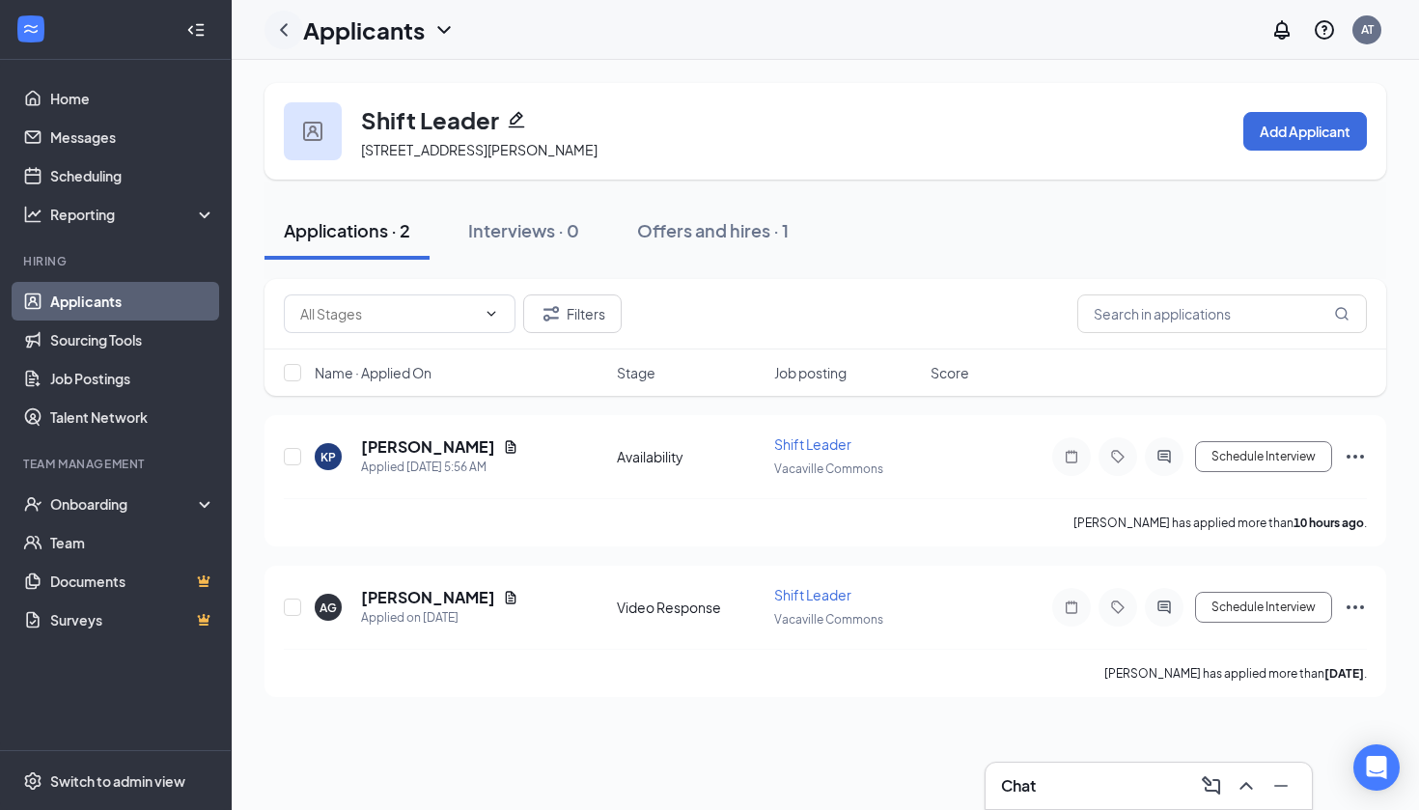
click at [287, 33] on icon "ChevronLeft" at bounding box center [283, 29] width 23 height 23
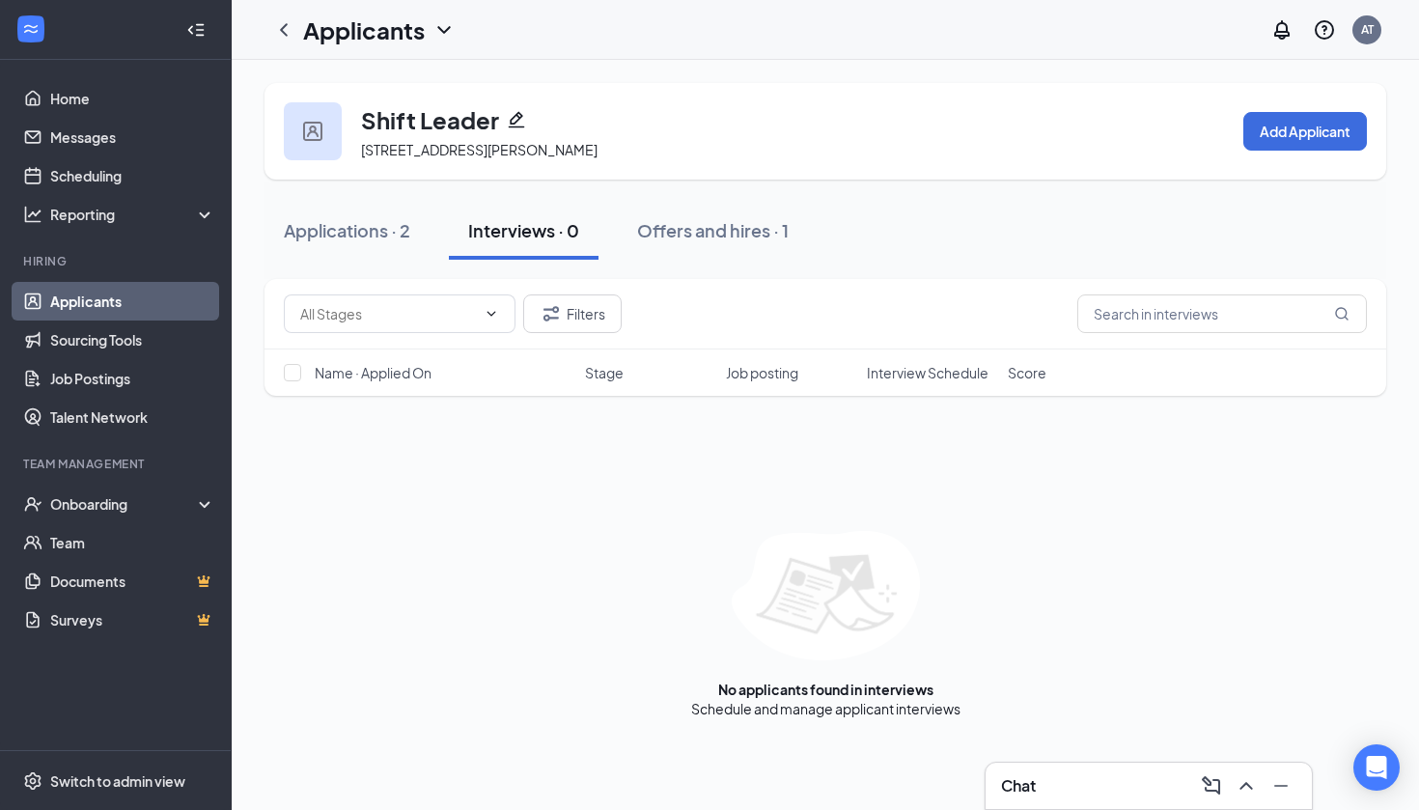
click at [142, 291] on link "Applicants" at bounding box center [132, 301] width 165 height 39
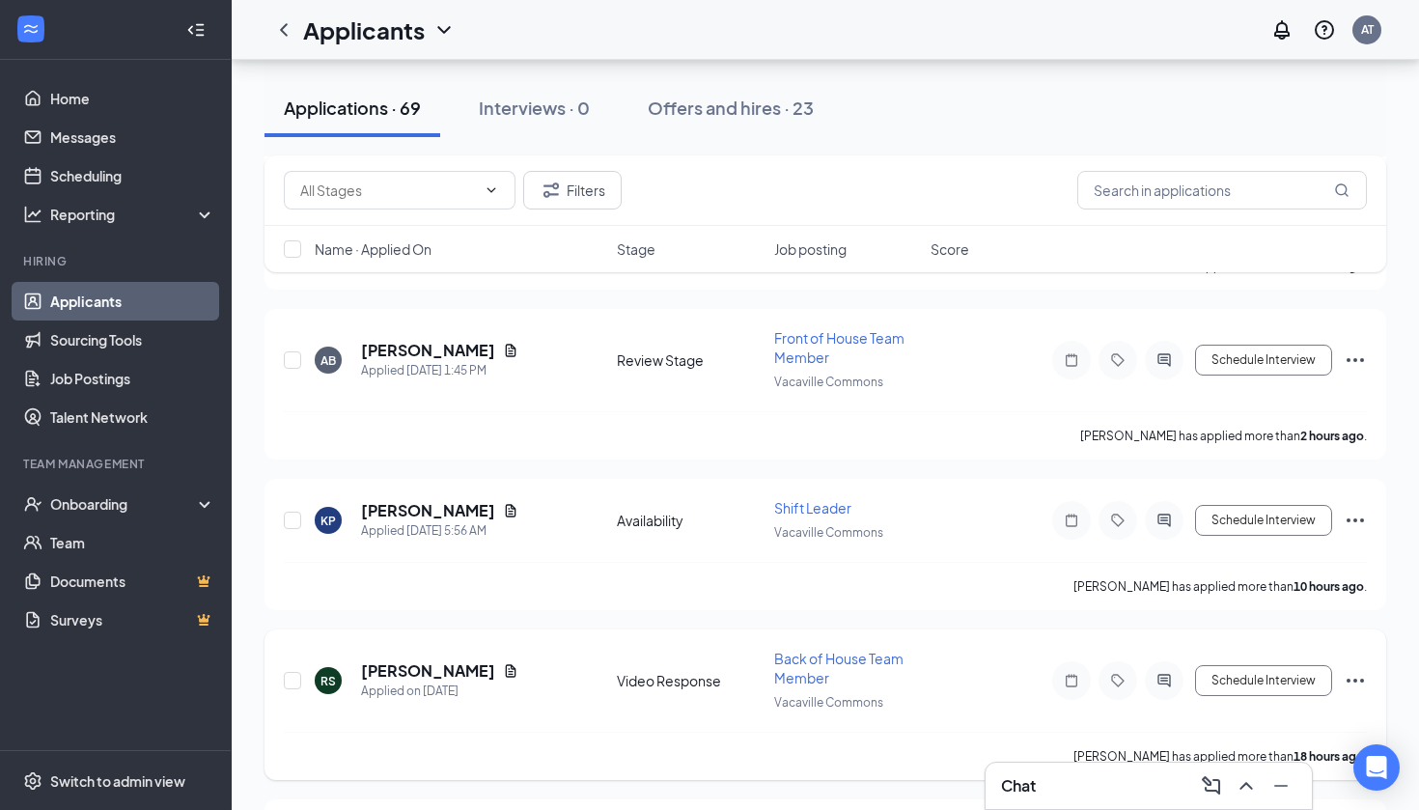
scroll to position [405, 0]
click at [435, 663] on h5 "[PERSON_NAME]" at bounding box center [428, 669] width 134 height 21
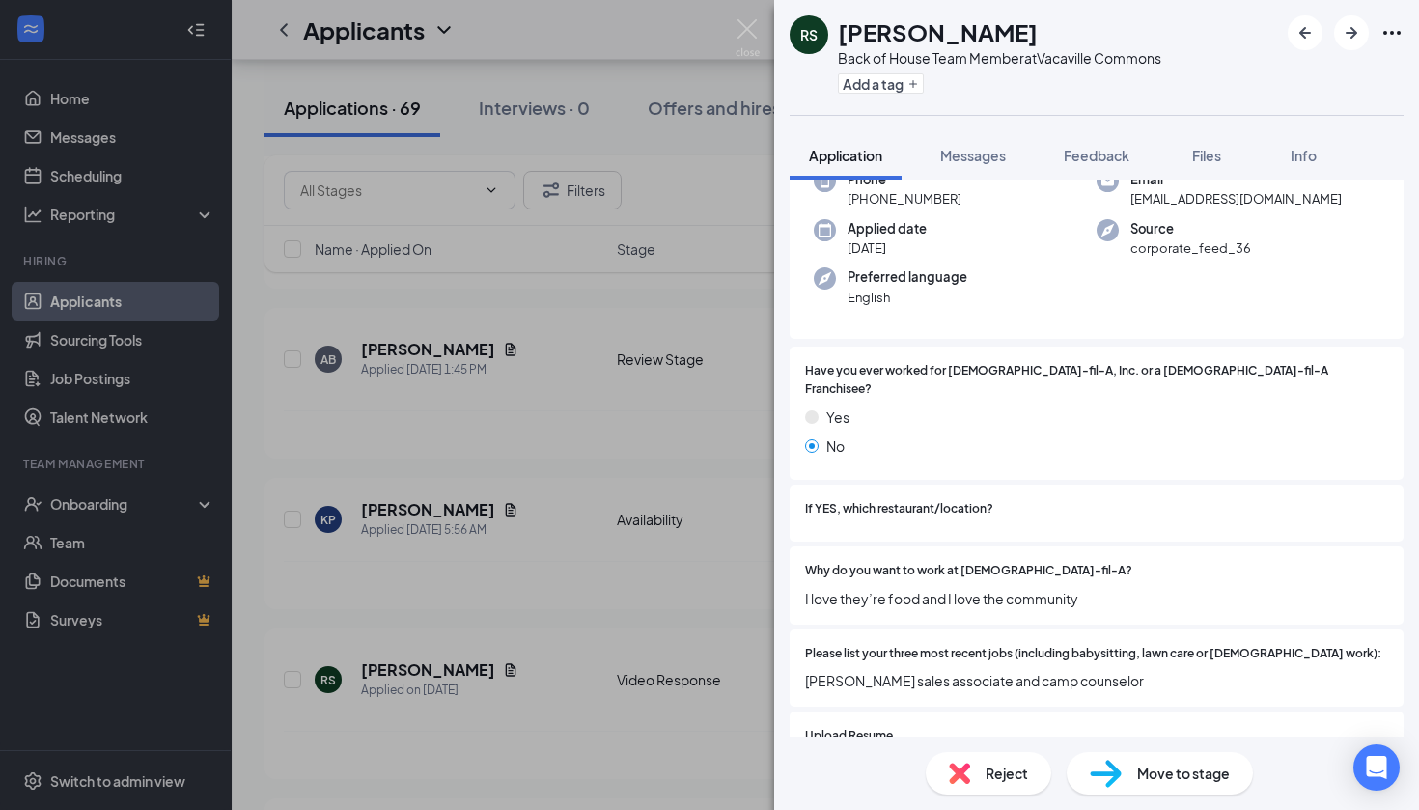
scroll to position [115, 0]
click at [758, 27] on img at bounding box center [747, 38] width 24 height 38
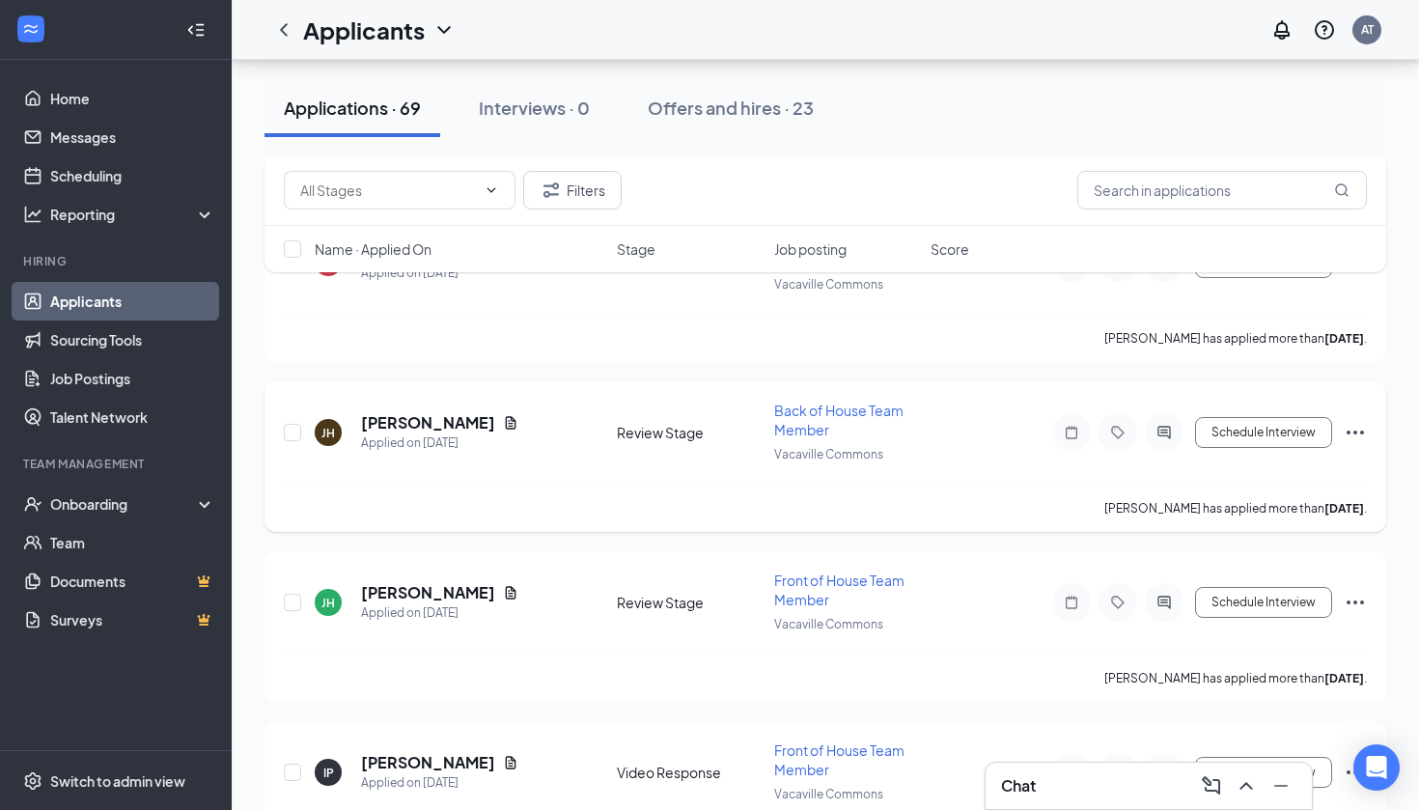
scroll to position [1488, 0]
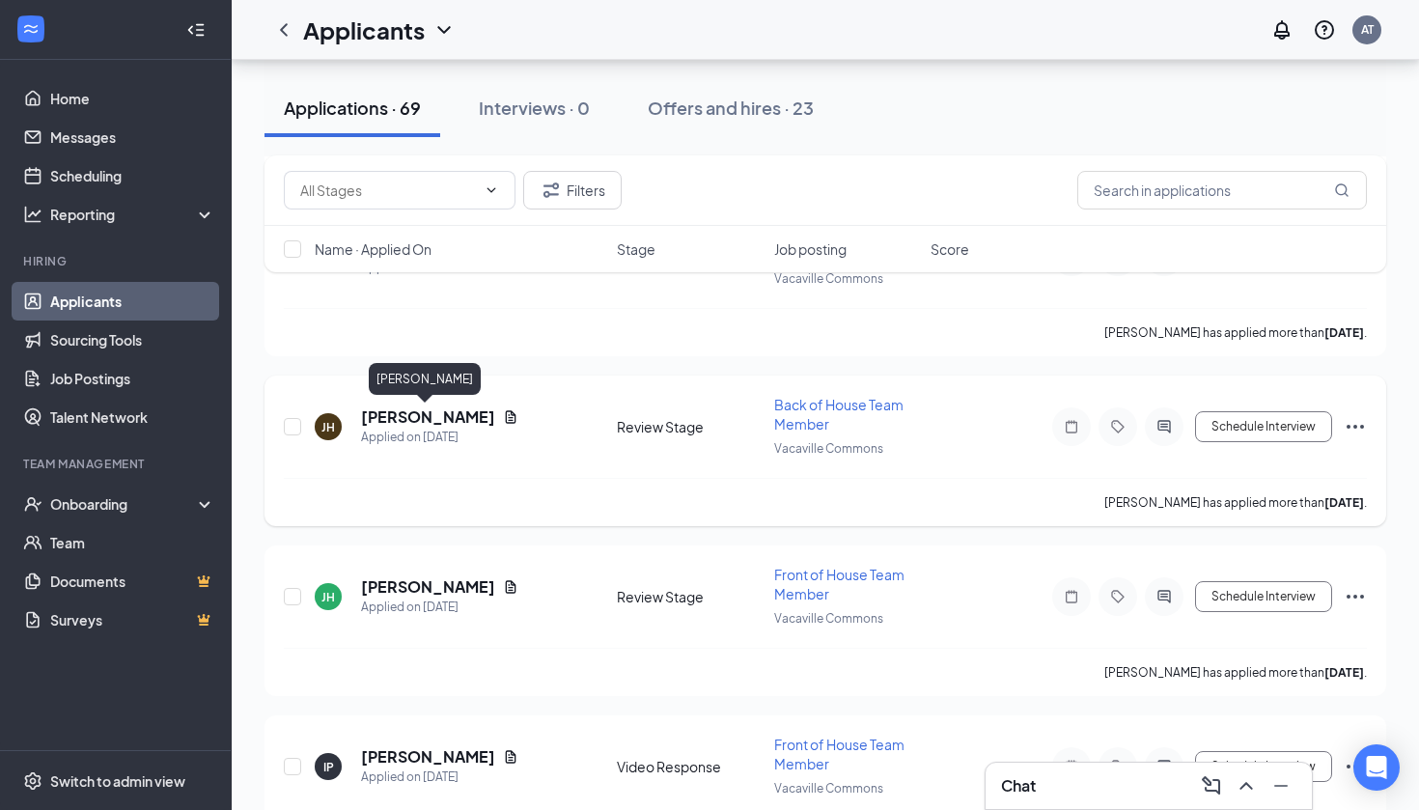
click at [413, 414] on h5 "[PERSON_NAME]" at bounding box center [428, 416] width 134 height 21
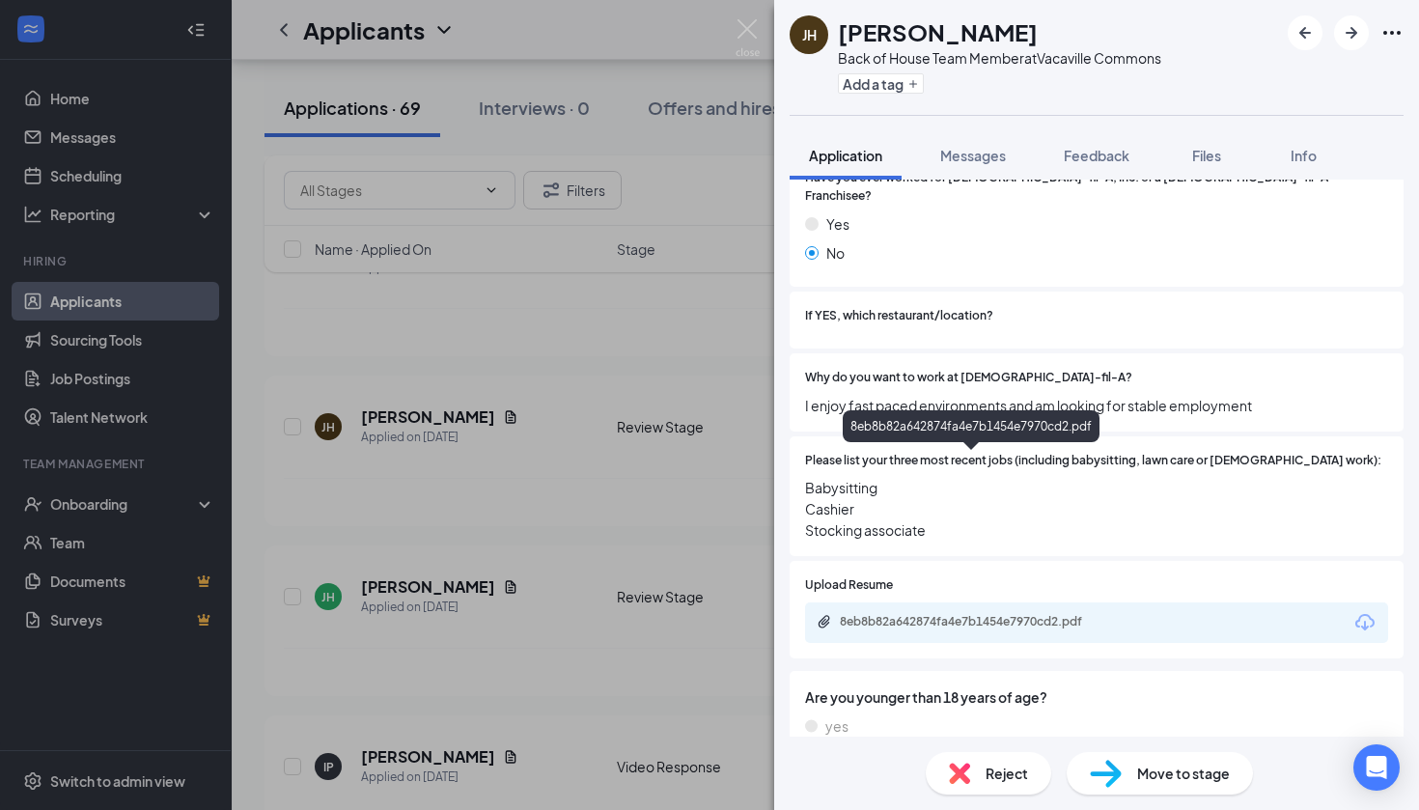
scroll to position [350, 0]
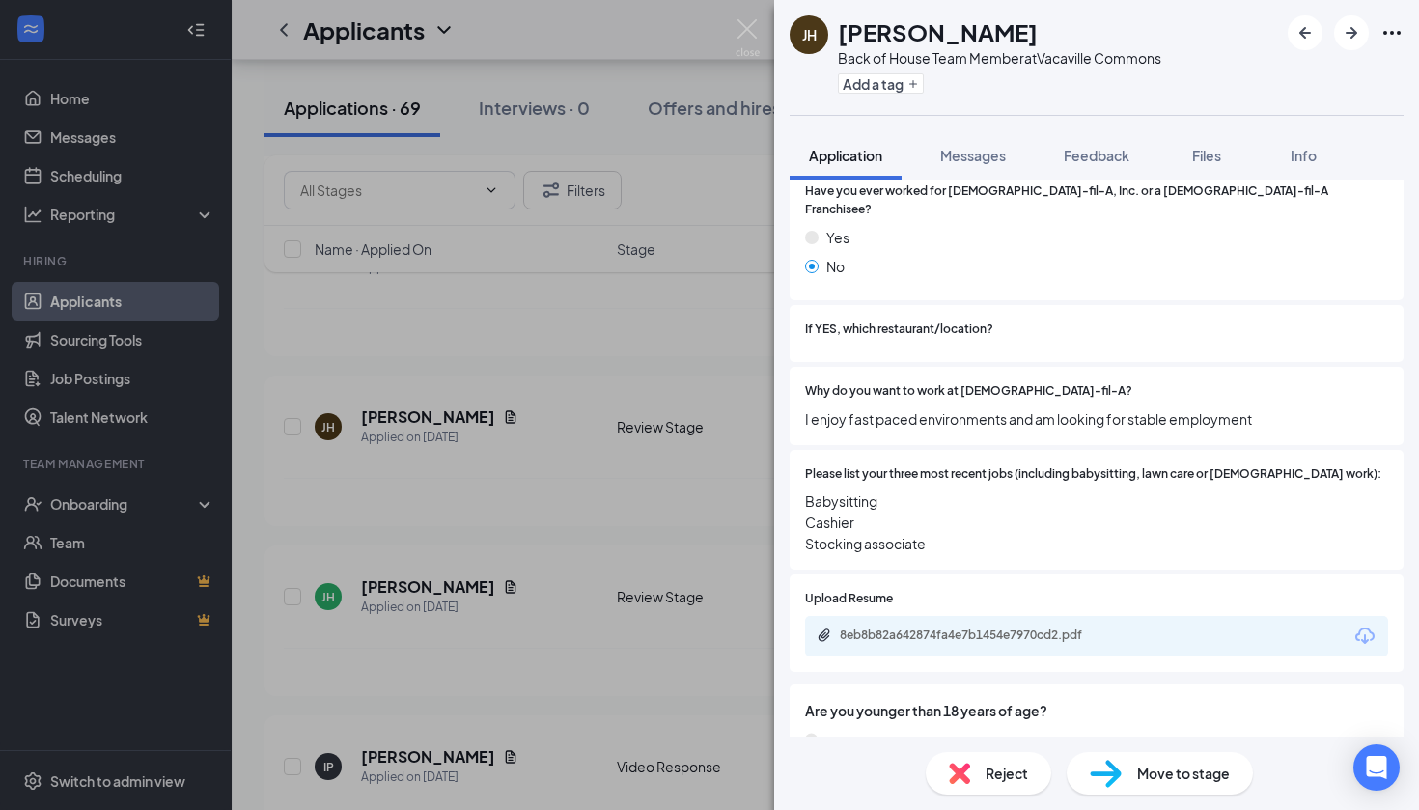
click at [944, 616] on div "8eb8b82a642874fa4e7b1454e7970cd2.pdf" at bounding box center [1096, 636] width 583 height 41
click at [944, 627] on div "8eb8b82a642874fa4e7b1454e7970cd2.pdf" at bounding box center [975, 634] width 270 height 15
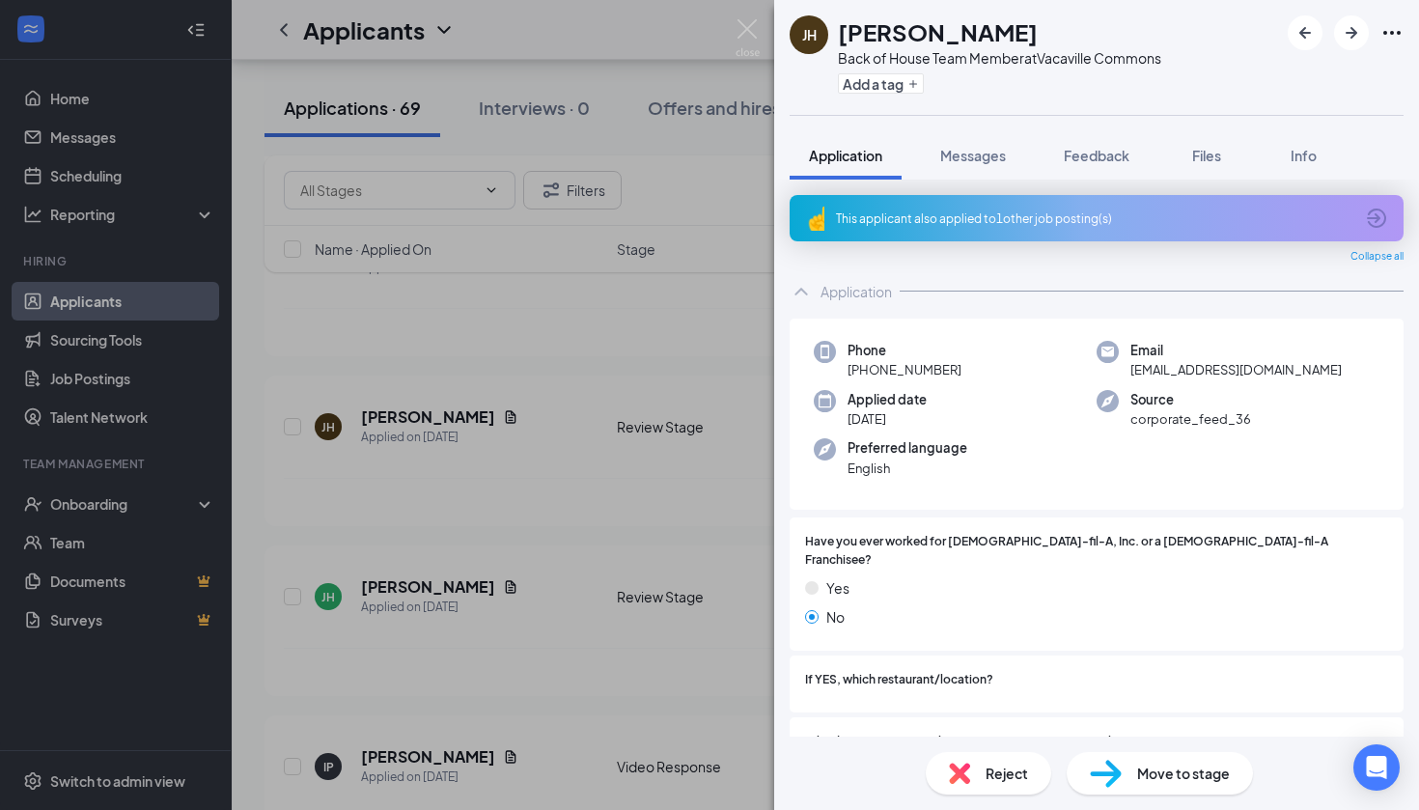
scroll to position [0, 0]
click at [1126, 781] on div "Move to stage" at bounding box center [1159, 773] width 186 height 42
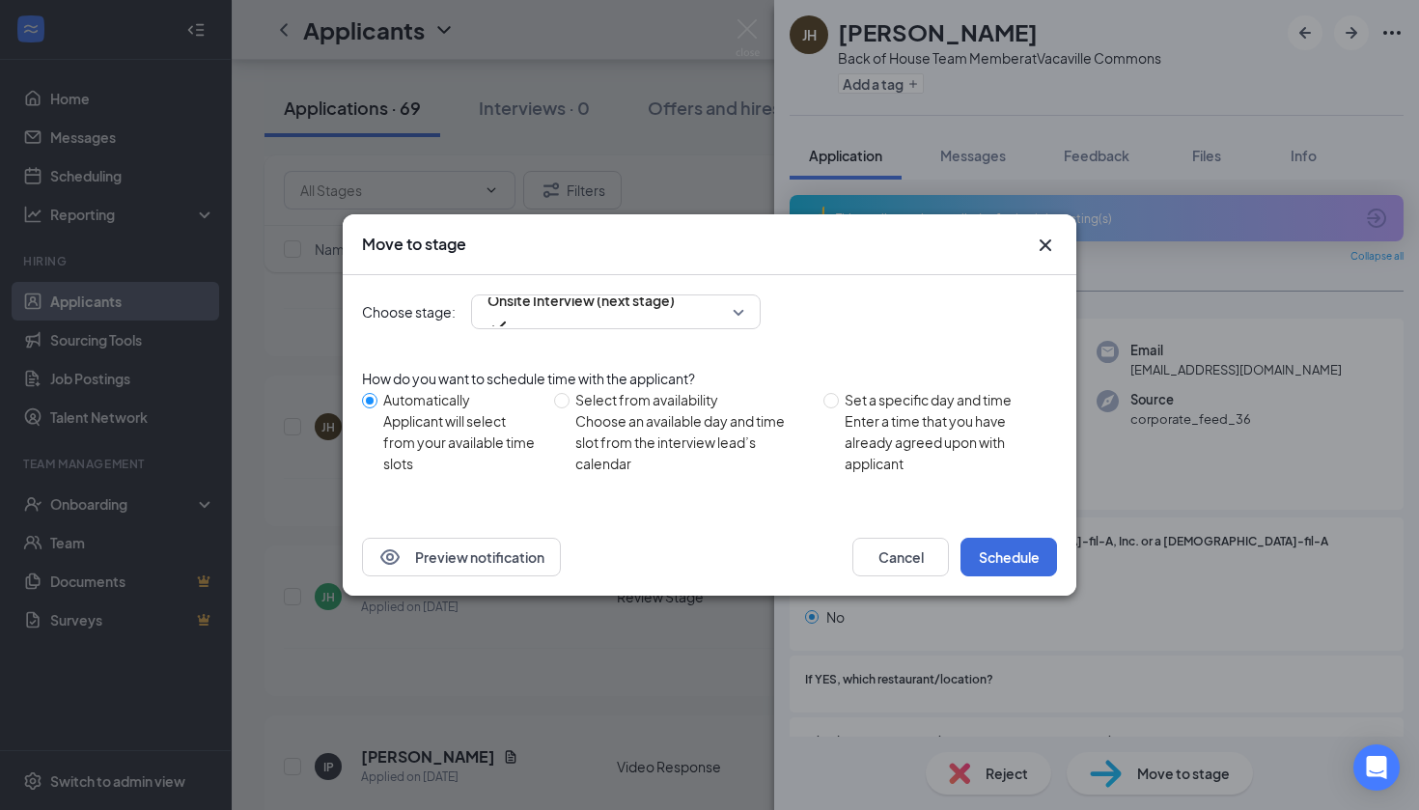
click at [1047, 306] on div "Choose stage: Onsite Interview (next stage)" at bounding box center [709, 311] width 695 height 35
click at [742, 31] on div "Move to stage Choose stage: Onsite Interview (next stage) How do you want to sc…" at bounding box center [709, 405] width 1419 height 810
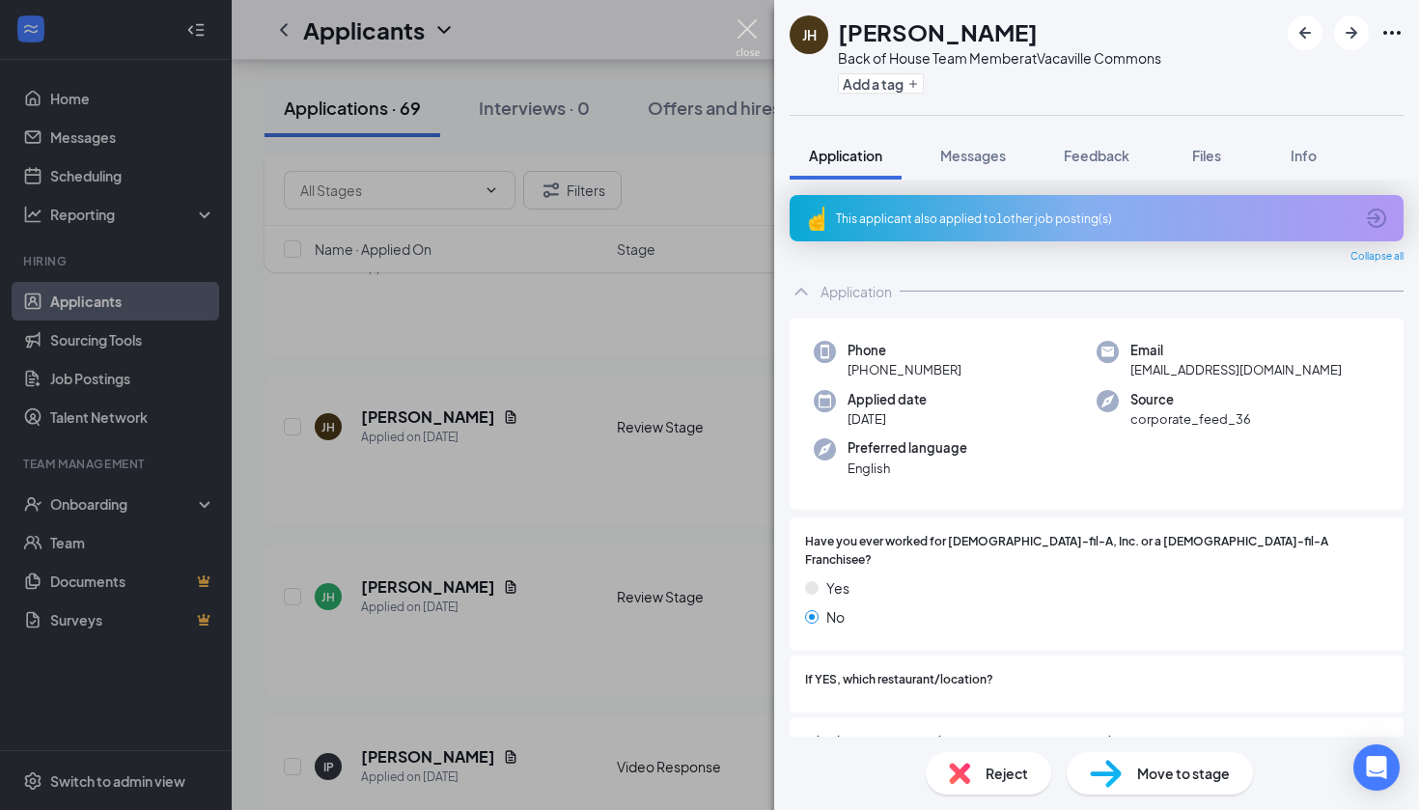
click at [745, 27] on img at bounding box center [747, 38] width 24 height 38
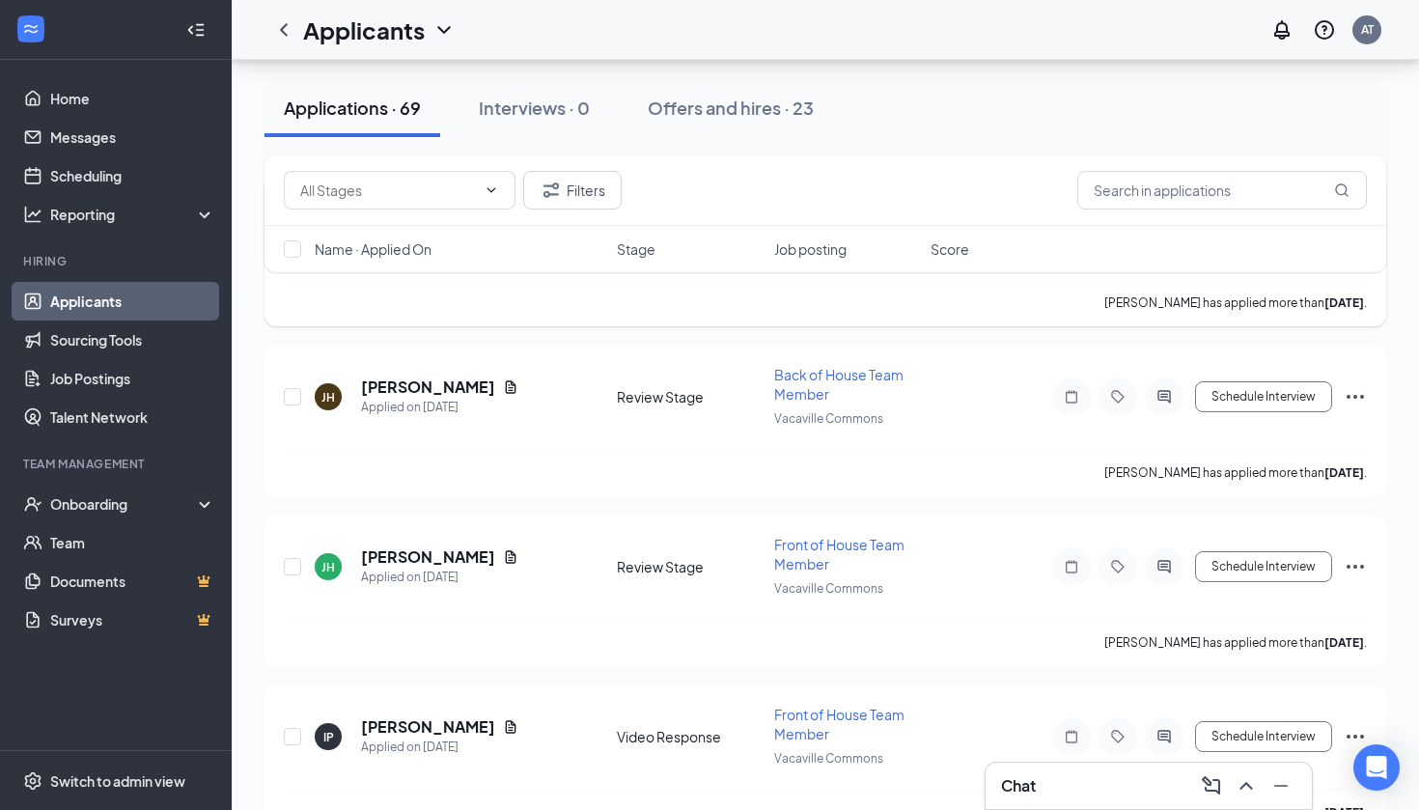
scroll to position [1521, 0]
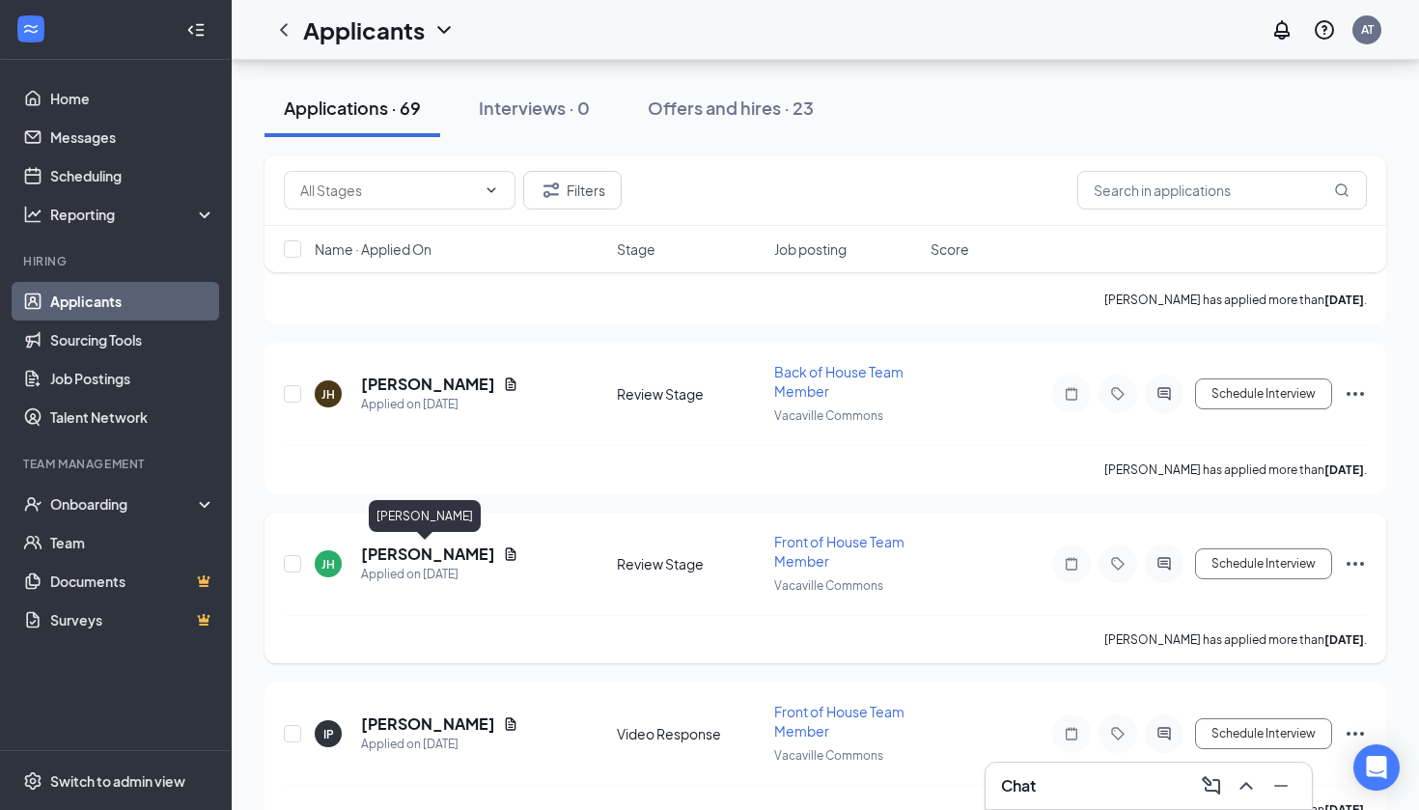
click at [428, 543] on h5 "[PERSON_NAME]" at bounding box center [428, 553] width 134 height 21
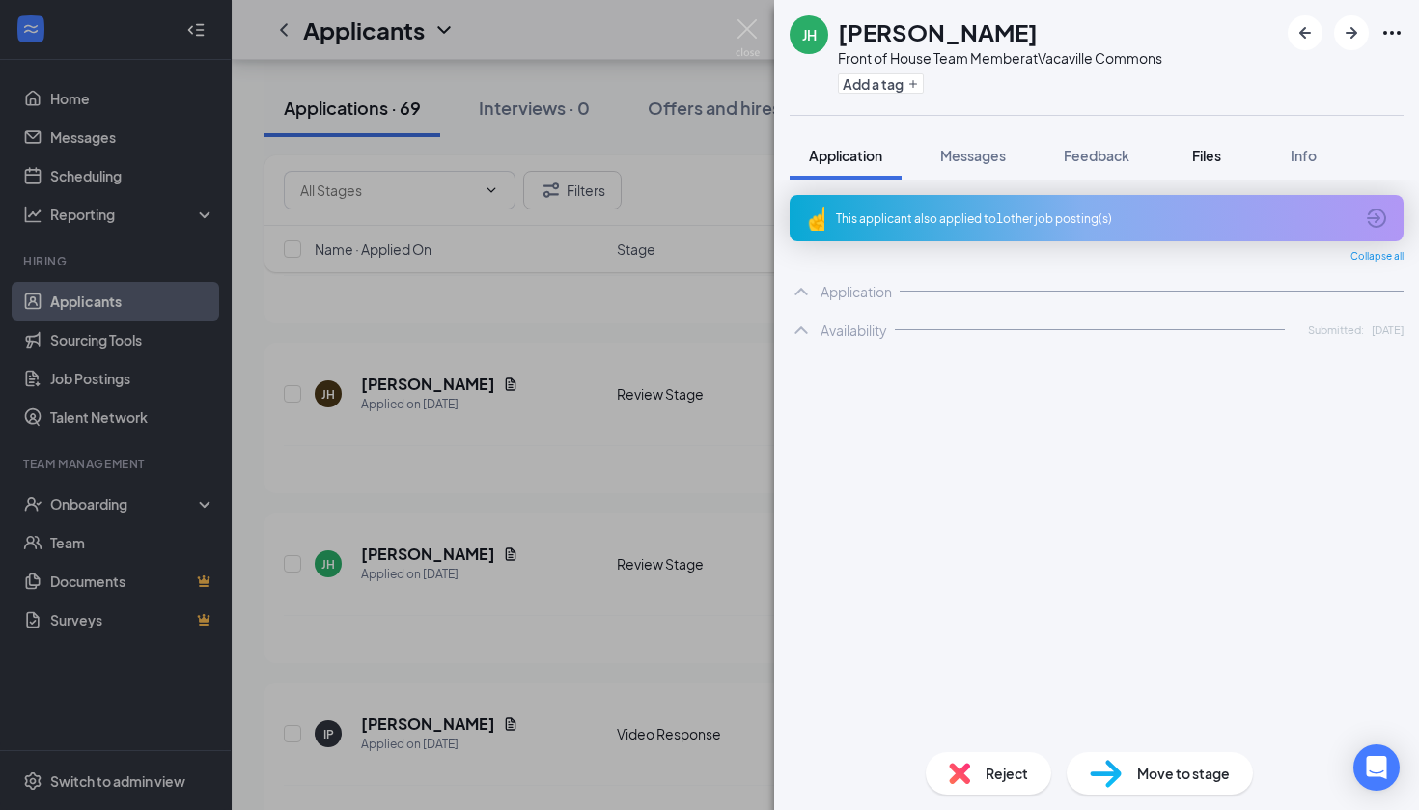
click at [1200, 162] on span "Files" at bounding box center [1206, 155] width 29 height 17
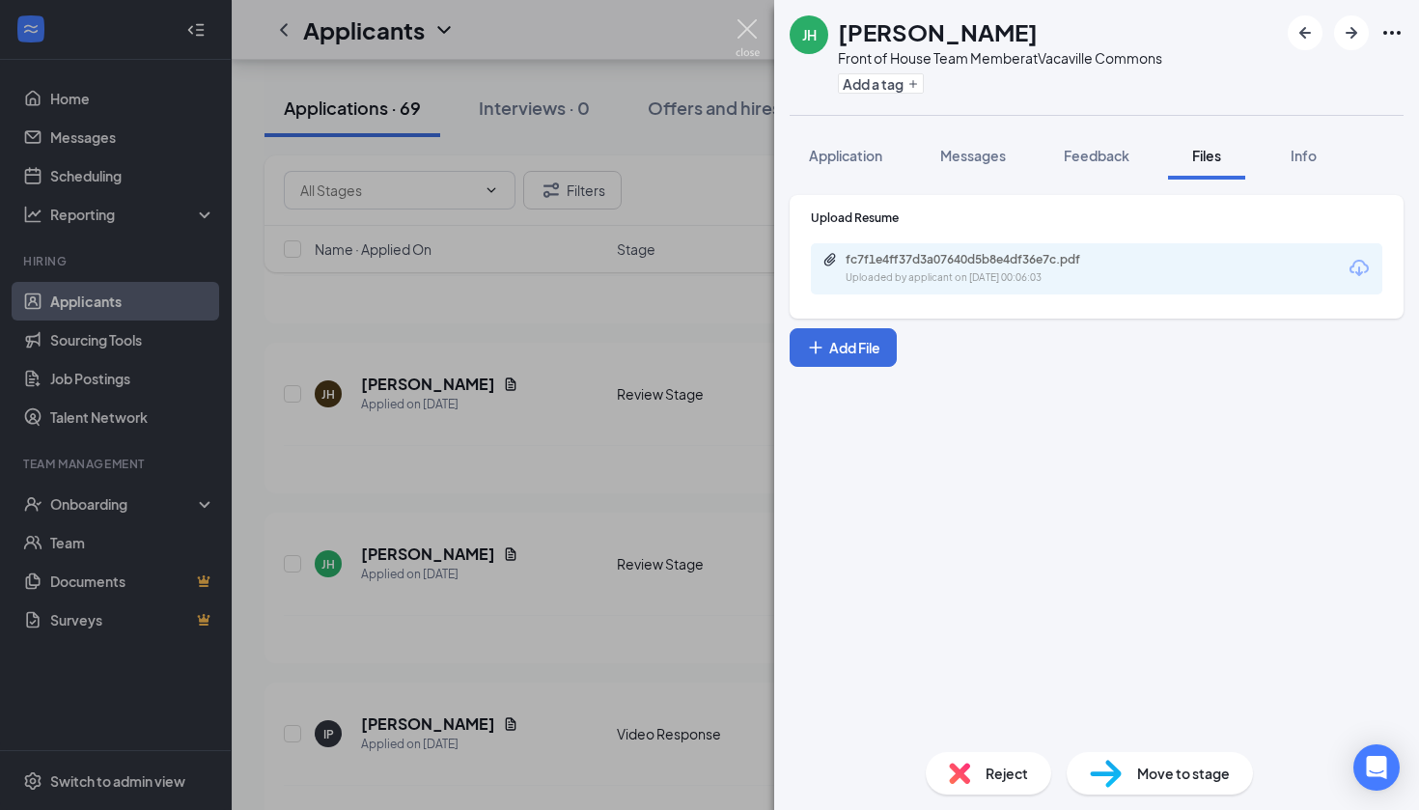
click at [752, 33] on img at bounding box center [747, 38] width 24 height 38
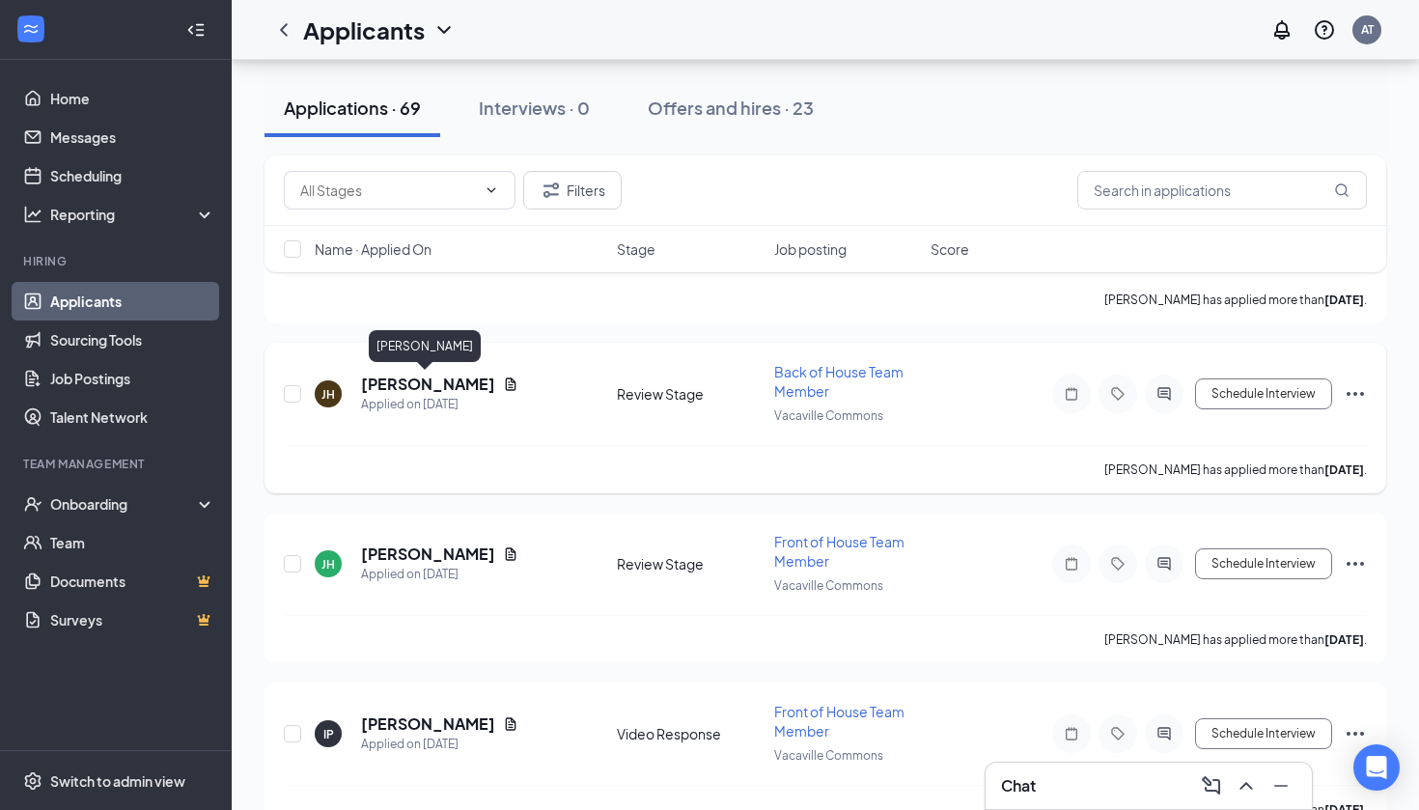
click at [401, 376] on h5 "[PERSON_NAME]" at bounding box center [428, 384] width 134 height 21
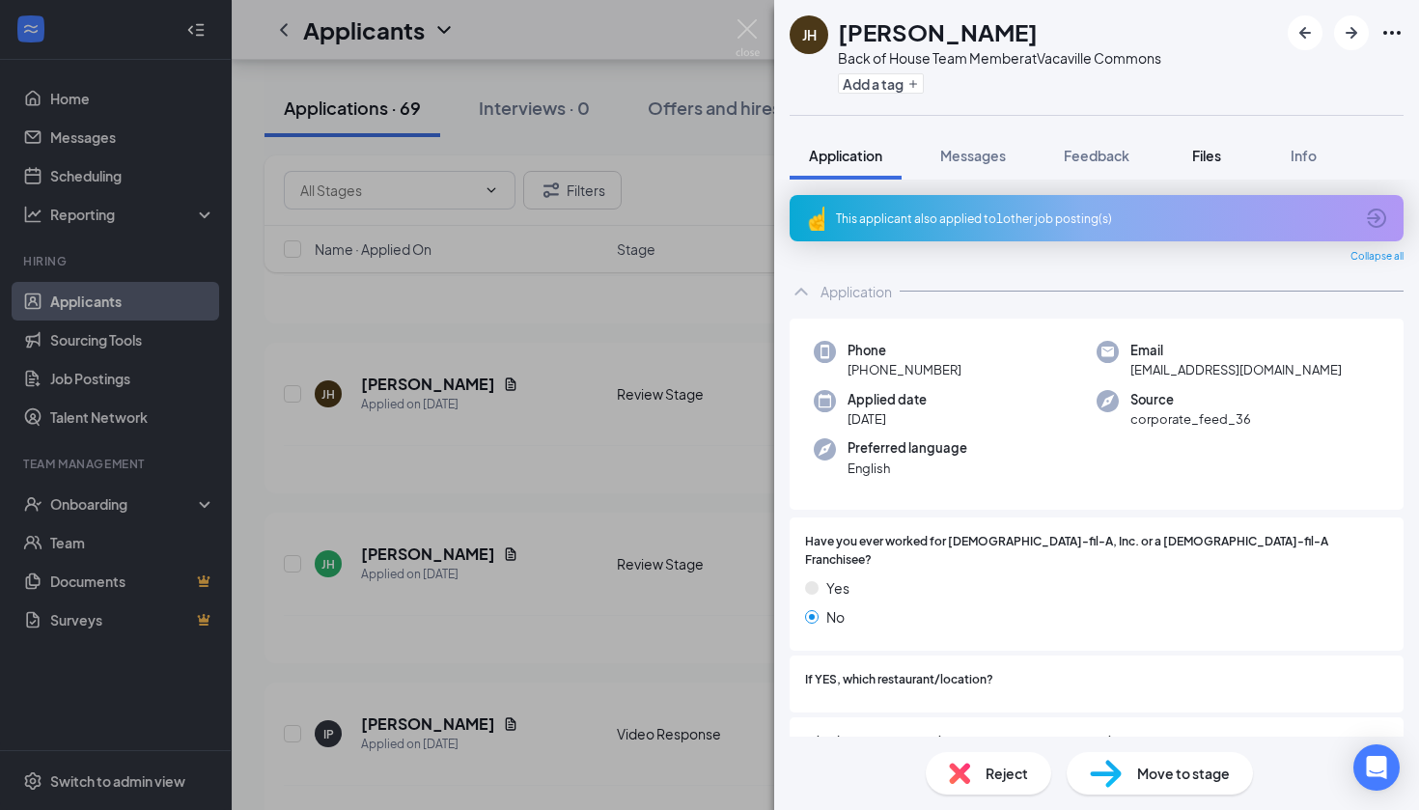
click at [1233, 162] on button "Files" at bounding box center [1206, 155] width 77 height 48
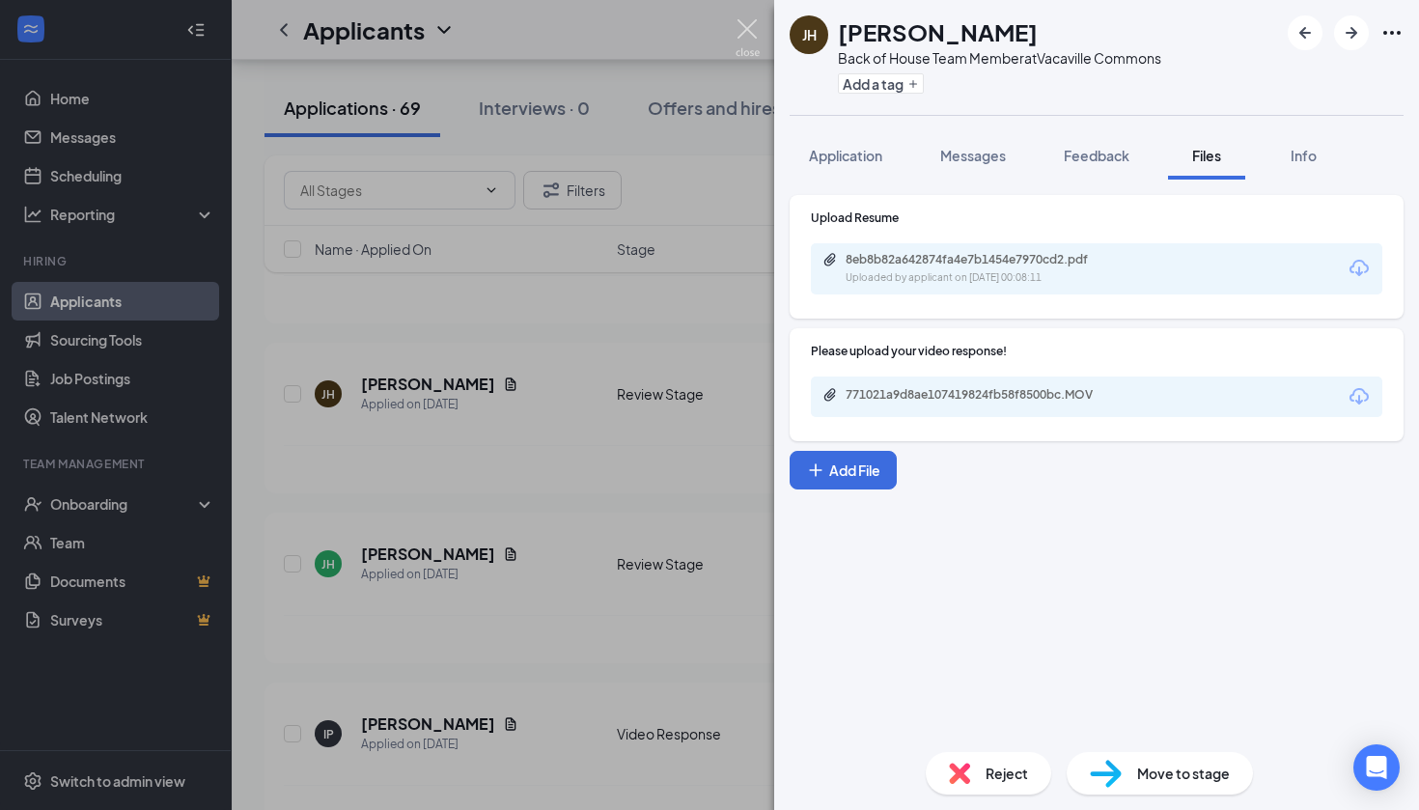
click at [749, 26] on img at bounding box center [747, 38] width 24 height 38
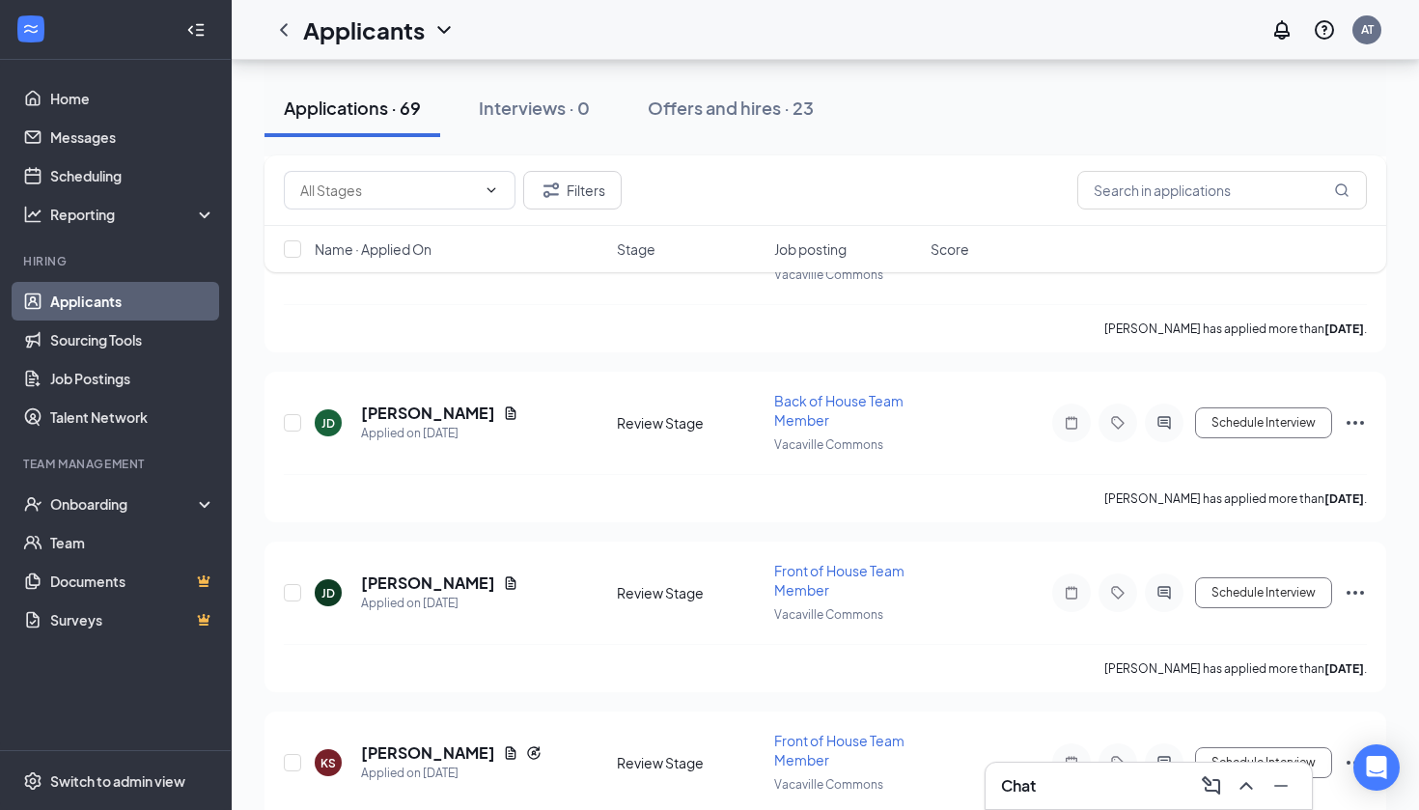
scroll to position [3923, 0]
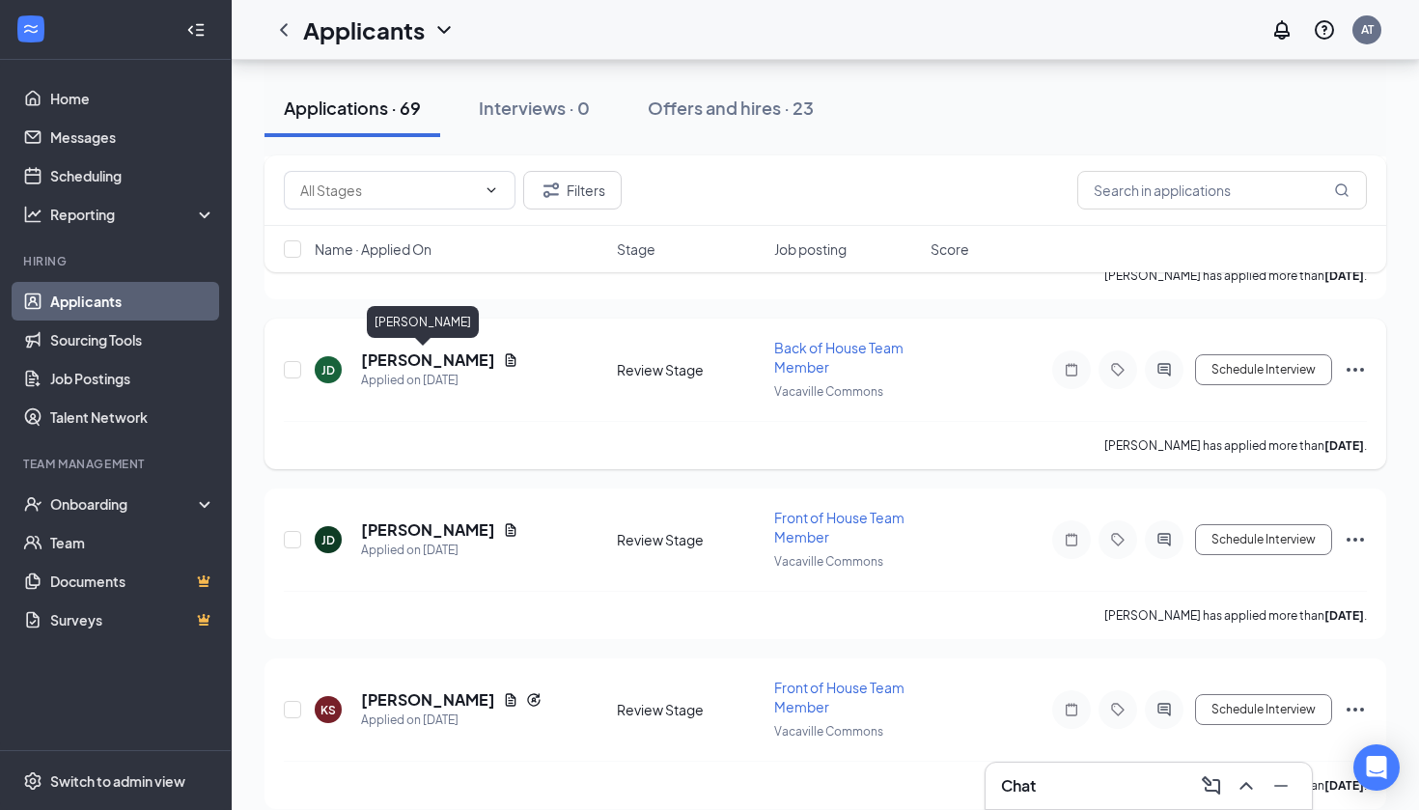
click at [403, 366] on h5 "[PERSON_NAME]" at bounding box center [428, 359] width 134 height 21
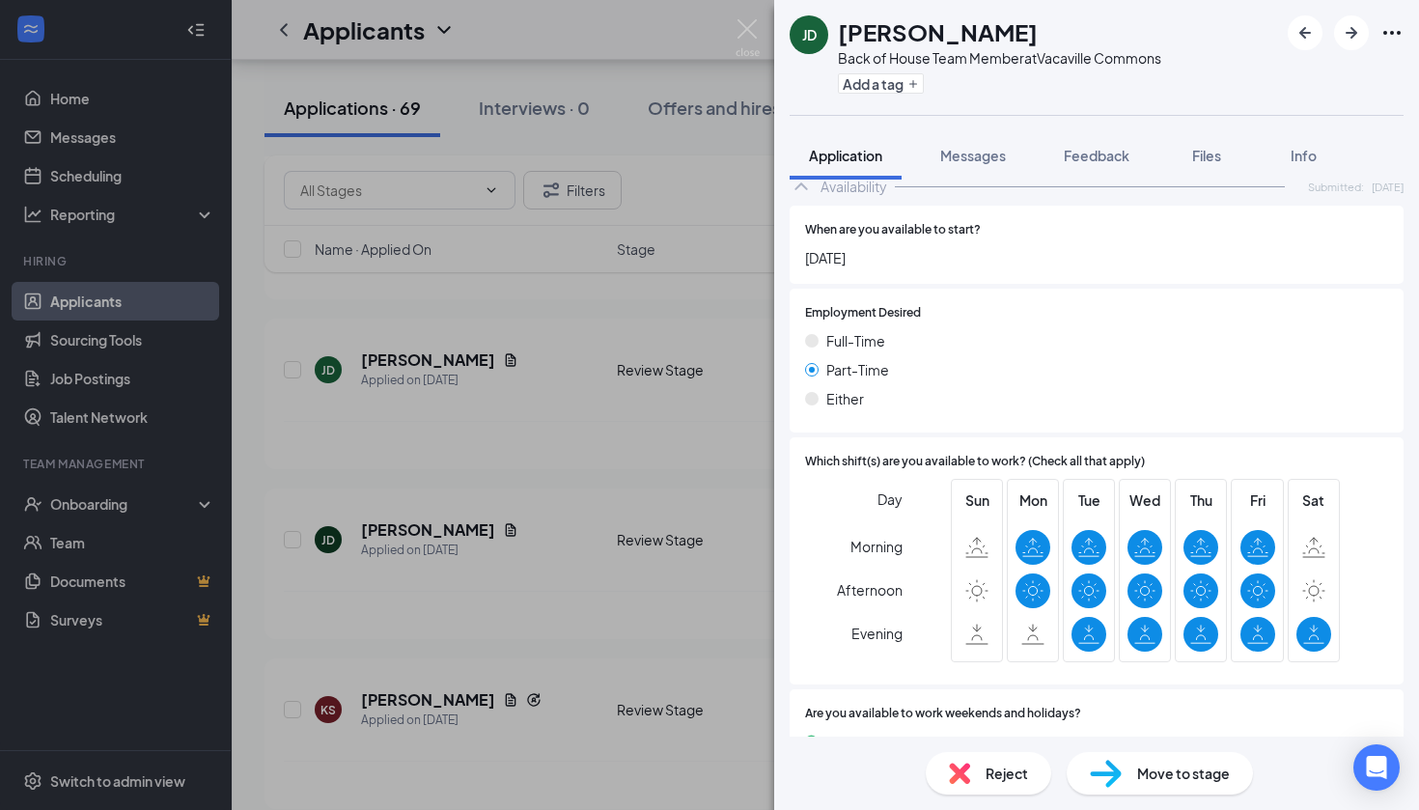
scroll to position [1153, 0]
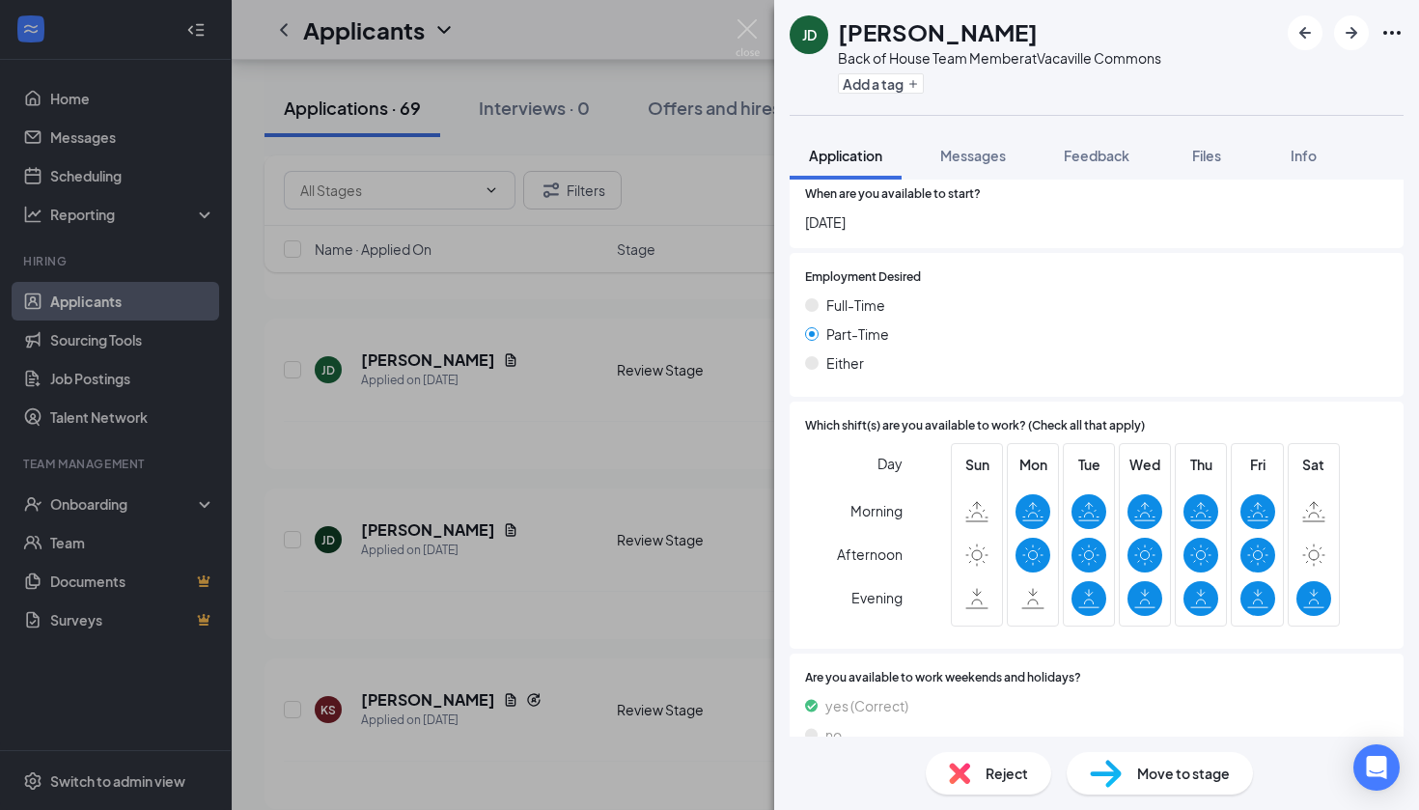
click at [993, 778] on span "Reject" at bounding box center [1006, 772] width 42 height 21
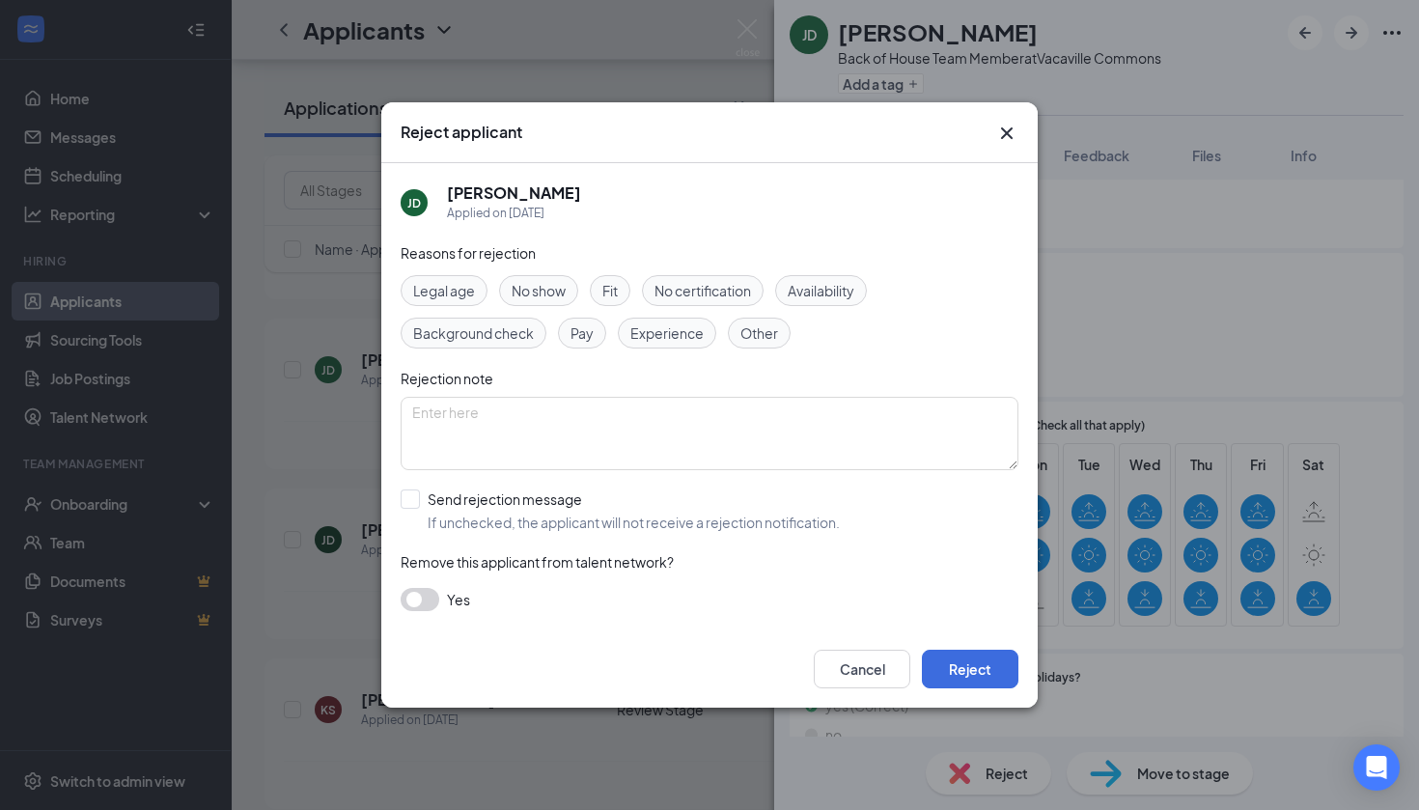
click at [852, 287] on span "Availability" at bounding box center [821, 290] width 67 height 21
click at [953, 670] on button "Reject" at bounding box center [970, 669] width 97 height 39
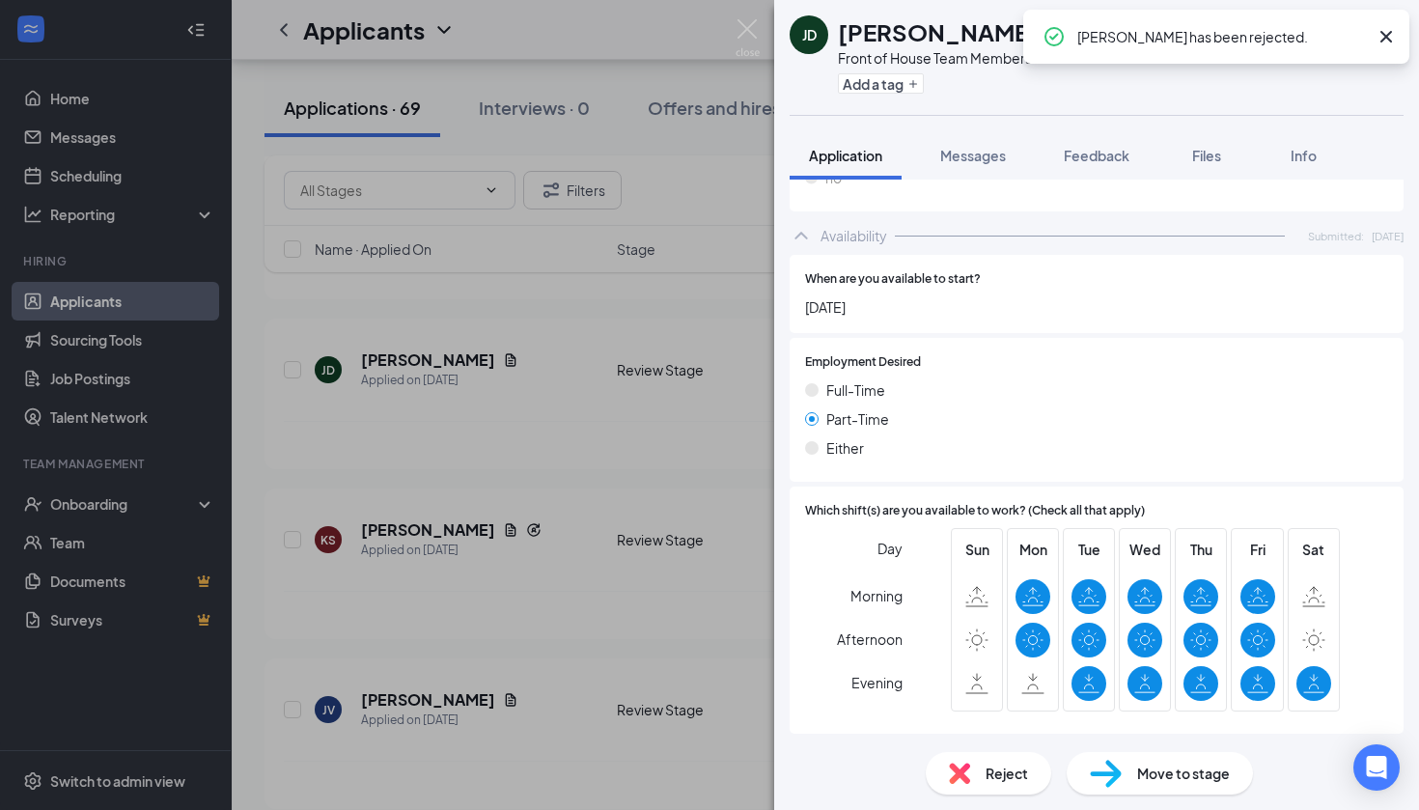
scroll to position [1271, 0]
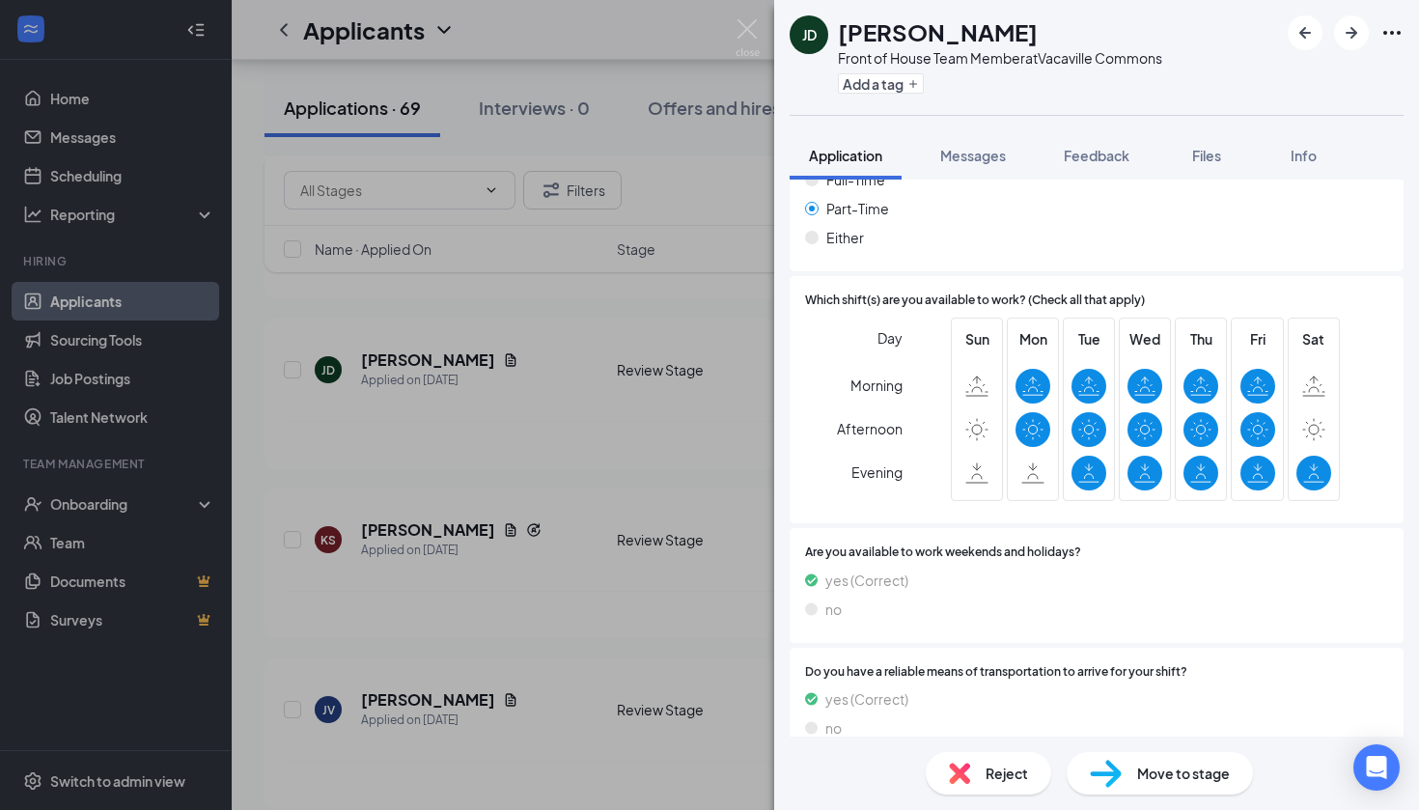
click at [1007, 780] on span "Reject" at bounding box center [1006, 772] width 42 height 21
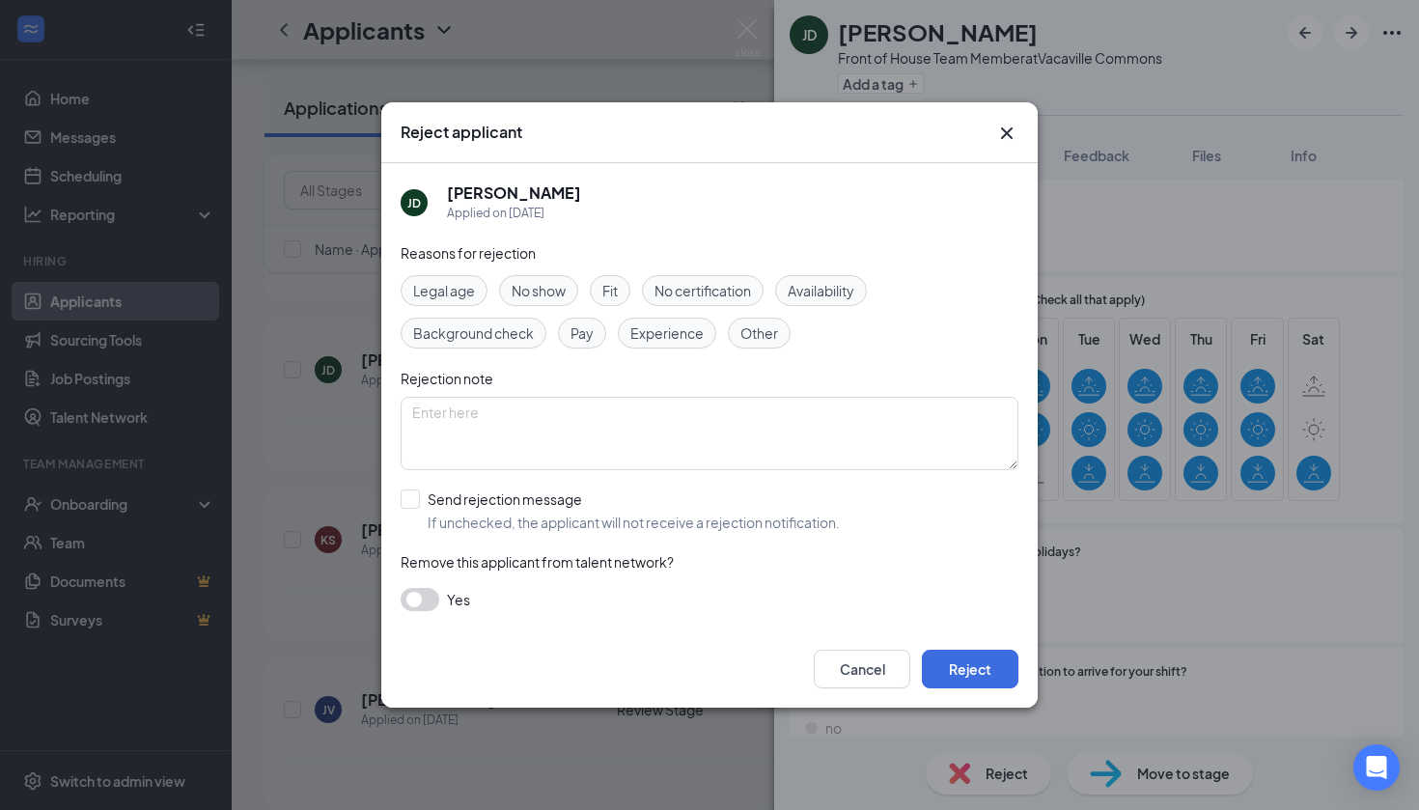
click at [826, 292] on span "Availability" at bounding box center [821, 290] width 67 height 21
click at [956, 677] on button "Reject" at bounding box center [970, 669] width 97 height 39
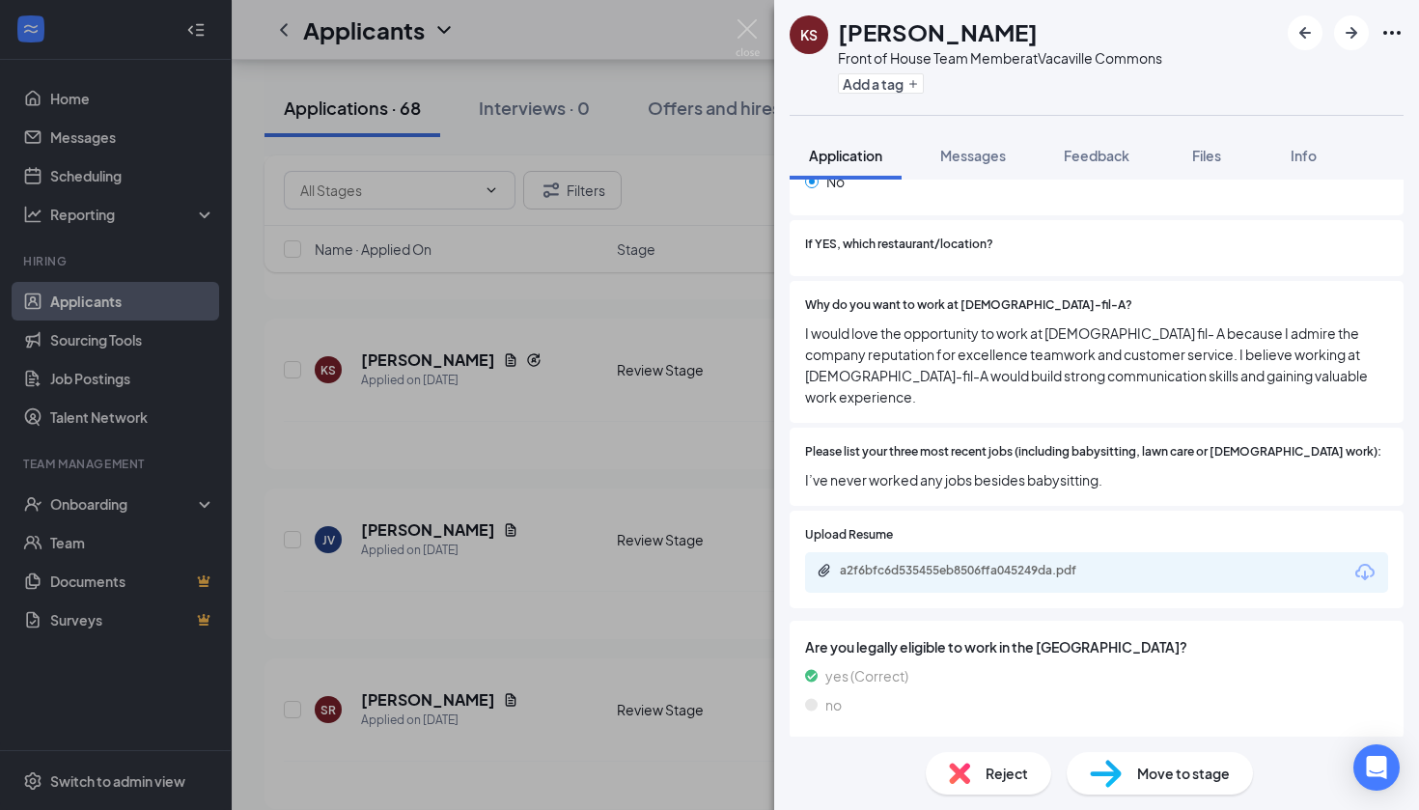
scroll to position [706, 0]
